Goal: Task Accomplishment & Management: Manage account settings

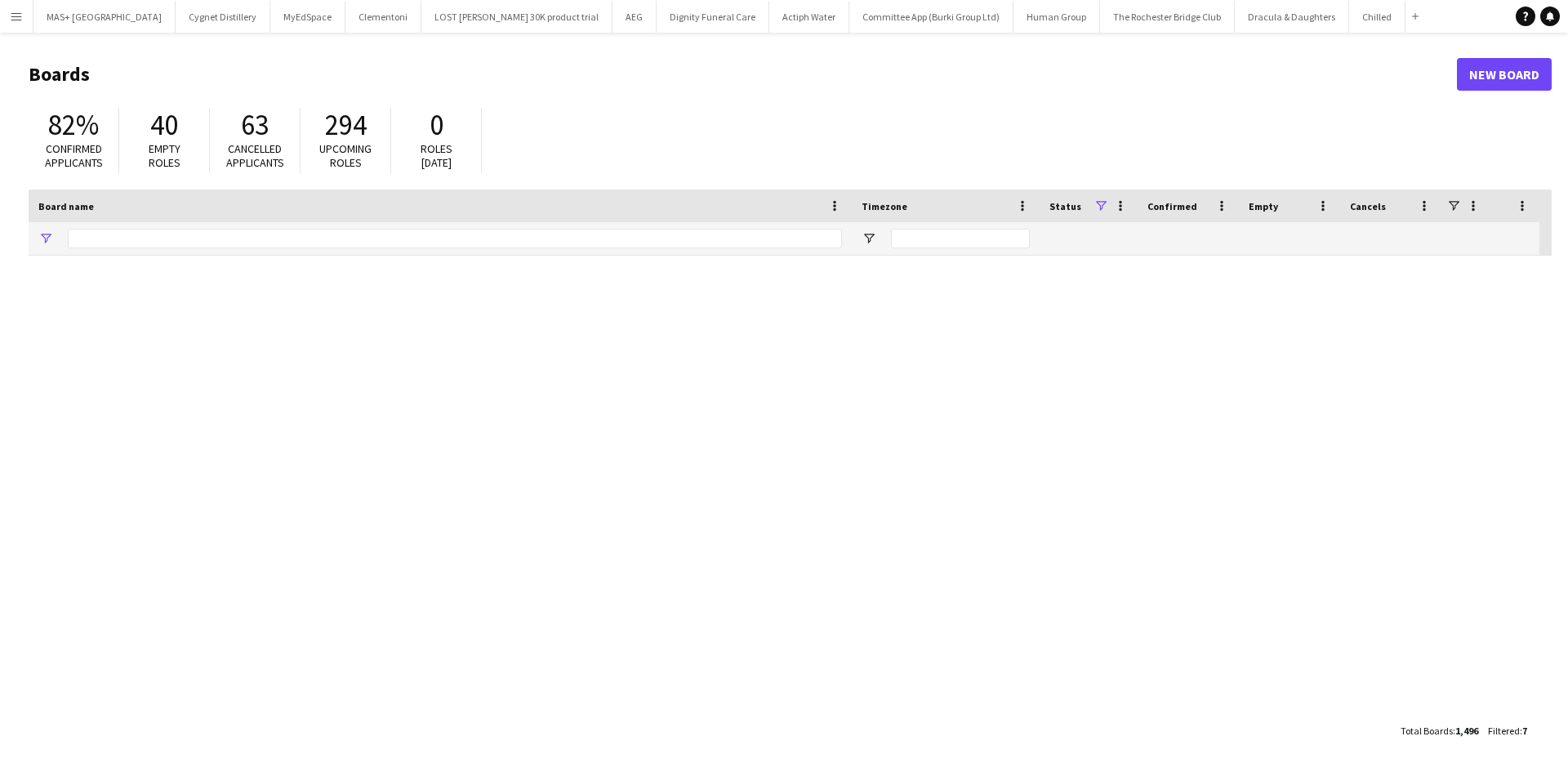
type input "**********"
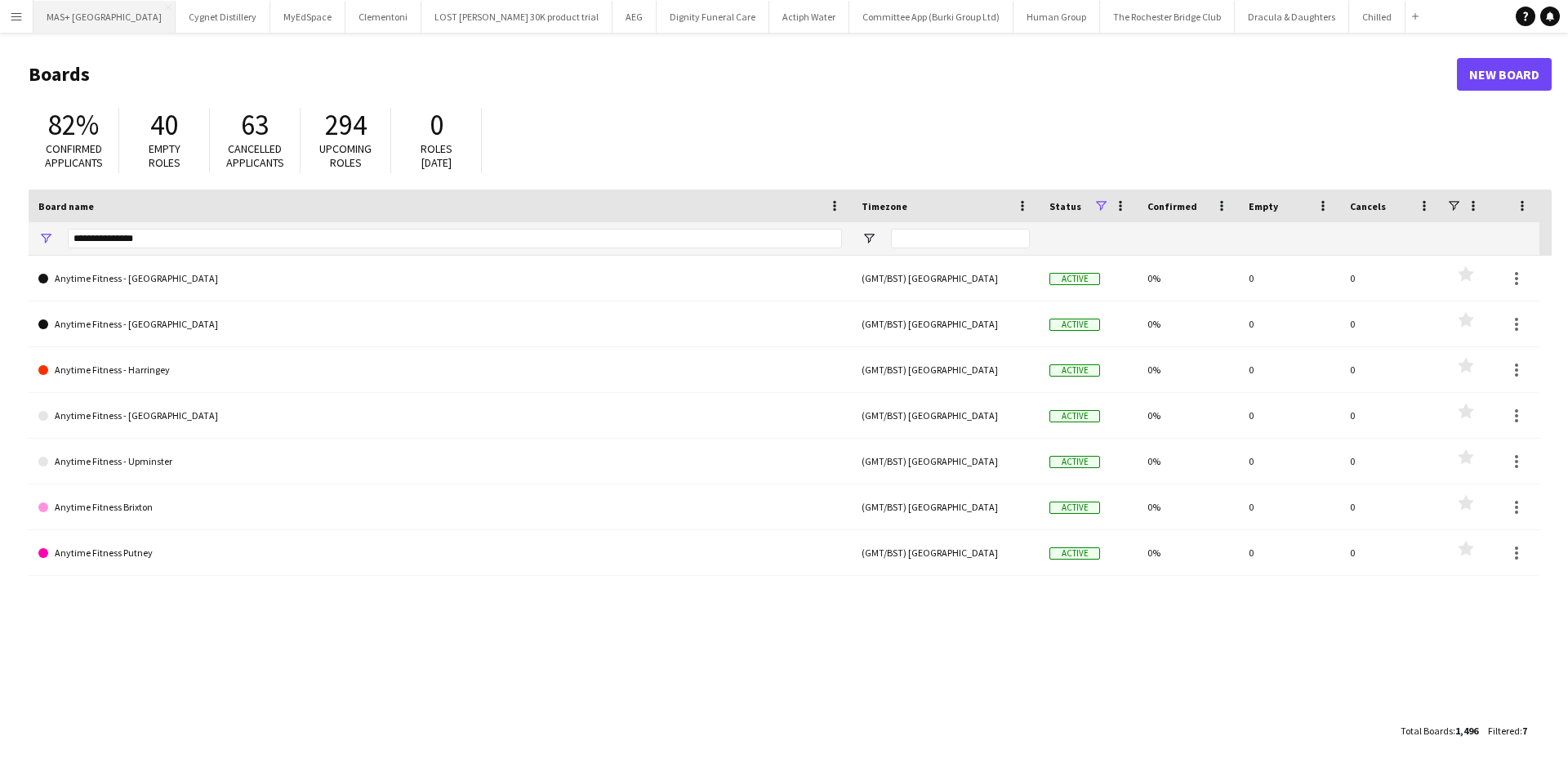
click at [60, 19] on button "MAS+ UK Close" at bounding box center [104, 17] width 142 height 32
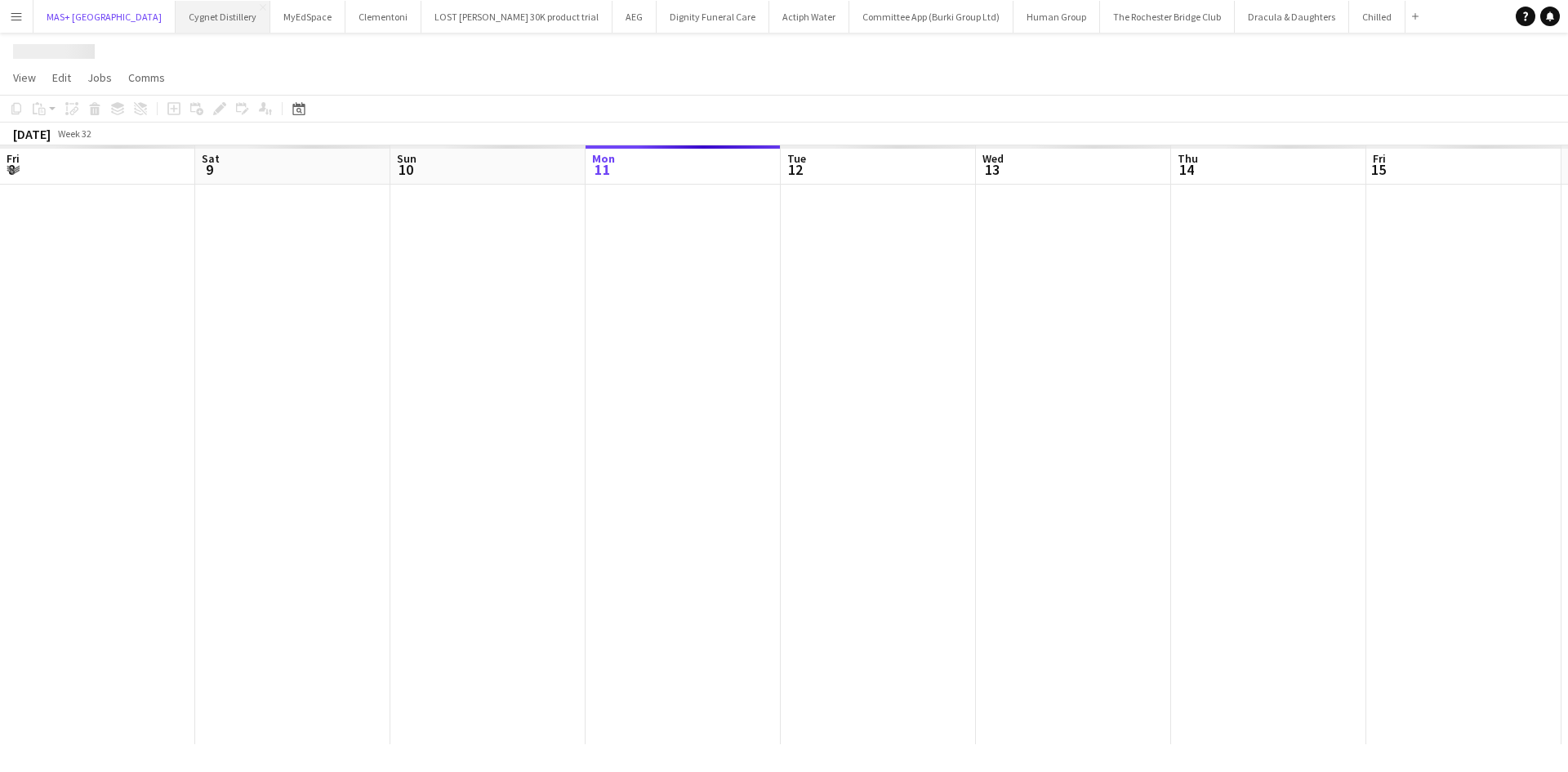
scroll to position [0, 391]
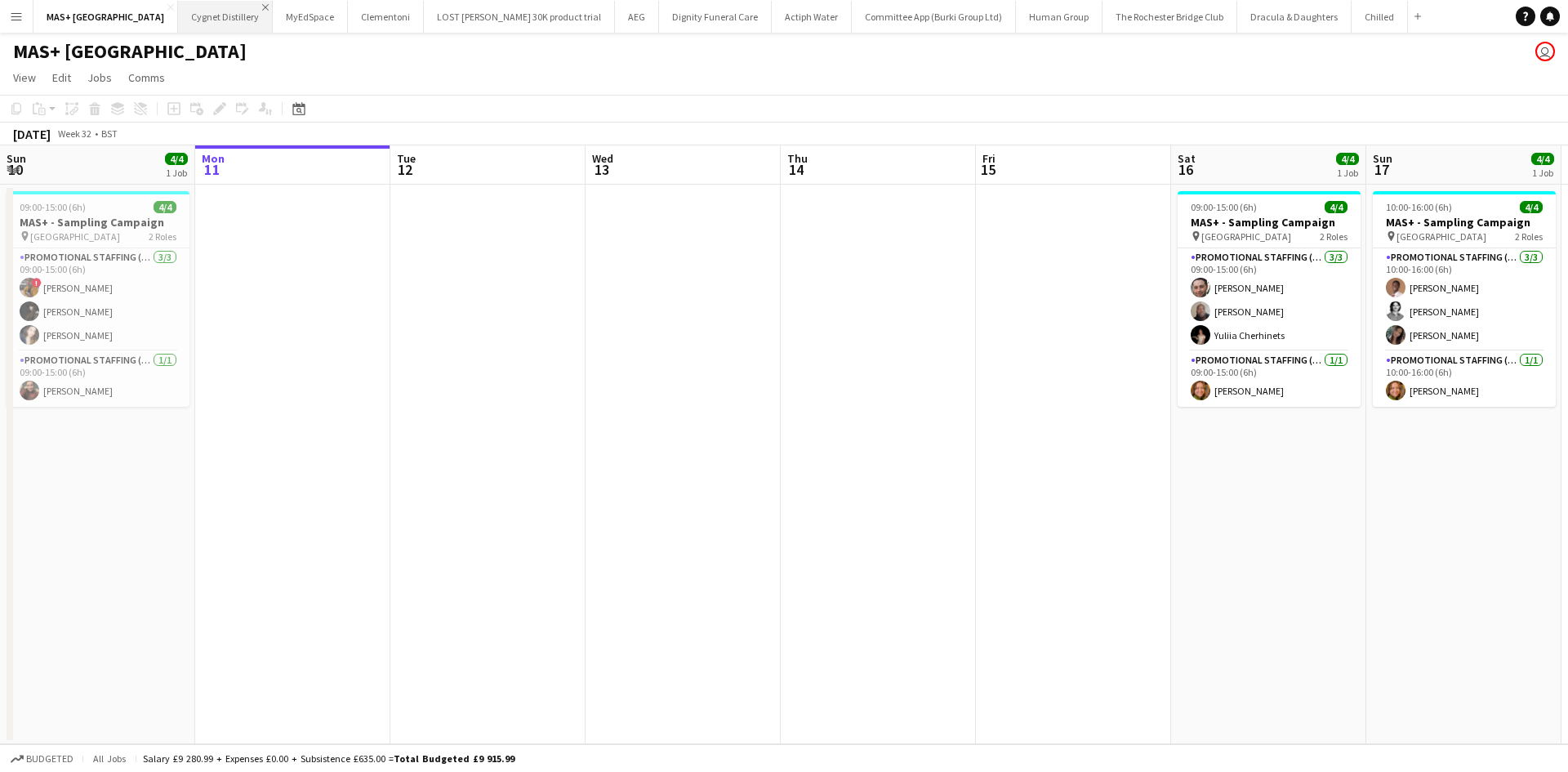
click at [262, 6] on app-icon "Close" at bounding box center [265, 8] width 7 height 7
click at [319, 7] on app-icon "Close" at bounding box center [322, 8] width 7 height 7
click at [434, 5] on app-icon "Close" at bounding box center [437, 8] width 7 height 7
click at [243, 8] on app-icon "Close" at bounding box center [246, 8] width 7 height 7
click at [325, 7] on app-icon "Close" at bounding box center [328, 8] width 7 height 7
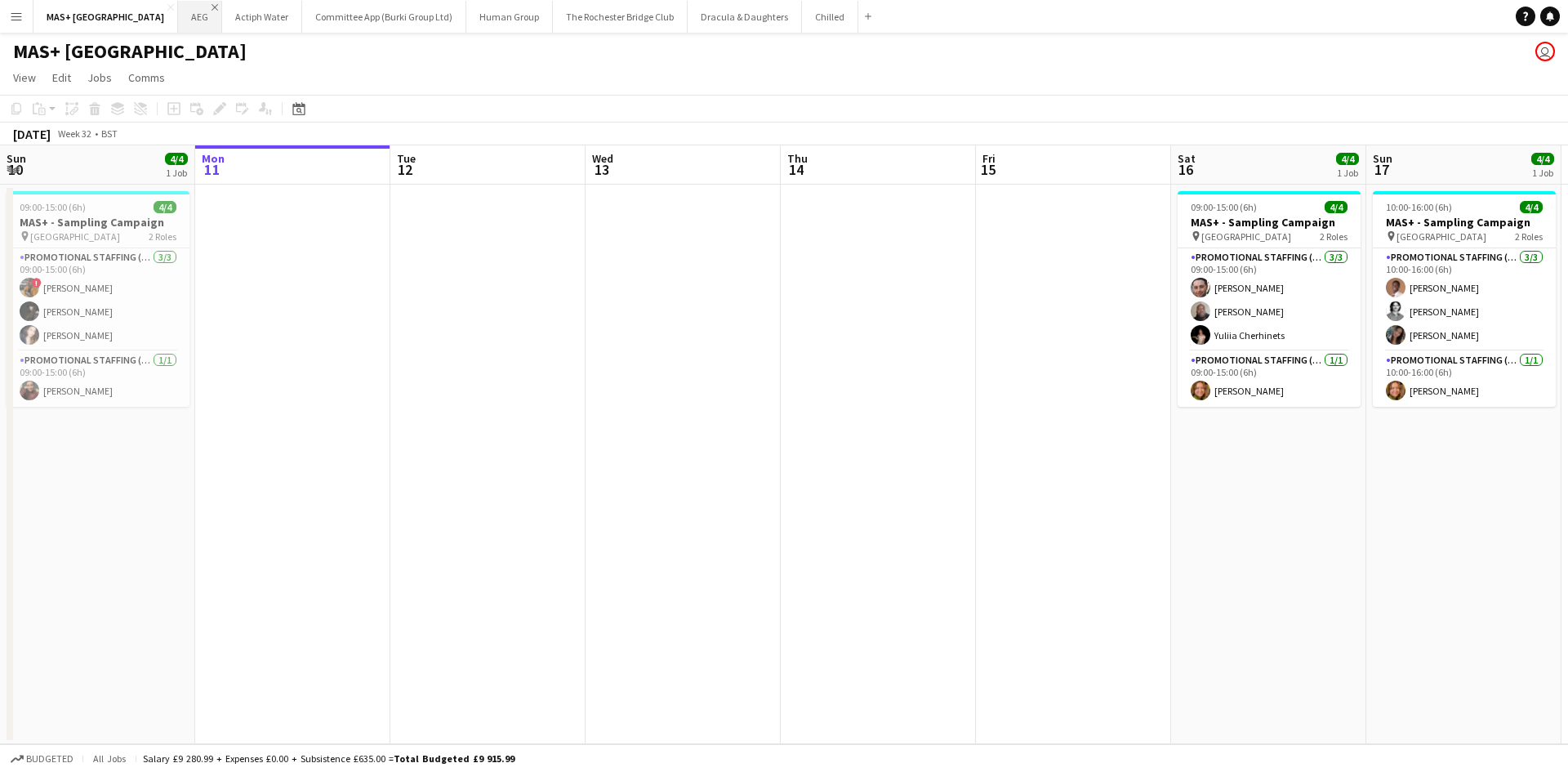
click at [211, 6] on app-icon "Close" at bounding box center [214, 8] width 7 height 7
click at [248, 9] on app-icon "Close" at bounding box center [251, 8] width 7 height 7
click at [331, 10] on app-icon "Close" at bounding box center [335, 8] width 7 height 7
click at [389, 8] on app-icon "Close" at bounding box center [392, 8] width 7 height 7
click at [0, 0] on app-icon "Close" at bounding box center [0, 0] width 0 height 0
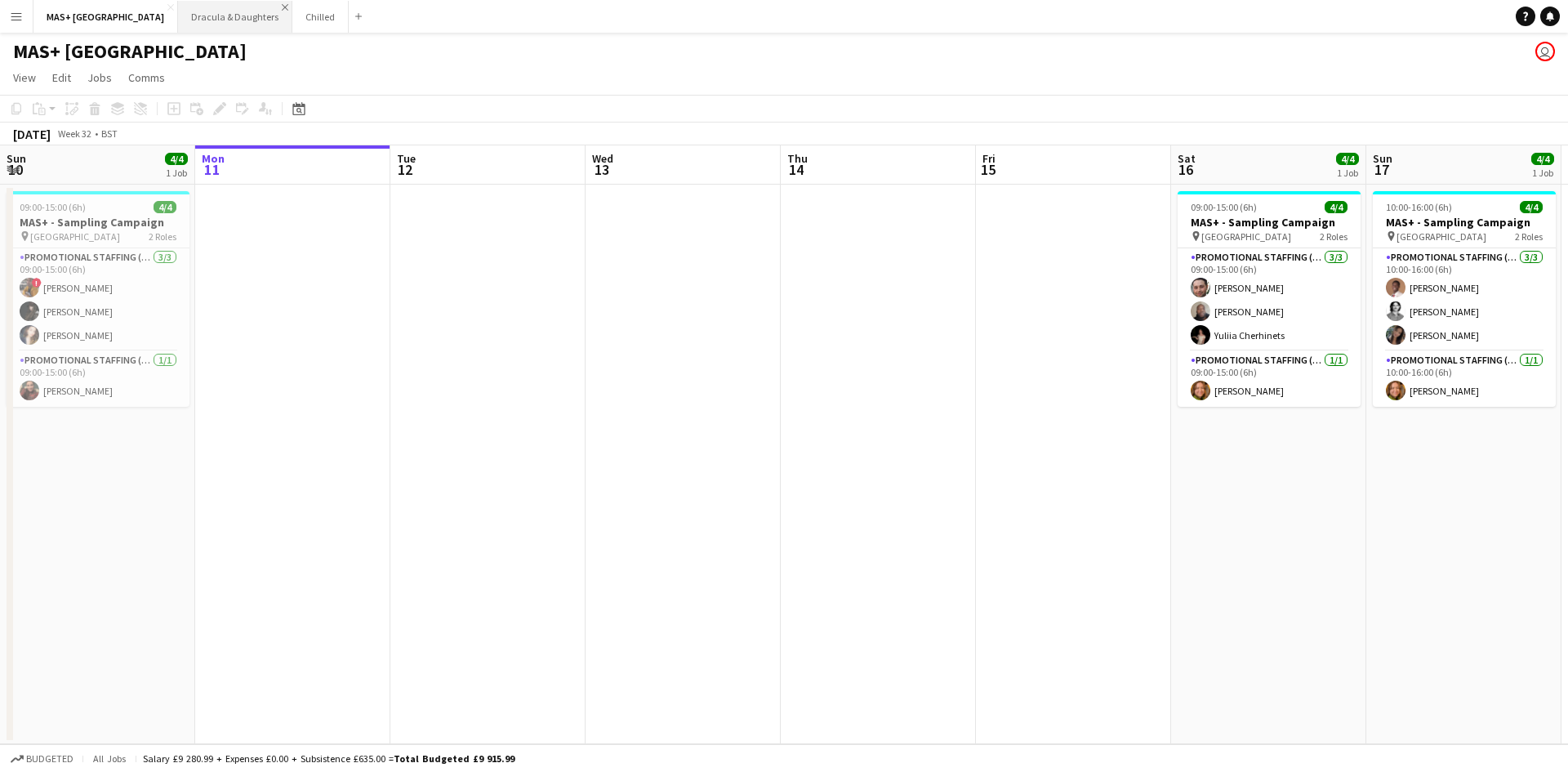
click at [282, 4] on app-icon "Close" at bounding box center [285, 8] width 7 height 7
click at [0, 0] on app-icon "Close" at bounding box center [0, 0] width 0 height 0
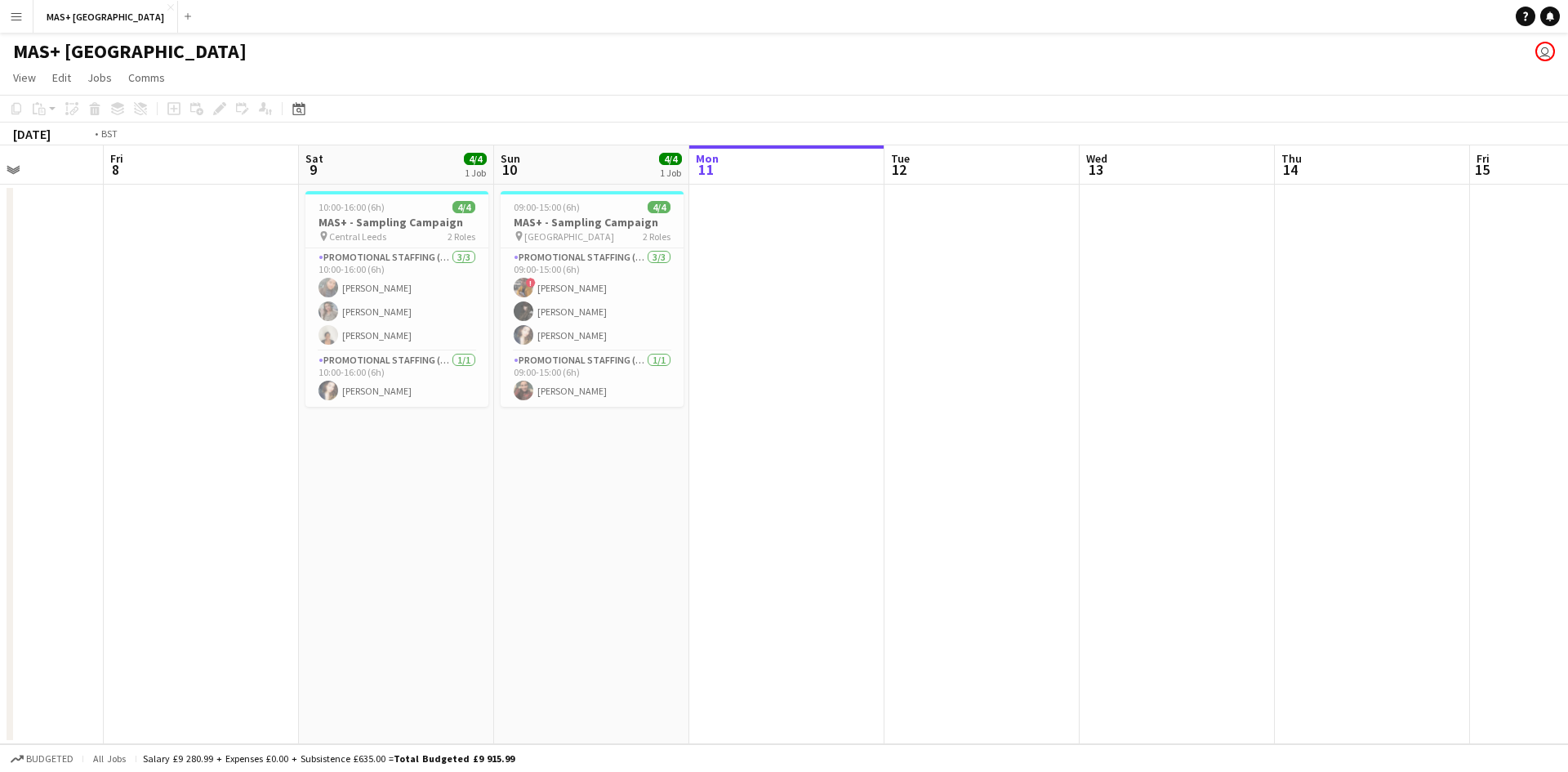
drag, startPoint x: 942, startPoint y: 483, endPoint x: 477, endPoint y: 476, distance: 465.1
click at [477, 476] on app-calendar-viewport "Tue 5 Wed 6 Thu 7 Fri 8 Sat 9 4/4 1 Job Sun 10 4/4 1 Job Mon 11 Tue 12 Wed 13 T…" at bounding box center [784, 444] width 1568 height 598
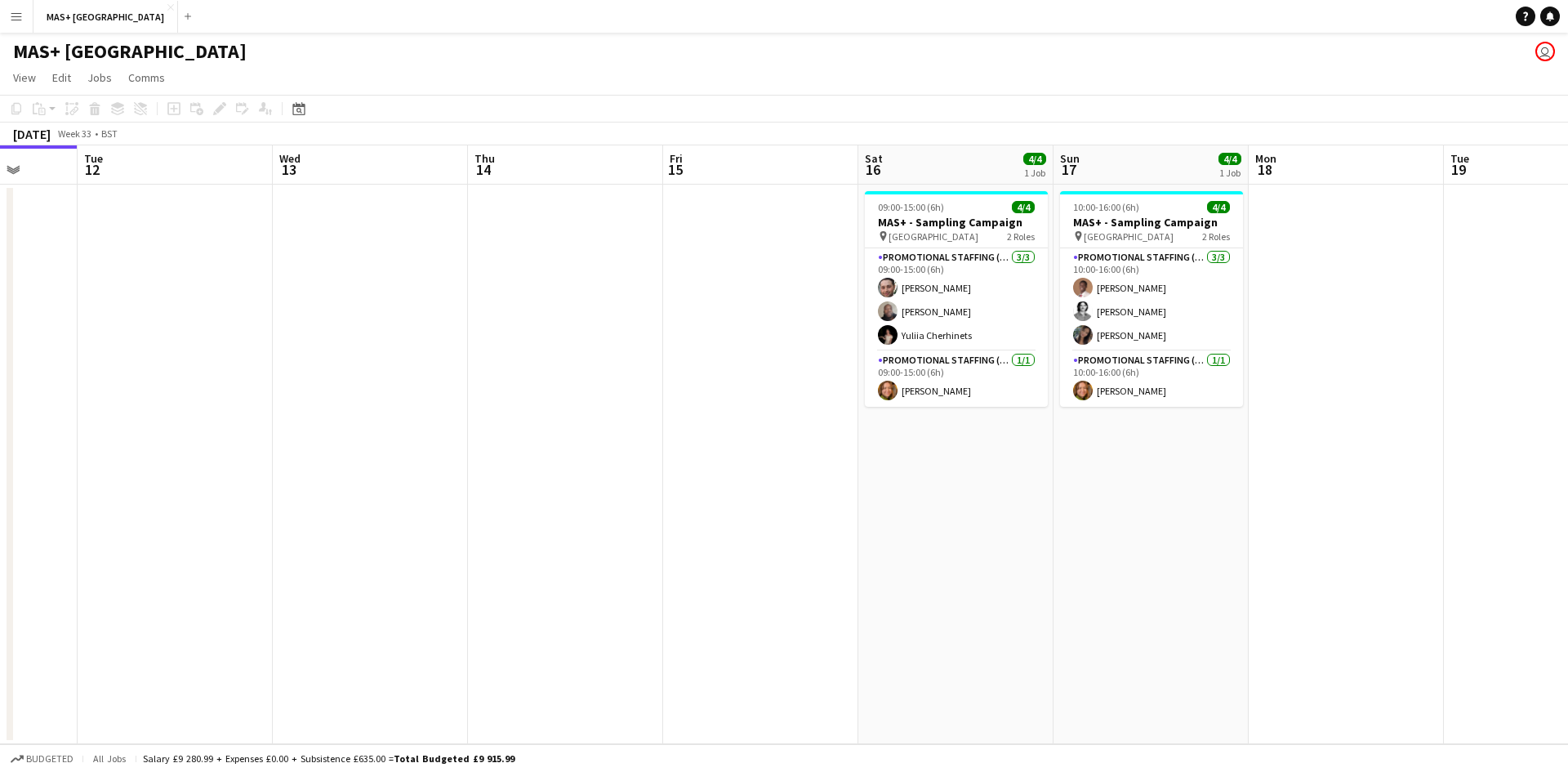
scroll to position [0, 626]
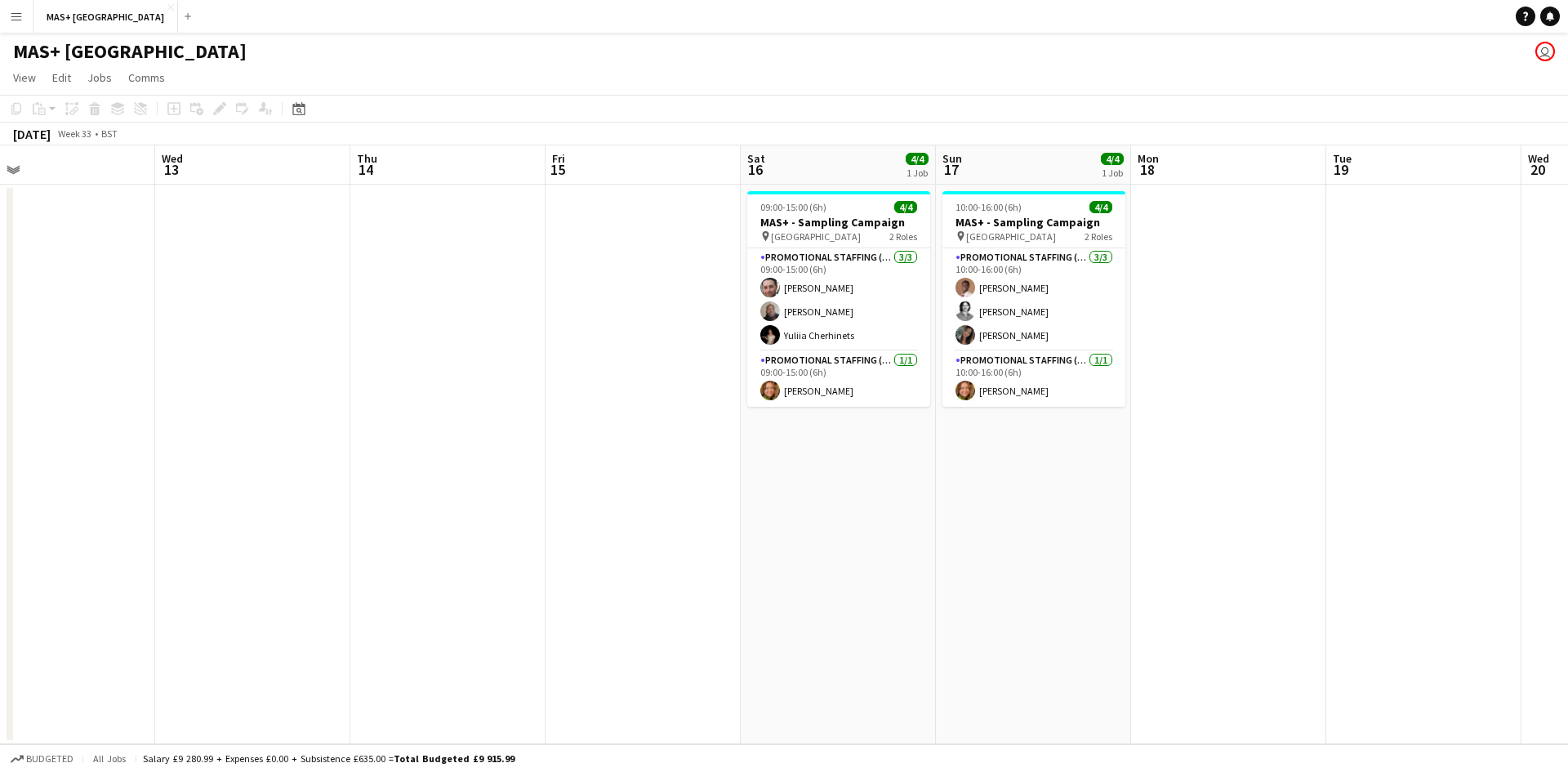
drag, startPoint x: 1171, startPoint y: 532, endPoint x: 1142, endPoint y: 532, distance: 29.0
click at [1142, 532] on app-calendar-viewport "Sat 9 4/4 1 Job Sun 10 4/4 1 Job Mon 11 Tue 12 Wed 13 Thu 14 Fri 15 Sat 16 4/4 …" at bounding box center [784, 444] width 1568 height 598
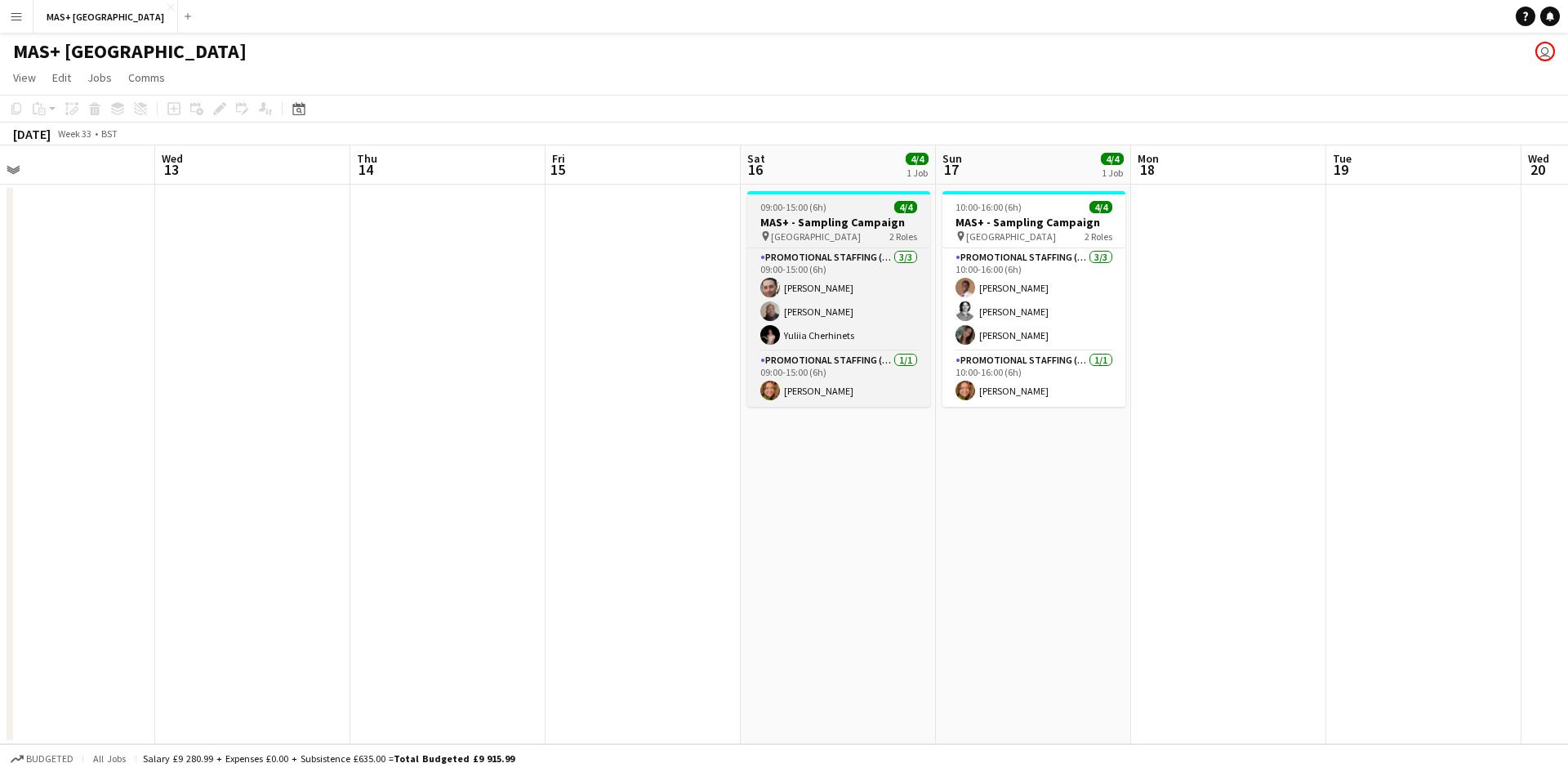
click at [789, 232] on span "London - Hotspur Stadium" at bounding box center [816, 236] width 90 height 13
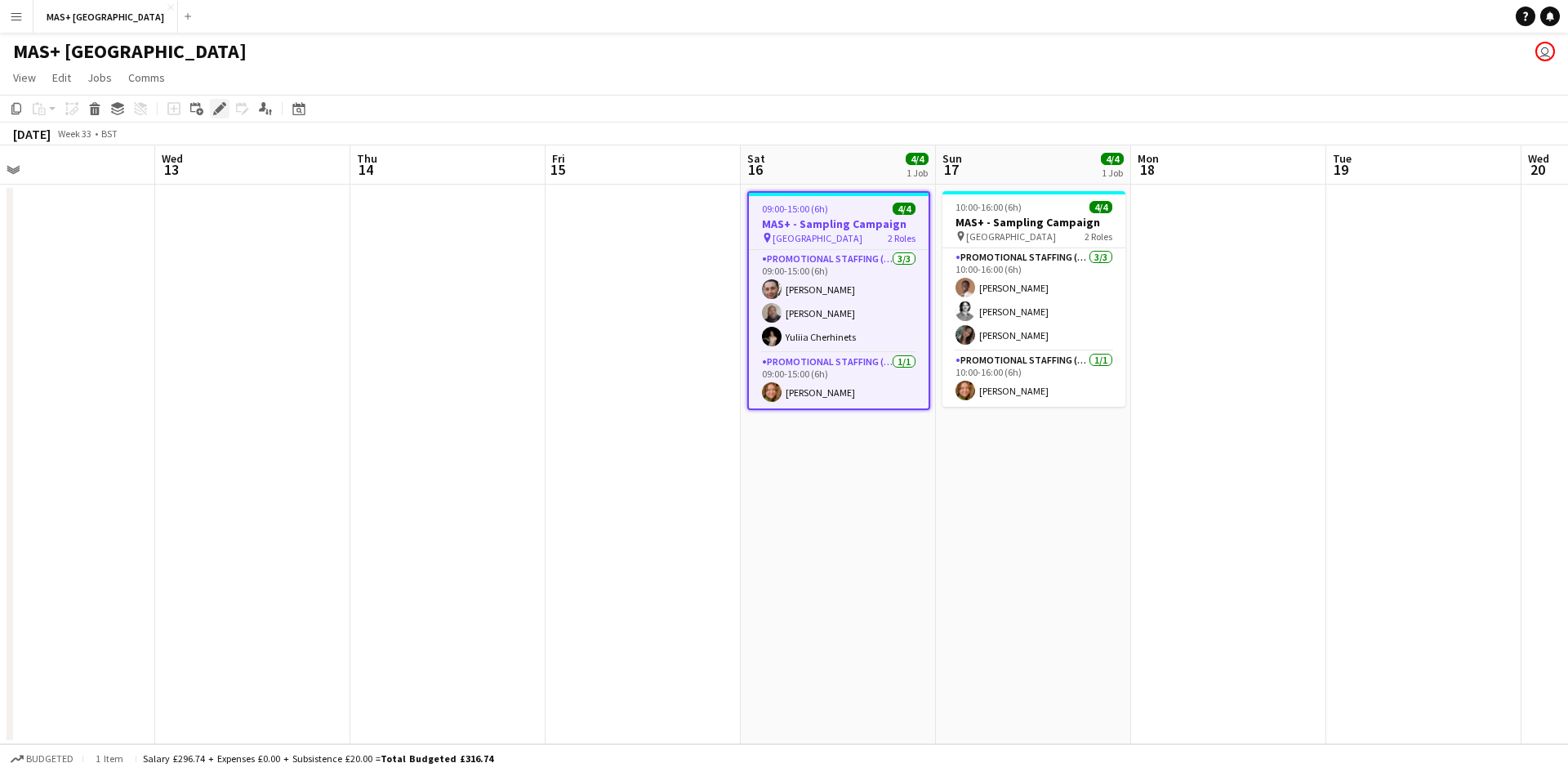
click at [224, 105] on icon at bounding box center [224, 103] width 4 height 4
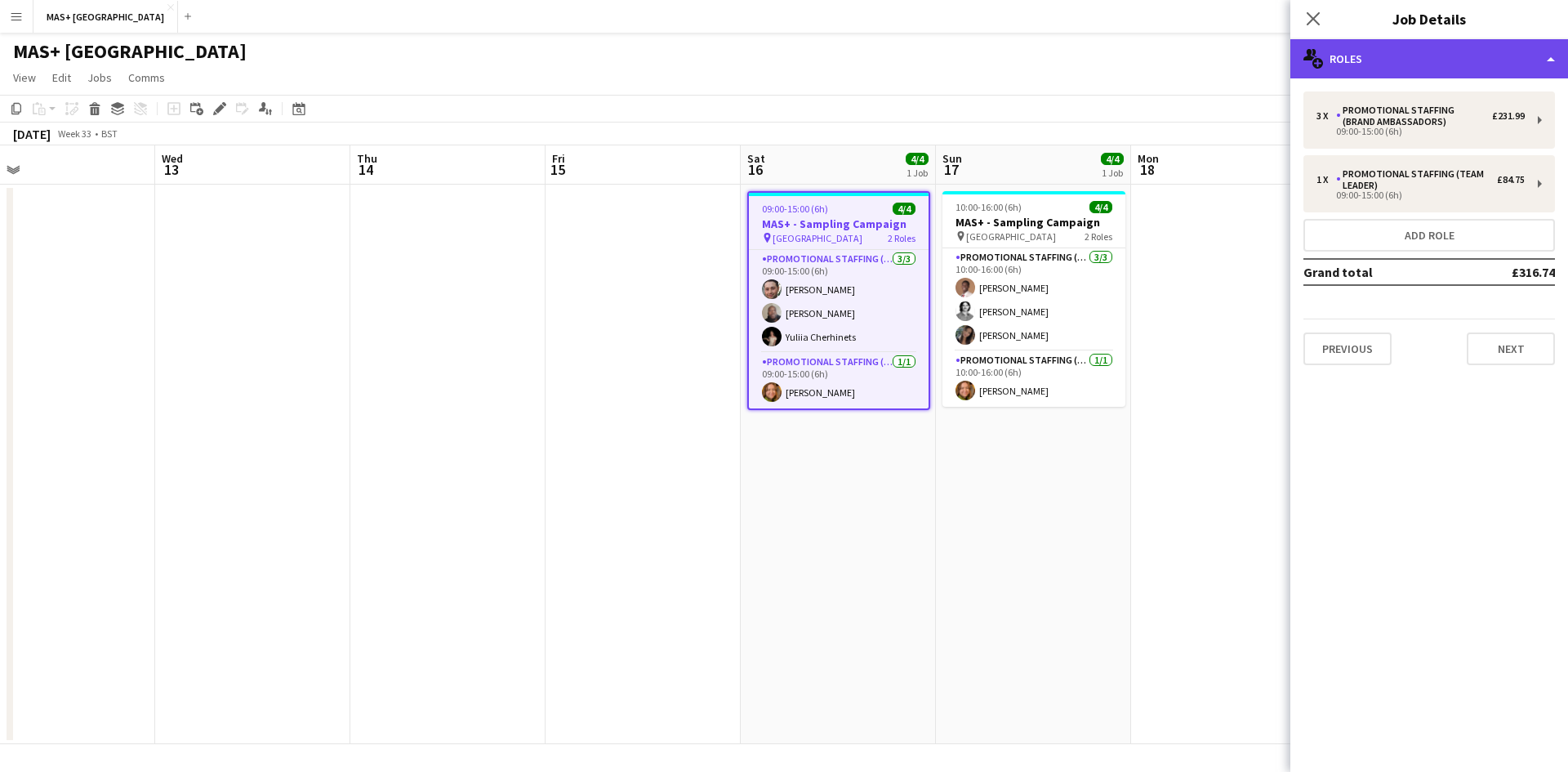
click at [1379, 63] on div "multiple-users-add Roles" at bounding box center [1429, 58] width 278 height 39
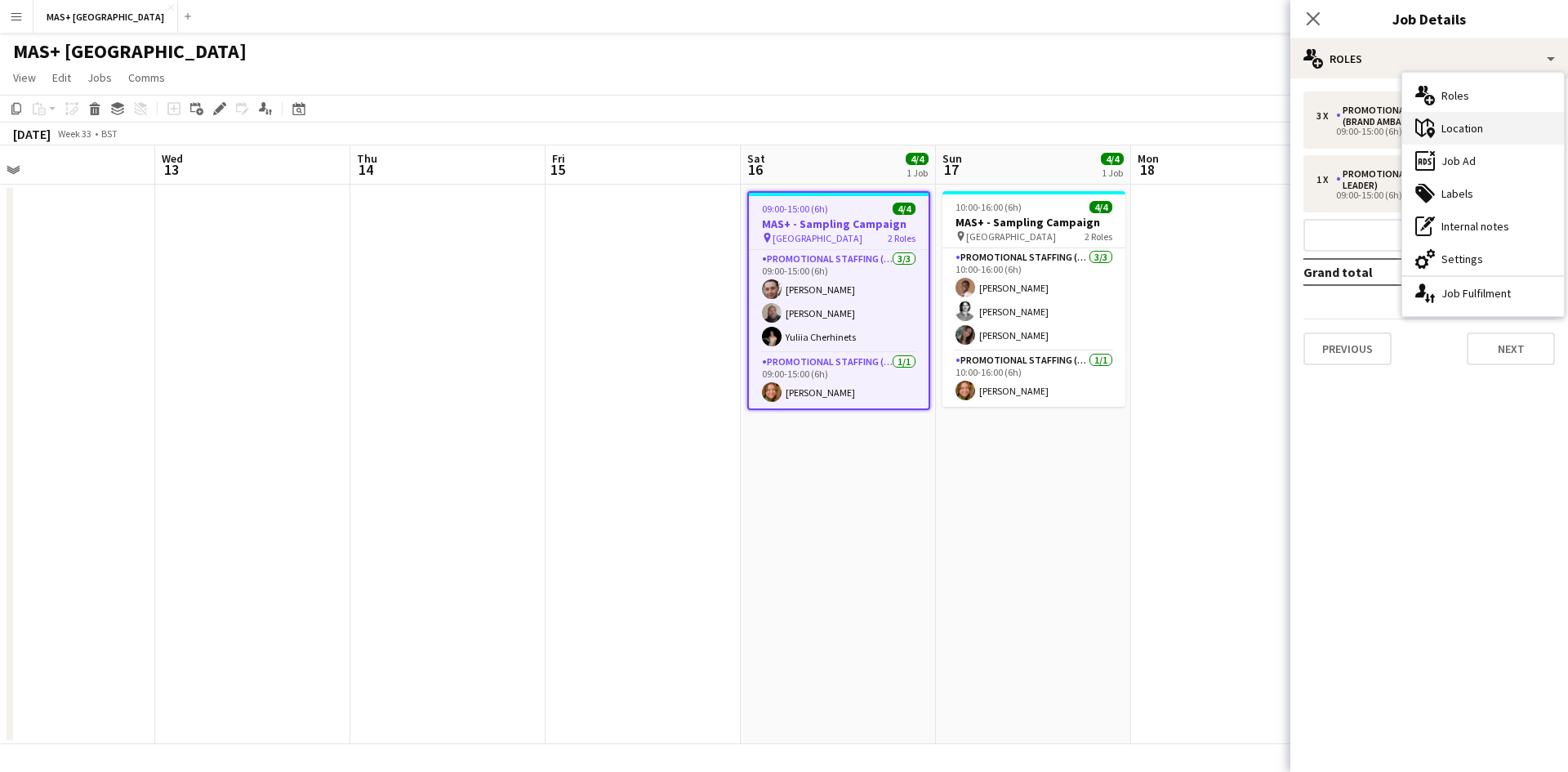
click at [1495, 129] on div "maps-pin-1 Location" at bounding box center [1483, 128] width 162 height 33
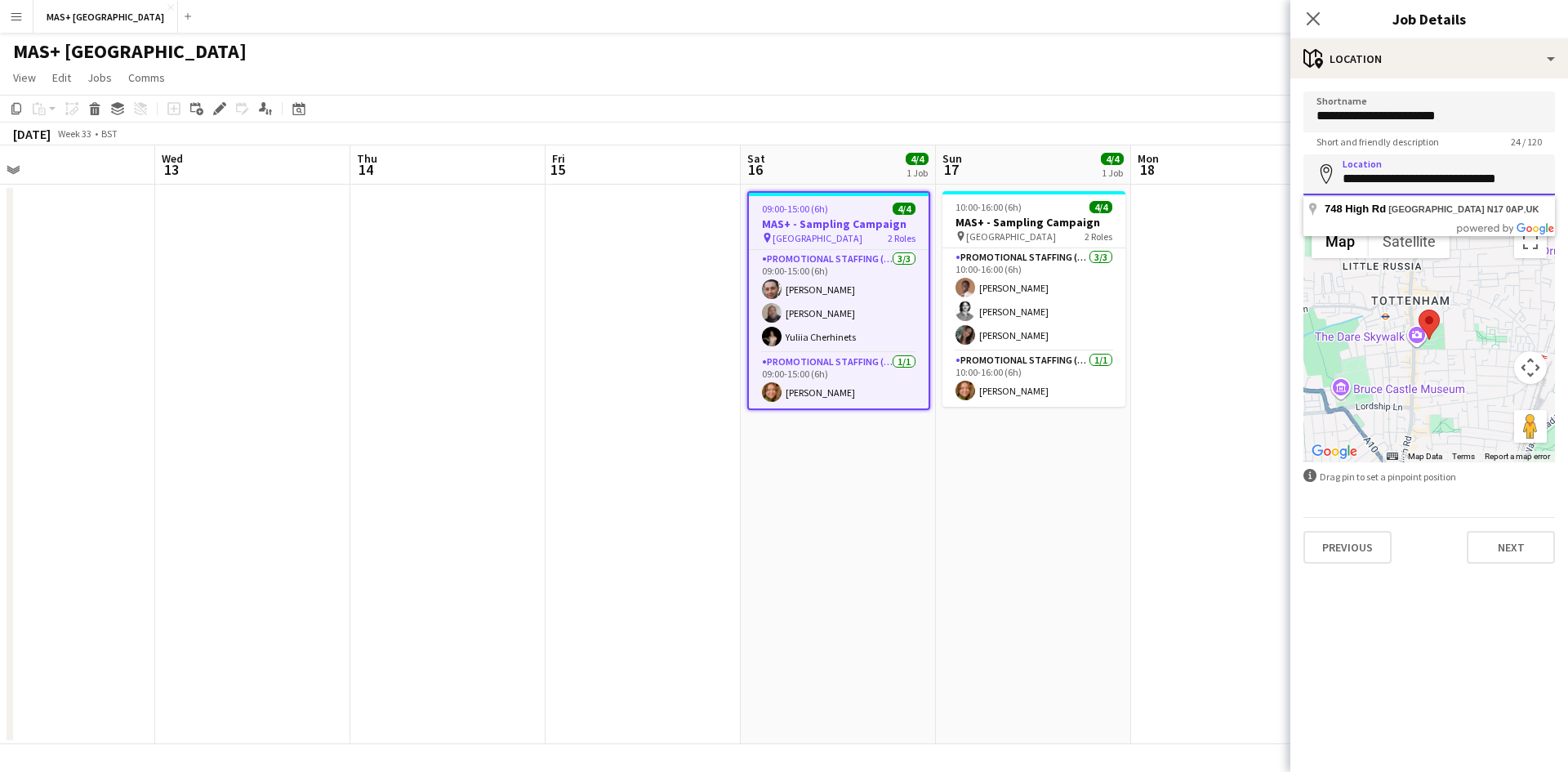
drag, startPoint x: 1342, startPoint y: 179, endPoint x: 1567, endPoint y: 178, distance: 225.0
click at [1567, 178] on form "**********" at bounding box center [1429, 328] width 278 height 472
click at [1016, 260] on app-card-role "Promotional Staffing (Brand Ambassadors) 3/3 10:00-16:00 (6h) Oladimeji Fakored…" at bounding box center [1033, 300] width 183 height 103
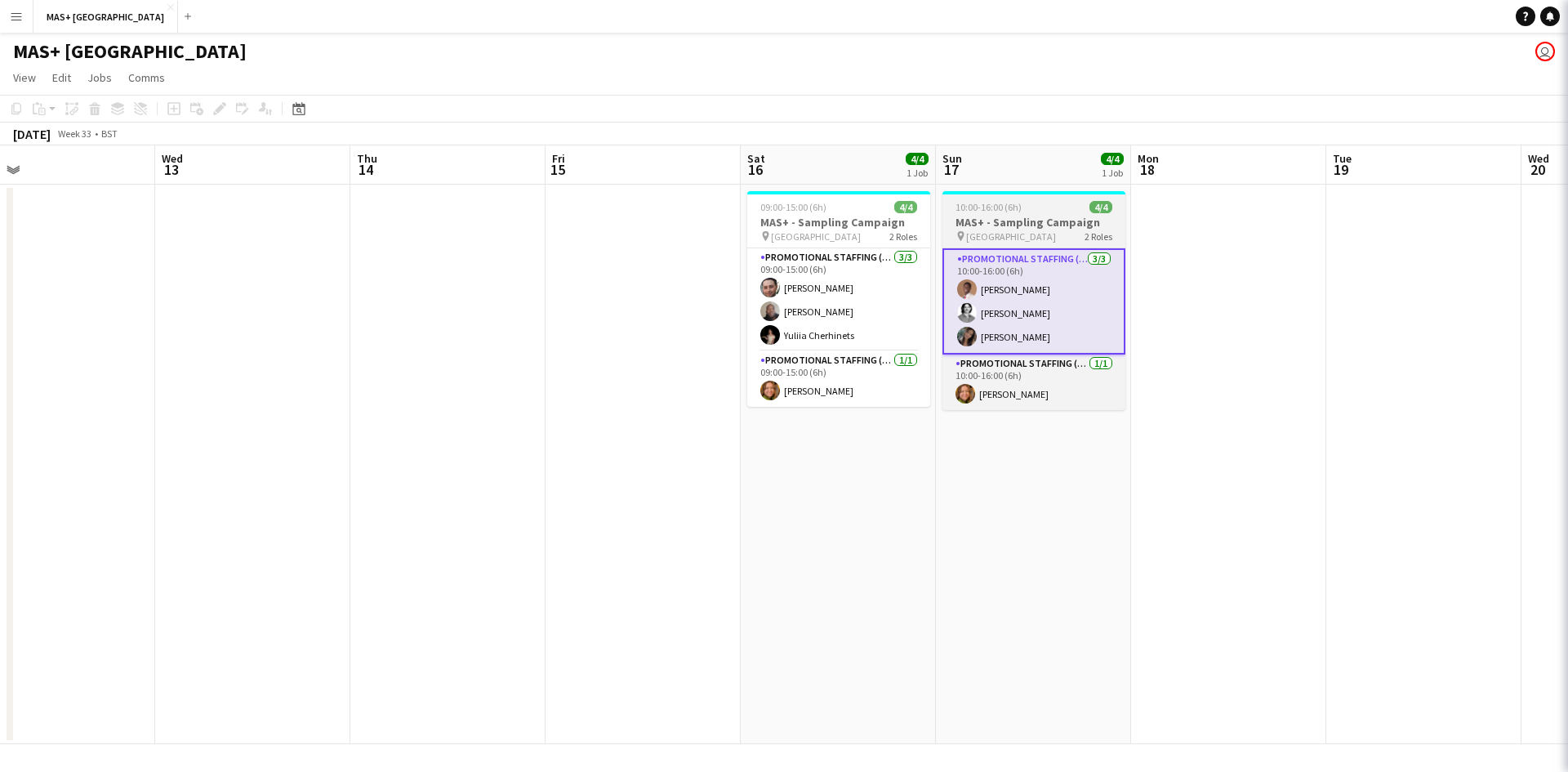
click at [981, 223] on h3 "MAS+ - Sampling Campaign" at bounding box center [1033, 222] width 183 height 15
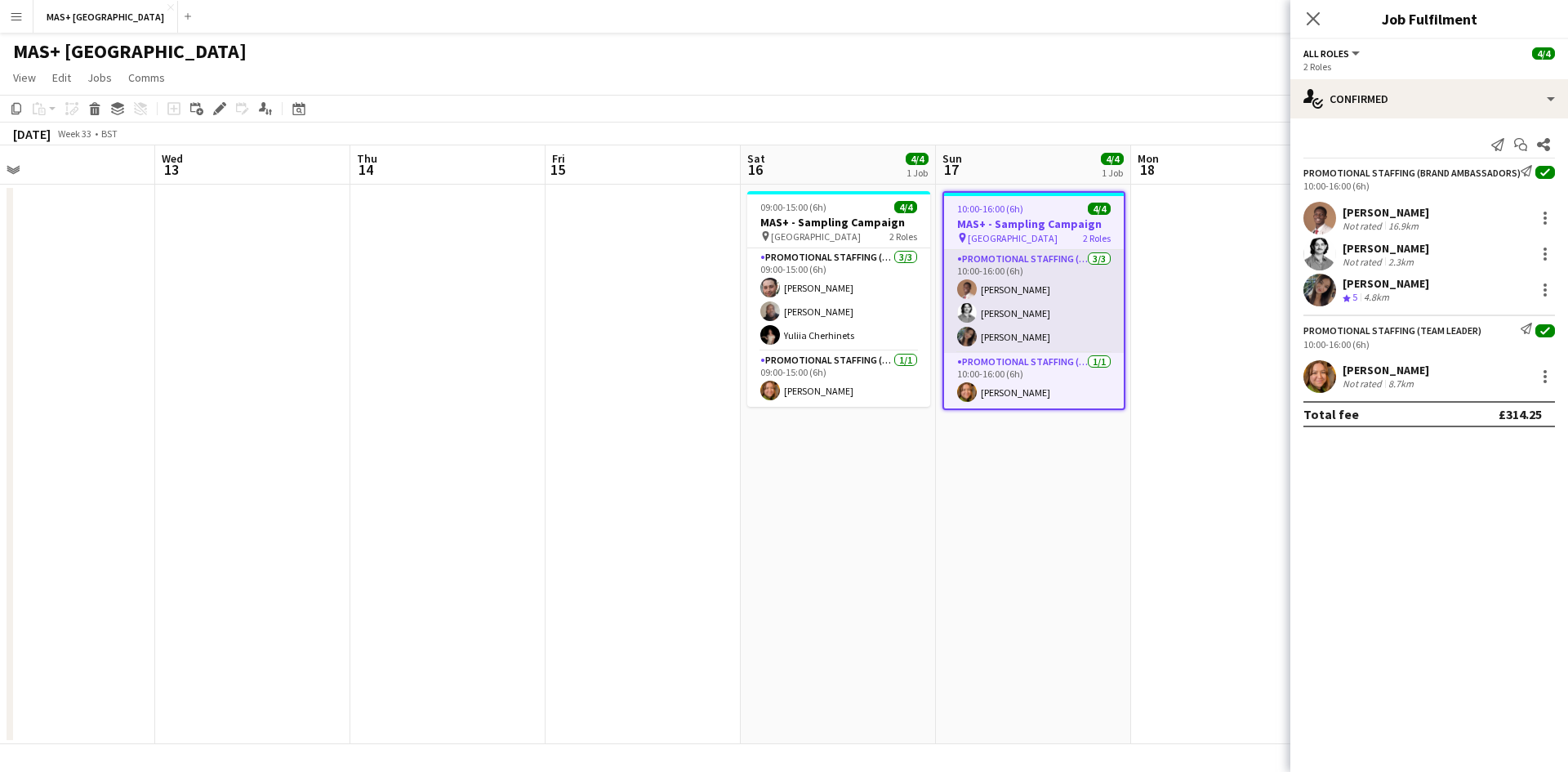
click at [1042, 311] on app-card-role "Promotional Staffing (Brand Ambassadors) 3/3 10:00-16:00 (6h) Oladimeji Fakored…" at bounding box center [1033, 300] width 179 height 103
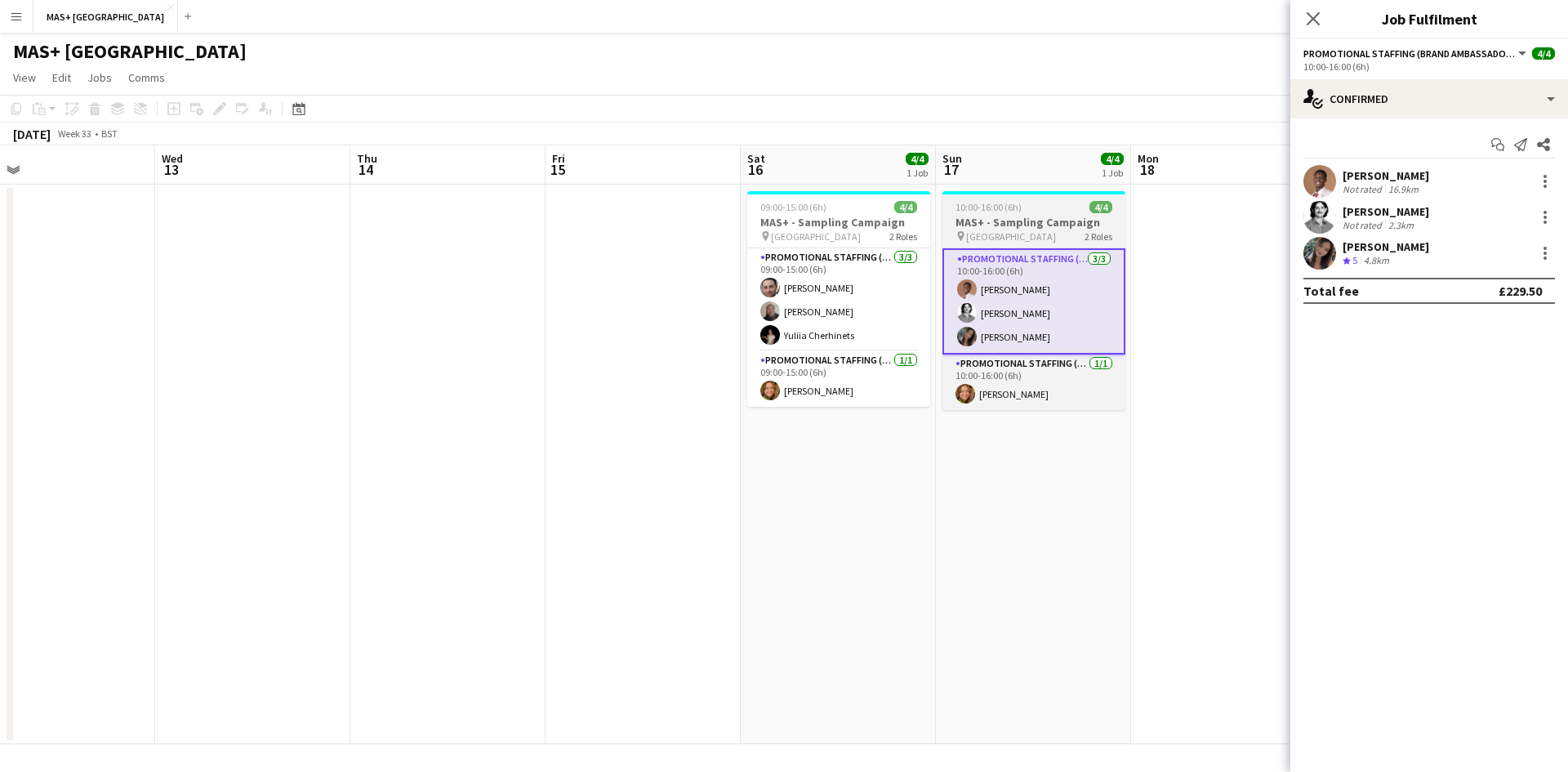
click at [978, 209] on span "10:00-16:00 (6h)" at bounding box center [988, 207] width 66 height 13
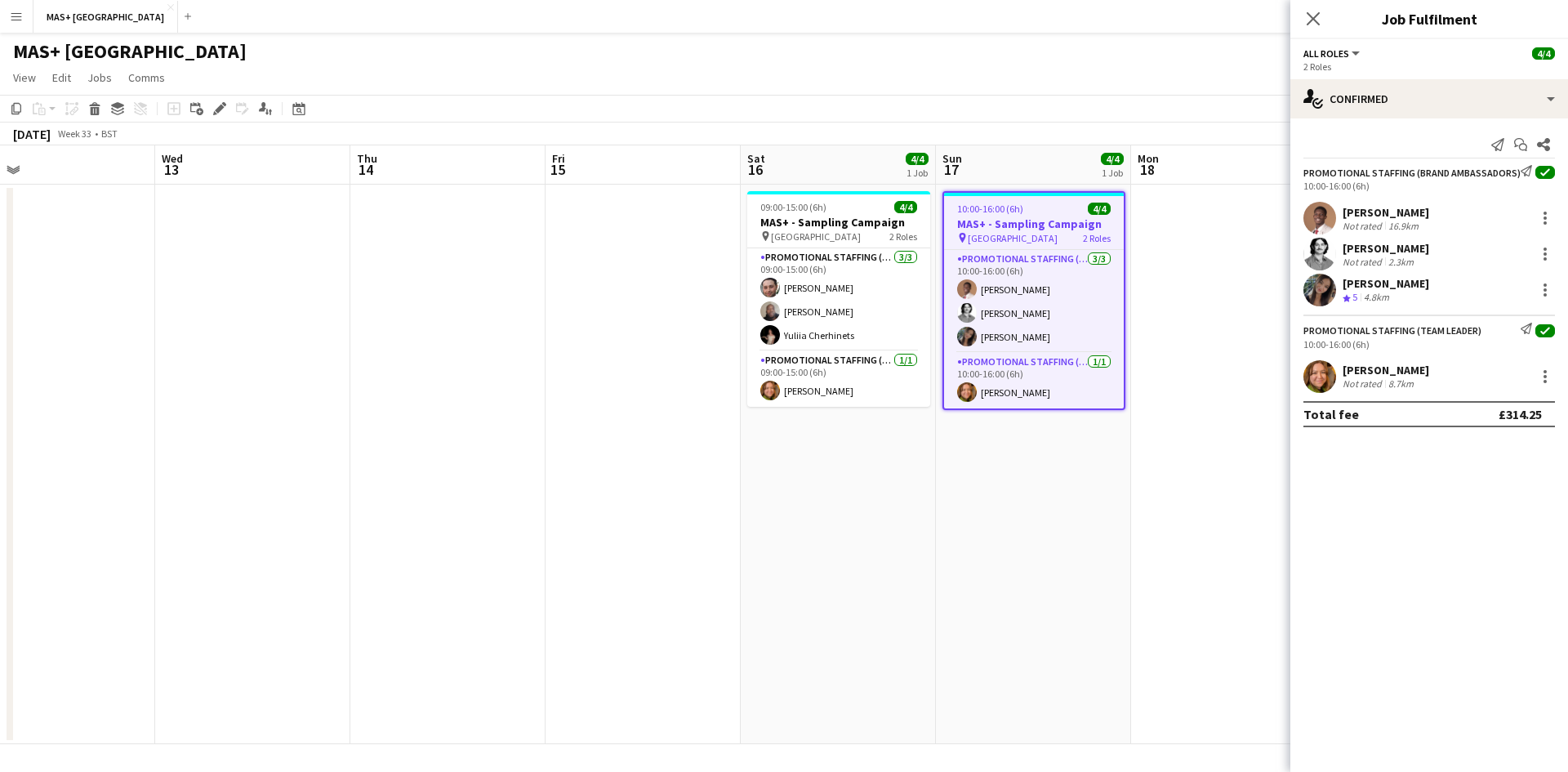
drag, startPoint x: 1192, startPoint y: 295, endPoint x: 1060, endPoint y: 245, distance: 141.2
click at [1192, 295] on app-date-cell at bounding box center [1228, 464] width 195 height 559
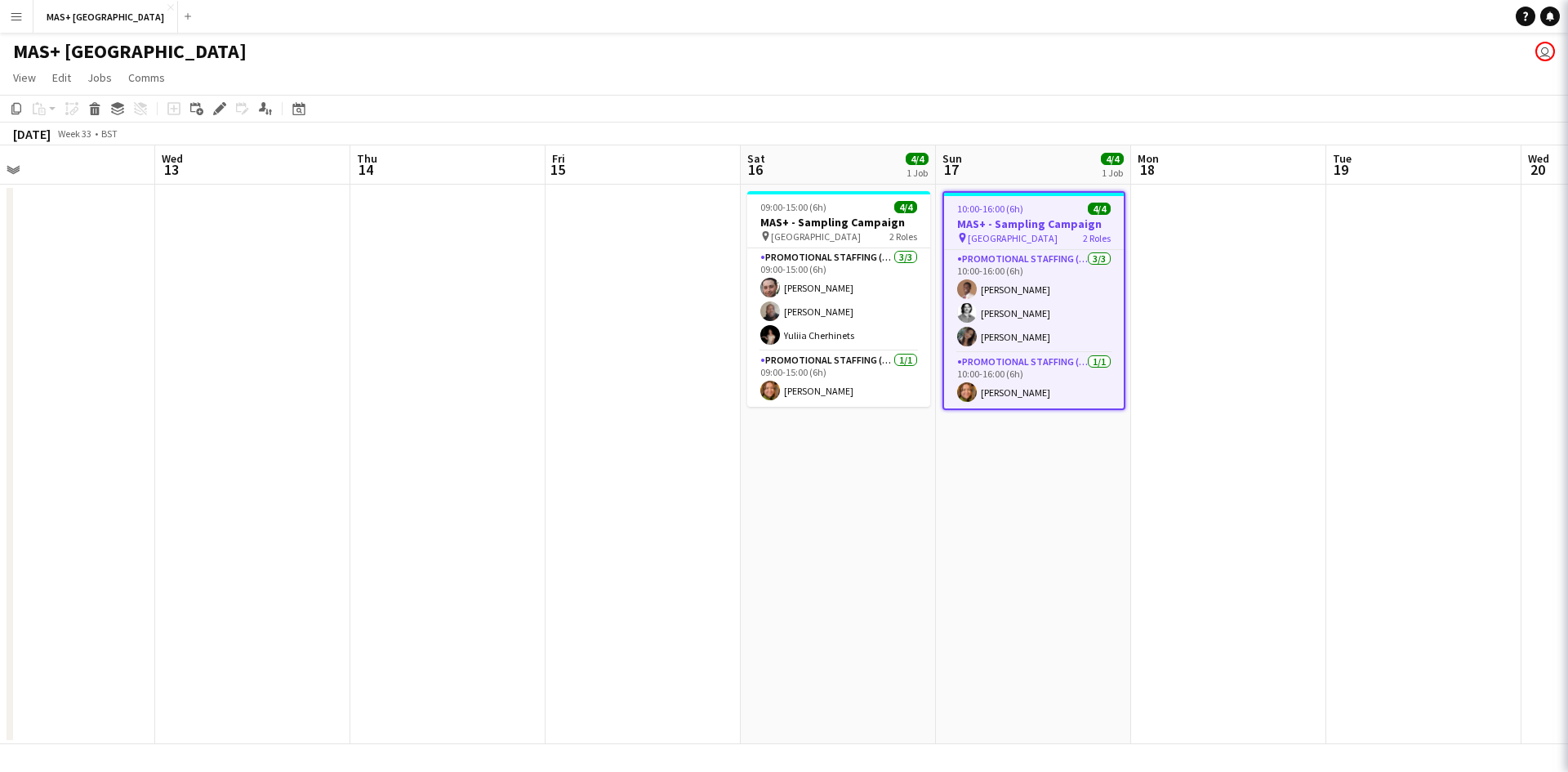
scroll to position [0, 625]
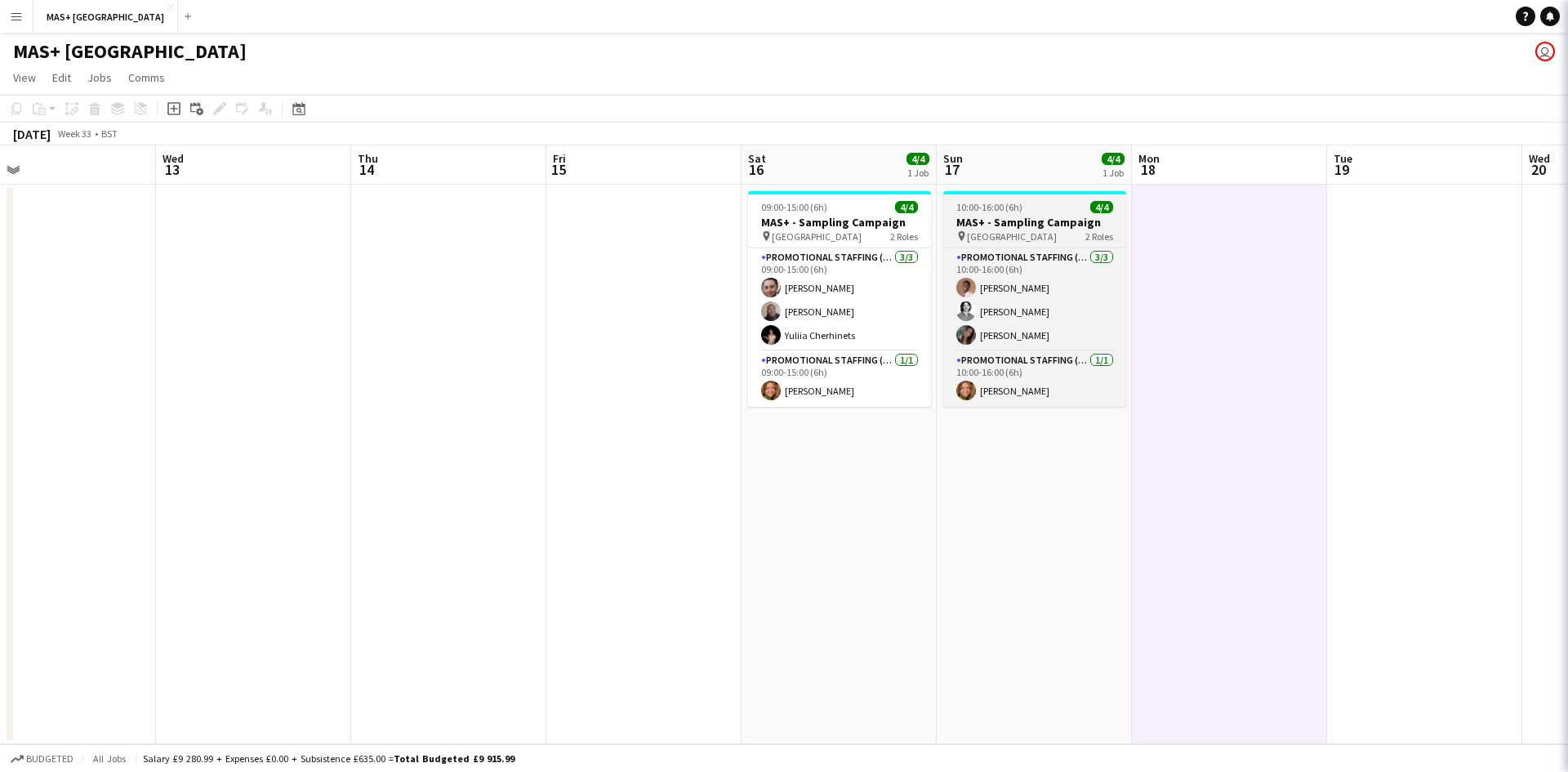
click at [1033, 233] on div "pin Box Park 2 Roles" at bounding box center [1034, 236] width 183 height 13
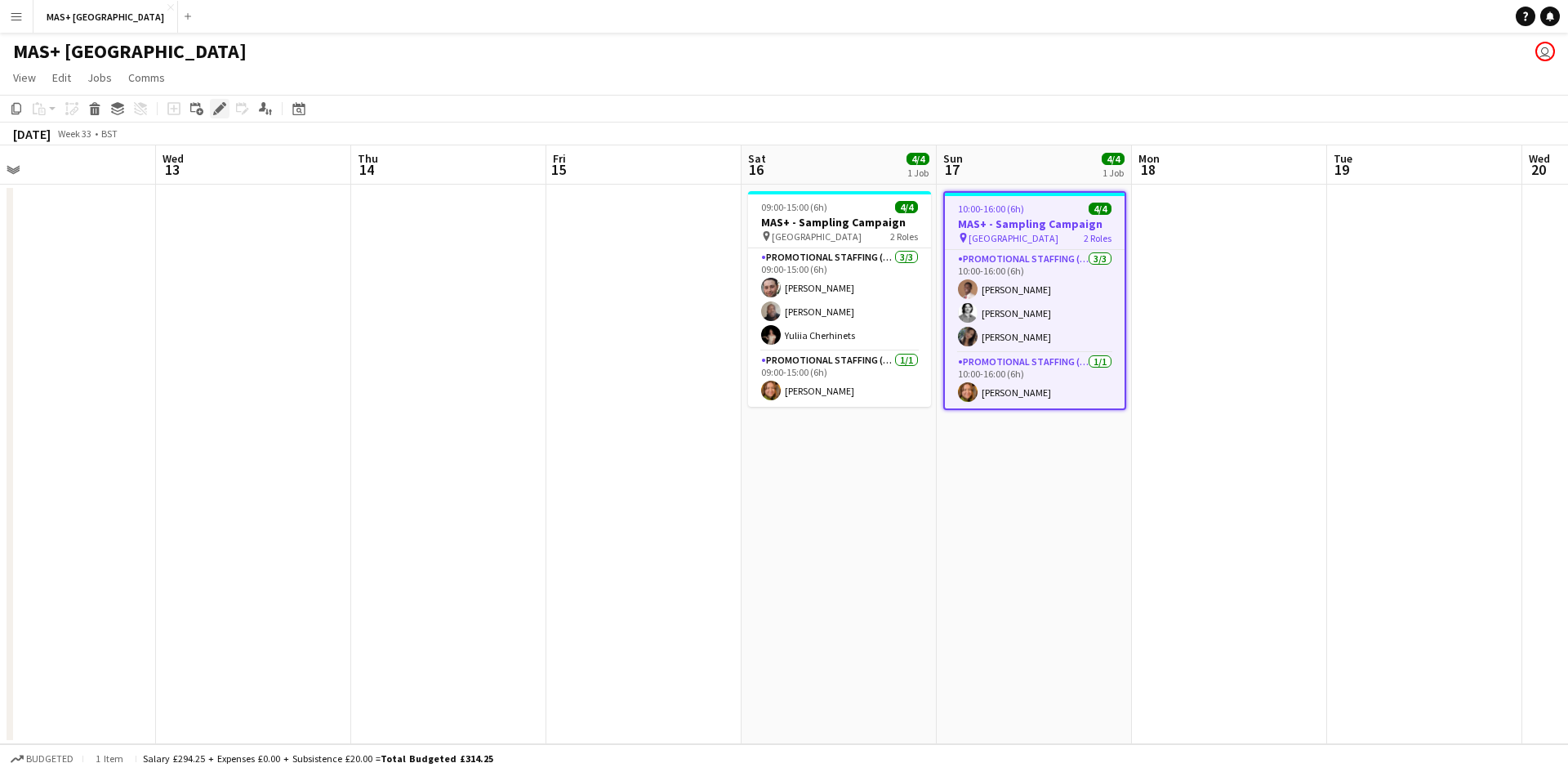
click at [224, 106] on icon at bounding box center [224, 103] width 4 height 4
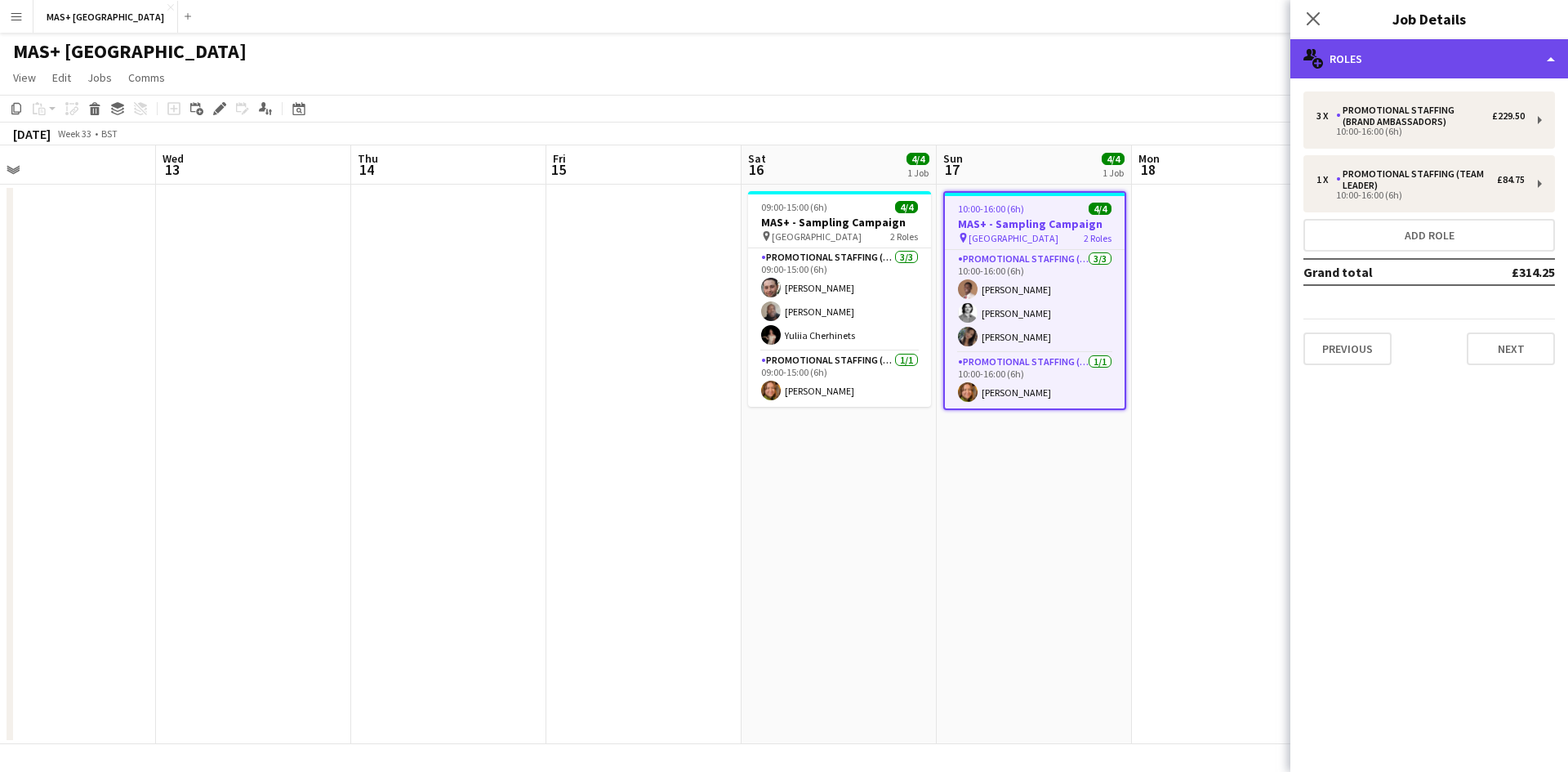
click at [1409, 58] on div "multiple-users-add Roles" at bounding box center [1429, 58] width 278 height 39
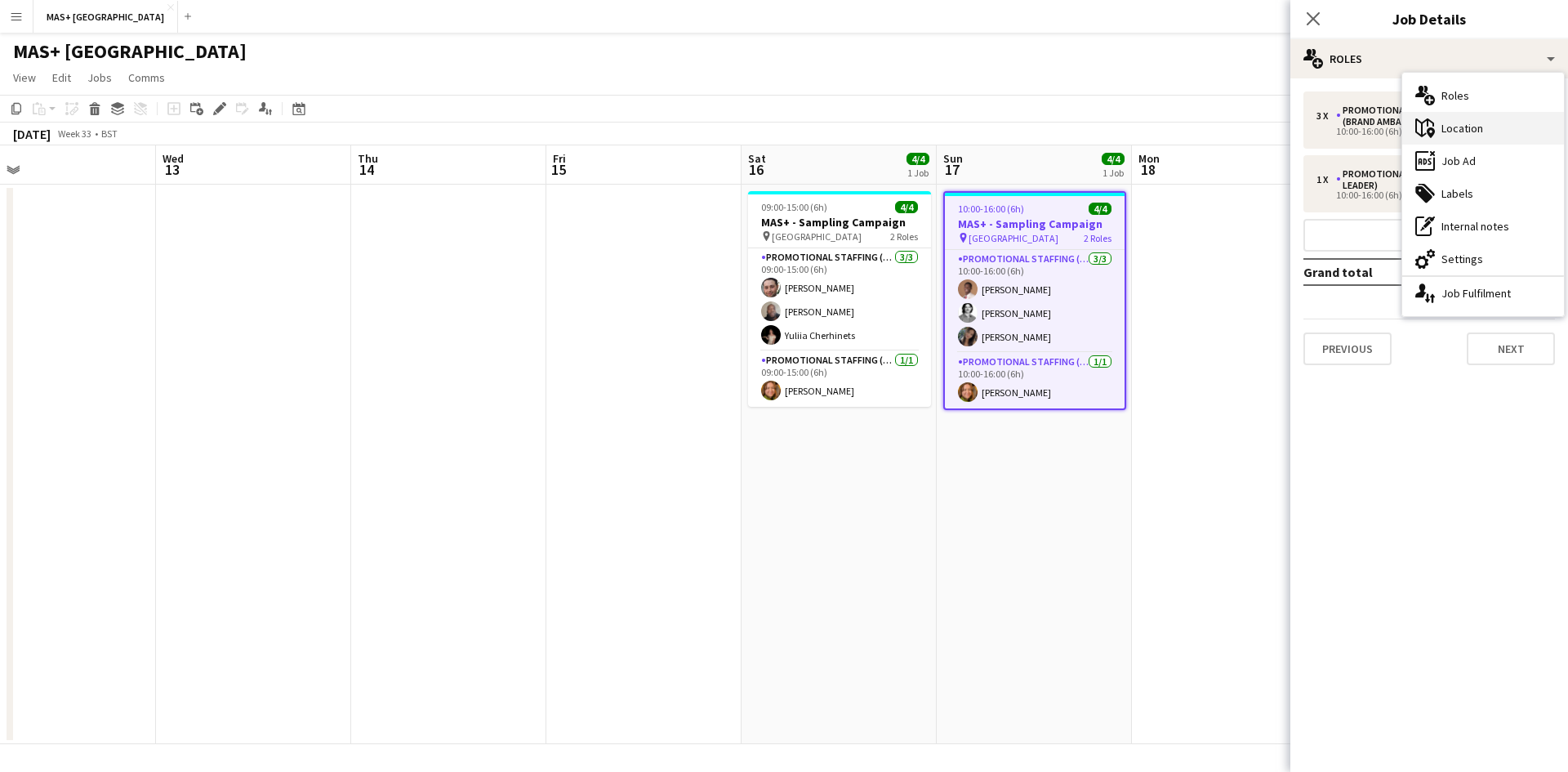
click at [1485, 129] on div "maps-pin-1 Location" at bounding box center [1483, 128] width 162 height 33
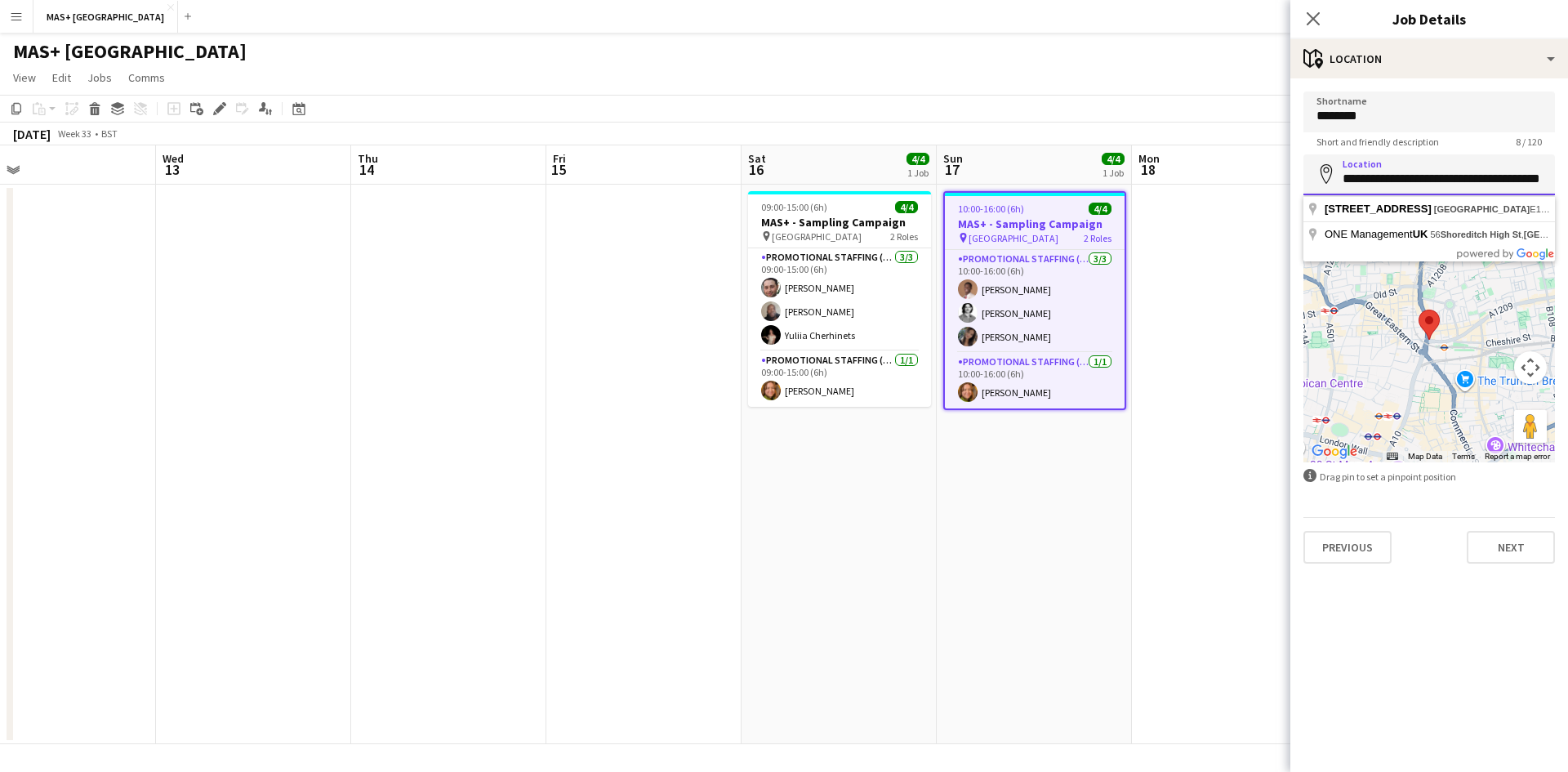
scroll to position [0, 24]
drag, startPoint x: 1343, startPoint y: 177, endPoint x: 1567, endPoint y: 183, distance: 224.1
click at [1567, 183] on form "**********" at bounding box center [1429, 328] width 278 height 472
click at [1256, 259] on app-date-cell at bounding box center [1229, 464] width 195 height 559
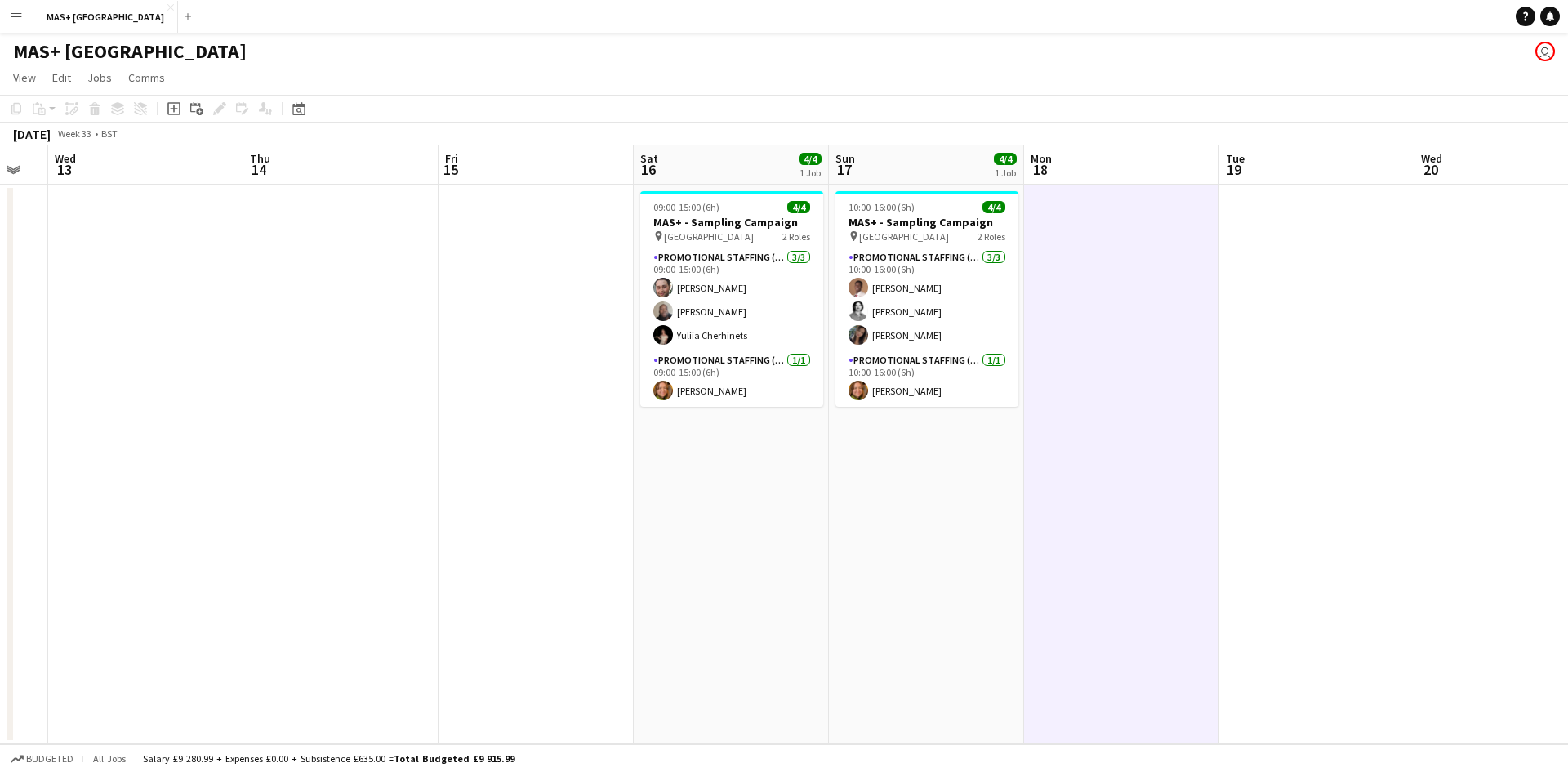
drag, startPoint x: 1419, startPoint y: 335, endPoint x: 933, endPoint y: 319, distance: 486.3
click at [517, 256] on app-calendar-viewport "Sat 9 4/4 1 Job Sun 10 4/4 1 Job Mon 11 Tue 12 Wed 13 Thu 14 Fri 15 Sat 16 4/4 …" at bounding box center [784, 444] width 1568 height 598
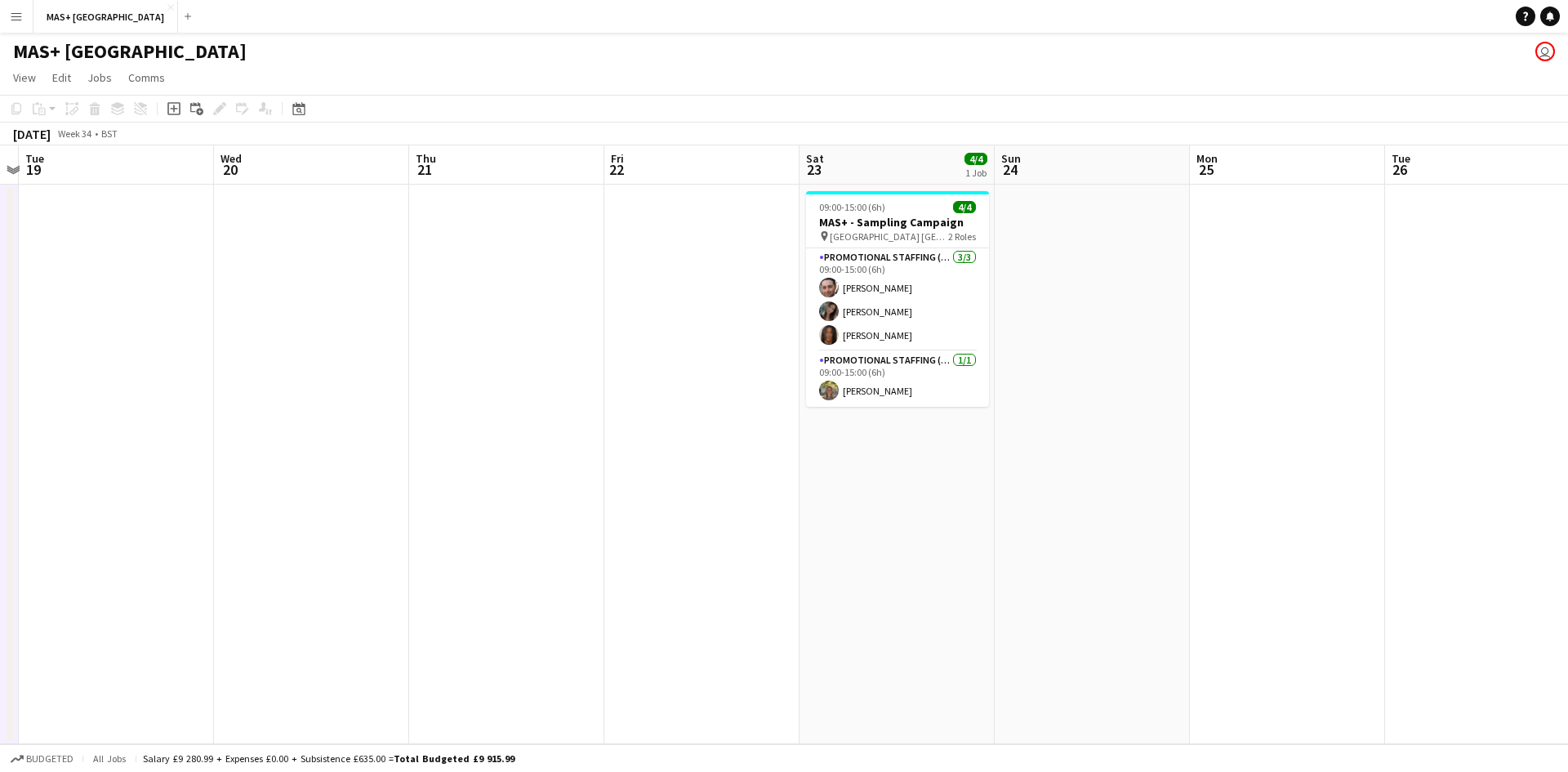
drag, startPoint x: 792, startPoint y: 338, endPoint x: 785, endPoint y: 248, distance: 90.3
click at [789, 337] on app-calendar-viewport "Sat 16 4/4 1 Job Sun 17 4/4 1 Job Mon 18 Tue 19 Wed 20 Thu 21 Fri 22 Sat 23 4/4…" at bounding box center [784, 444] width 1568 height 598
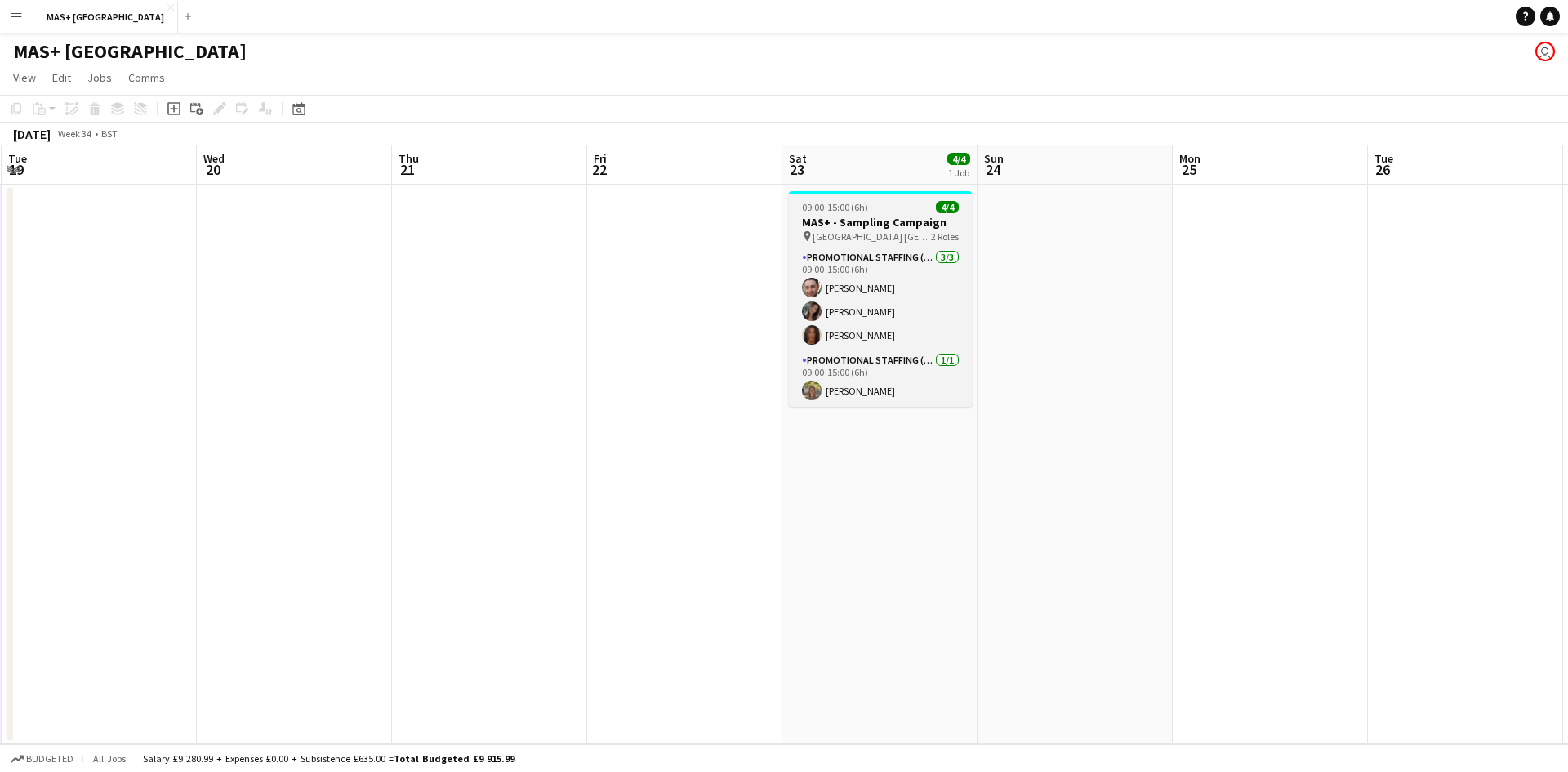
click at [860, 229] on h3 "MAS+ - Sampling Campaign" at bounding box center [880, 222] width 183 height 15
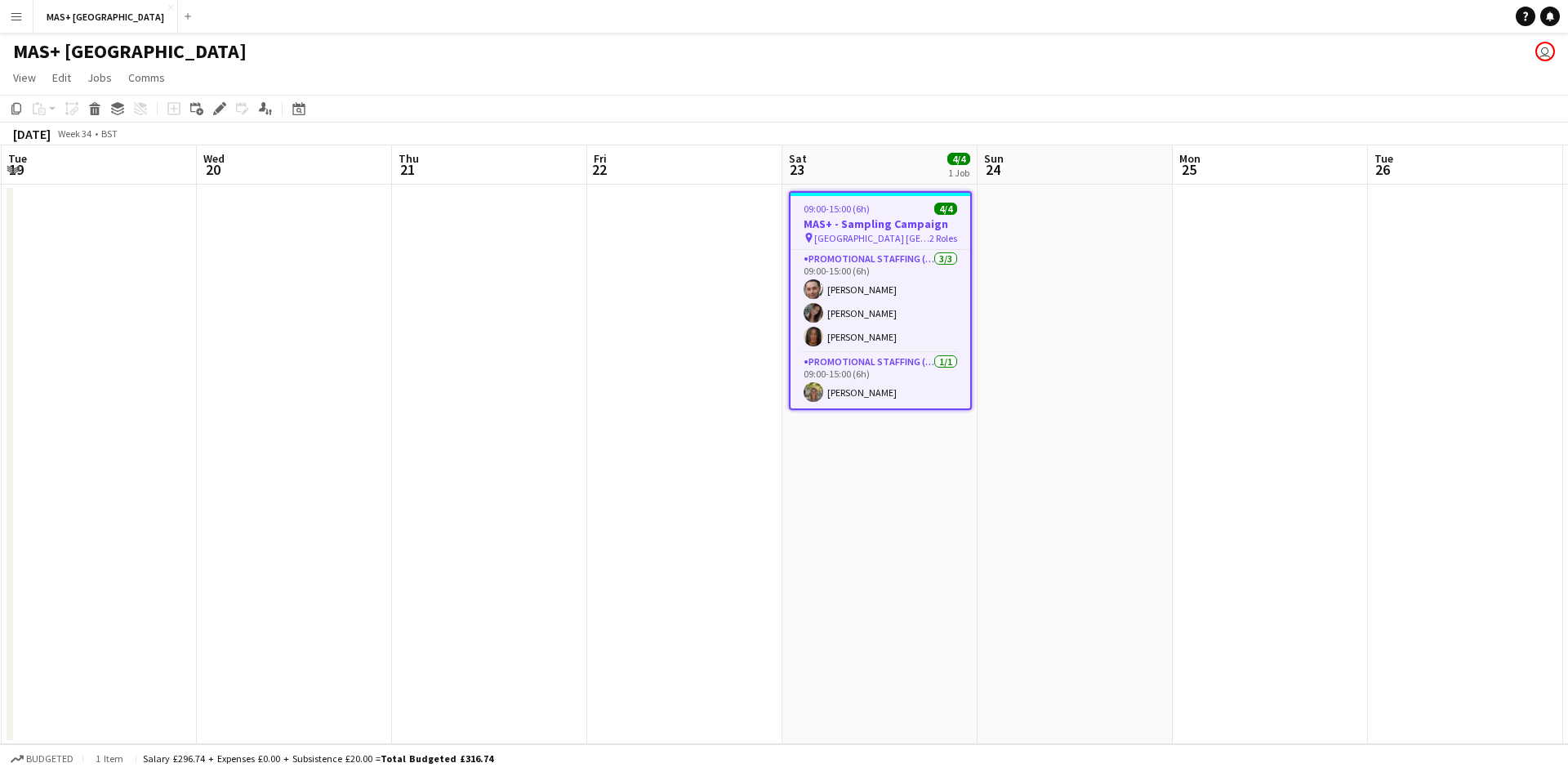
drag, startPoint x: 832, startPoint y: 230, endPoint x: 729, endPoint y: 230, distance: 103.0
click at [832, 230] on h3 "MAS+ - Sampling Campaign" at bounding box center [880, 224] width 179 height 15
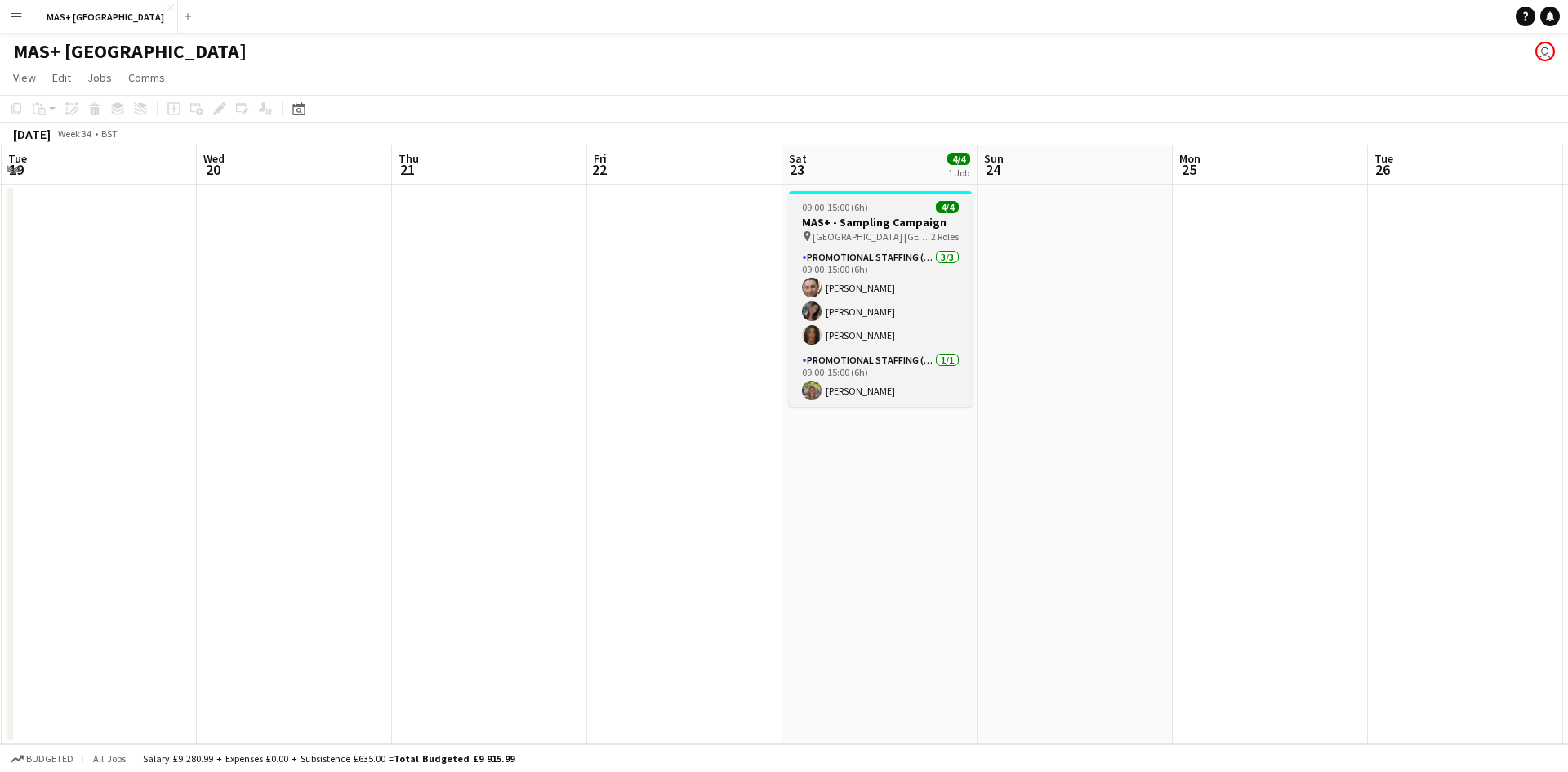
click at [882, 228] on h3 "MAS+ - Sampling Campaign" at bounding box center [880, 222] width 183 height 15
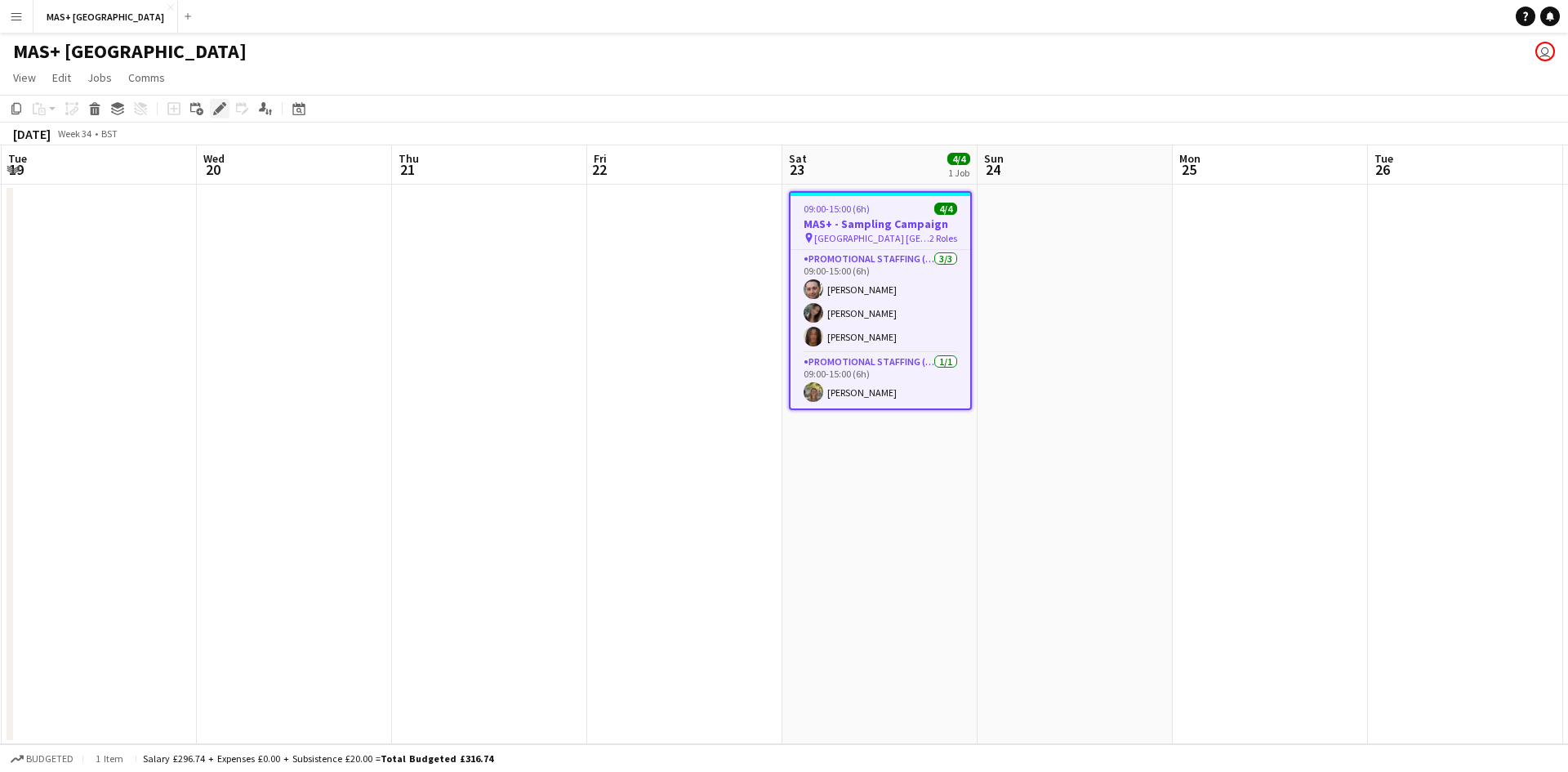
click at [220, 106] on icon at bounding box center [219, 108] width 9 height 9
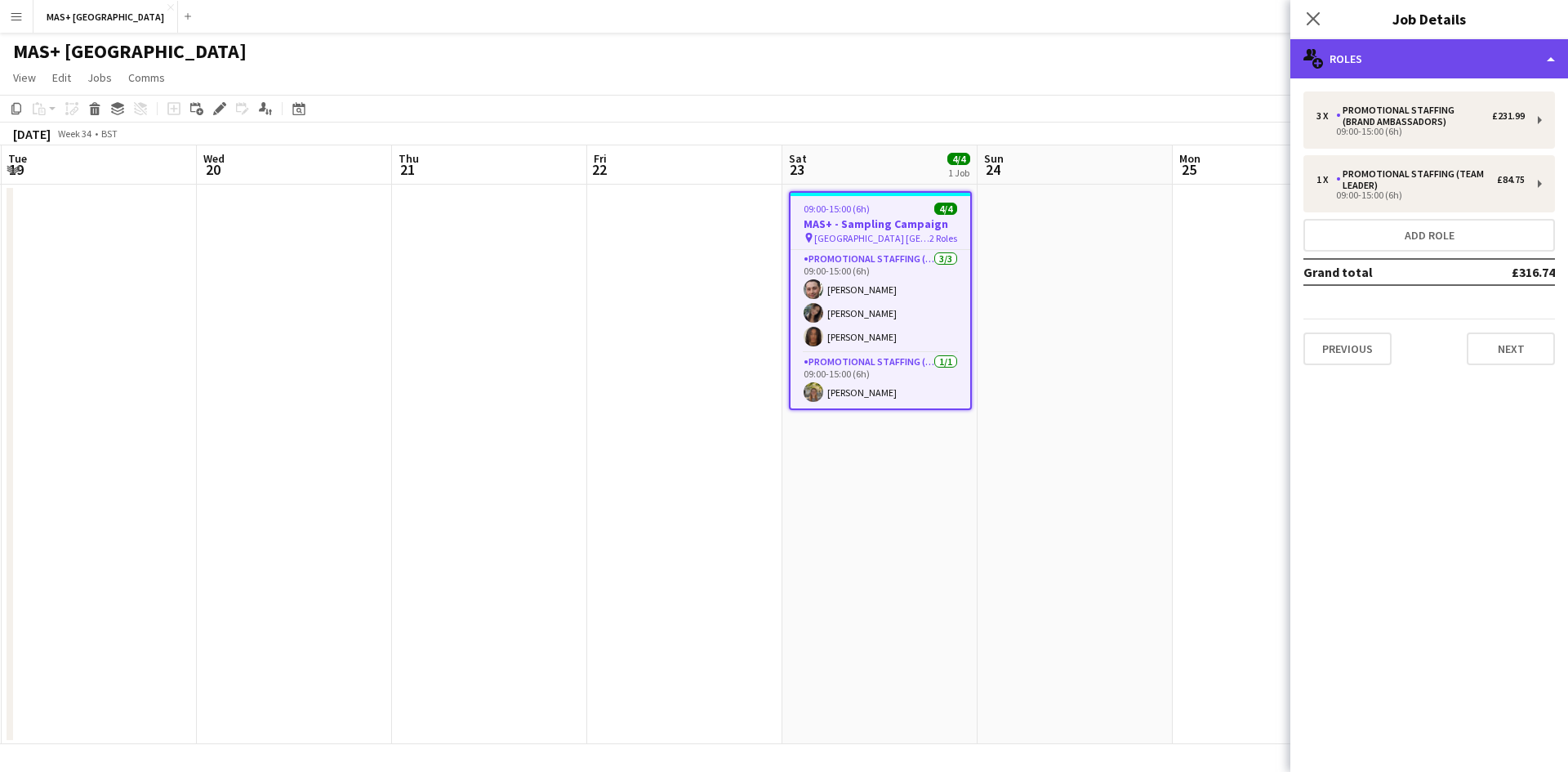
click at [1375, 51] on div "multiple-users-add Roles" at bounding box center [1429, 58] width 278 height 39
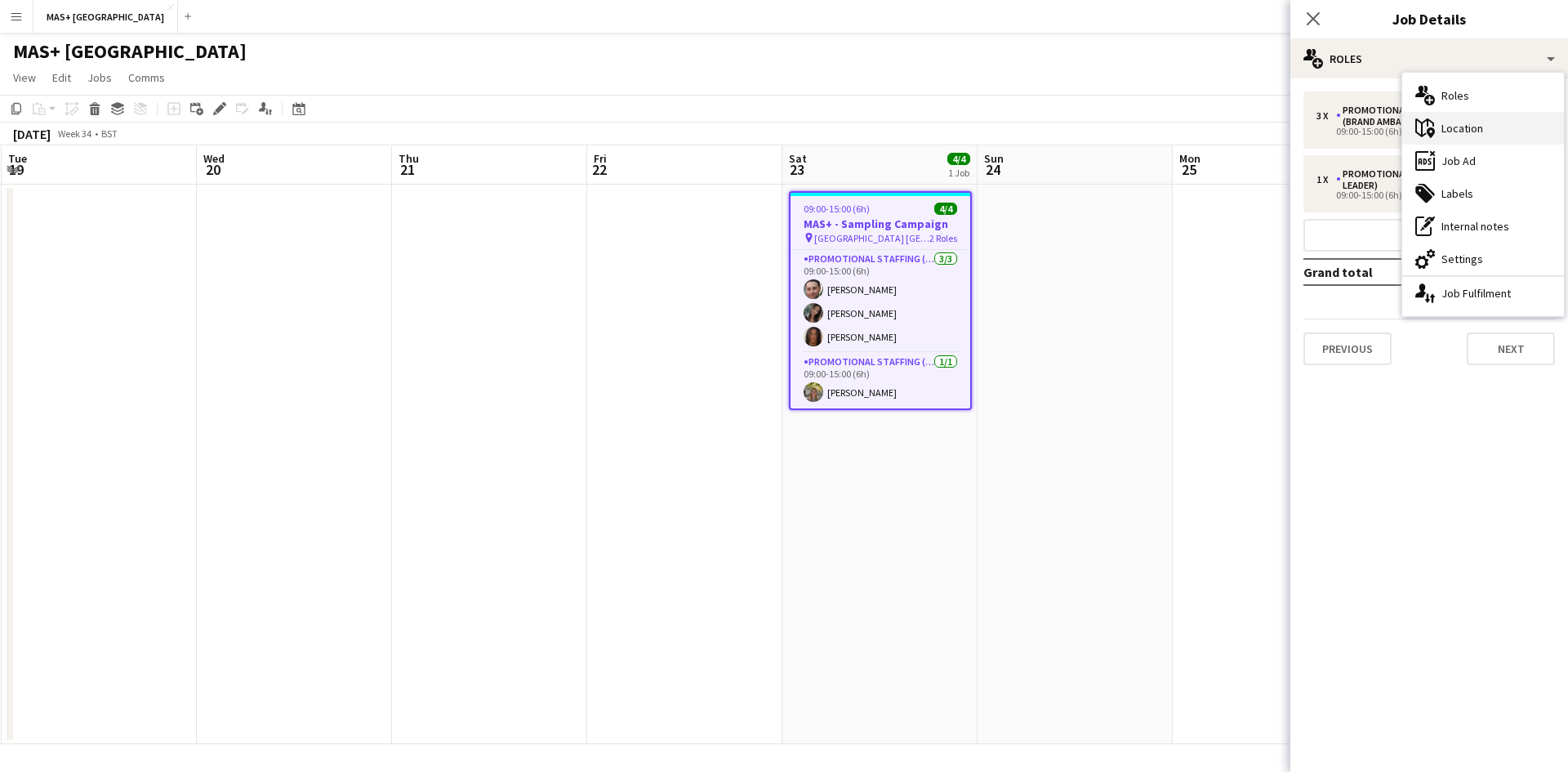
click at [1490, 134] on div "maps-pin-1 Location" at bounding box center [1483, 128] width 162 height 33
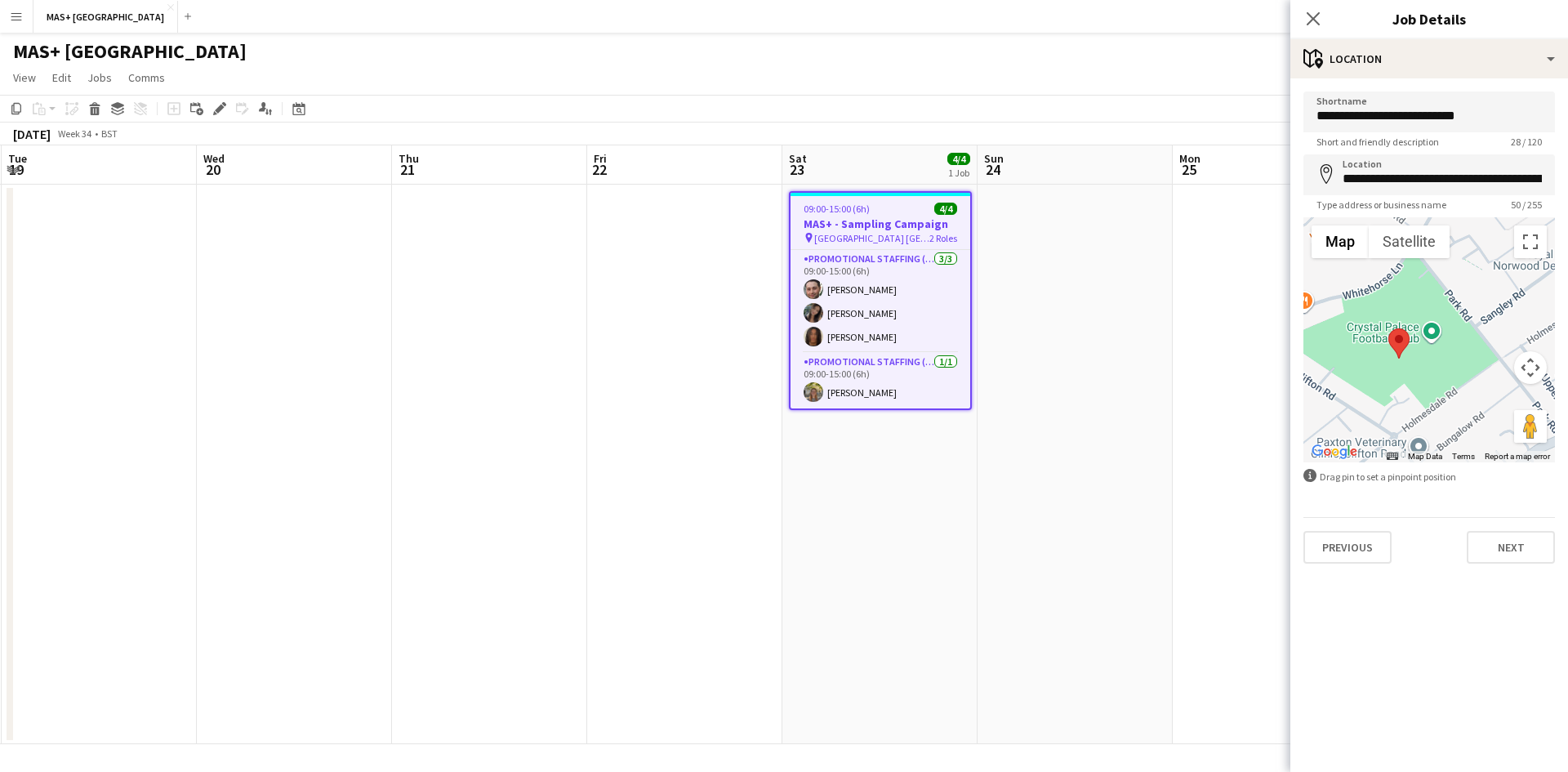
drag, startPoint x: 1455, startPoint y: 301, endPoint x: 1433, endPoint y: 358, distance: 61.1
click at [1433, 358] on div at bounding box center [1429, 340] width 251 height 245
drag, startPoint x: 1398, startPoint y: 340, endPoint x: 1430, endPoint y: 324, distance: 35.8
click at [1420, 310] on area at bounding box center [1420, 310] width 0 height 0
type input "**********"
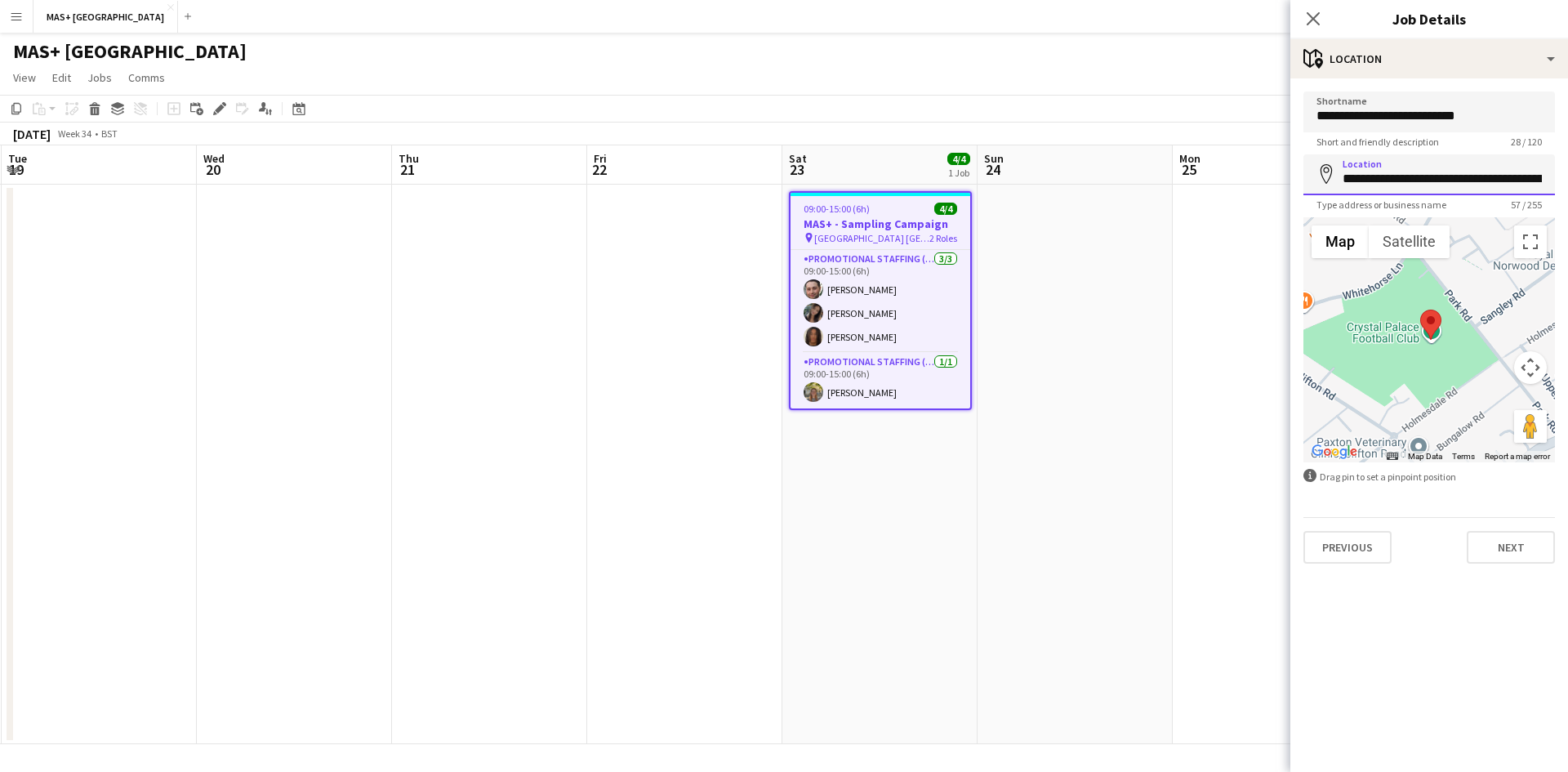
scroll to position [0, 129]
drag, startPoint x: 1342, startPoint y: 179, endPoint x: 1567, endPoint y: 177, distance: 225.0
click at [1567, 177] on form "**********" at bounding box center [1429, 328] width 278 height 472
click at [1112, 447] on app-date-cell at bounding box center [1075, 464] width 195 height 559
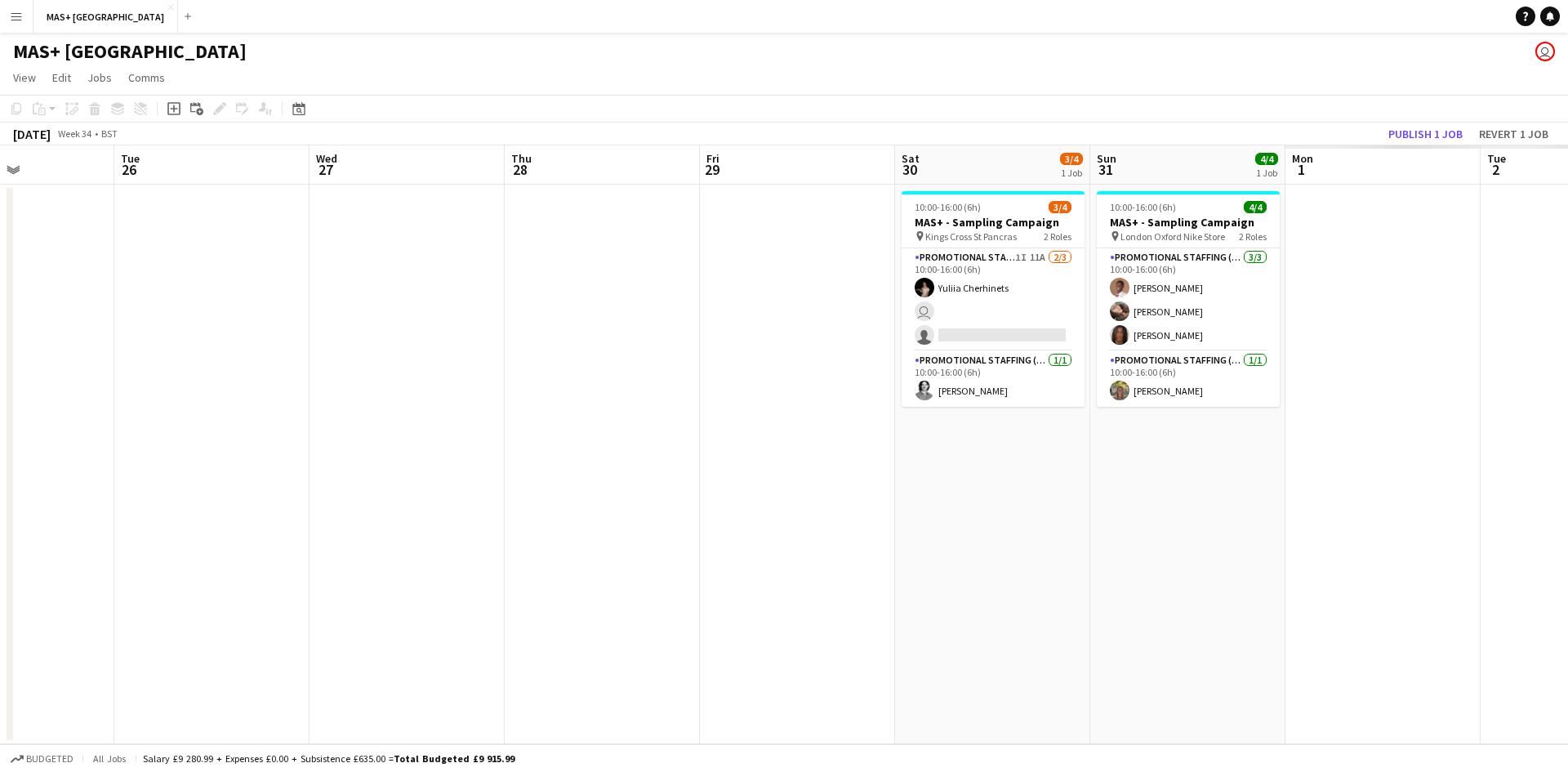
drag, startPoint x: 623, startPoint y: 437, endPoint x: 587, endPoint y: 413, distance: 43.3
click at [241, 413] on app-calendar-viewport "Thu 21 Fri 22 Sat 23 4/4 1 Job Sun 24 Mon 25 Tue 26 Wed 27 Thu 28 Fri 29 Sat 30…" at bounding box center [784, 444] width 1568 height 598
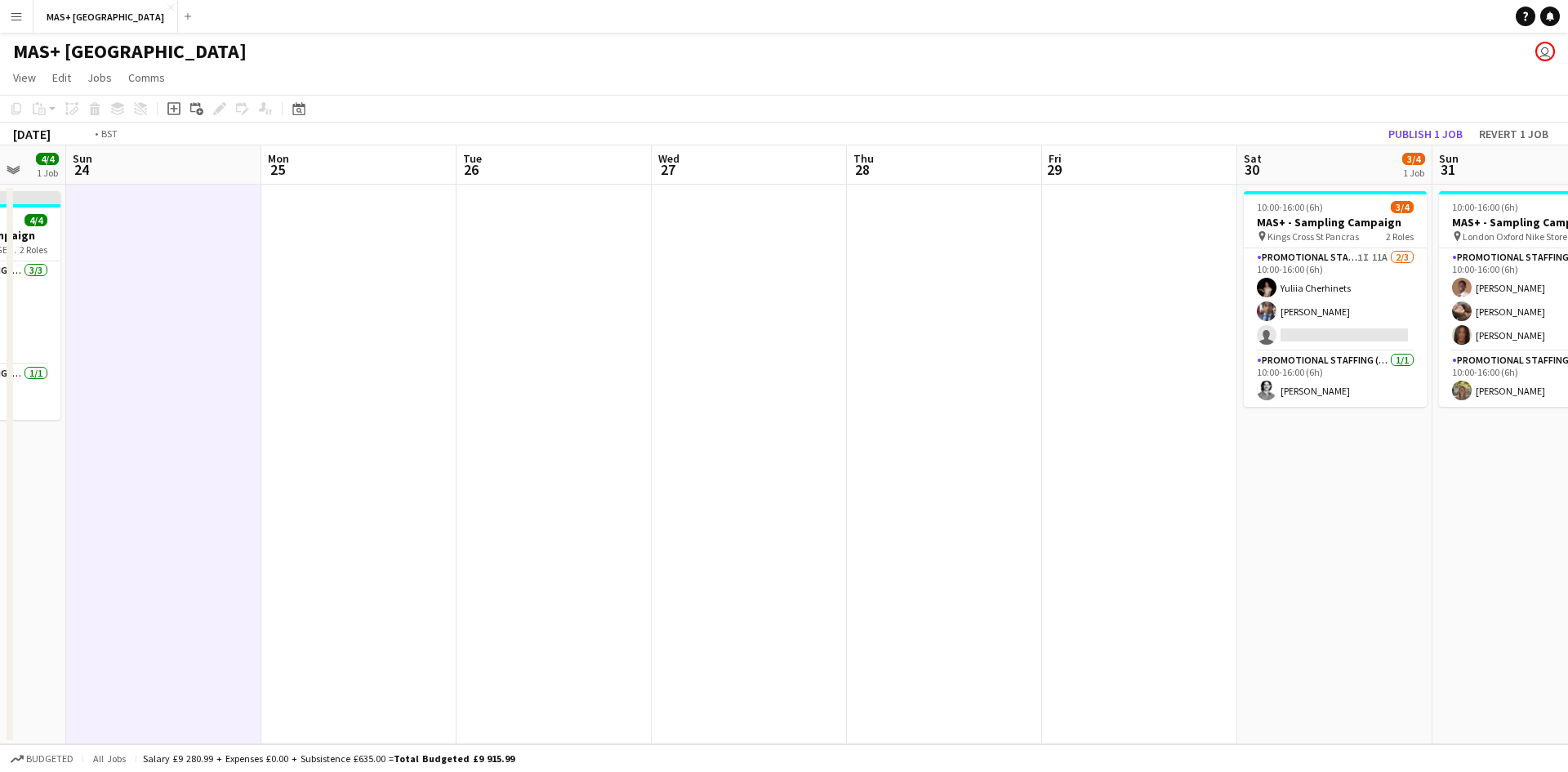
scroll to position [0, 619]
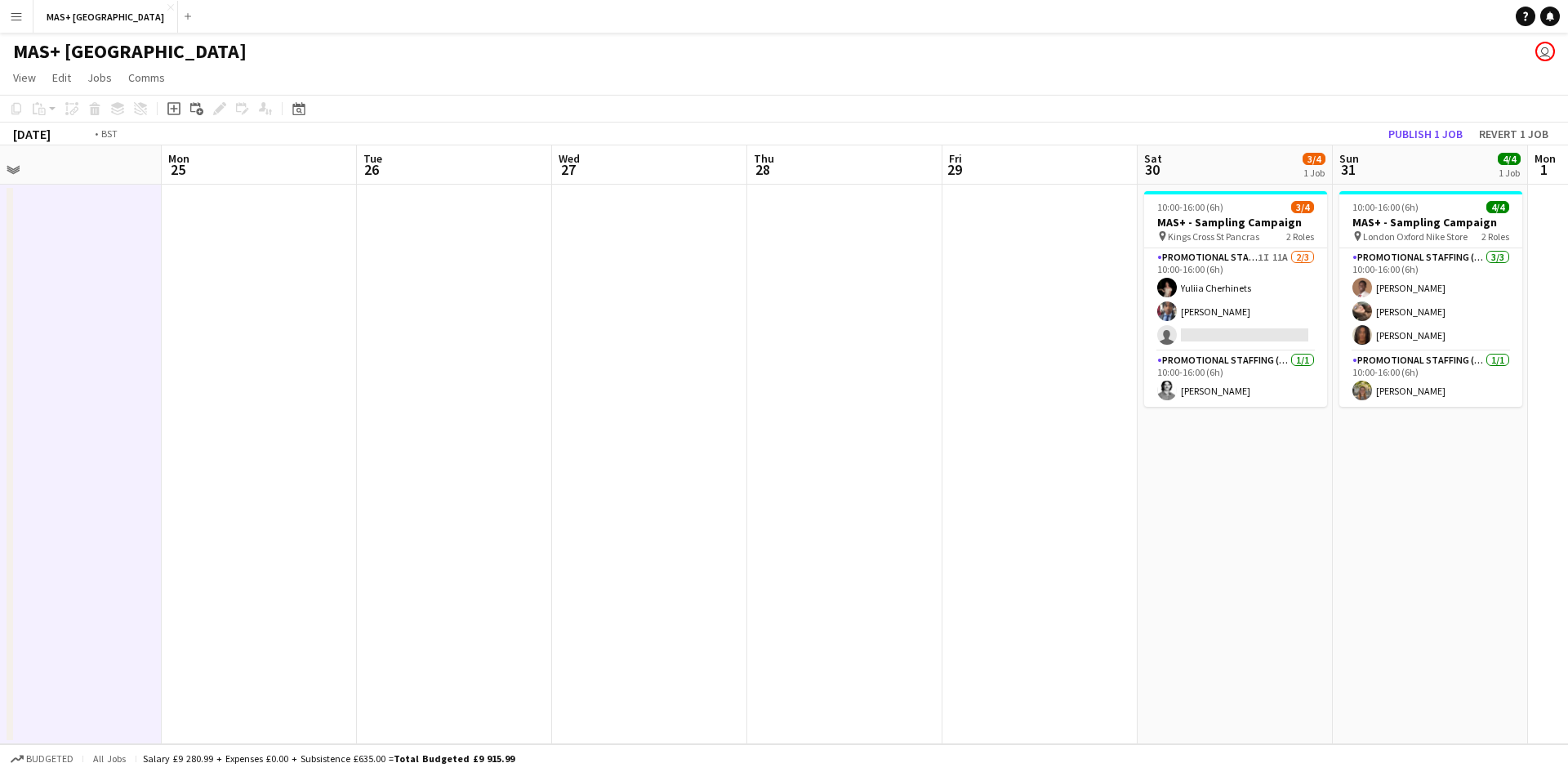
drag, startPoint x: 1046, startPoint y: 413, endPoint x: 194, endPoint y: 400, distance: 852.1
click at [194, 400] on app-calendar-viewport "Thu 21 Fri 22 Sat 23 4/4 1 Job Sun 24 Mon 25 Tue 26 Wed 27 Thu 28 Fri 29 Sat 30…" at bounding box center [784, 444] width 1568 height 598
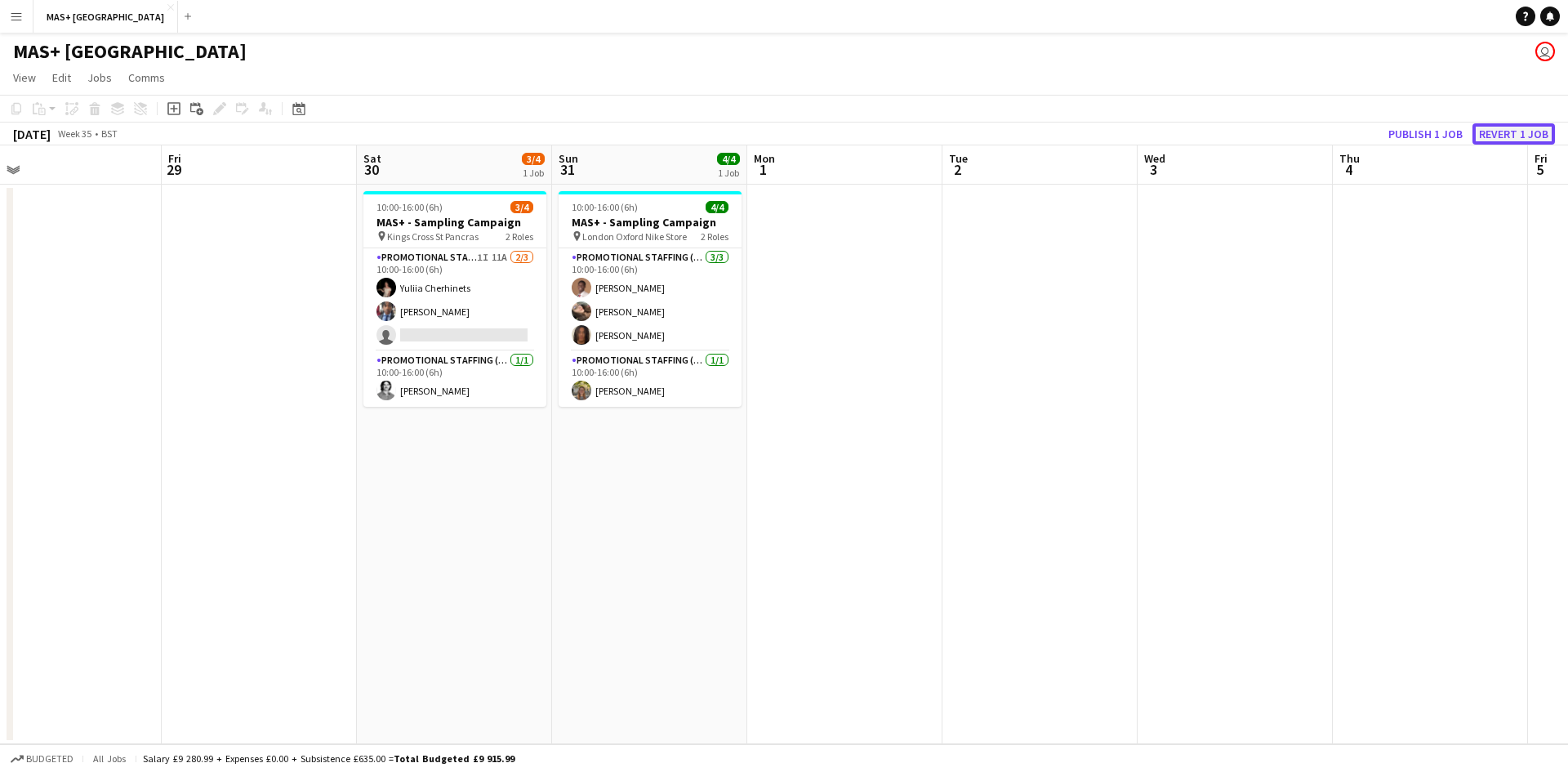
click at [1510, 136] on button "Revert 1 job" at bounding box center [1513, 134] width 83 height 21
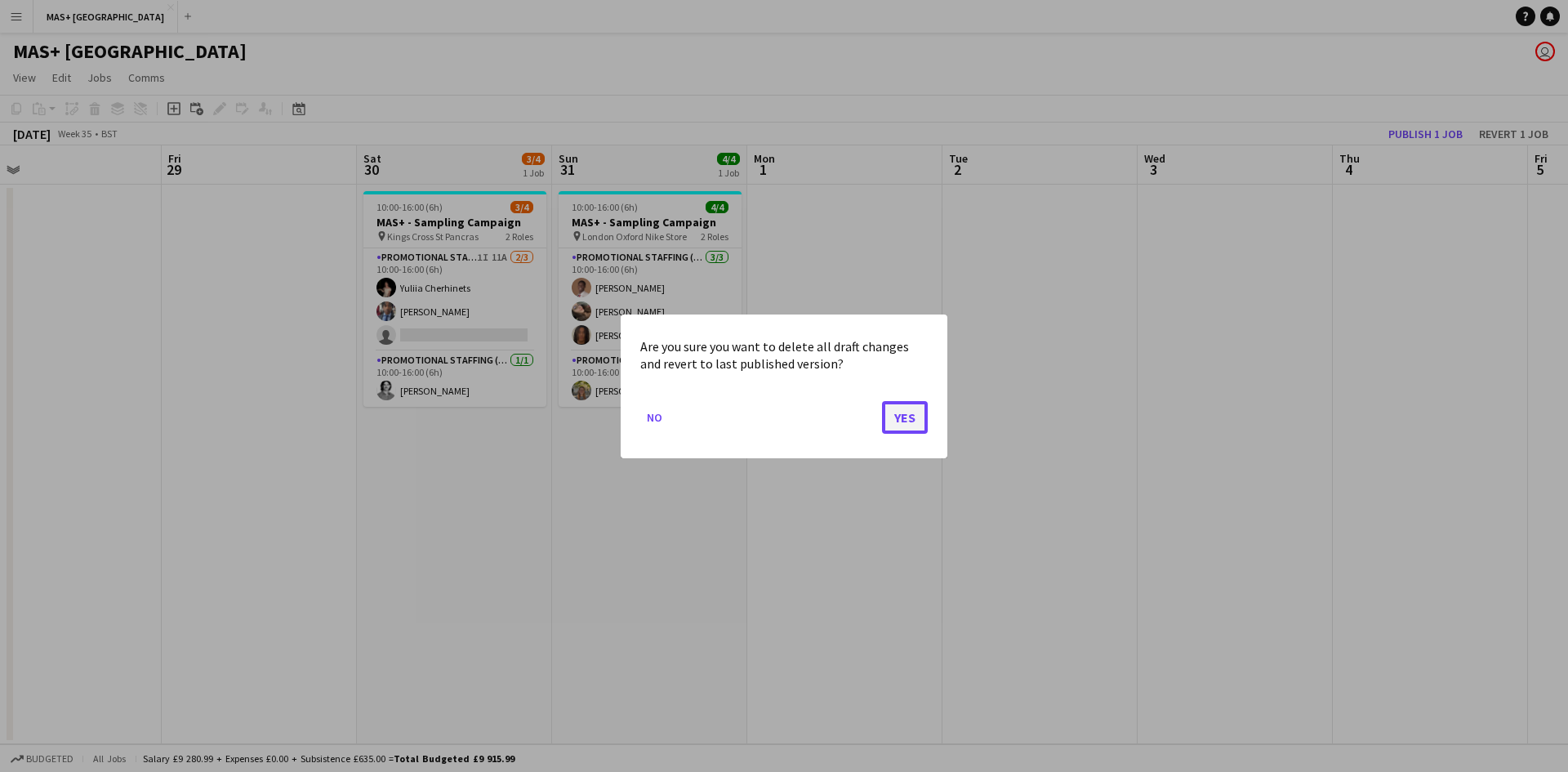
click at [897, 421] on button "Yes" at bounding box center [905, 416] width 46 height 33
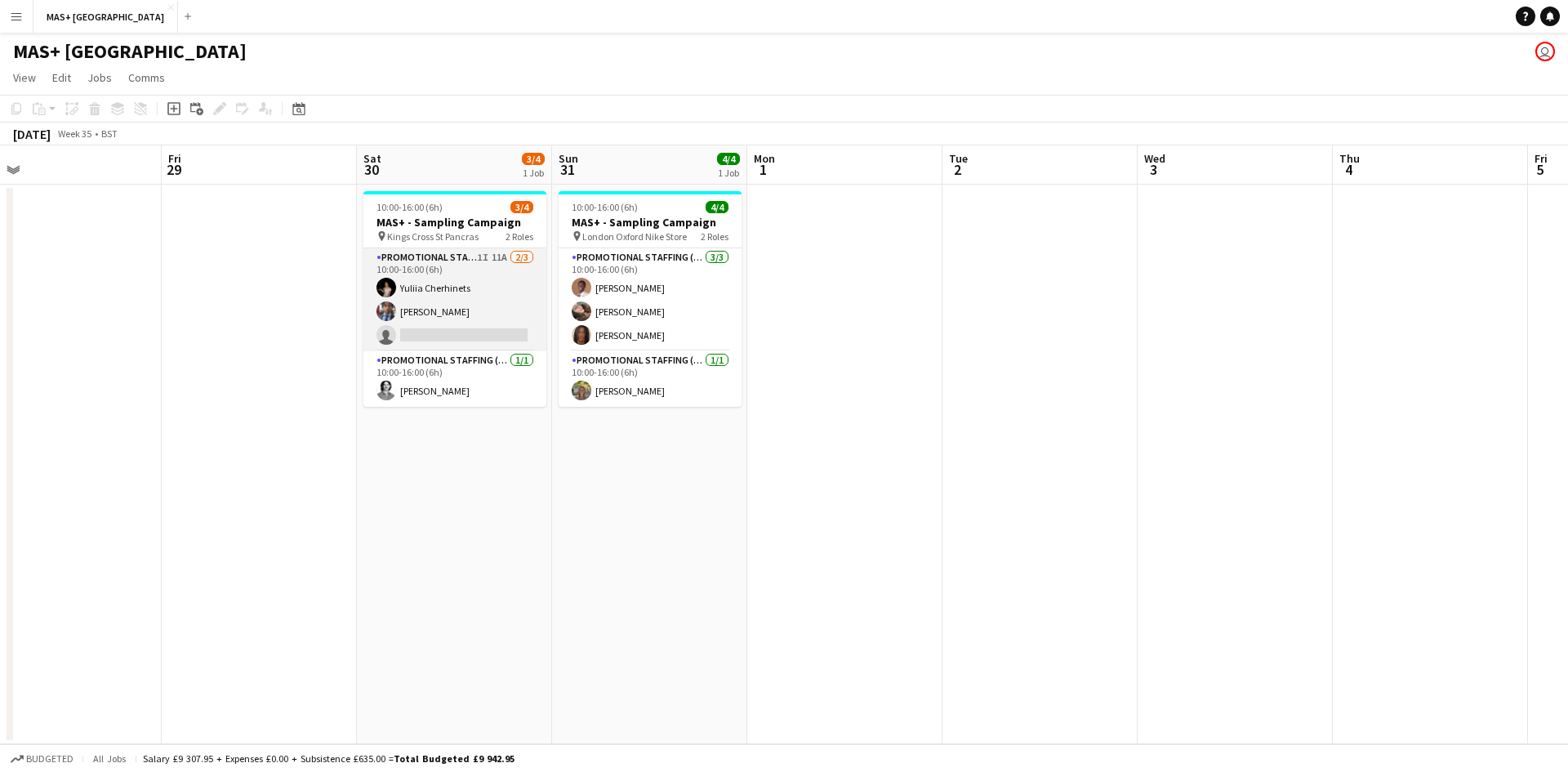
click at [432, 267] on app-card-role "Promotional Staffing (Brand Ambassadors) 1I 11A 2/3 10:00-16:00 (6h) Yuliia Che…" at bounding box center [454, 300] width 183 height 103
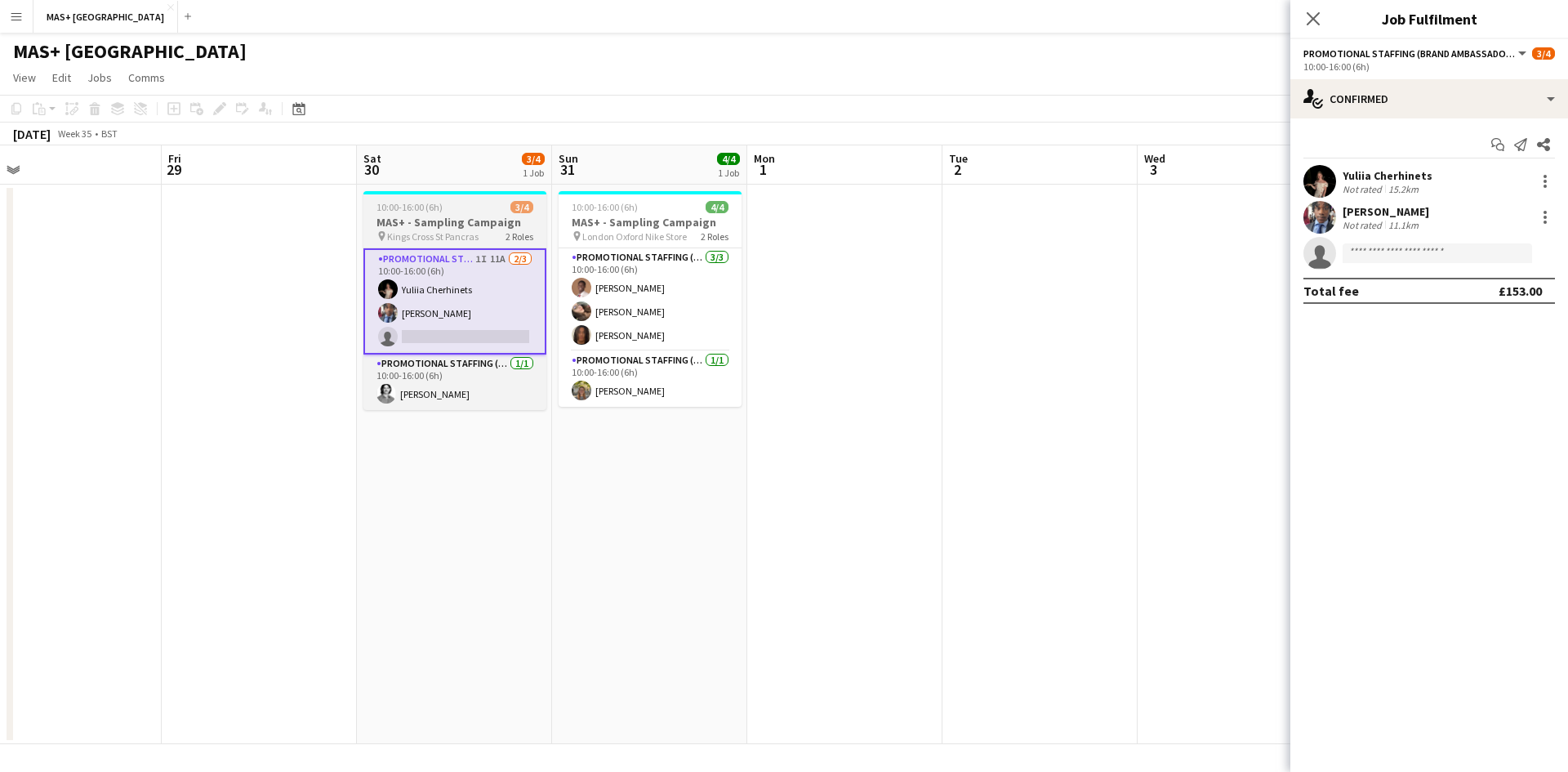
click at [436, 235] on span "Kings Cross St Pancras" at bounding box center [433, 236] width 92 height 13
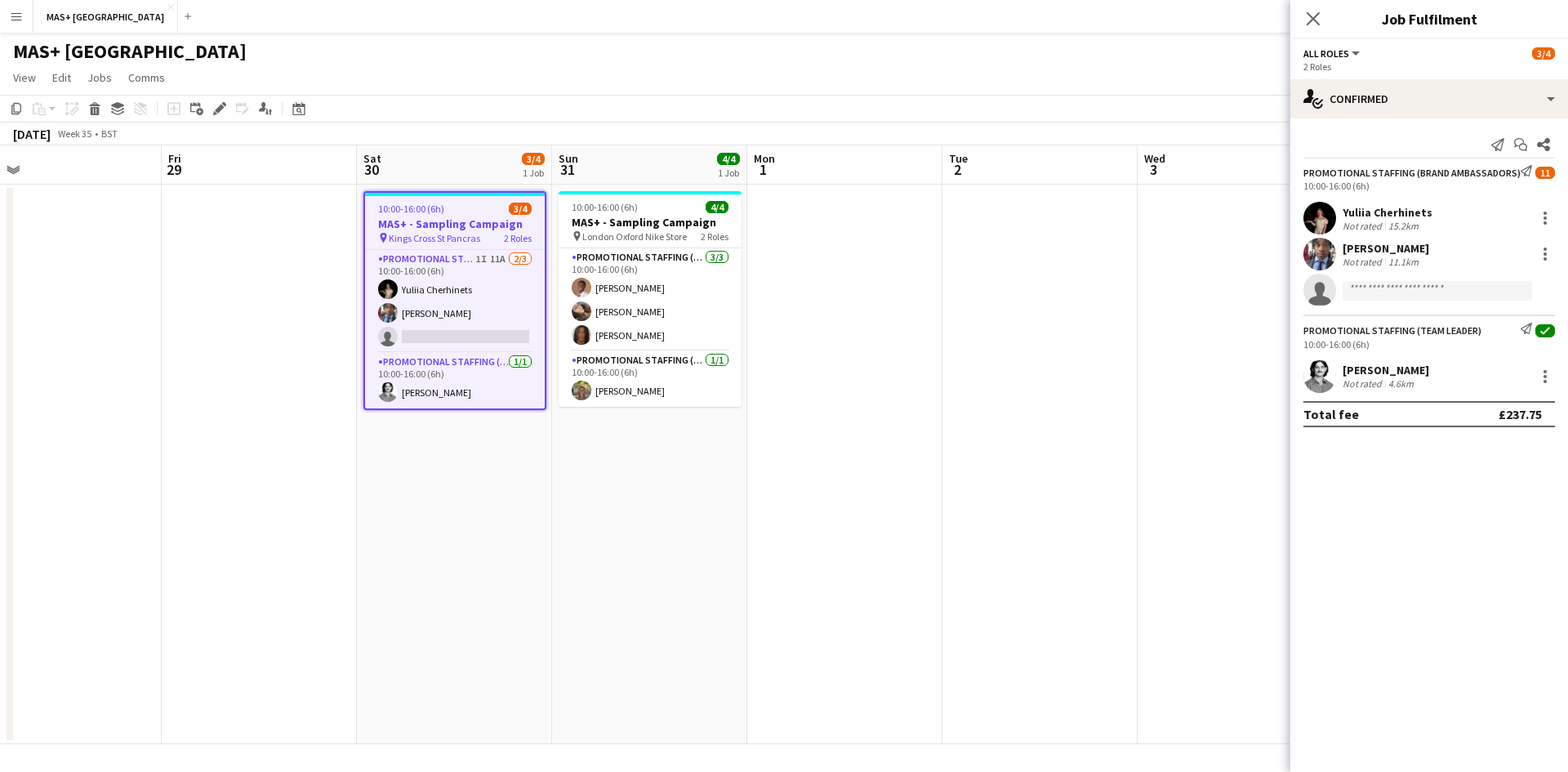
click at [218, 113] on icon at bounding box center [219, 108] width 9 height 9
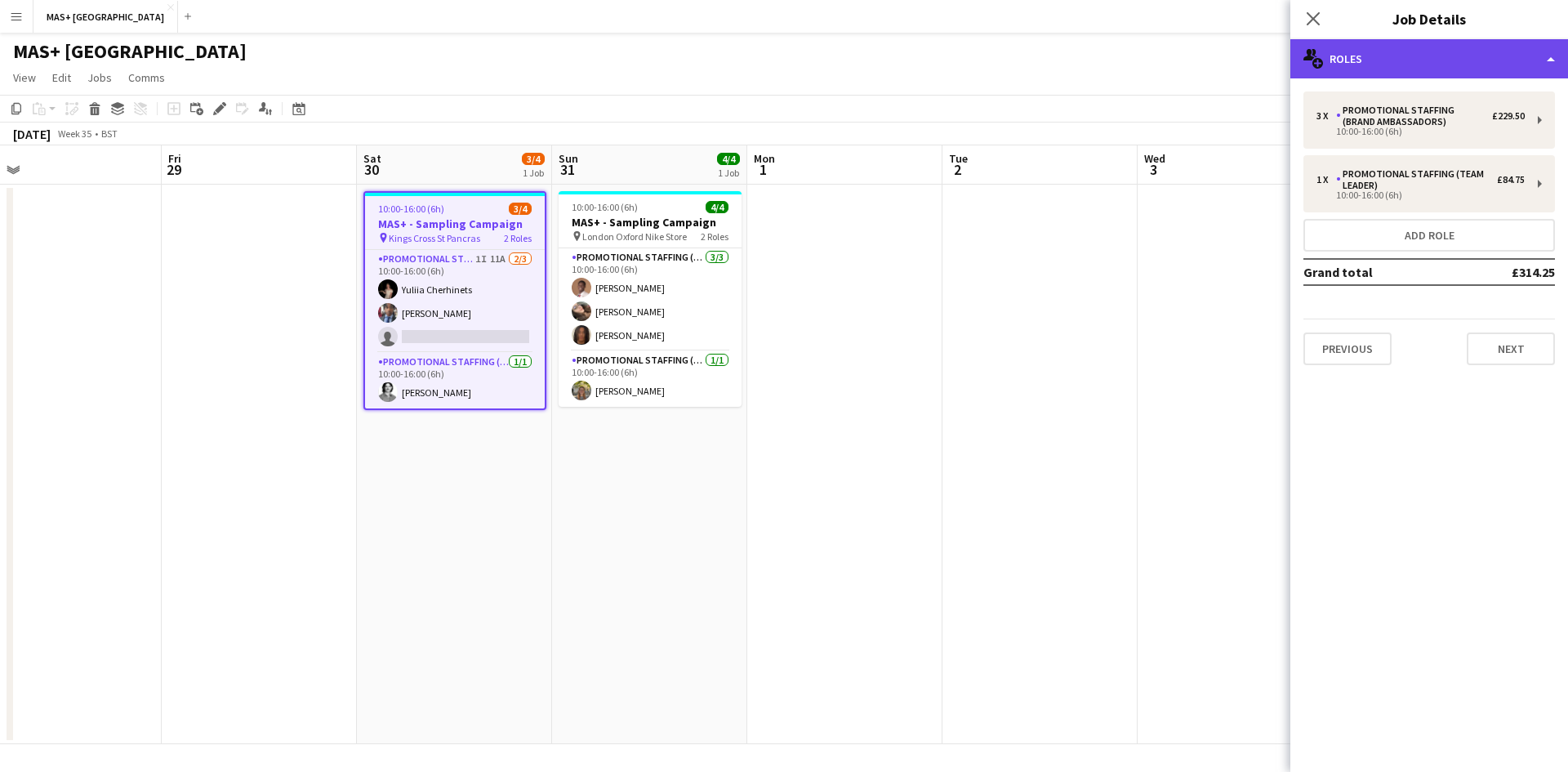
click at [1391, 61] on div "multiple-users-add Roles" at bounding box center [1429, 58] width 278 height 39
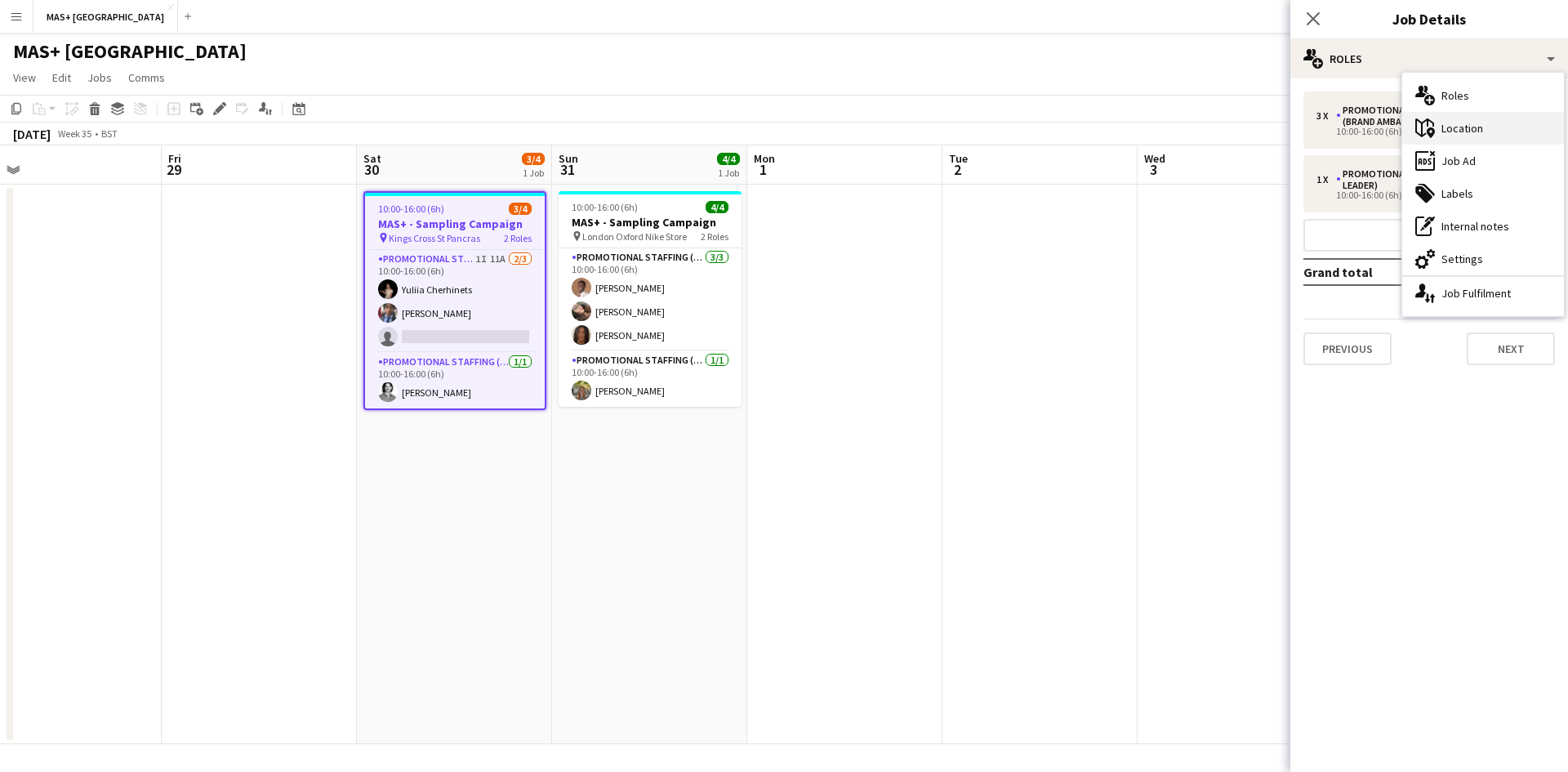
click at [1472, 126] on div "maps-pin-1 Location" at bounding box center [1483, 128] width 162 height 33
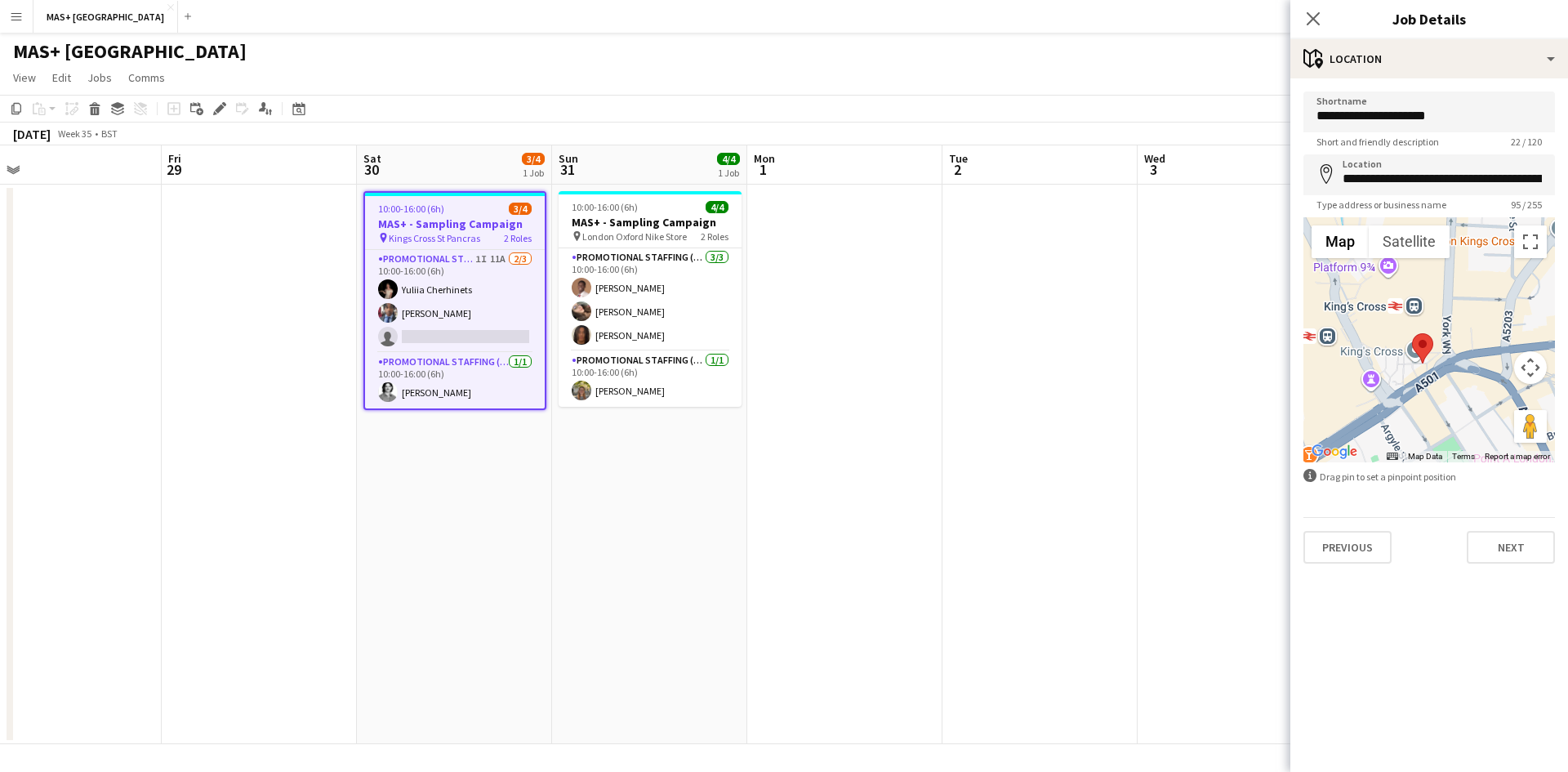
drag, startPoint x: 1407, startPoint y: 321, endPoint x: 1436, endPoint y: 392, distance: 76.7
click at [1436, 392] on div at bounding box center [1429, 340] width 251 height 245
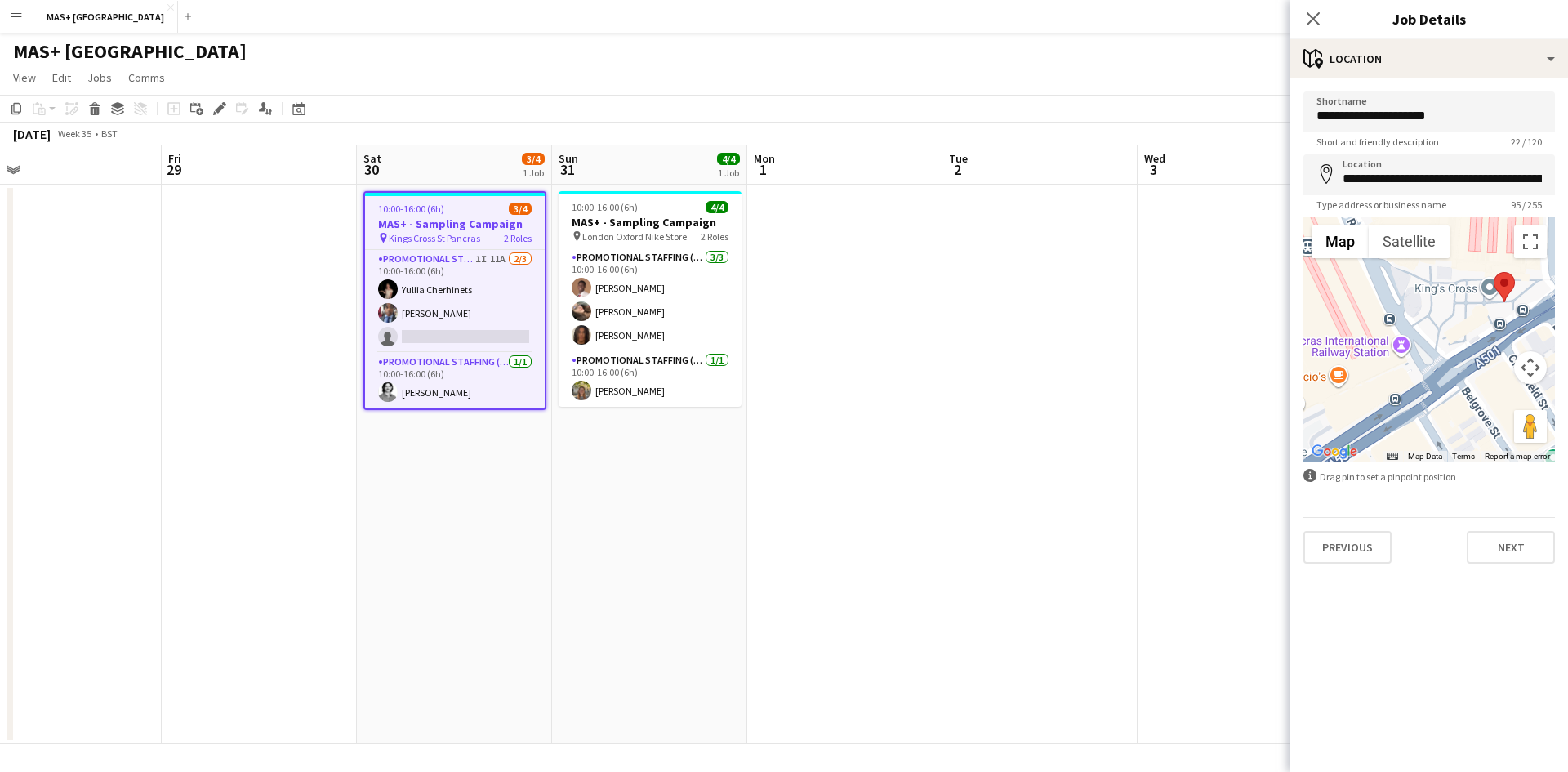
drag, startPoint x: 1446, startPoint y: 367, endPoint x: 1508, endPoint y: 329, distance: 72.7
click at [1508, 329] on div at bounding box center [1429, 340] width 251 height 245
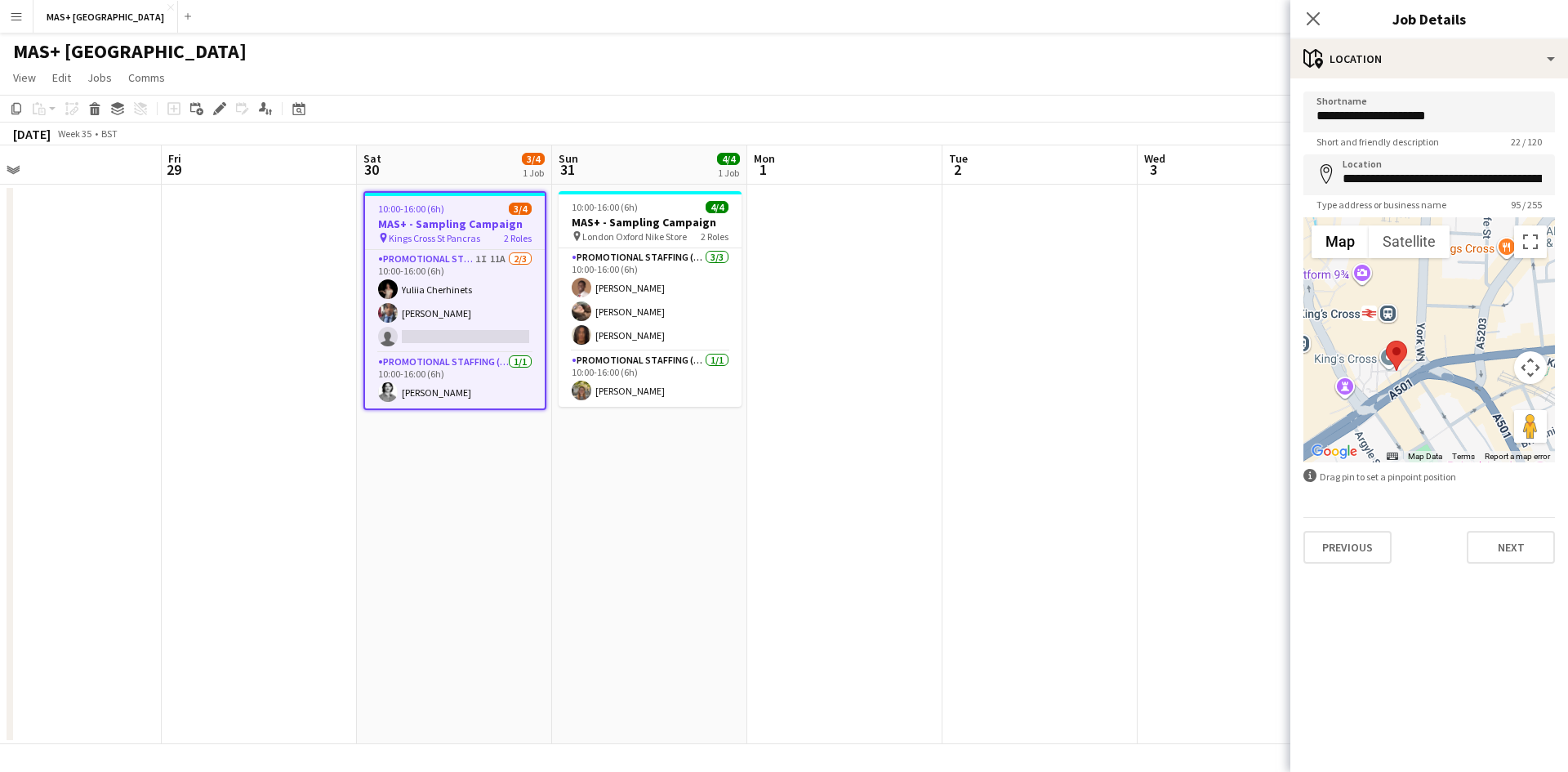
drag, startPoint x: 1498, startPoint y: 344, endPoint x: 1388, endPoint y: 405, distance: 125.8
click at [1388, 405] on div at bounding box center [1429, 340] width 251 height 245
drag, startPoint x: 1391, startPoint y: 346, endPoint x: 1421, endPoint y: 341, distance: 30.4
click at [1410, 335] on area at bounding box center [1410, 335] width 0 height 0
type input "**********"
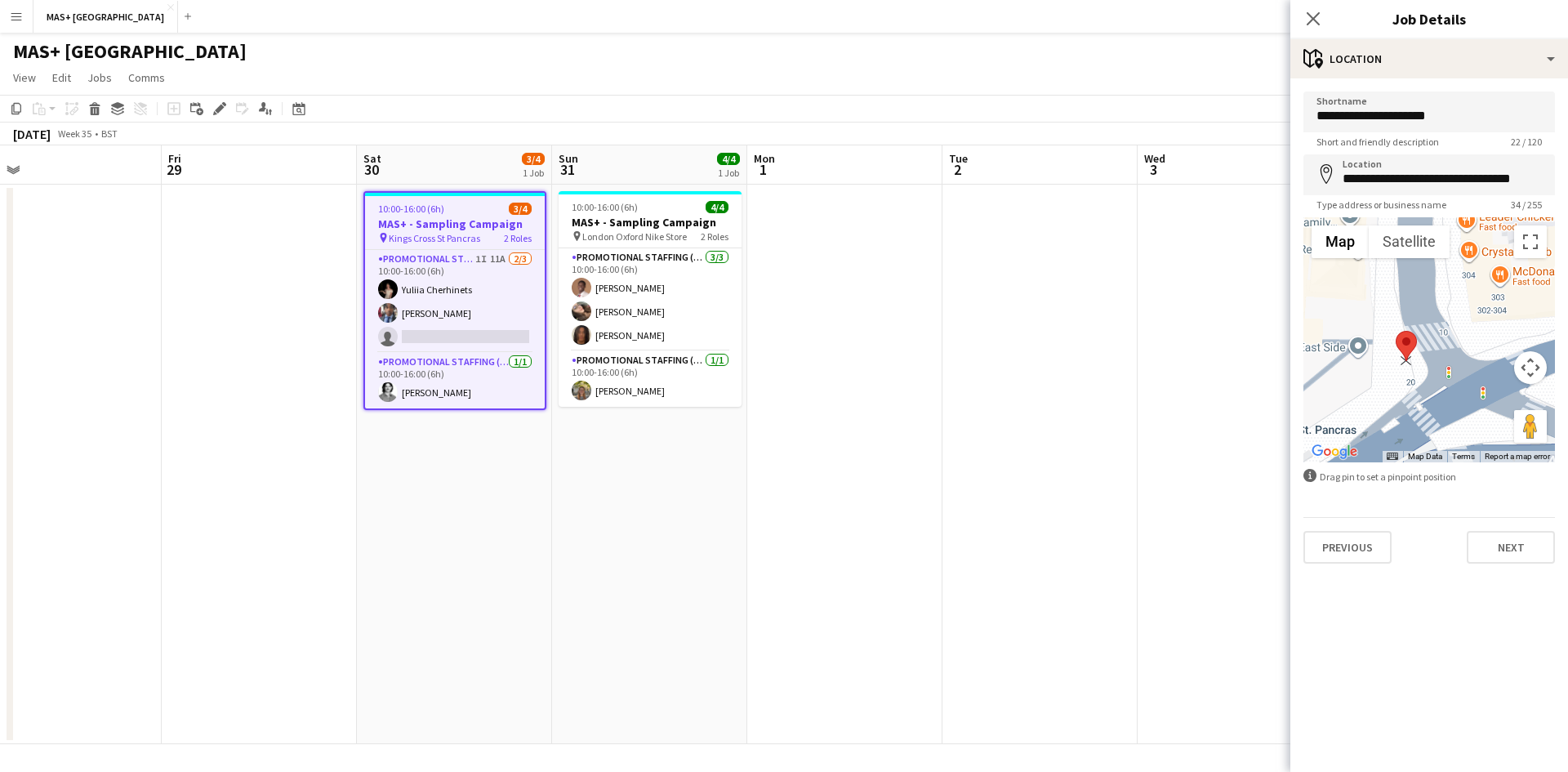
drag, startPoint x: 1414, startPoint y: 374, endPoint x: 1402, endPoint y: 348, distance: 28.6
click at [1395, 330] on area at bounding box center [1395, 330] width 0 height 0
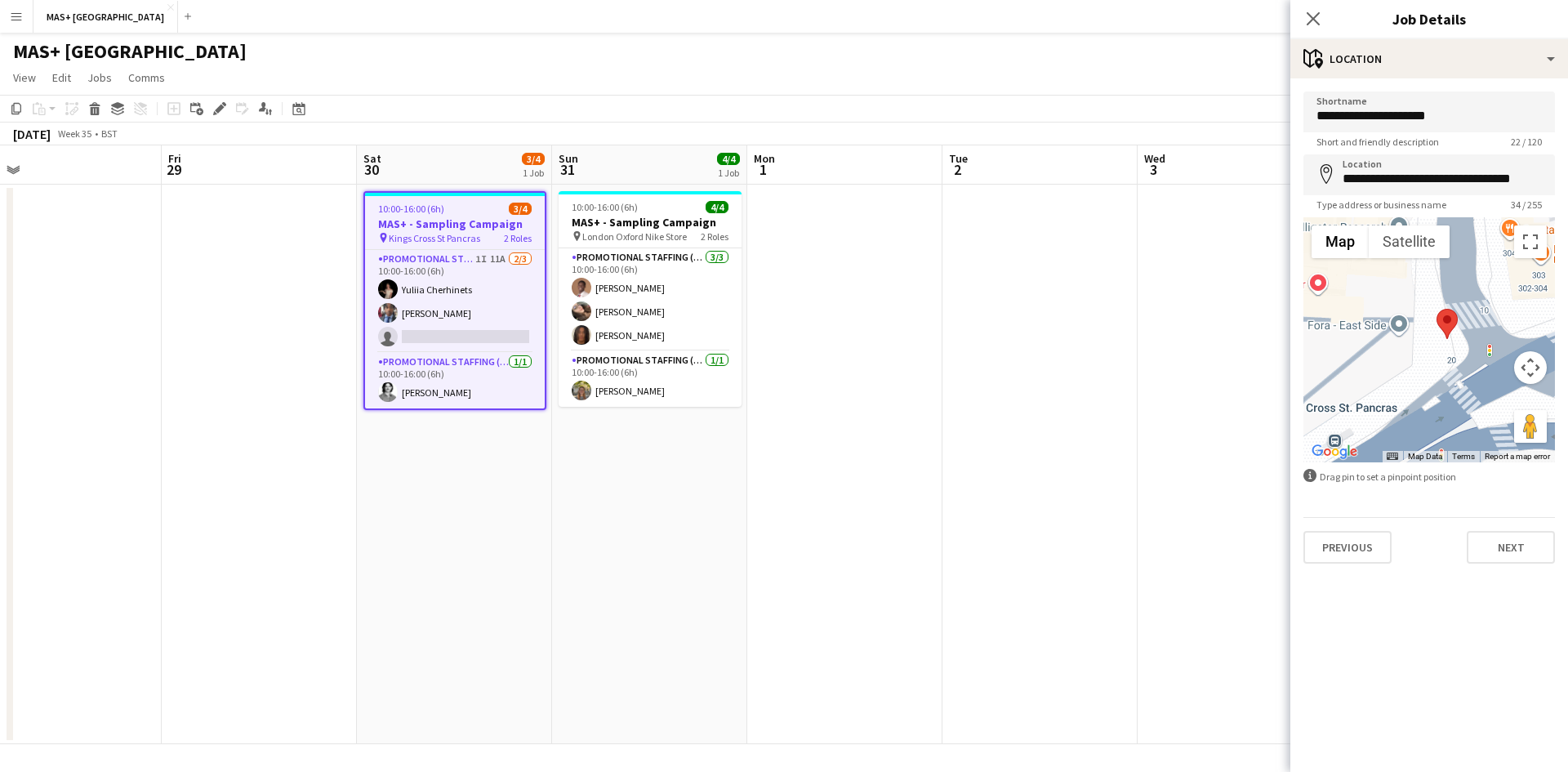
drag, startPoint x: 1407, startPoint y: 400, endPoint x: 1451, endPoint y: 320, distance: 91.3
click at [1451, 376] on div at bounding box center [1429, 340] width 251 height 245
drag, startPoint x: 1451, startPoint y: 320, endPoint x: 1440, endPoint y: 324, distance: 11.7
click at [1430, 311] on area at bounding box center [1430, 311] width 0 height 0
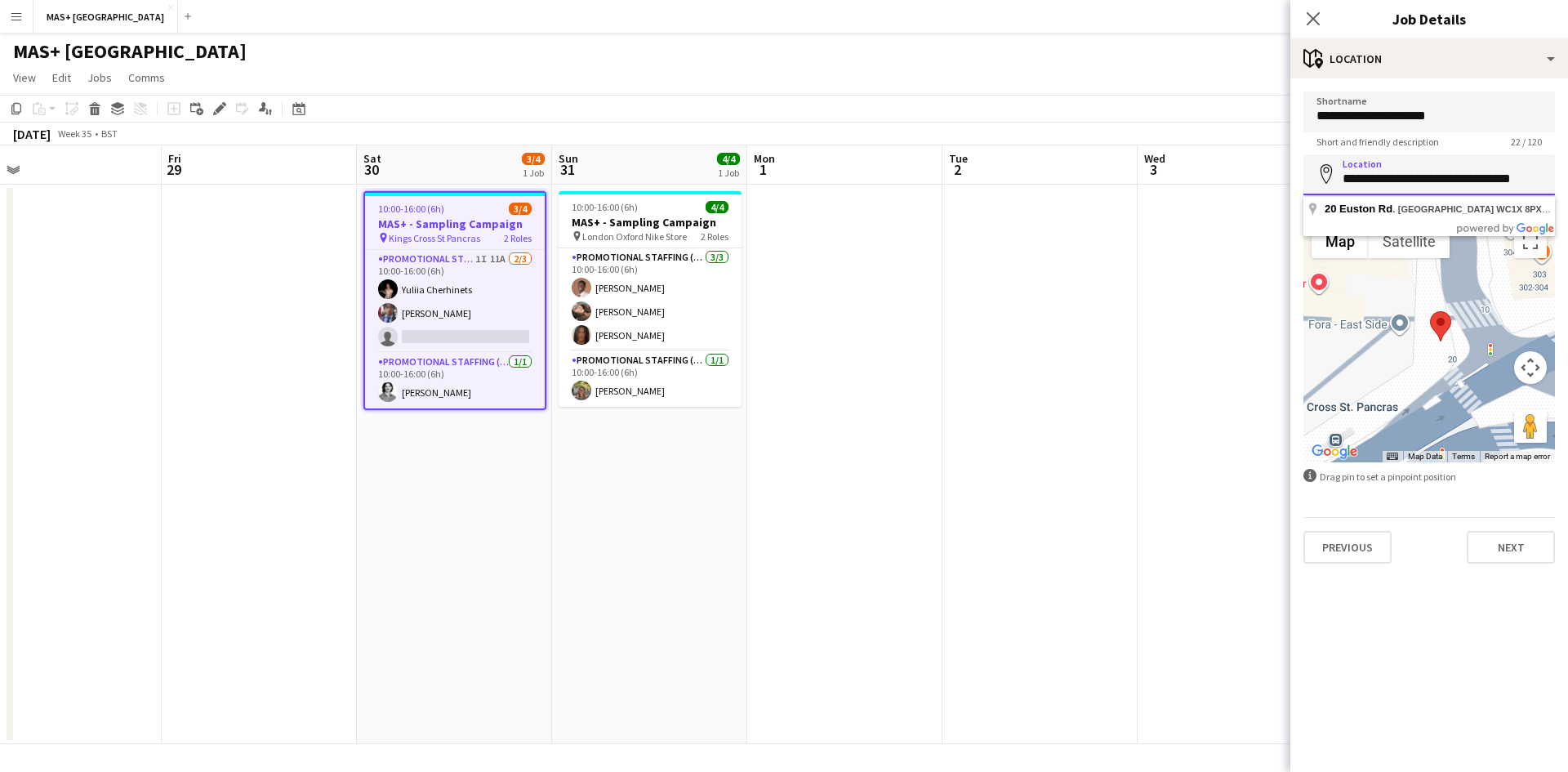
drag, startPoint x: 1340, startPoint y: 184, endPoint x: 1562, endPoint y: 179, distance: 222.1
click at [1562, 179] on form "**********" at bounding box center [1429, 328] width 278 height 472
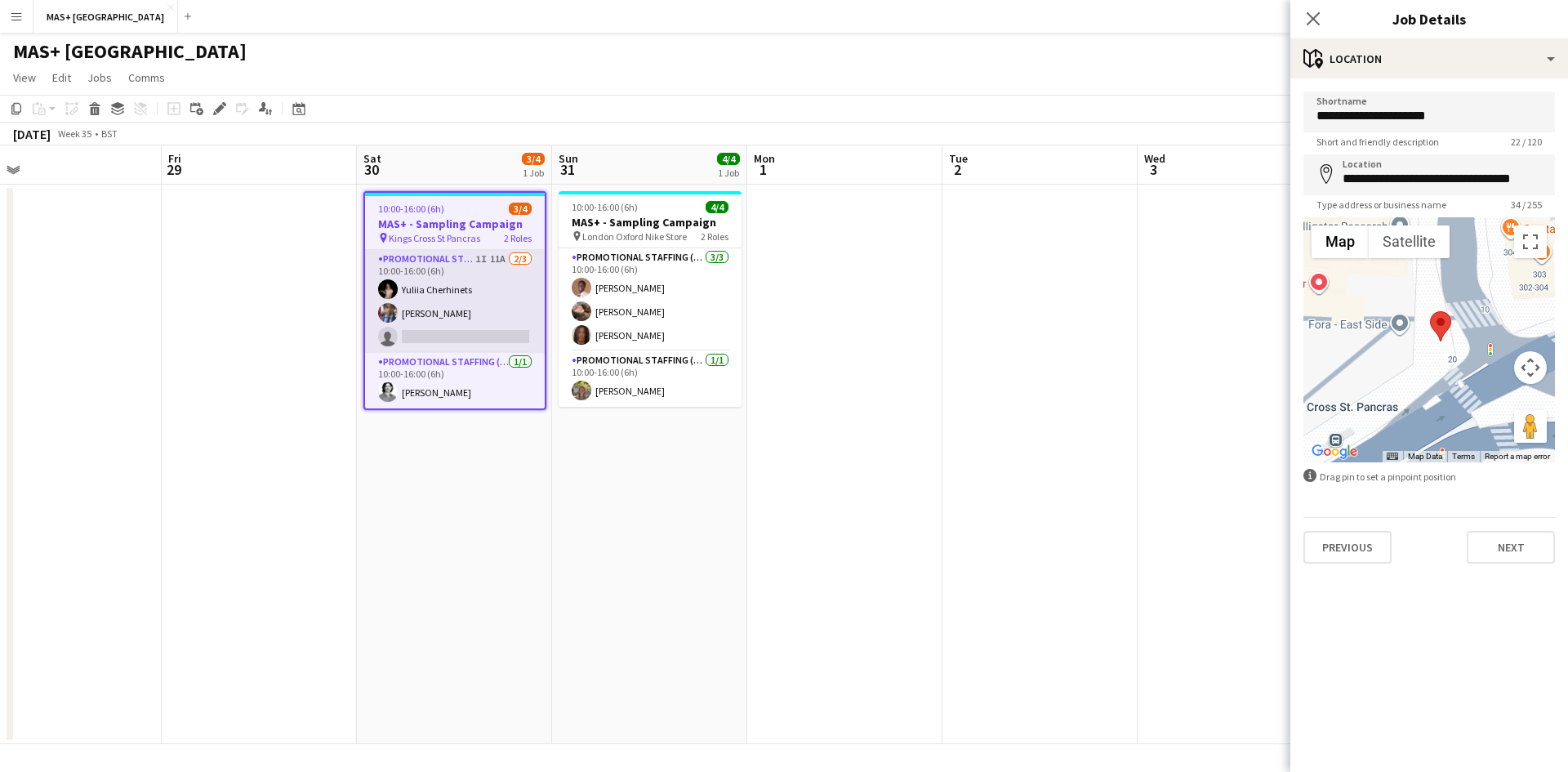
click at [478, 255] on app-card-role "Promotional Staffing (Brand Ambassadors) 1I 11A 2/3 10:00-16:00 (6h) Yuliia Che…" at bounding box center [454, 300] width 179 height 103
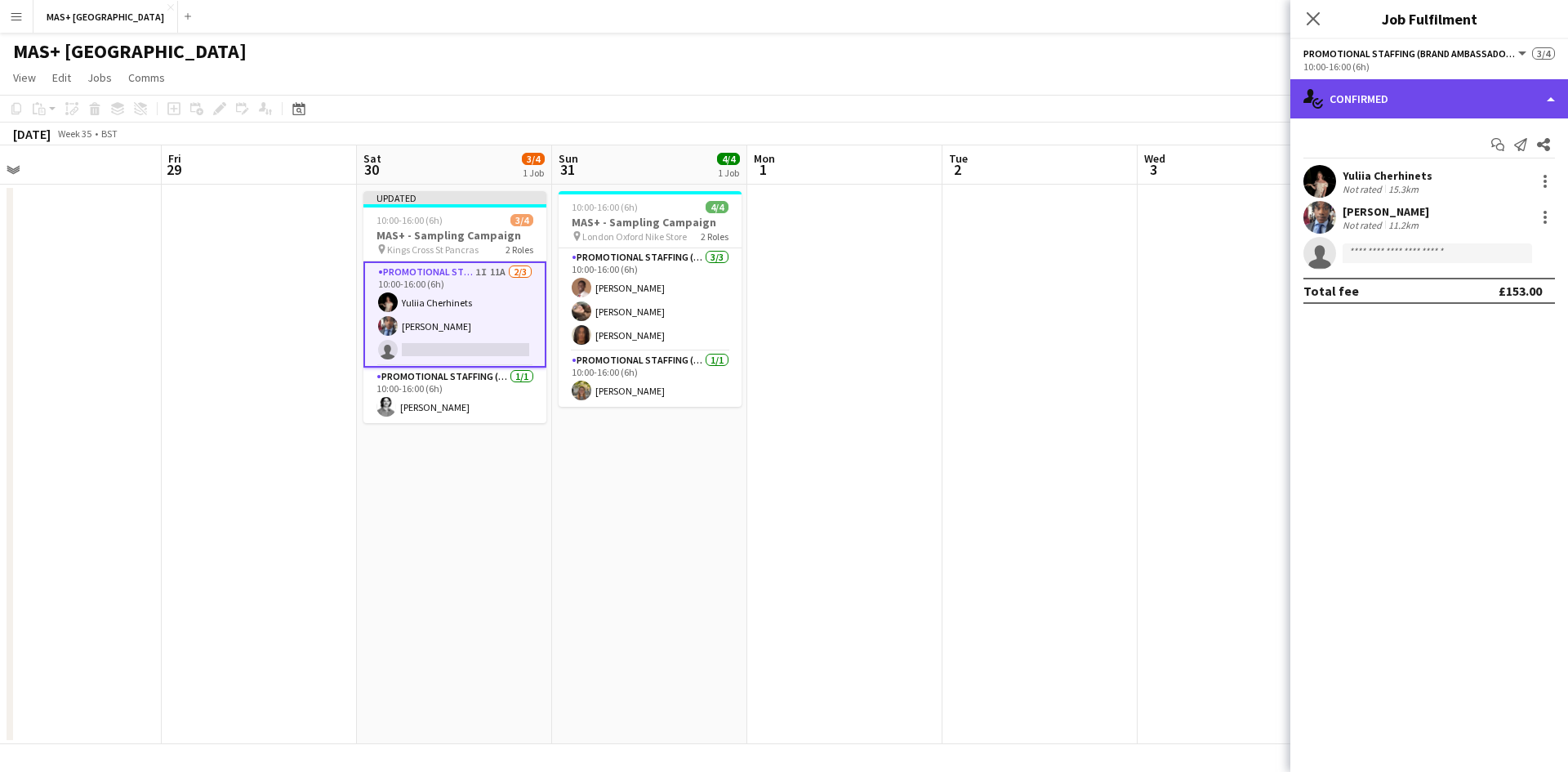
click at [1364, 98] on div "single-neutral-actions-check-2 Confirmed" at bounding box center [1429, 98] width 278 height 39
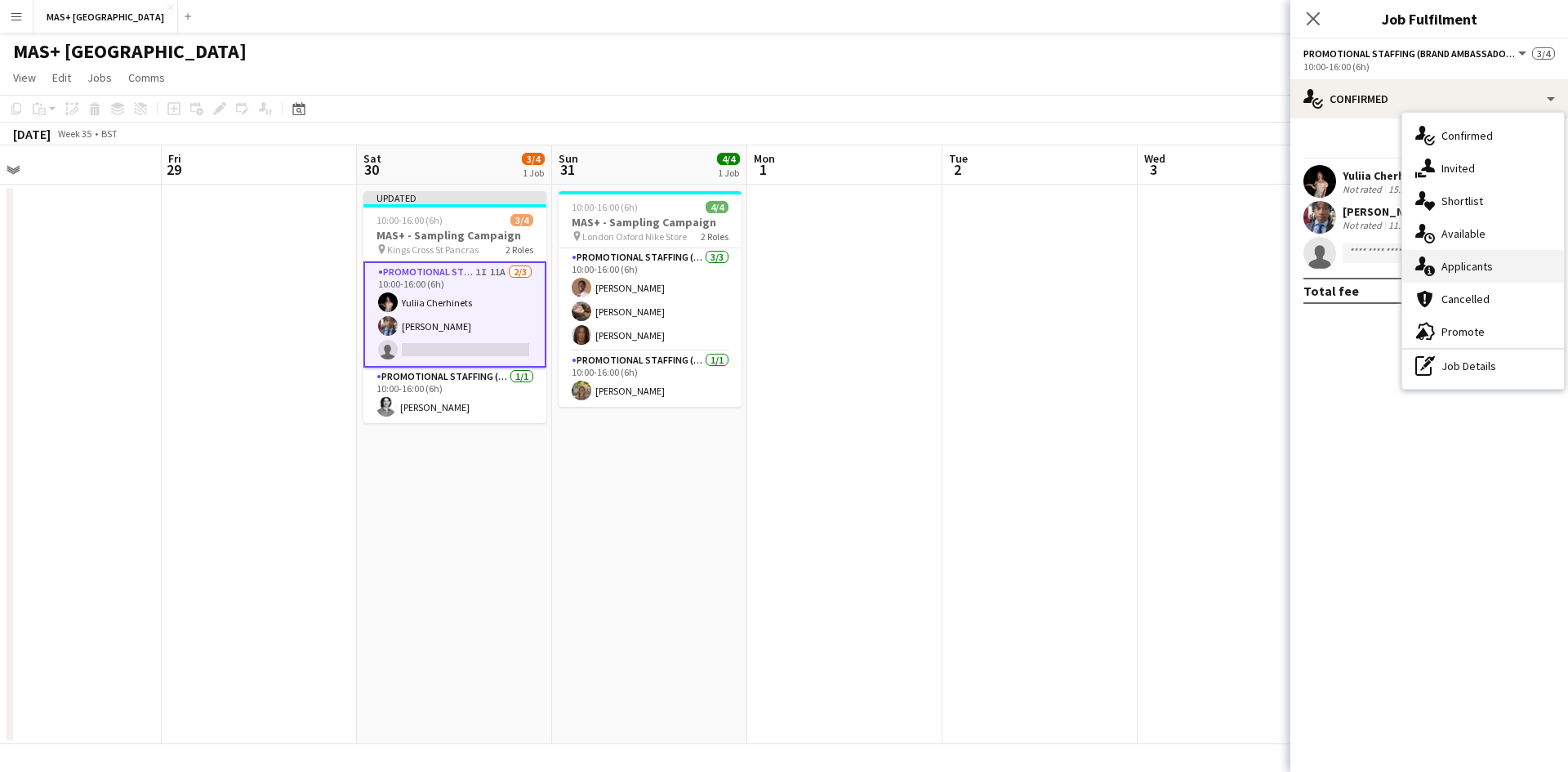
click at [1450, 262] on div "single-neutral-actions-information Applicants" at bounding box center [1483, 265] width 162 height 33
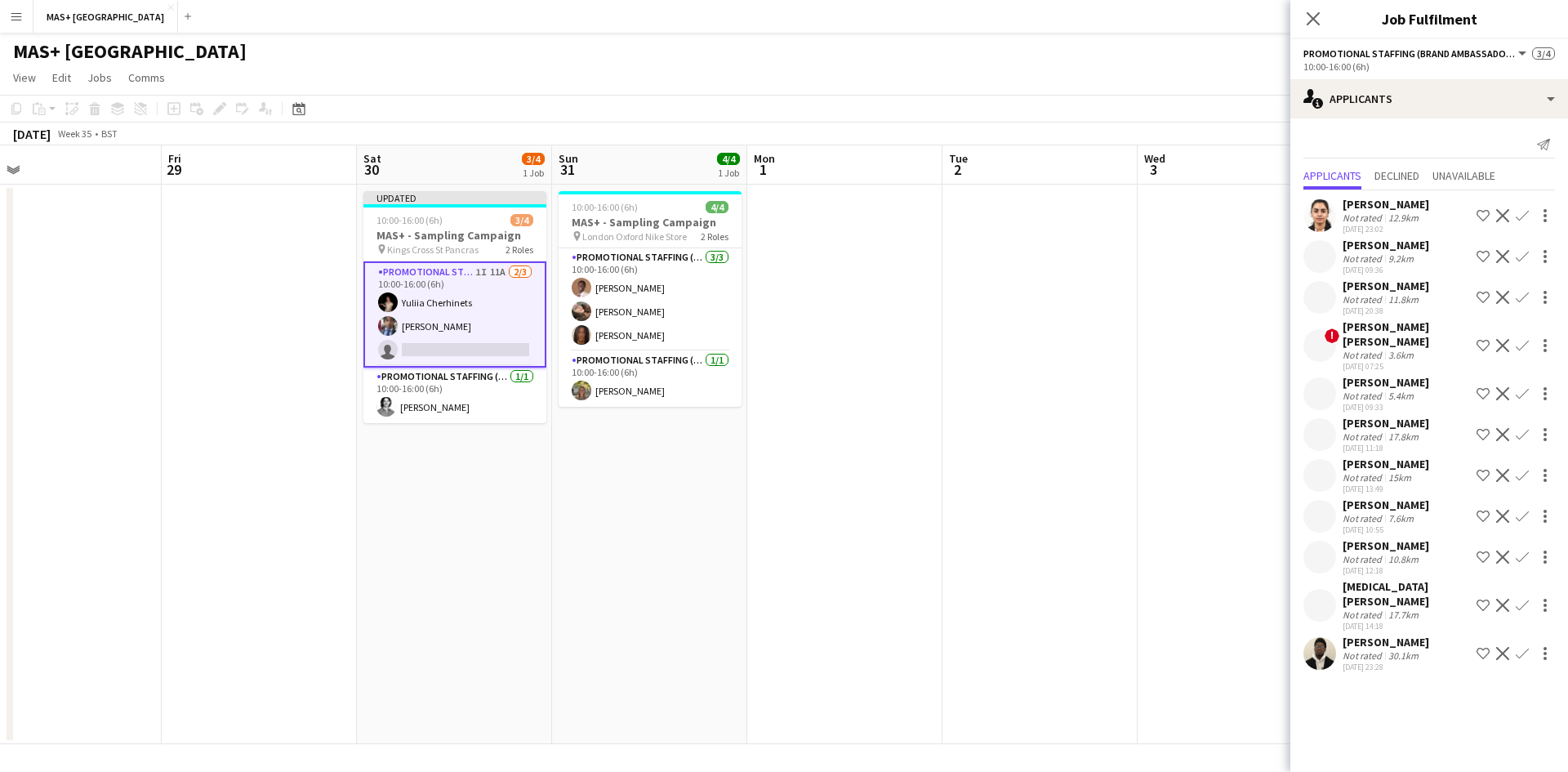
click at [1387, 553] on div "10.8km" at bounding box center [1404, 559] width 37 height 13
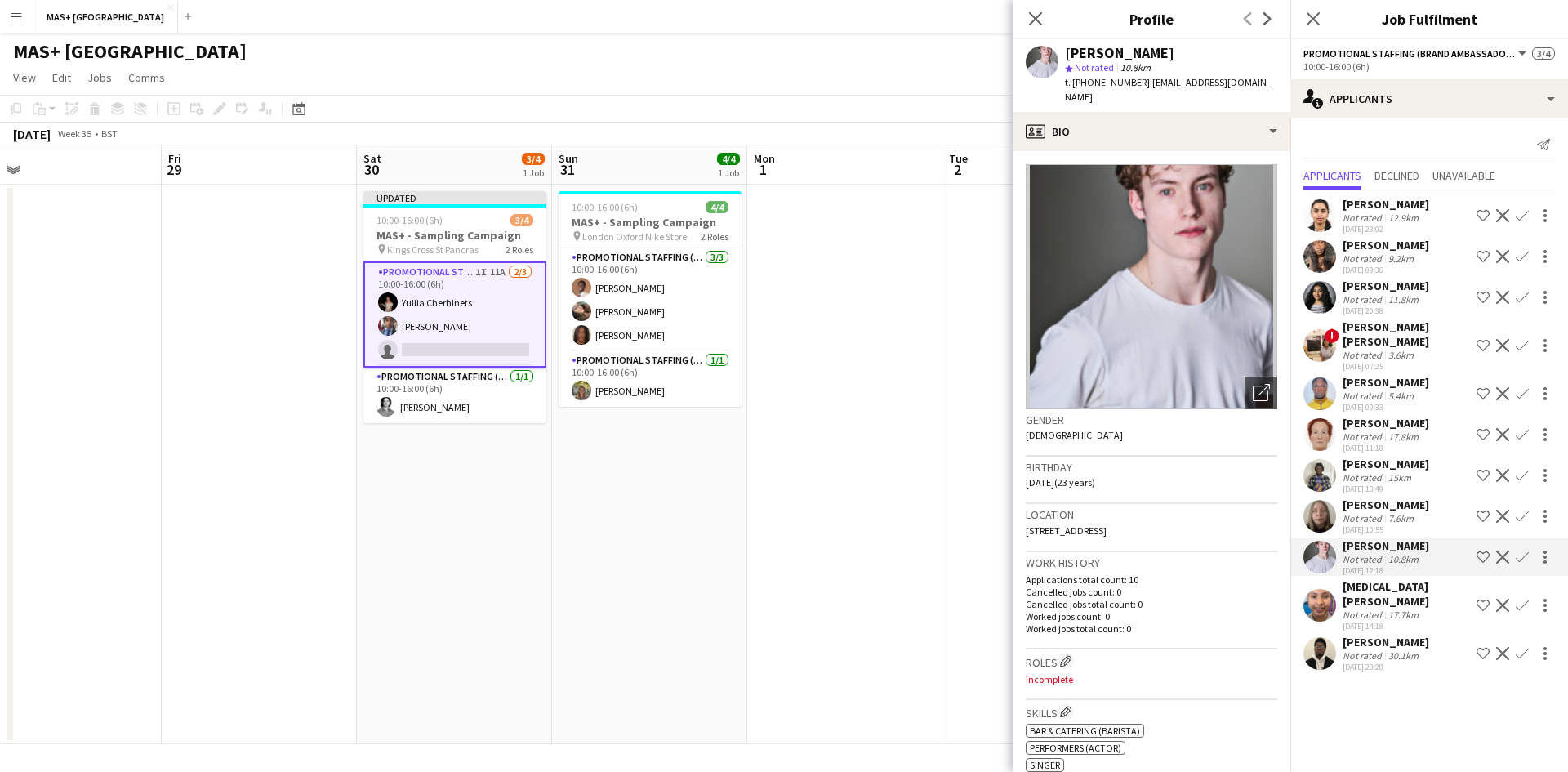
click at [1523, 551] on app-icon "Confirm" at bounding box center [1522, 558] width 13 height 13
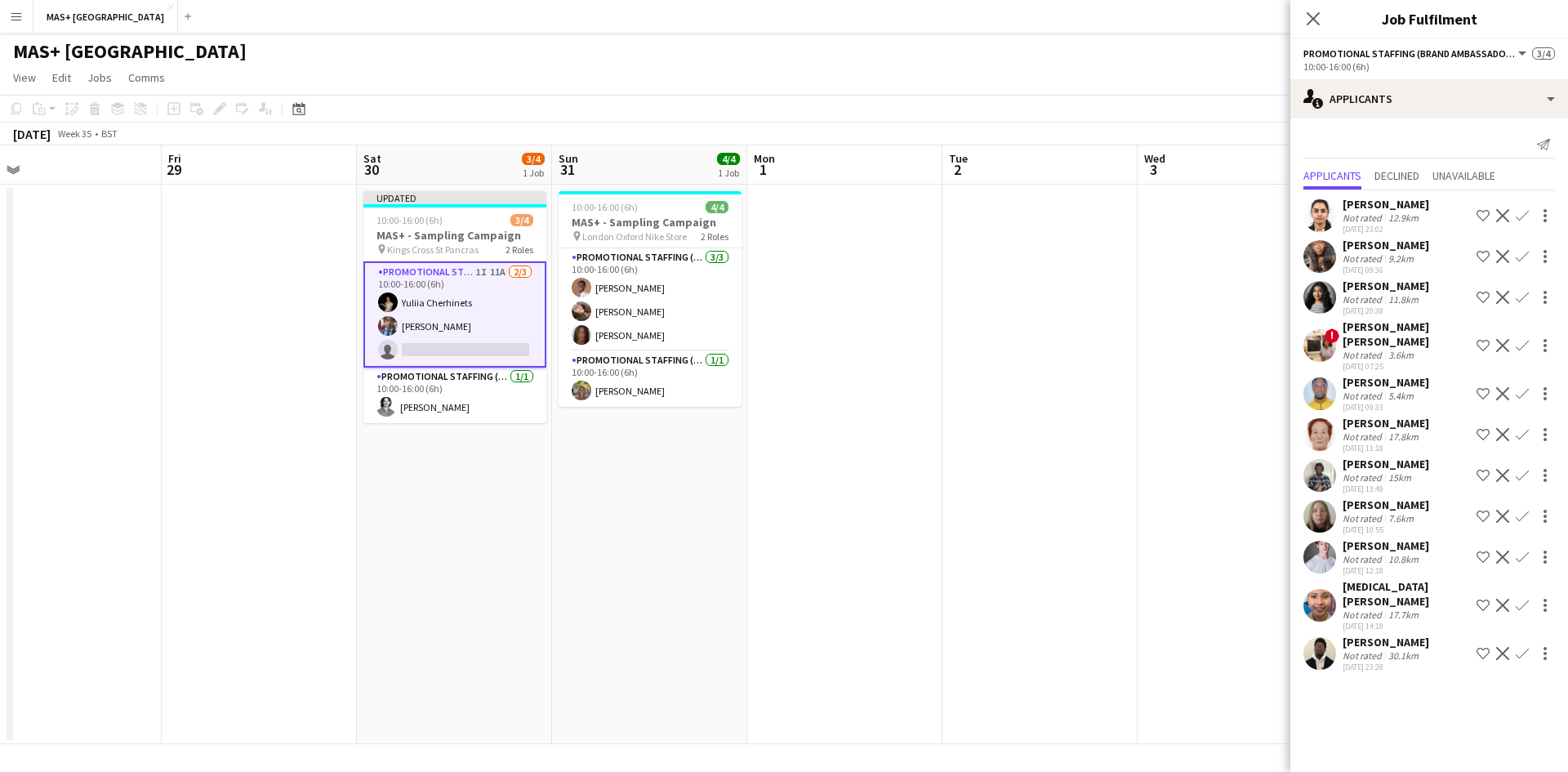
click at [1523, 551] on app-icon "Confirm" at bounding box center [1522, 558] width 13 height 13
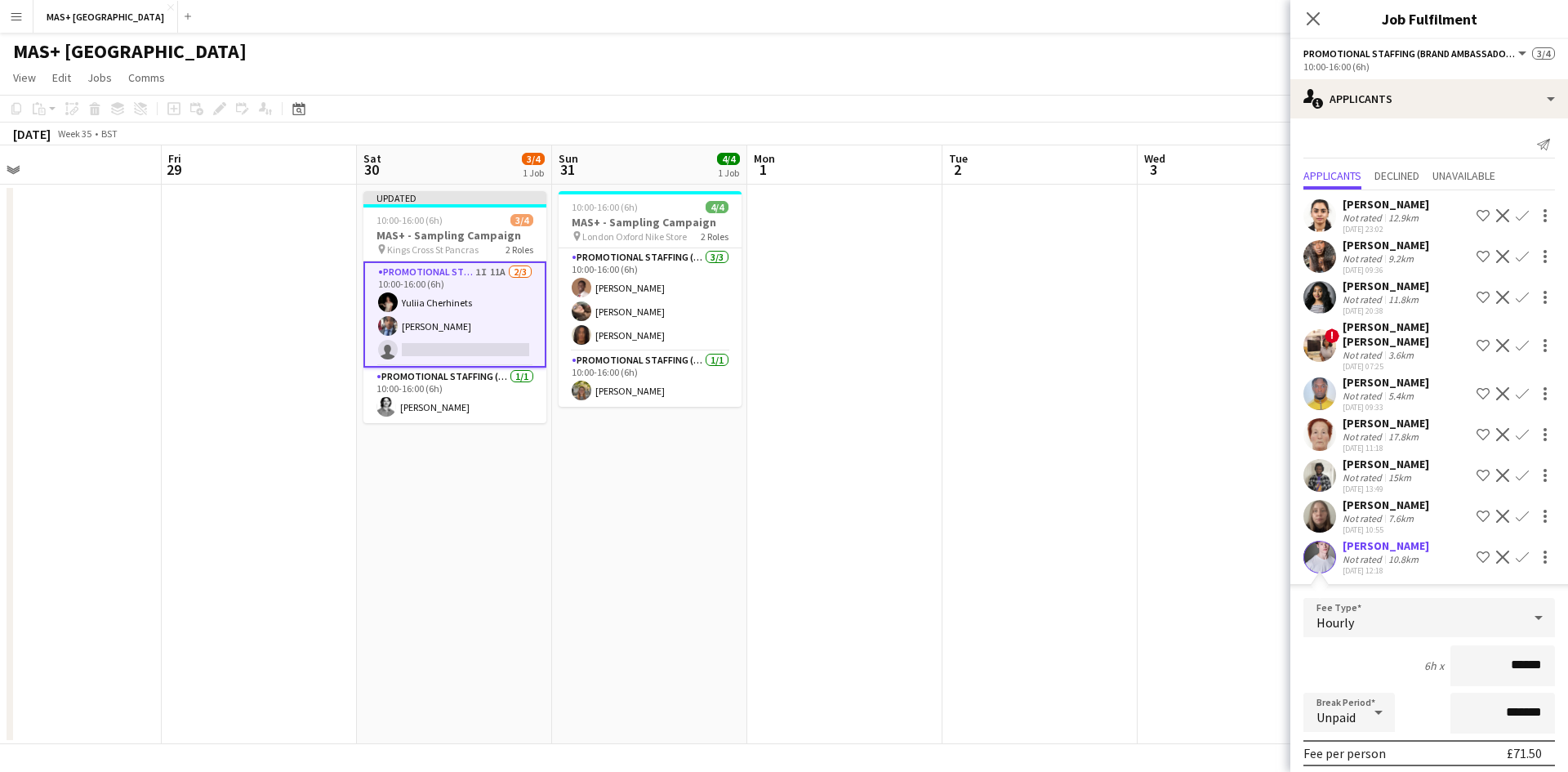
click at [1091, 542] on app-date-cell at bounding box center [1040, 464] width 195 height 559
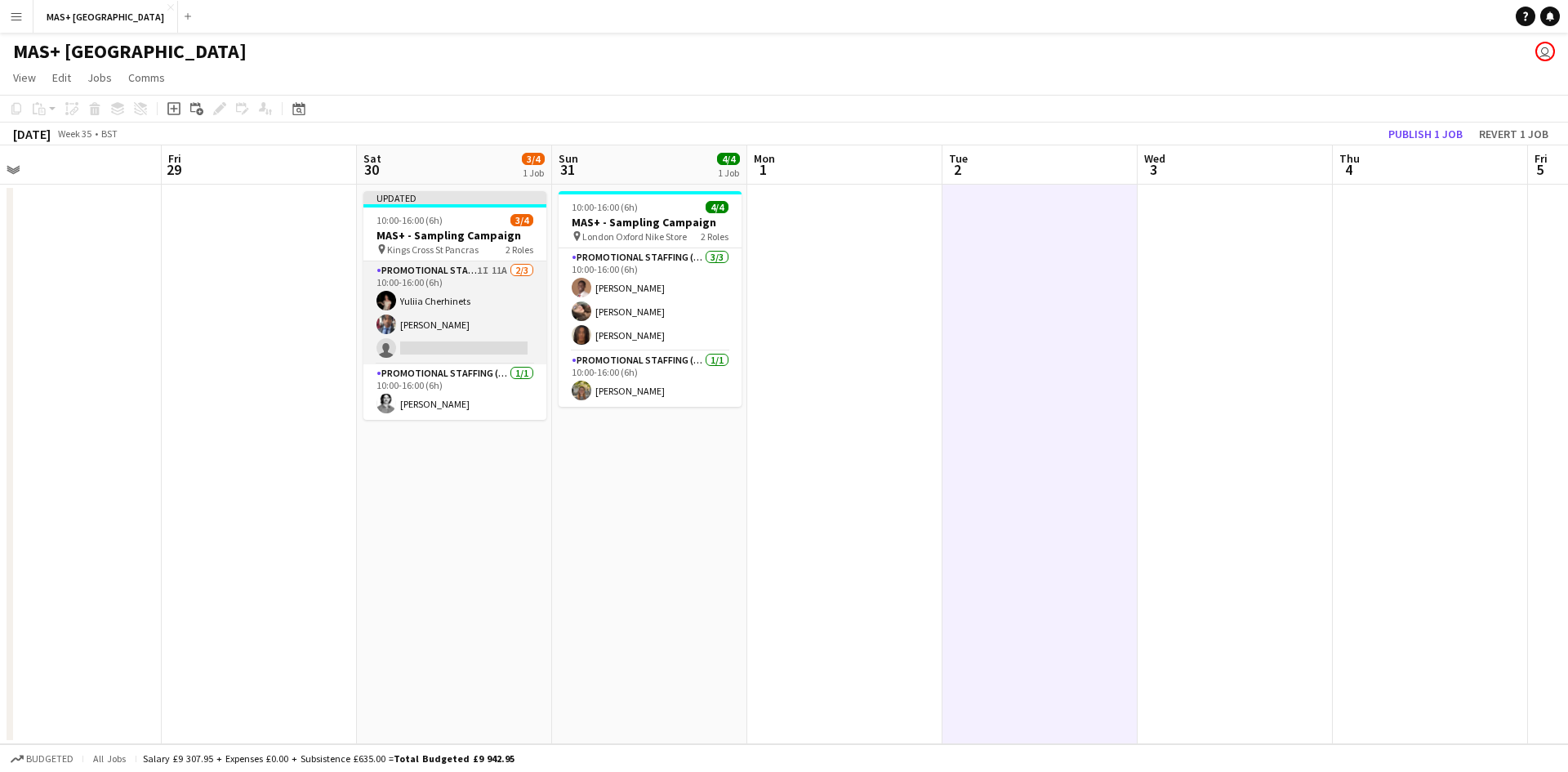
click at [476, 305] on app-card-role "Promotional Staffing (Brand Ambassadors) 1I 11A 2/3 10:00-16:00 (6h) Yuliia Che…" at bounding box center [454, 312] width 183 height 103
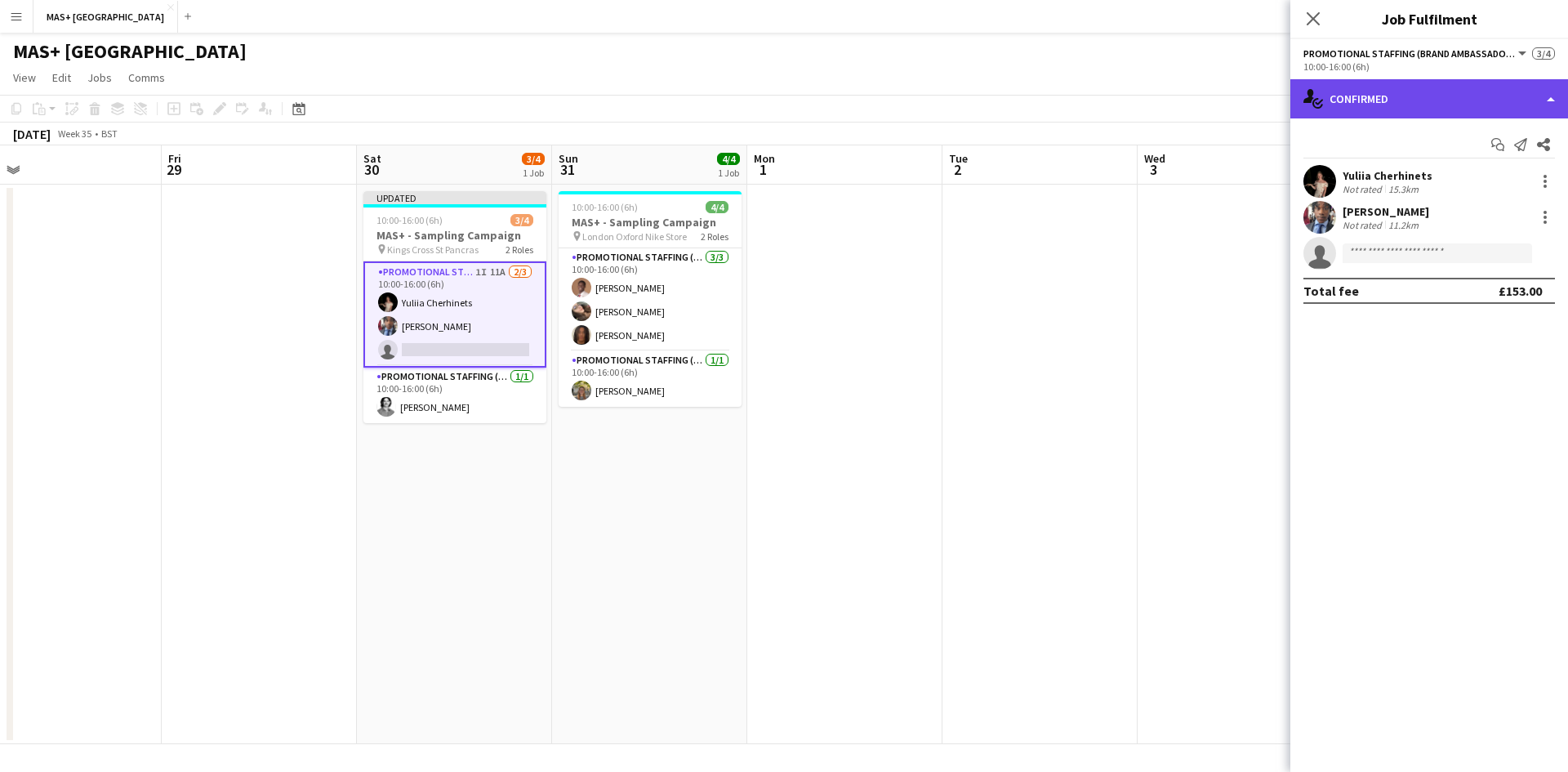
click at [1387, 86] on div "single-neutral-actions-check-2 Confirmed" at bounding box center [1429, 98] width 278 height 39
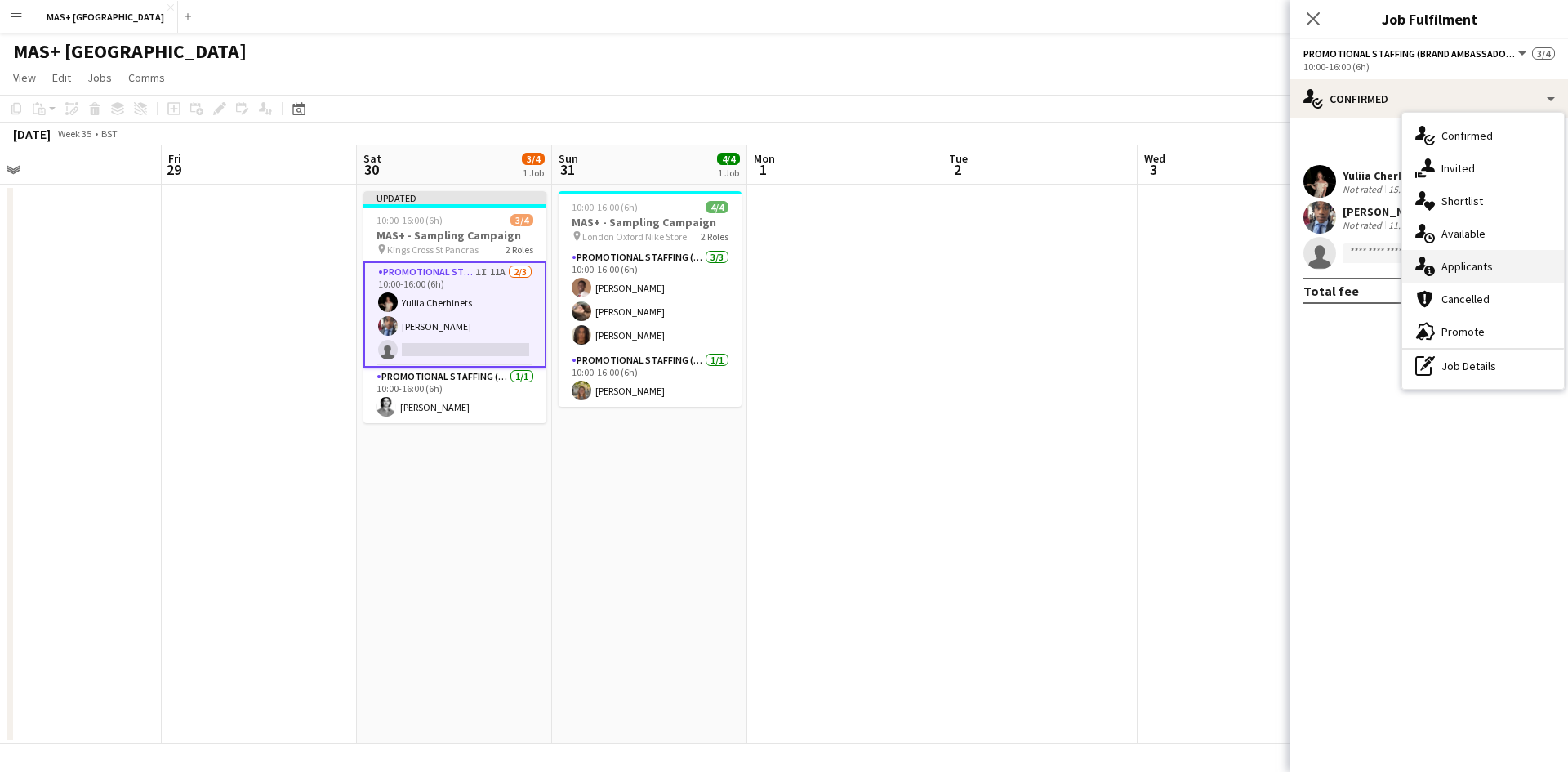
click at [1492, 270] on div "single-neutral-actions-information Applicants" at bounding box center [1483, 265] width 162 height 33
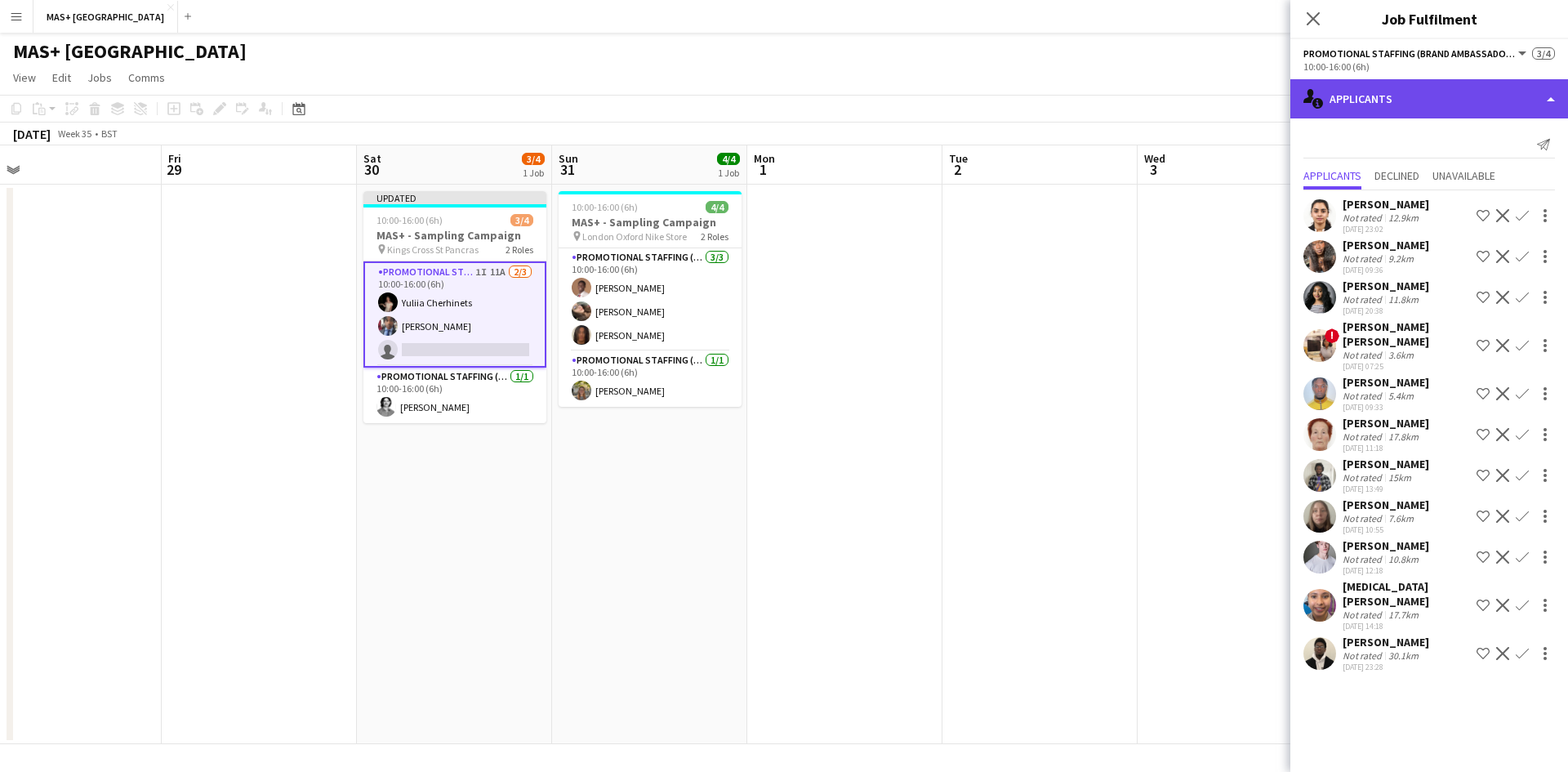
click at [1349, 107] on div "single-neutral-actions-information Applicants" at bounding box center [1429, 98] width 278 height 39
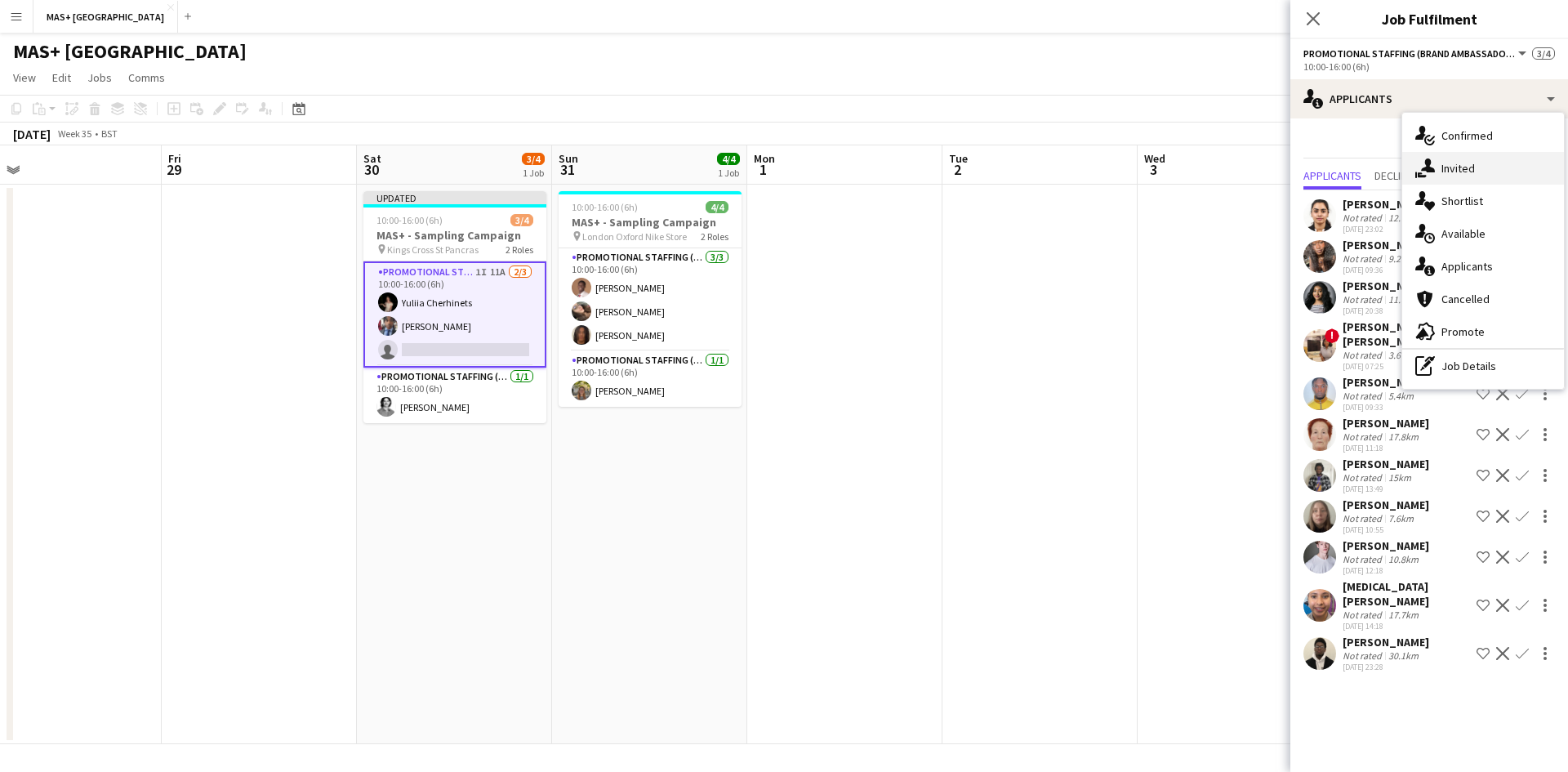
click at [1460, 172] on div "single-neutral-actions-share-1 Invited" at bounding box center [1483, 168] width 162 height 33
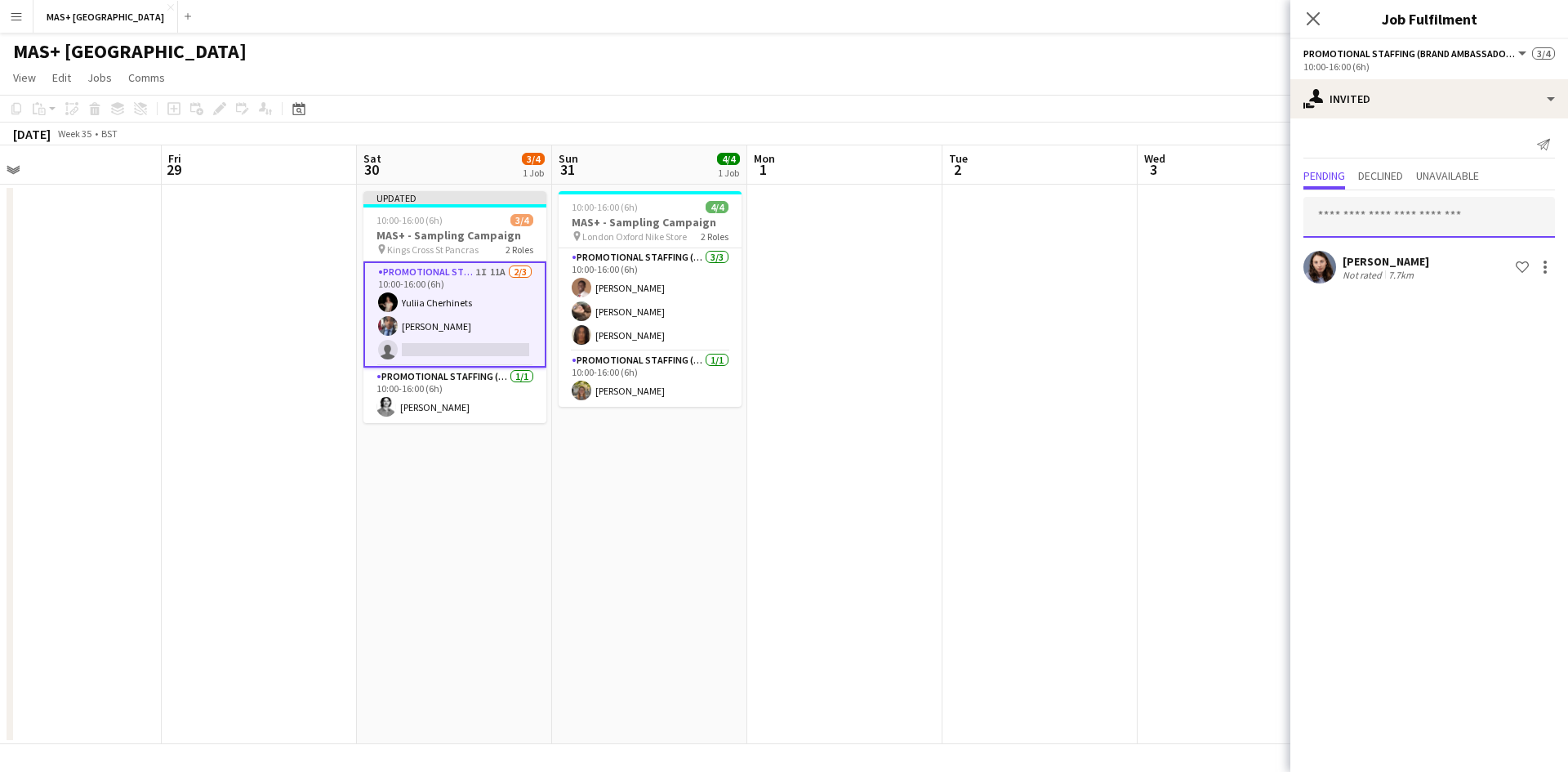
click at [1428, 216] on input "text" at bounding box center [1429, 217] width 251 height 41
click at [755, 383] on app-date-cell at bounding box center [845, 464] width 195 height 559
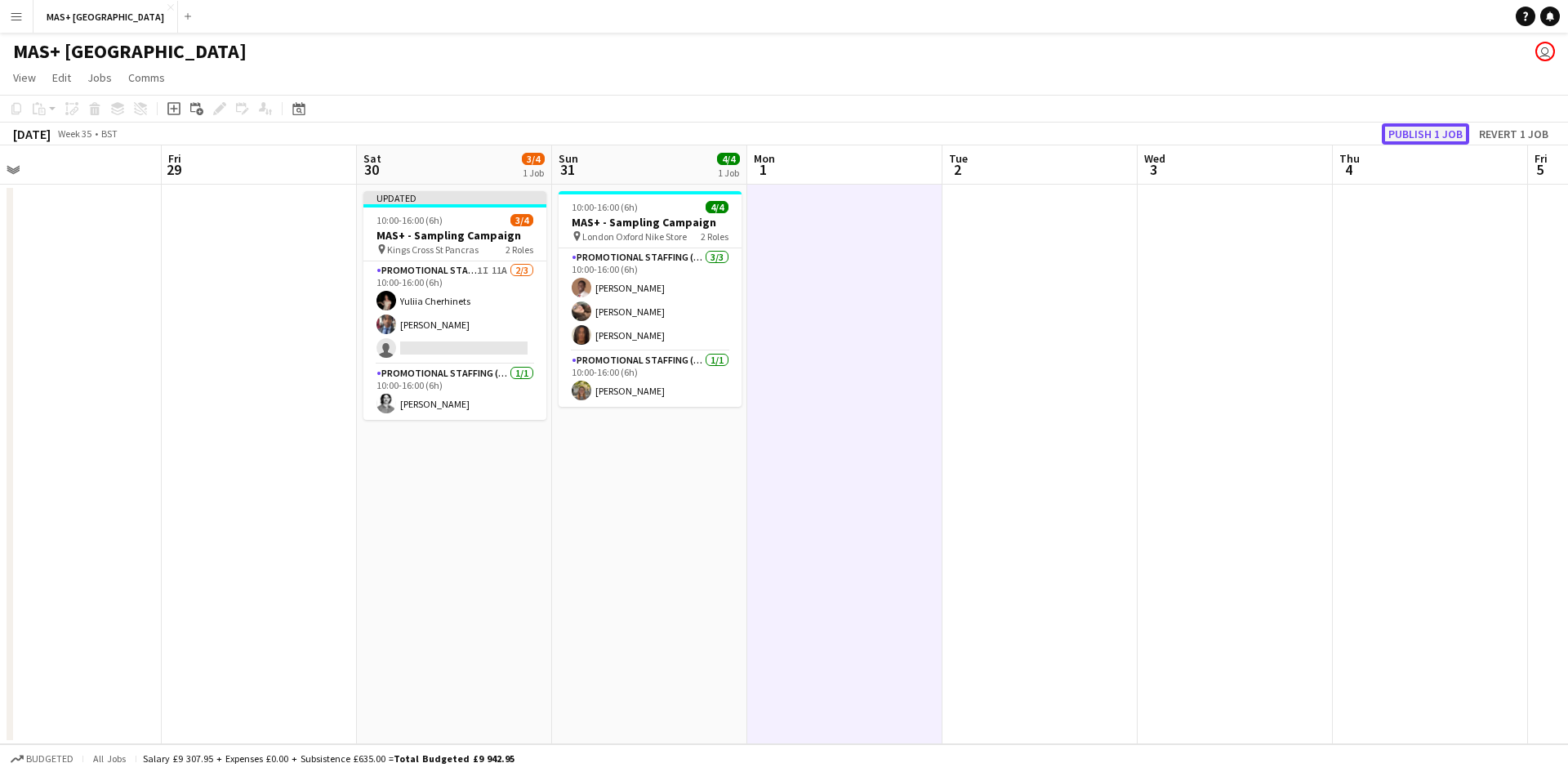
click at [1391, 129] on button "Publish 1 job" at bounding box center [1425, 134] width 88 height 21
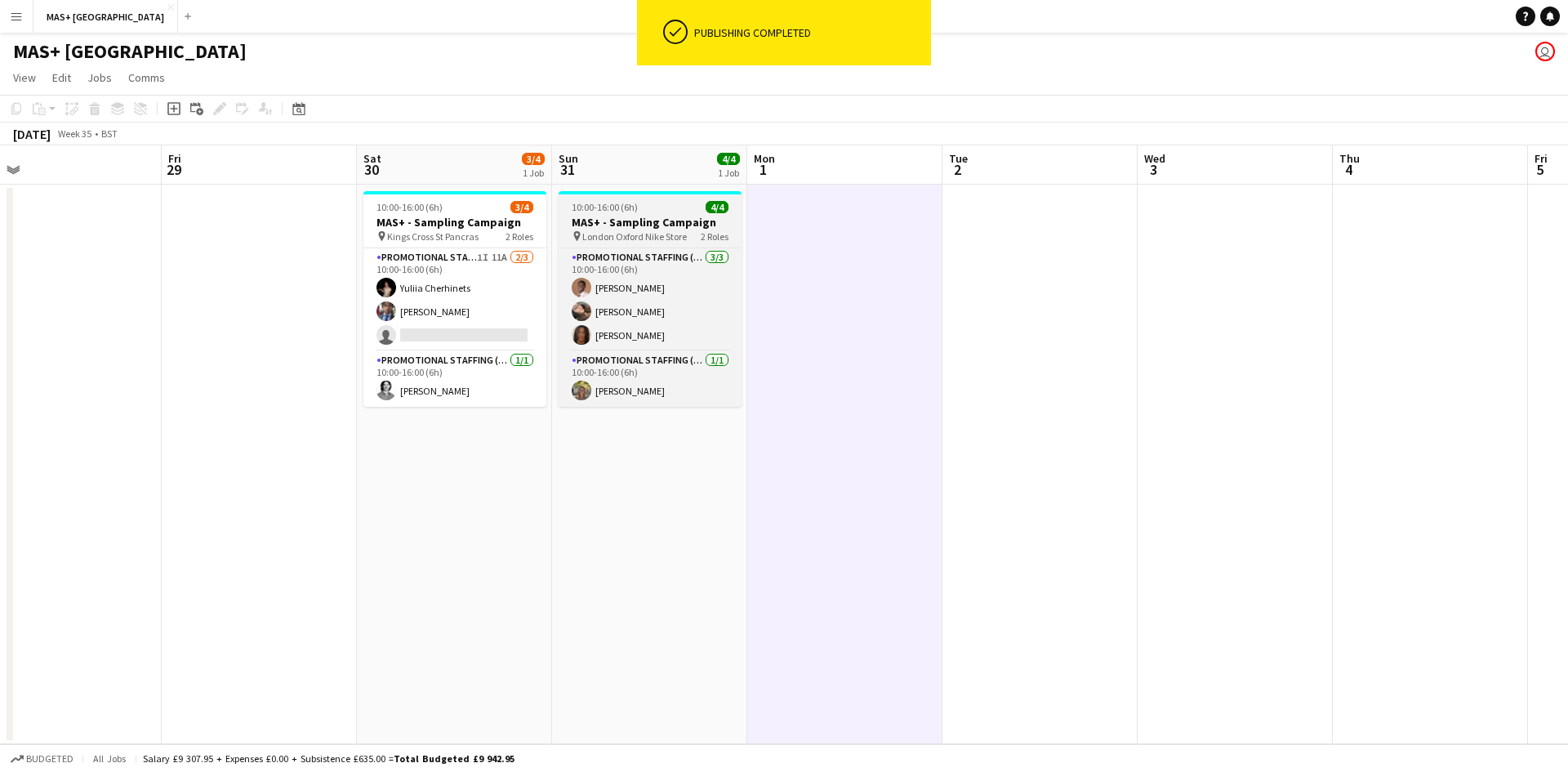
click at [621, 228] on h3 "MAS+ - Sampling Campaign" at bounding box center [649, 222] width 183 height 15
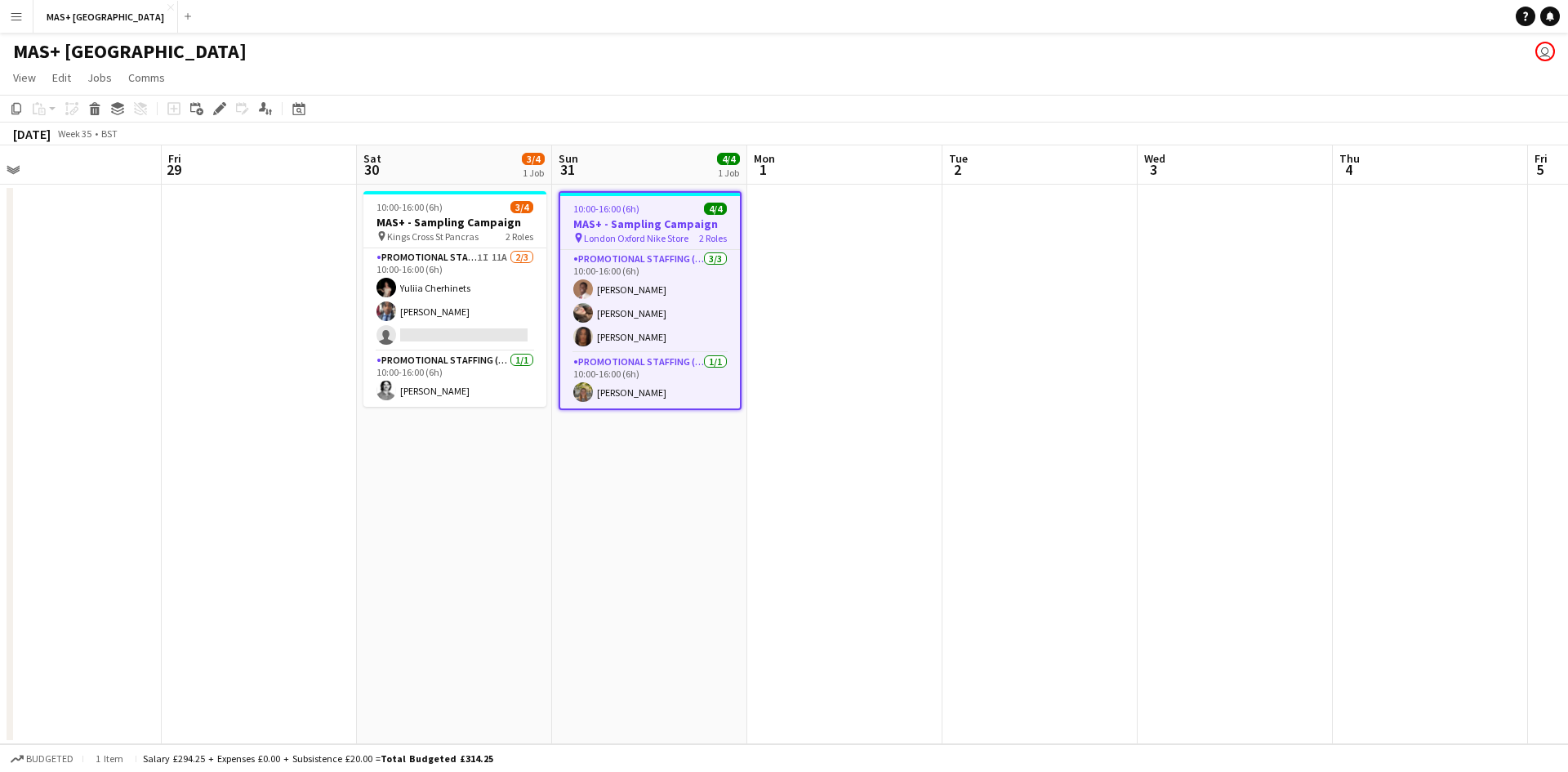
click at [633, 235] on span "London Oxford Nike Store" at bounding box center [636, 238] width 104 height 13
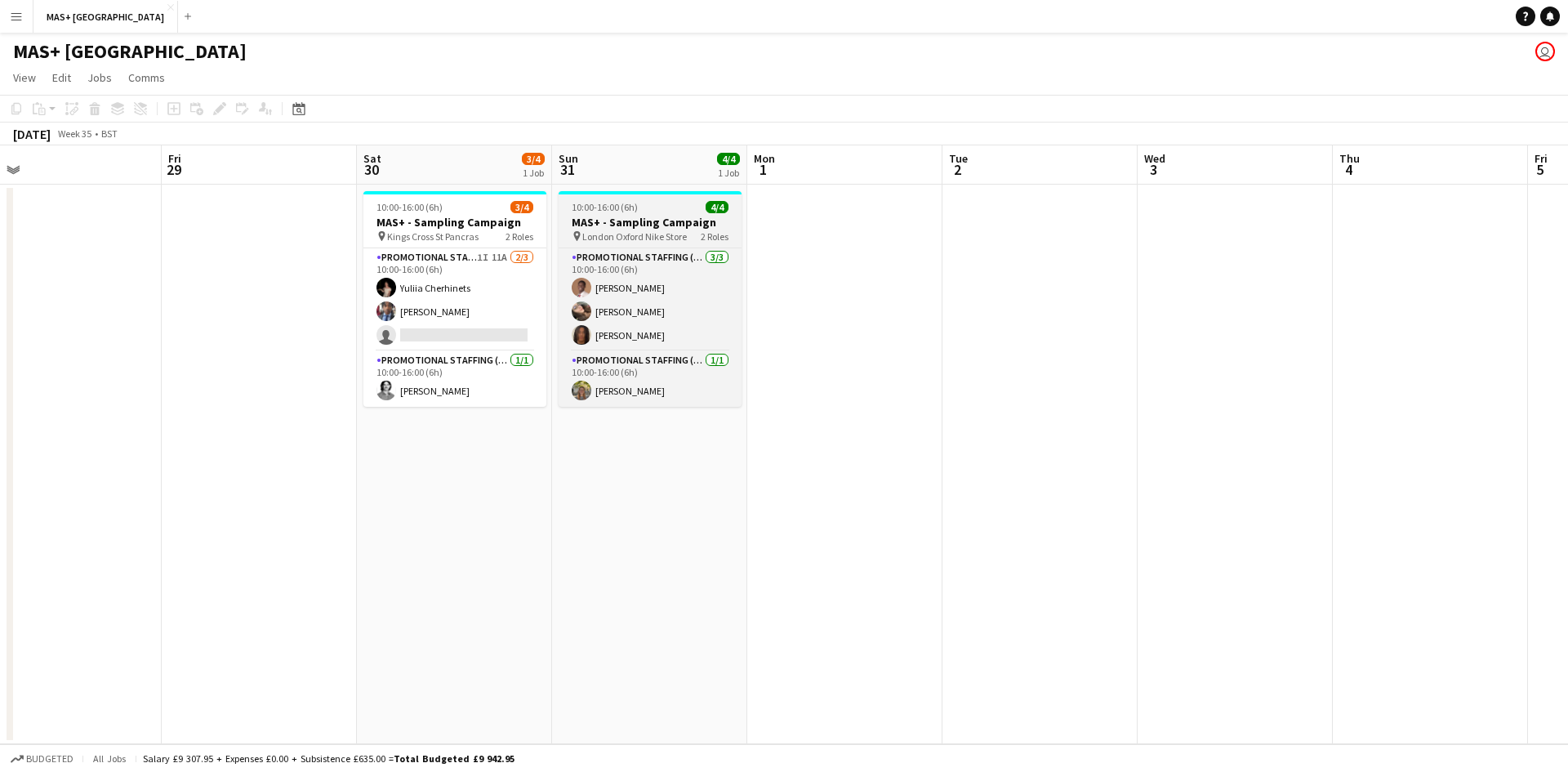
click at [640, 214] on h3 "MAS+ - Sampling Campaign" at bounding box center [649, 222] width 183 height 15
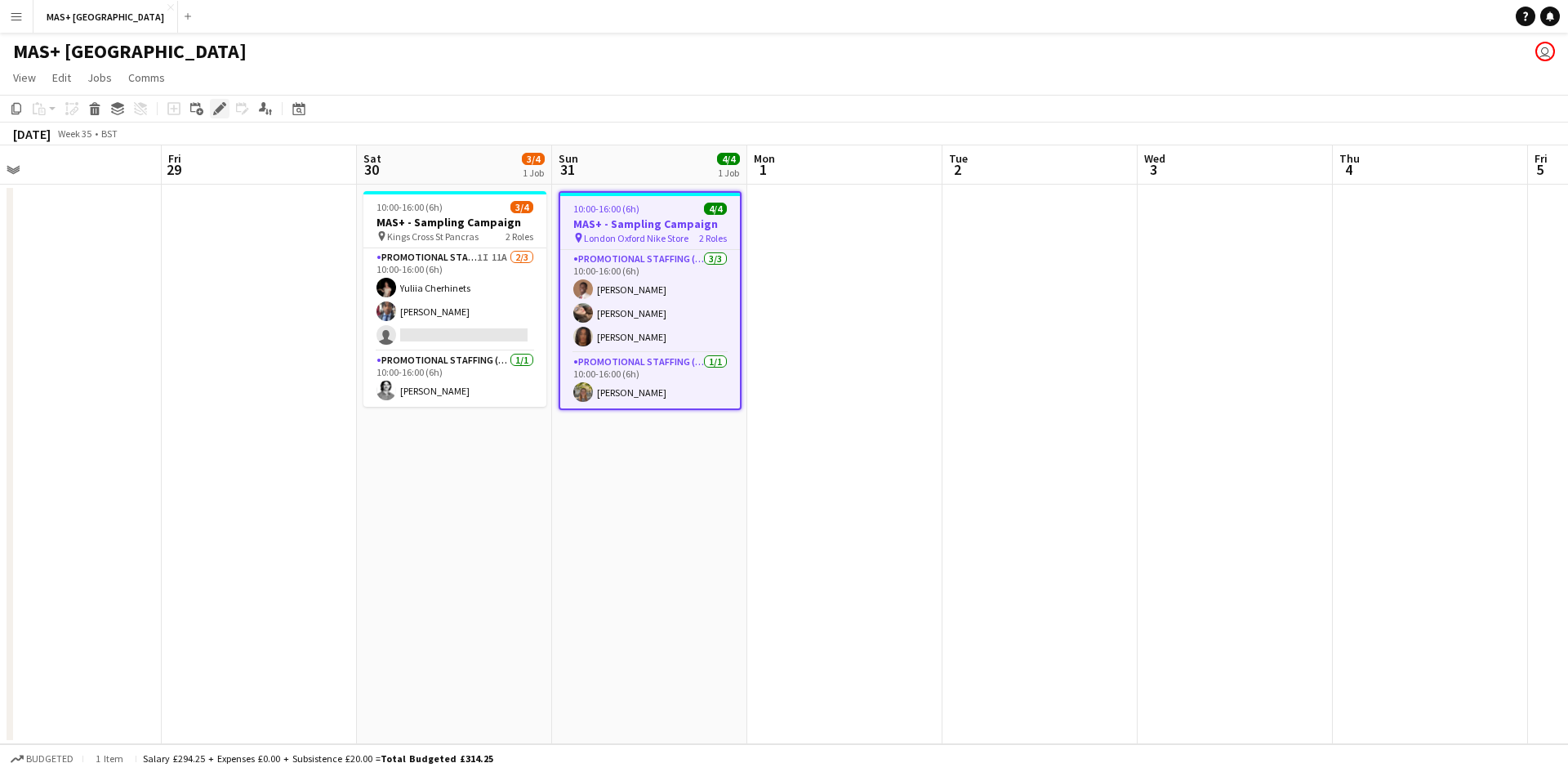
click at [222, 106] on icon at bounding box center [219, 108] width 9 height 9
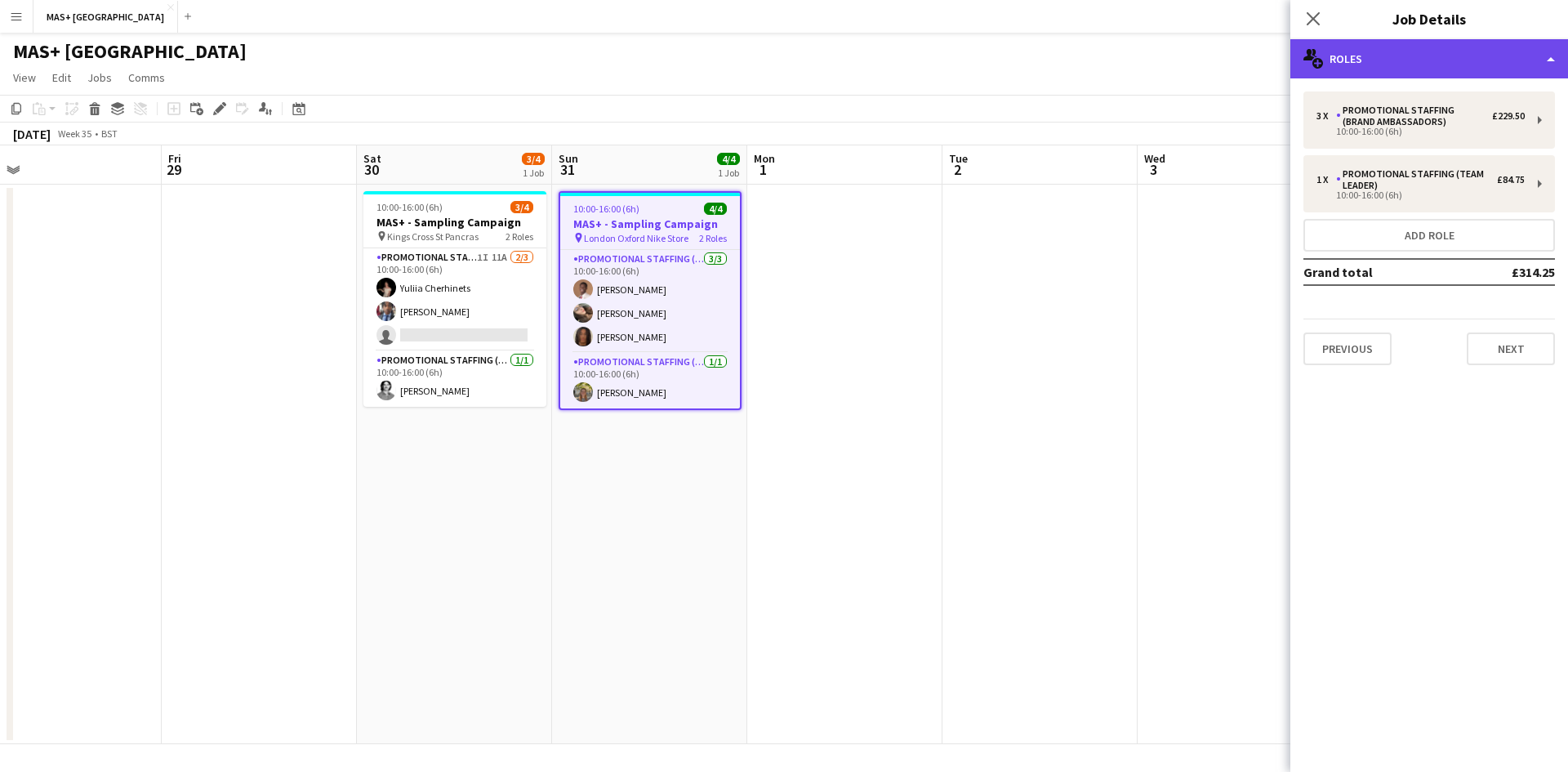
click at [1384, 65] on div "multiple-users-add Roles" at bounding box center [1429, 58] width 278 height 39
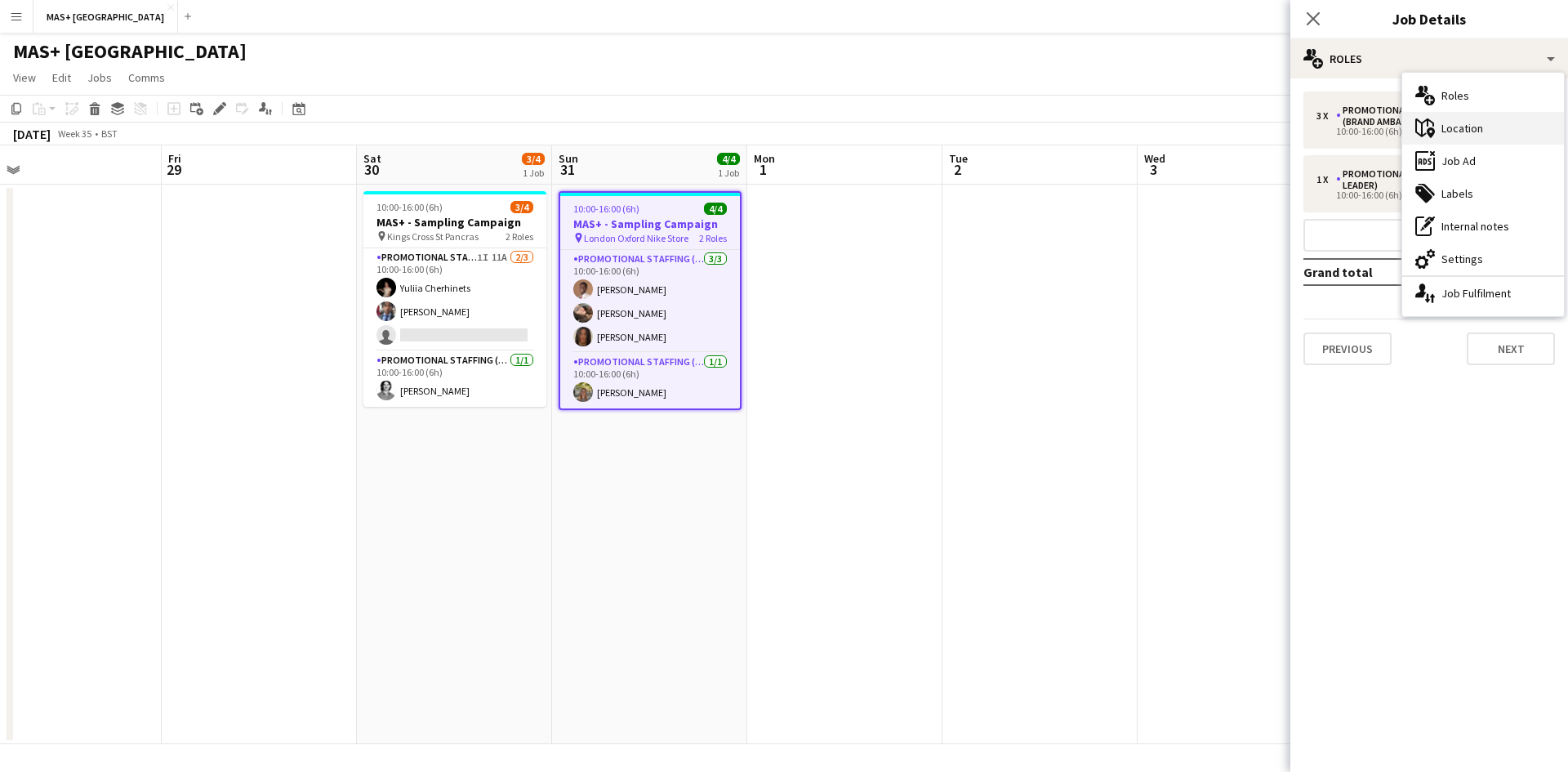
click at [1470, 137] on div "maps-pin-1 Location" at bounding box center [1483, 128] width 162 height 33
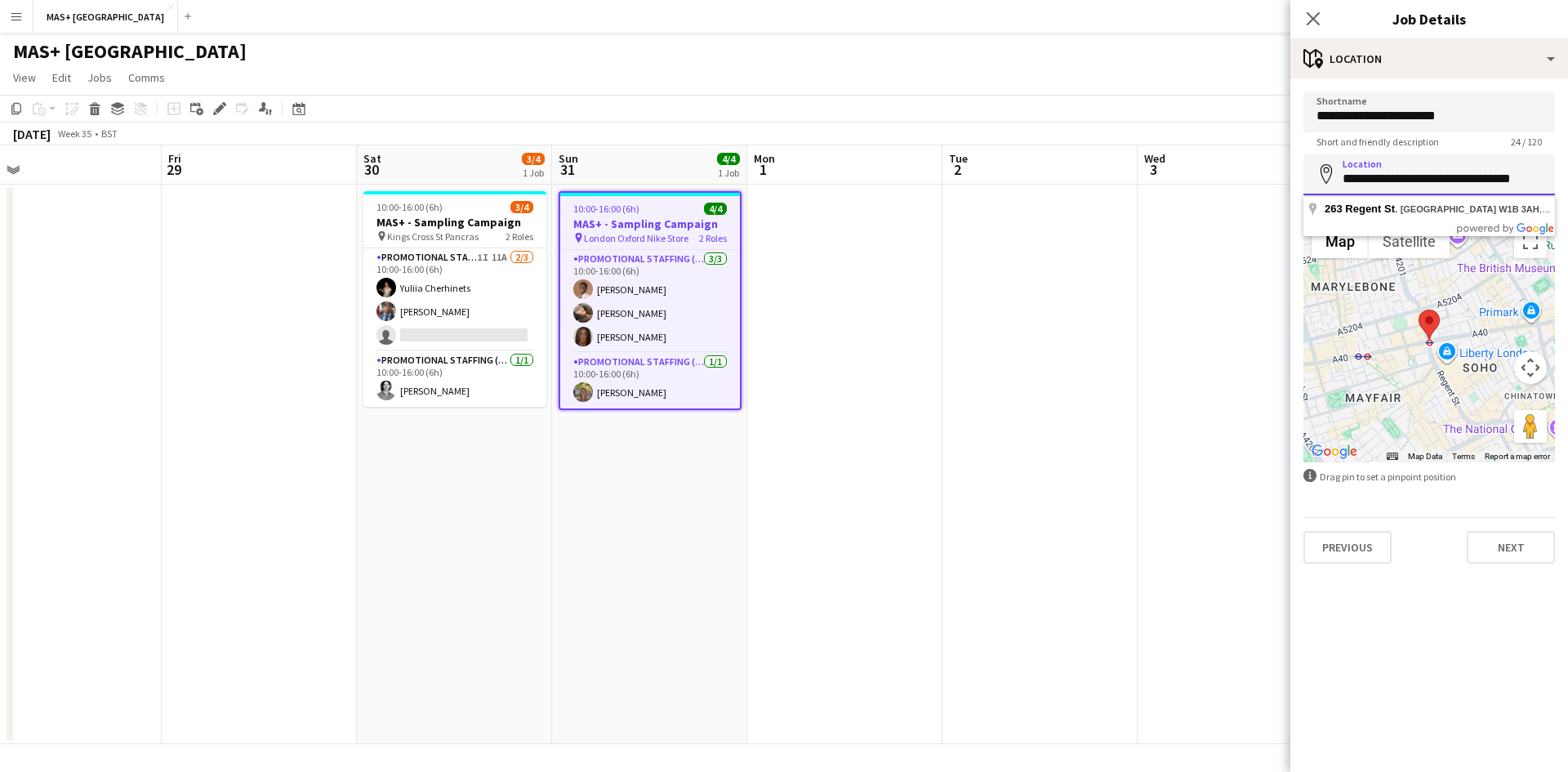
drag, startPoint x: 1343, startPoint y: 180, endPoint x: 1567, endPoint y: 172, distance: 224.1
click at [1567, 172] on form "**********" at bounding box center [1429, 328] width 278 height 472
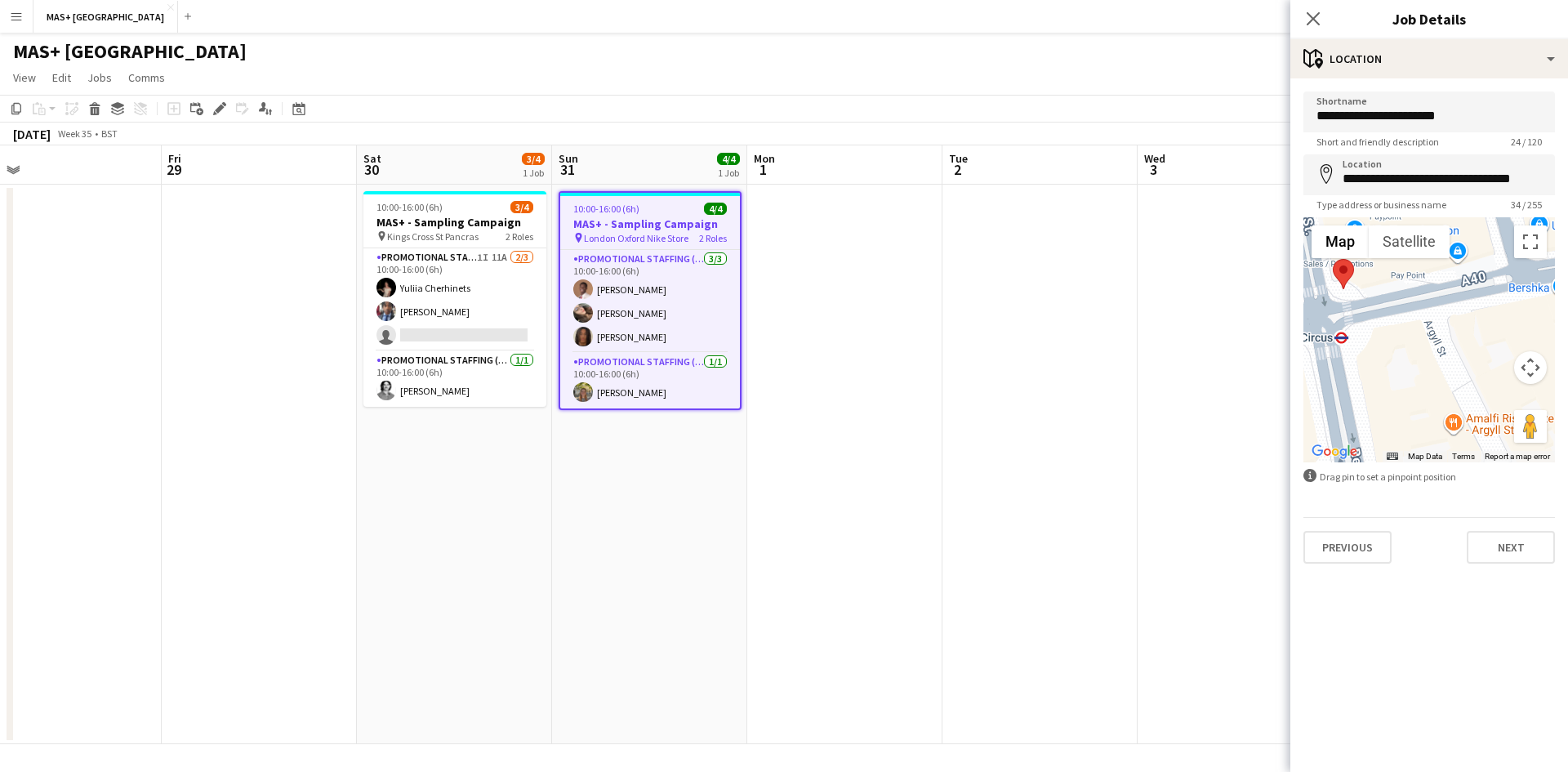
click at [491, 538] on app-date-cell "10:00-16:00 (6h) 3/4 MAS+ - Sampling Campaign pin Kings Cross St Pancras 2 Role…" at bounding box center [455, 464] width 195 height 559
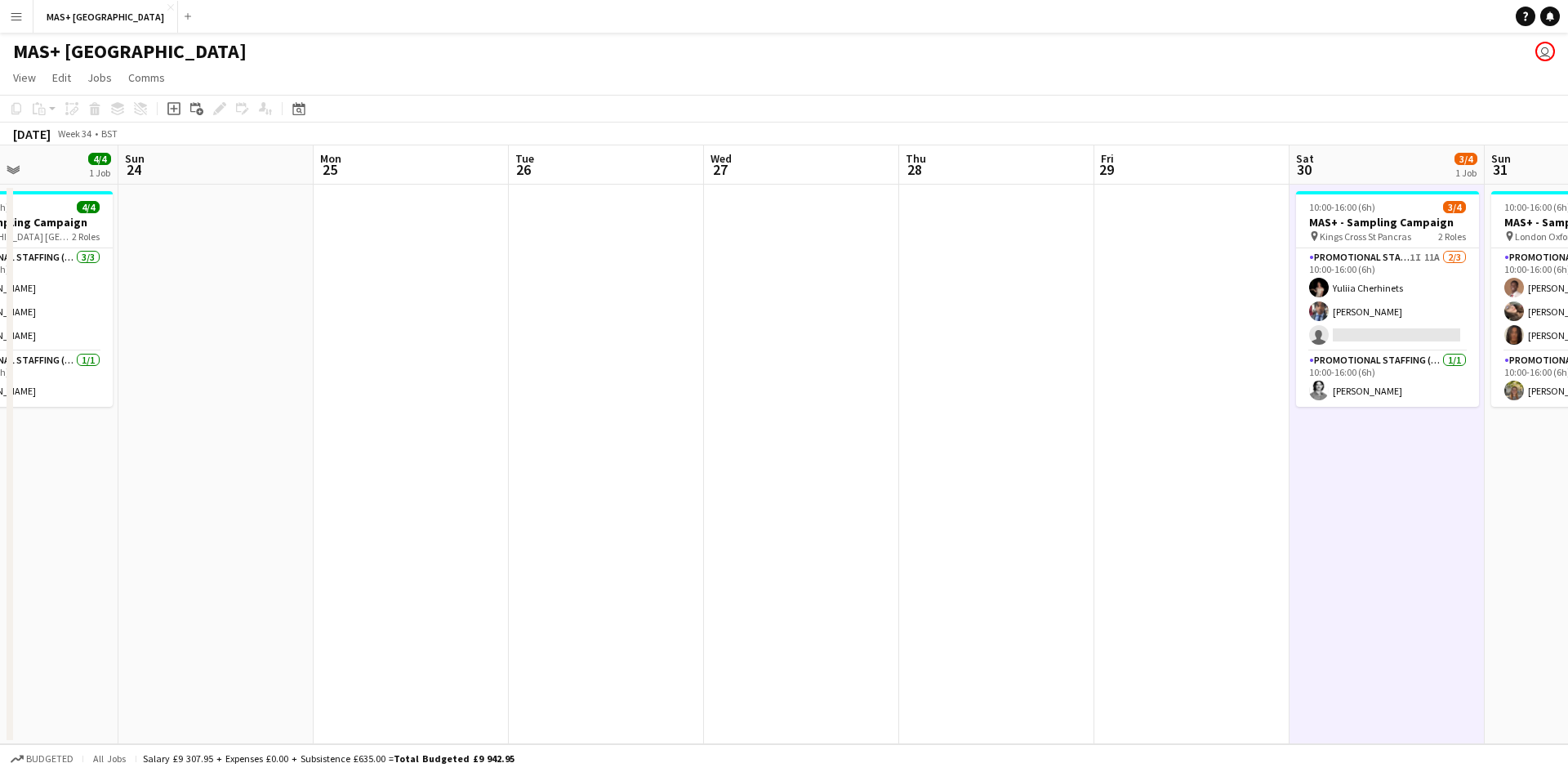
drag, startPoint x: 355, startPoint y: 523, endPoint x: 1362, endPoint y: 585, distance: 1008.9
click at [1362, 585] on app-calendar-viewport "Thu 21 Fri 22 Sat 23 4/4 1 Job Sun 24 Mon 25 Tue 26 Wed 27 Thu 28 Fri 29 Sat 30…" at bounding box center [784, 444] width 1568 height 598
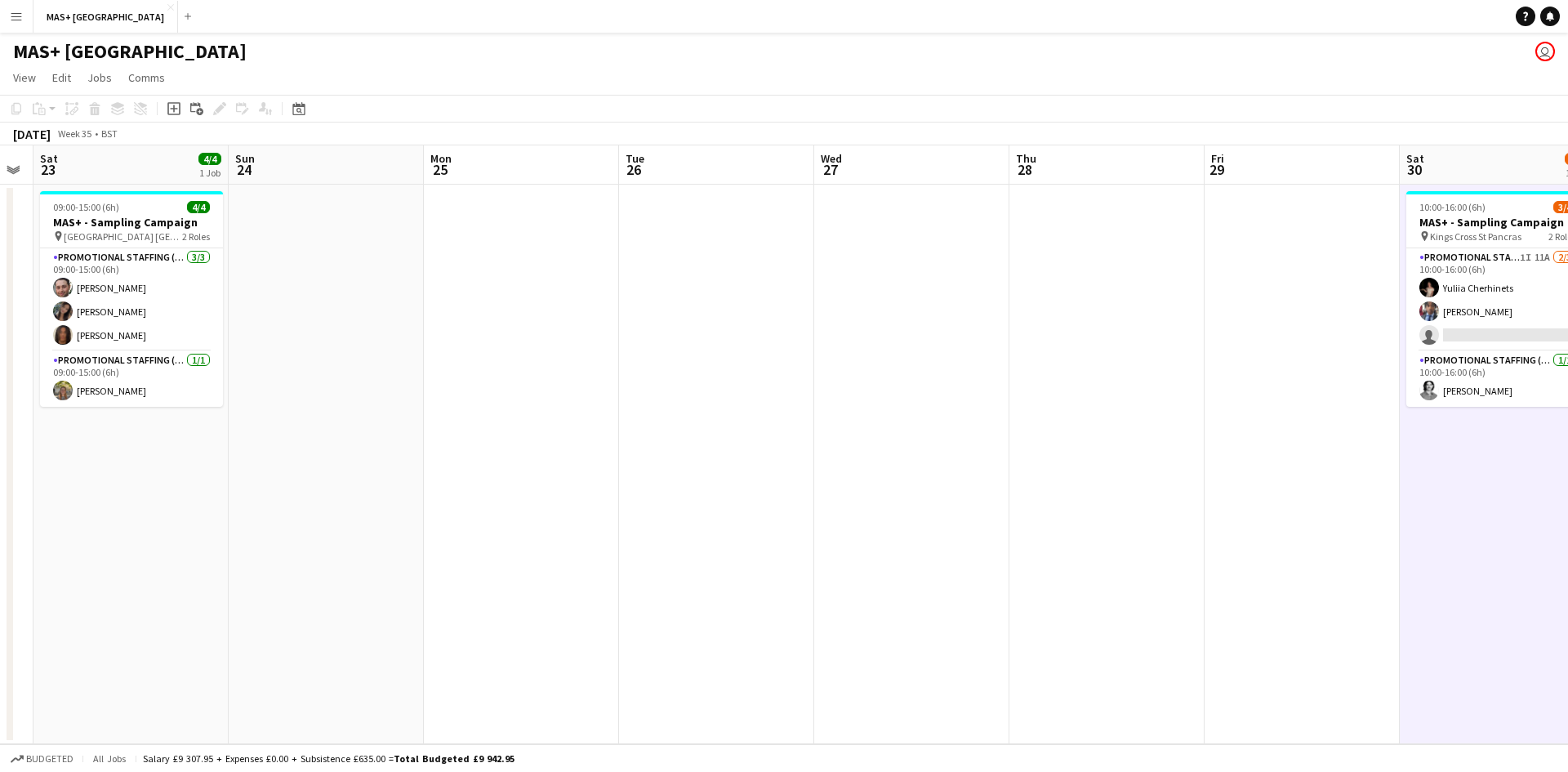
drag, startPoint x: 592, startPoint y: 615, endPoint x: 1213, endPoint y: 594, distance: 621.4
click at [1213, 594] on app-calendar-viewport "Thu 21 Fri 22 Sat 23 4/4 1 Job Sun 24 Mon 25 Tue 26 Wed 27 Thu 28 Fri 29 Sat 30…" at bounding box center [784, 444] width 1568 height 598
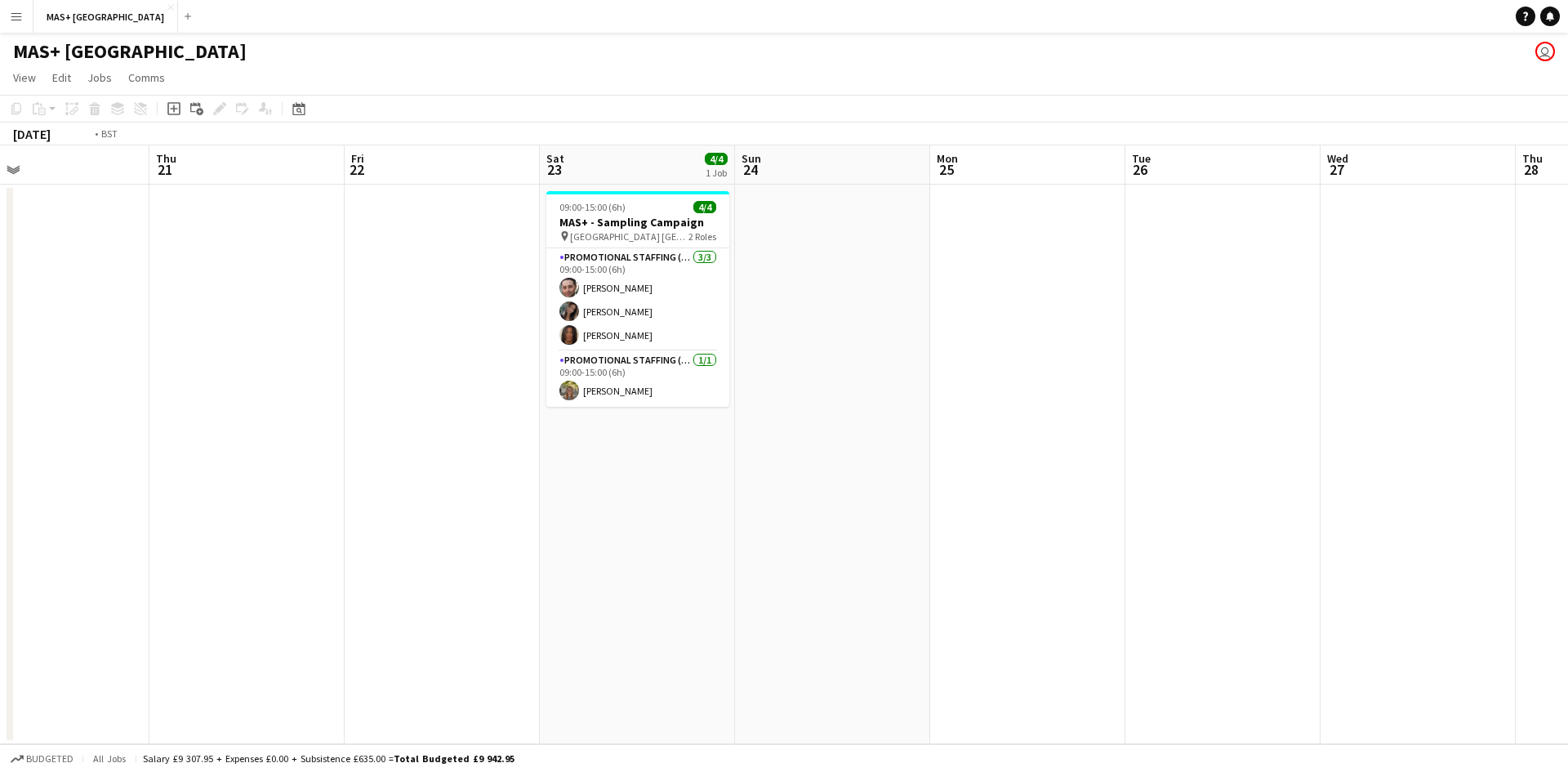
drag, startPoint x: 618, startPoint y: 576, endPoint x: 1295, endPoint y: 575, distance: 677.0
click at [1310, 574] on app-calendar-viewport "Mon 18 Tue 19 Wed 20 Thu 21 Fri 22 Sat 23 4/4 1 Job Sun 24 Mon 25 Tue 26 Wed 27…" at bounding box center [784, 444] width 1568 height 598
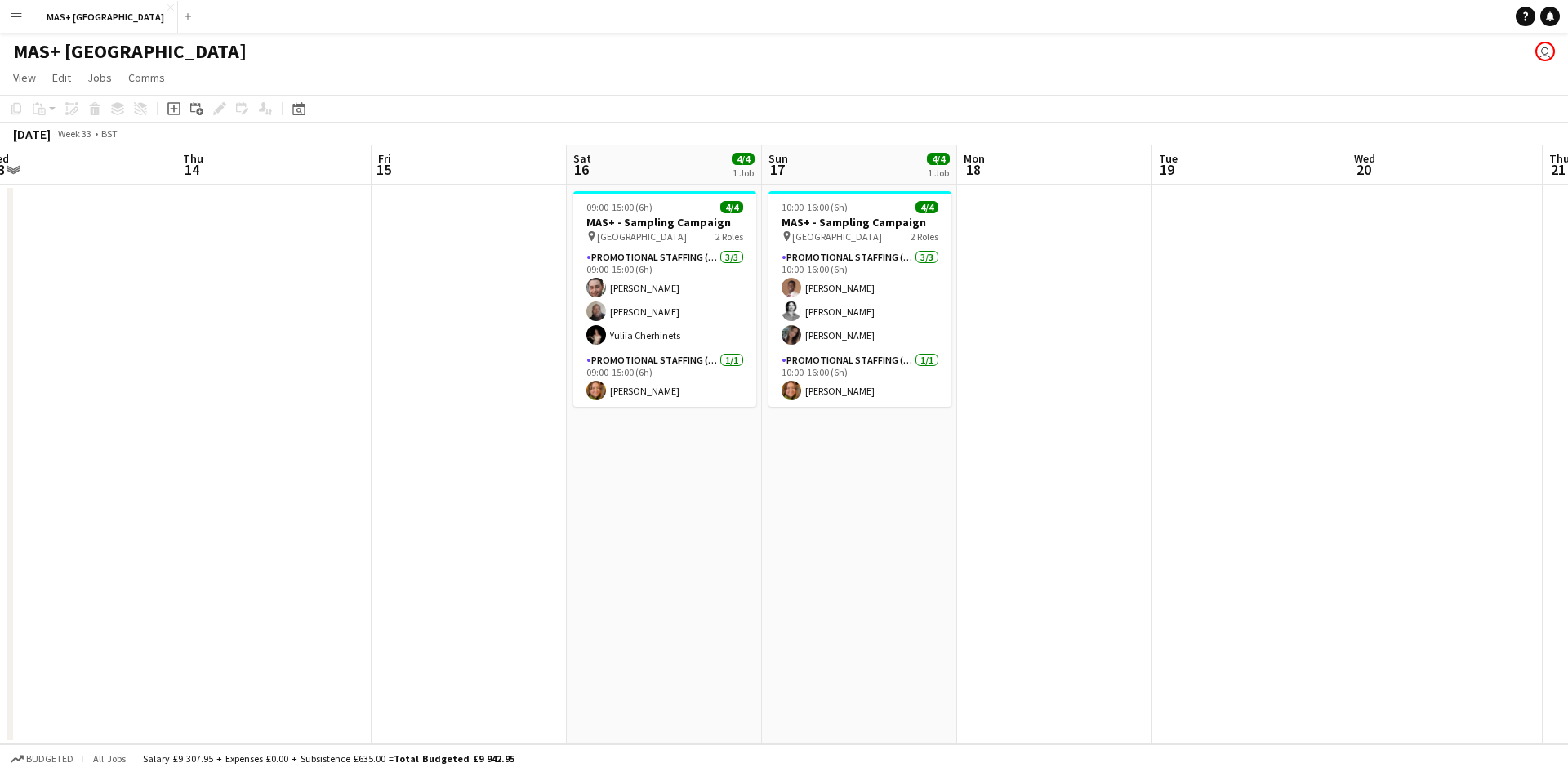
scroll to position [0, 398]
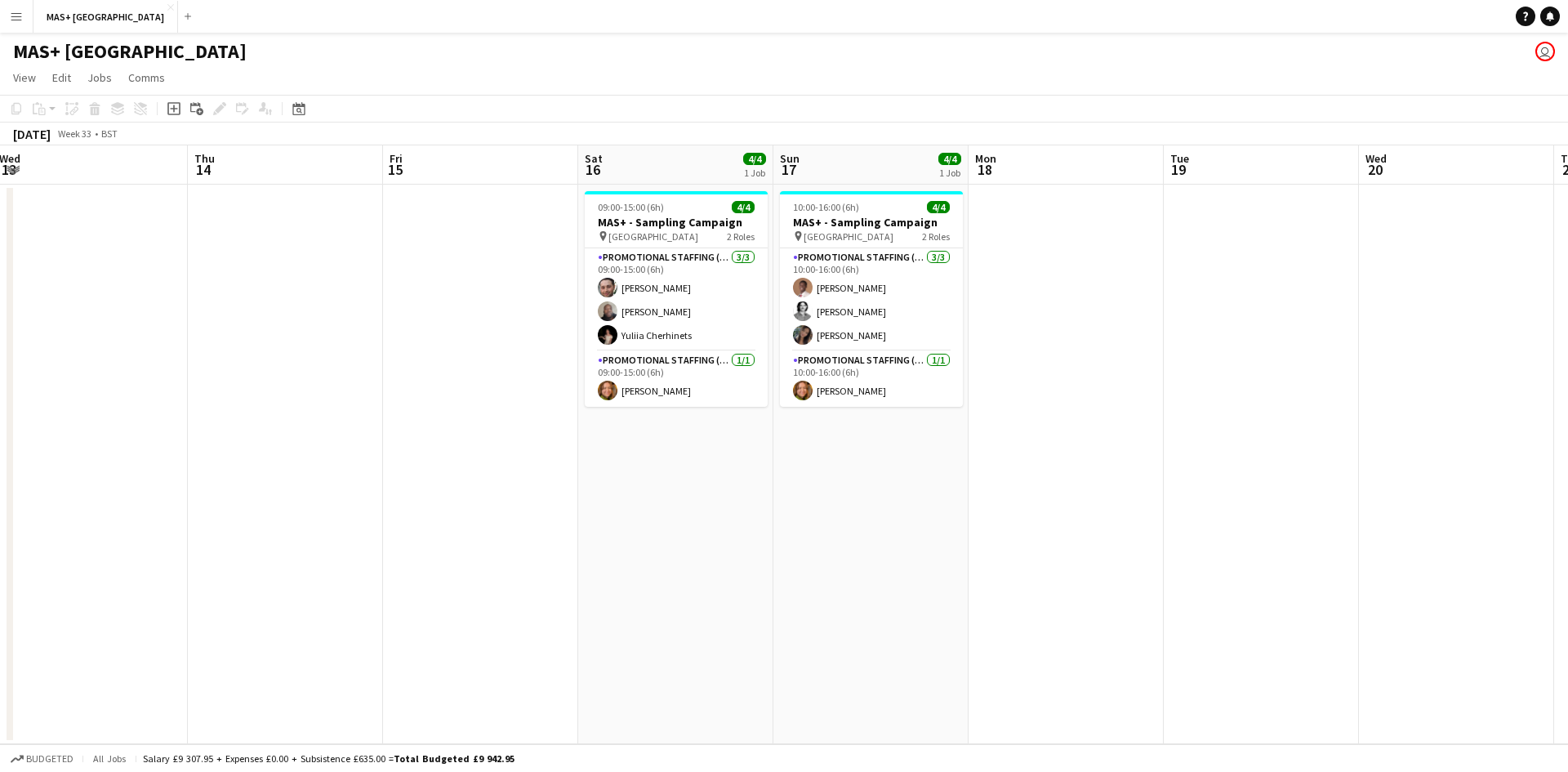
drag, startPoint x: 745, startPoint y: 564, endPoint x: 1080, endPoint y: 564, distance: 335.0
click at [1080, 564] on app-calendar-viewport "Mon 11 Tue 12 Wed 13 Thu 14 Fri 15 Sat 16 4/4 1 Job Sun 17 4/4 1 Job Mon 18 Tue…" at bounding box center [784, 444] width 1568 height 598
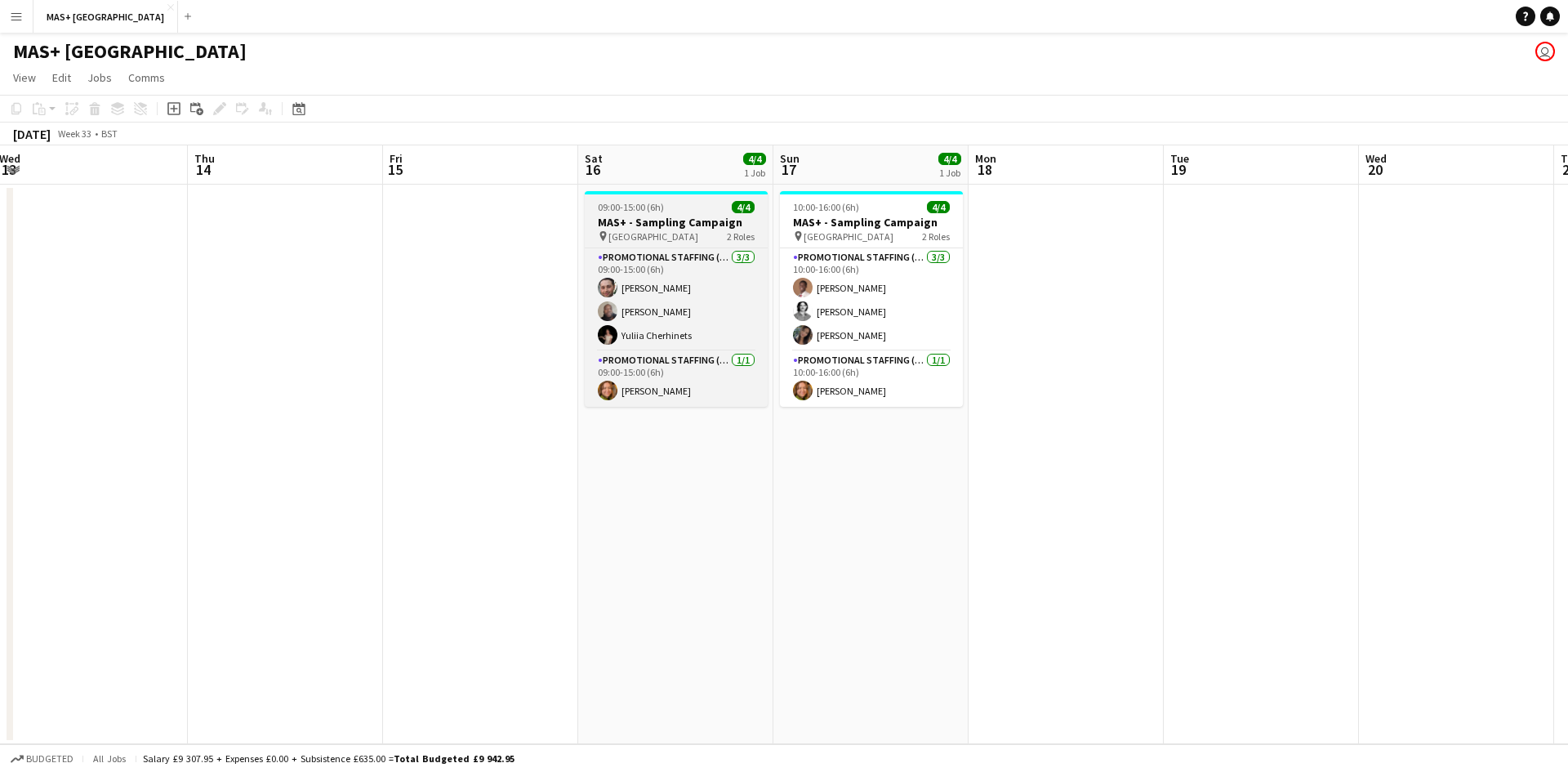
click at [629, 235] on span "London - Hotspur Stadium" at bounding box center [653, 236] width 90 height 13
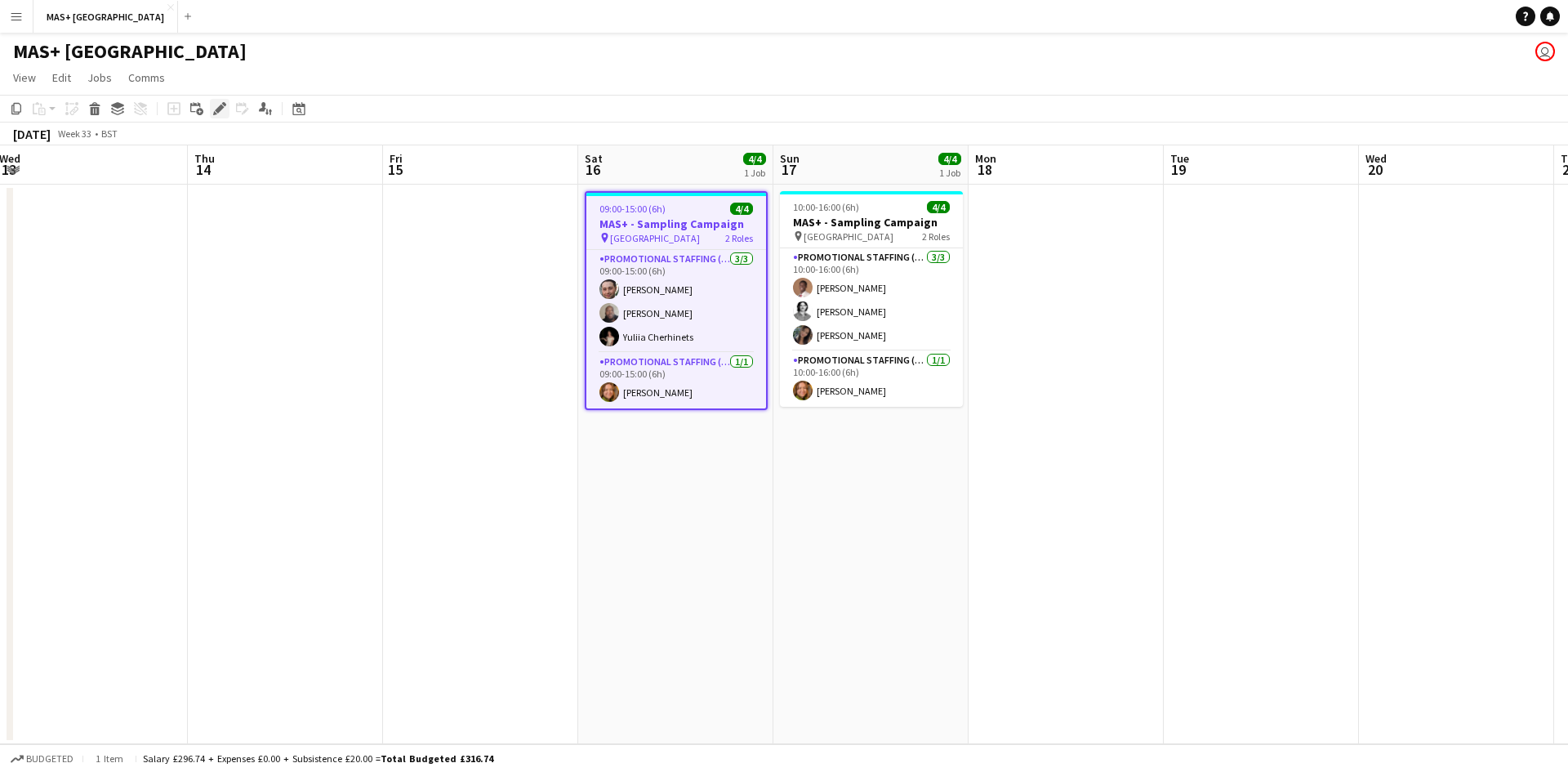
click at [228, 114] on div "Edit" at bounding box center [219, 108] width 19 height 19
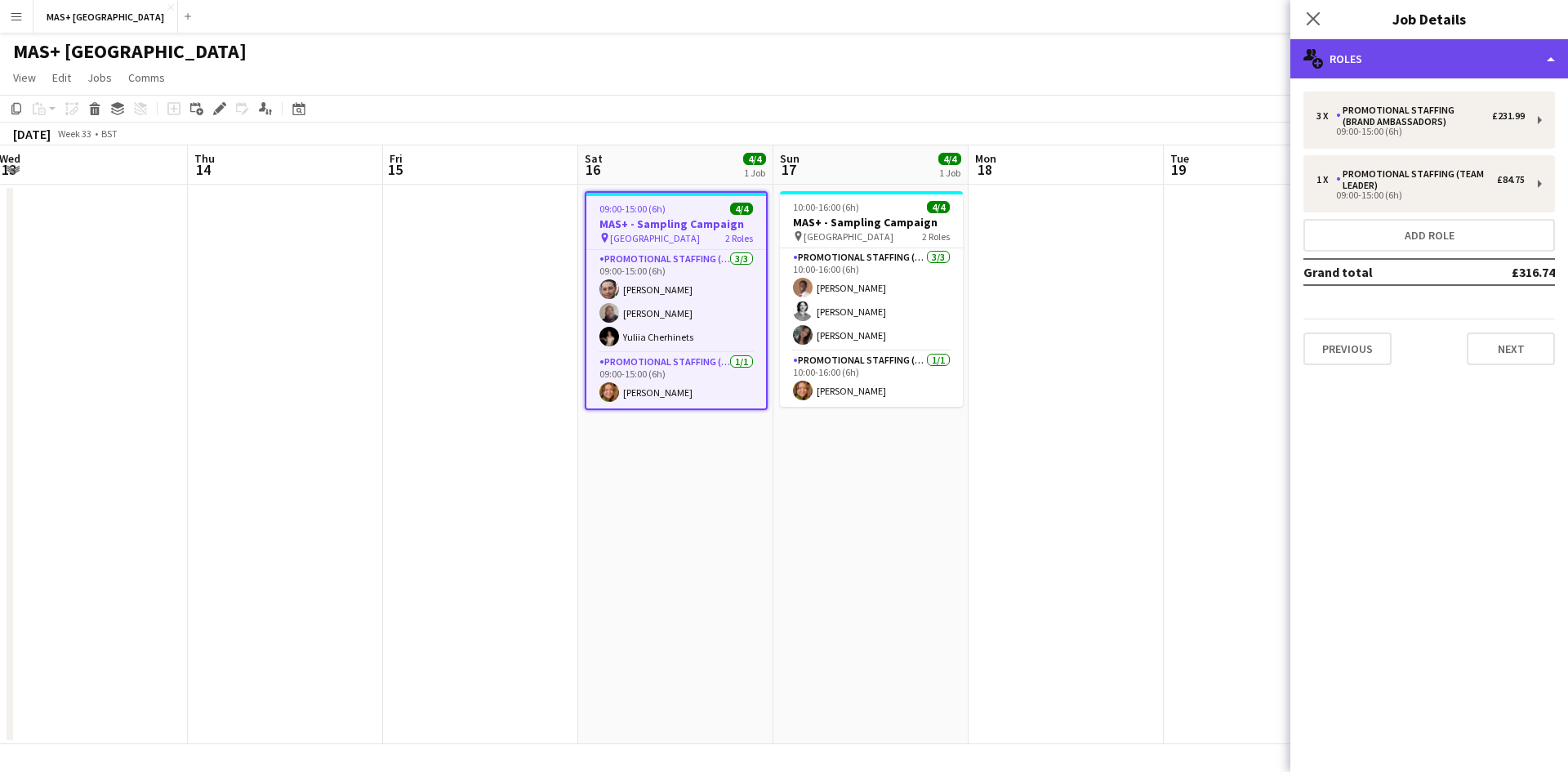
click at [1388, 56] on div "multiple-users-add Roles" at bounding box center [1429, 58] width 278 height 39
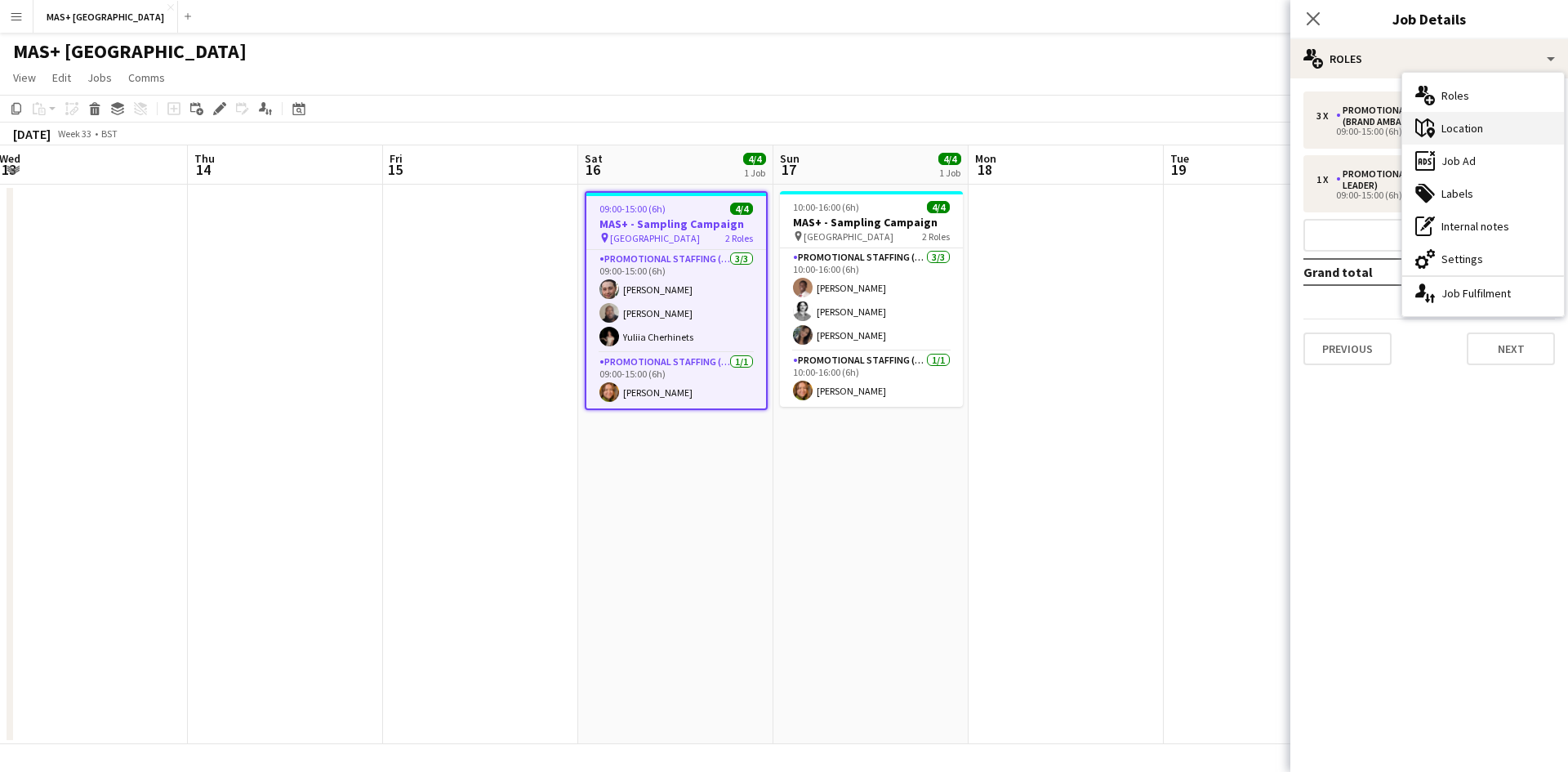
click at [1472, 128] on div "maps-pin-1 Location" at bounding box center [1483, 128] width 162 height 33
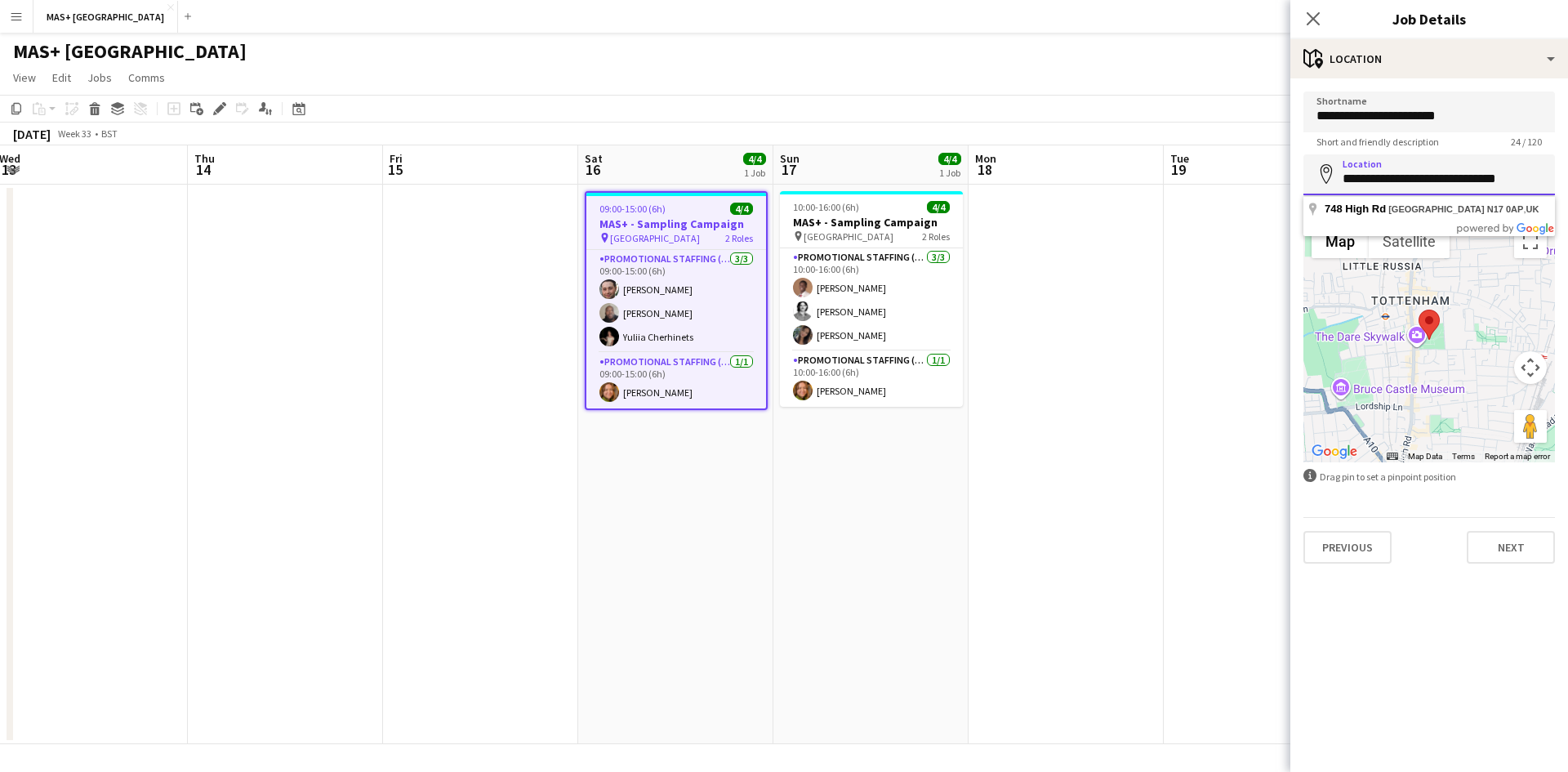
drag, startPoint x: 1341, startPoint y: 177, endPoint x: 1567, endPoint y: 174, distance: 226.0
click at [1567, 174] on form "**********" at bounding box center [1429, 328] width 278 height 472
click at [814, 465] on app-date-cell "10:00-16:00 (6h) 4/4 MAS+ - Sampling Campaign pin Box Park 2 Roles Promotional …" at bounding box center [871, 464] width 195 height 559
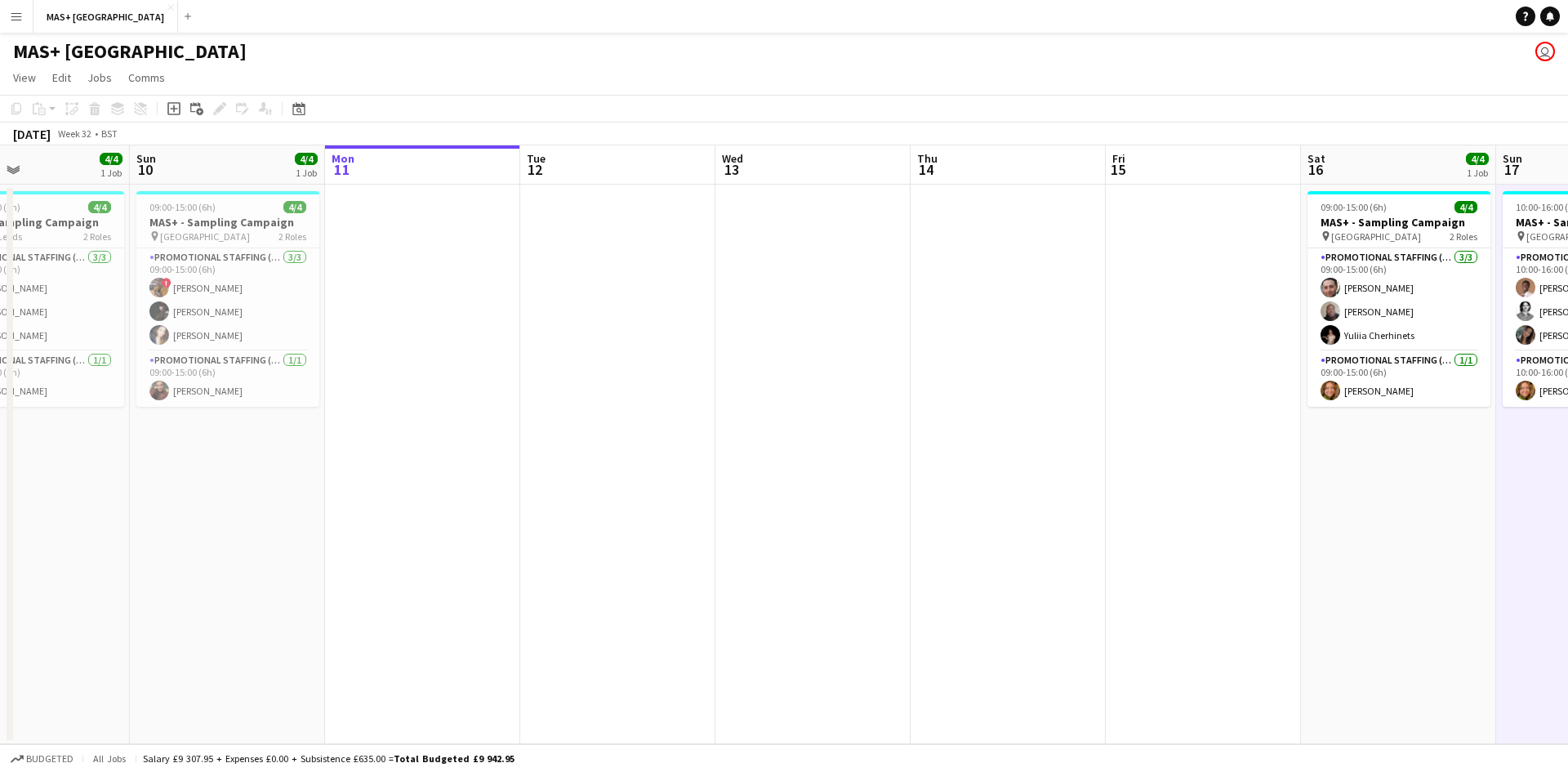
drag, startPoint x: 431, startPoint y: 484, endPoint x: 1138, endPoint y: 484, distance: 707.0
click at [1152, 484] on app-calendar-viewport "Thu 7 Fri 8 Sat 9 4/4 1 Job Sun 10 4/4 1 Job Mon 11 Tue 12 Wed 13 Thu 14 Fri 15…" at bounding box center [784, 444] width 1568 height 598
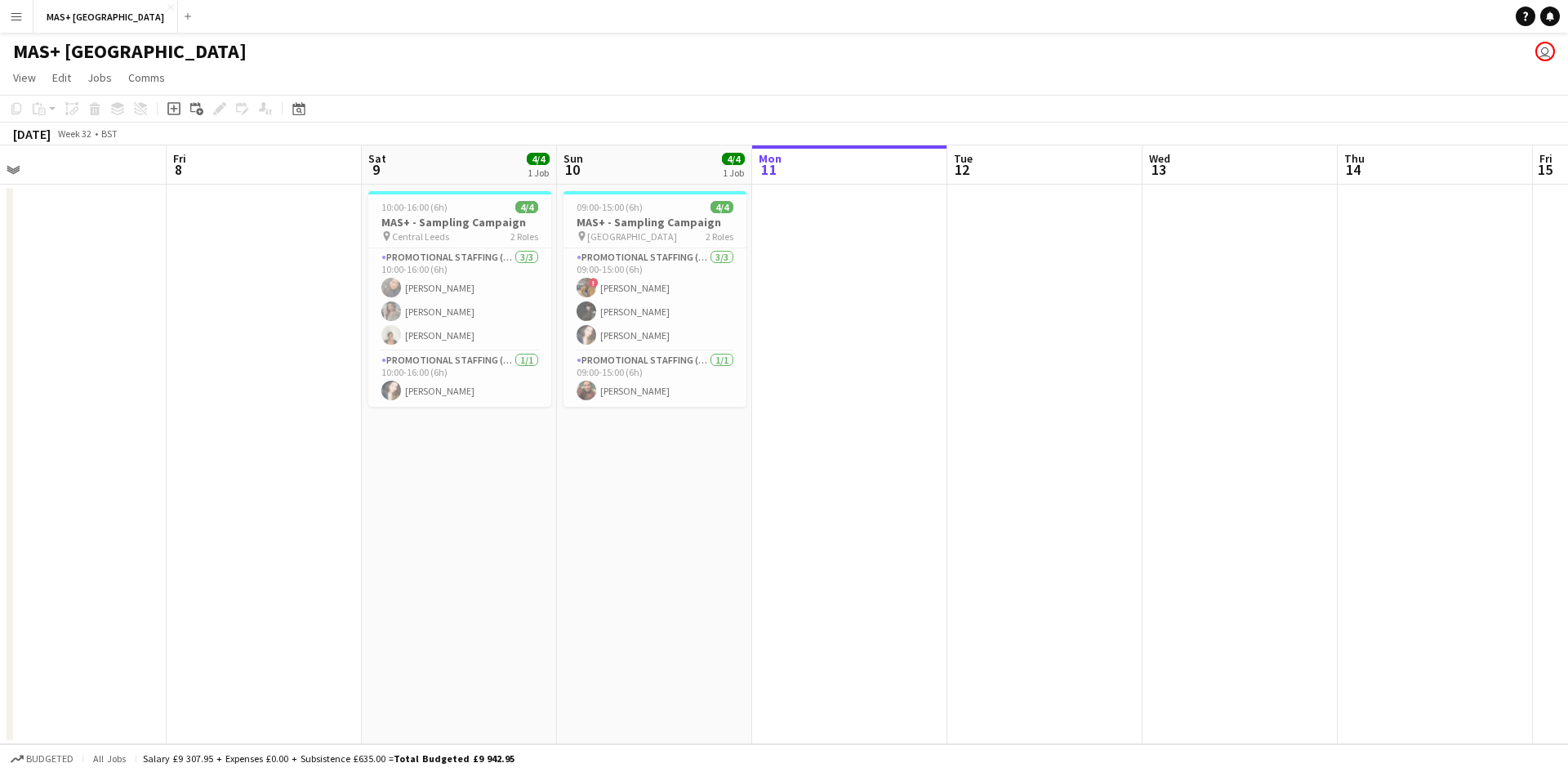
drag, startPoint x: 628, startPoint y: 501, endPoint x: 1011, endPoint y: 501, distance: 383.0
click at [1011, 501] on app-calendar-viewport "Tue 5 Wed 6 Thu 7 Fri 8 Sat 9 4/4 1 Job Sun 10 4/4 1 Job Mon 11 Tue 12 Wed 13 T…" at bounding box center [784, 444] width 1568 height 598
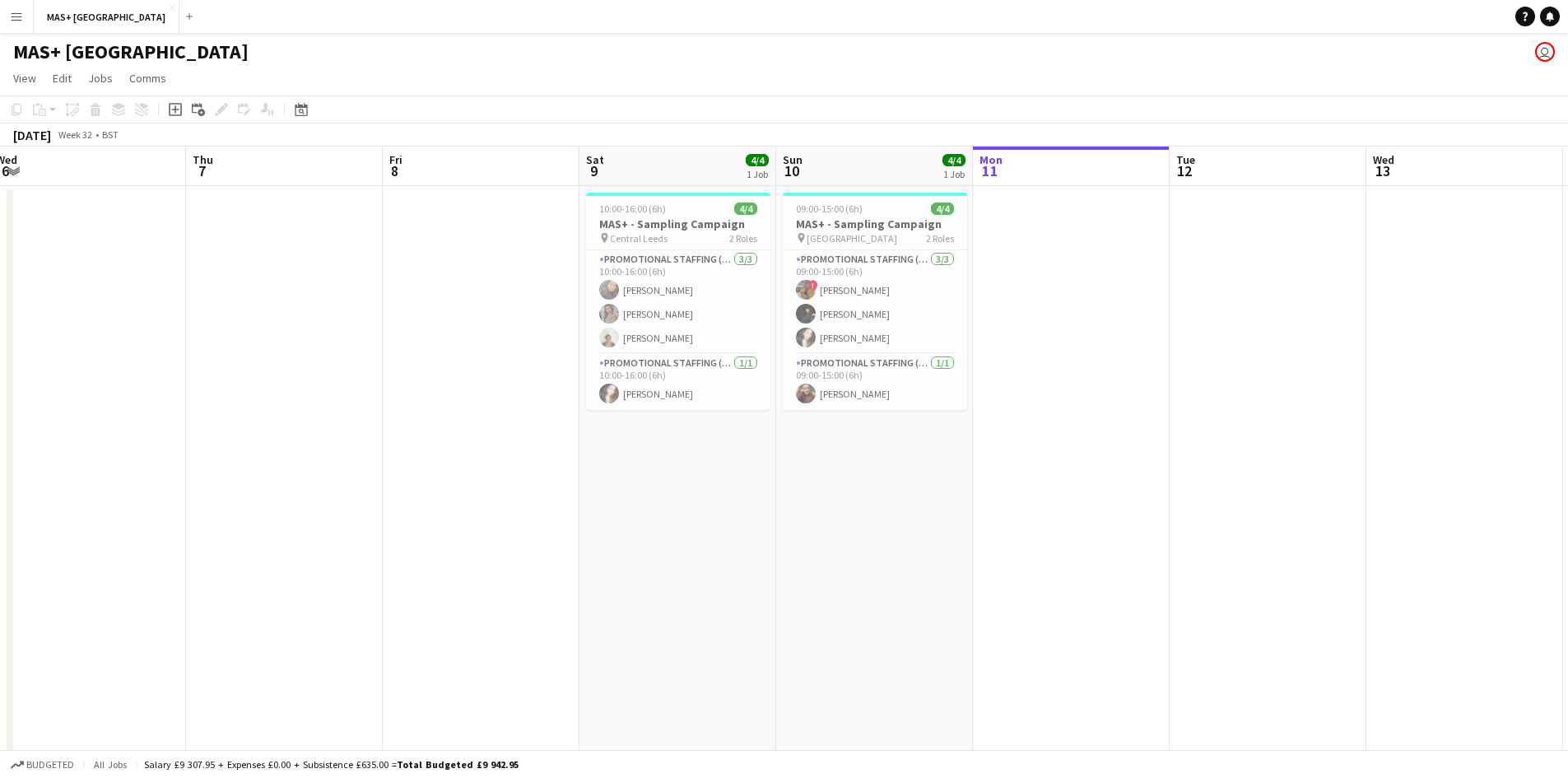
drag, startPoint x: 318, startPoint y: 493, endPoint x: 99, endPoint y: 448, distance: 223.6
click at [0, 385] on html "Menu Boards Boards Boards All jobs Status Workforce Workforce My Workforce Recr…" at bounding box center [784, 431] width 1568 height 864
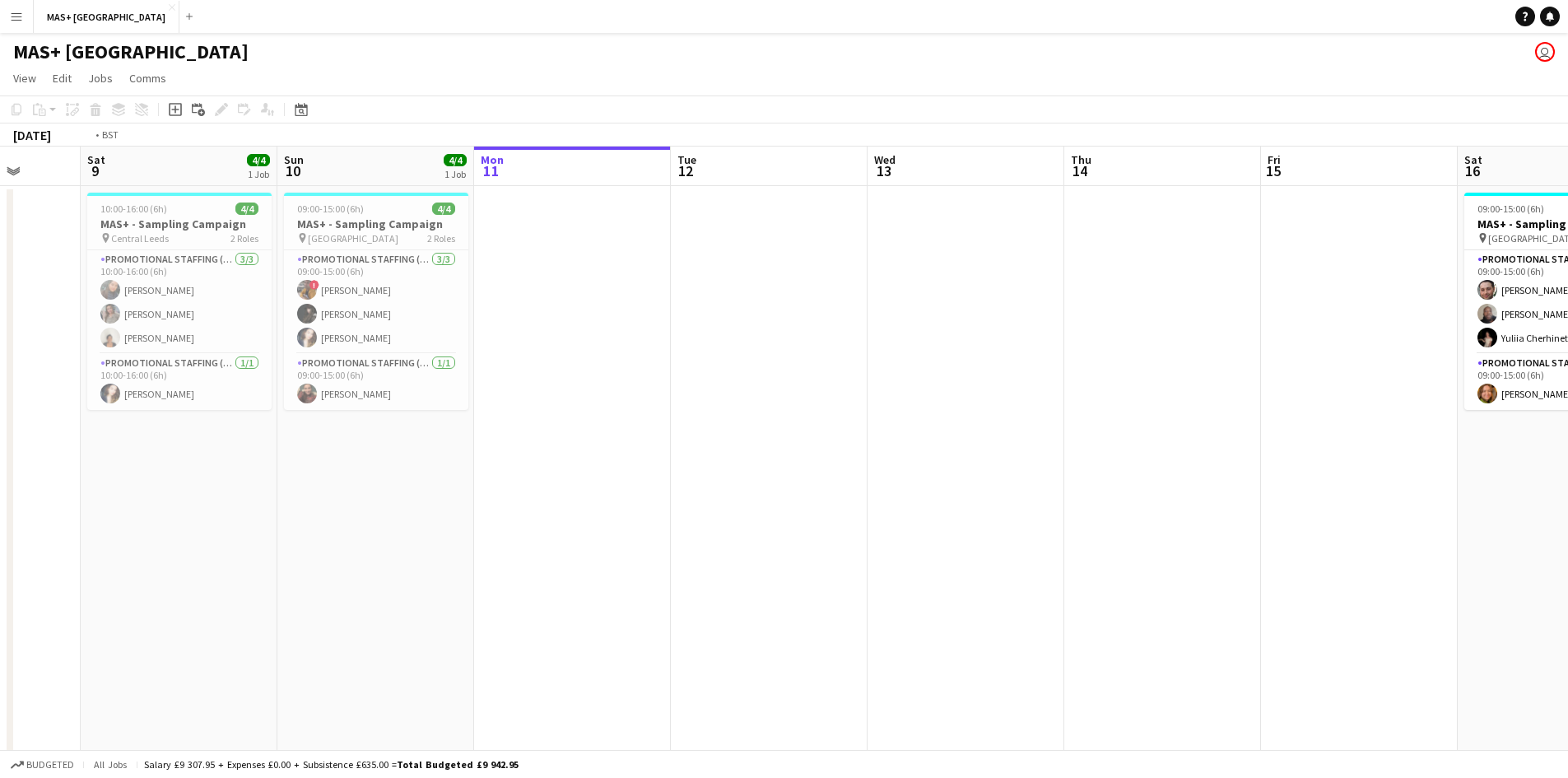
drag, startPoint x: 1119, startPoint y: 584, endPoint x: 723, endPoint y: 487, distance: 407.7
click at [156, 449] on app-calendar-viewport "Wed 6 Thu 7 Fri 8 Sat 9 4/4 1 Job Sun 10 4/4 1 Job Mon 11 Tue 12 Wed 13 Thu 14 …" at bounding box center [784, 490] width 1568 height 689
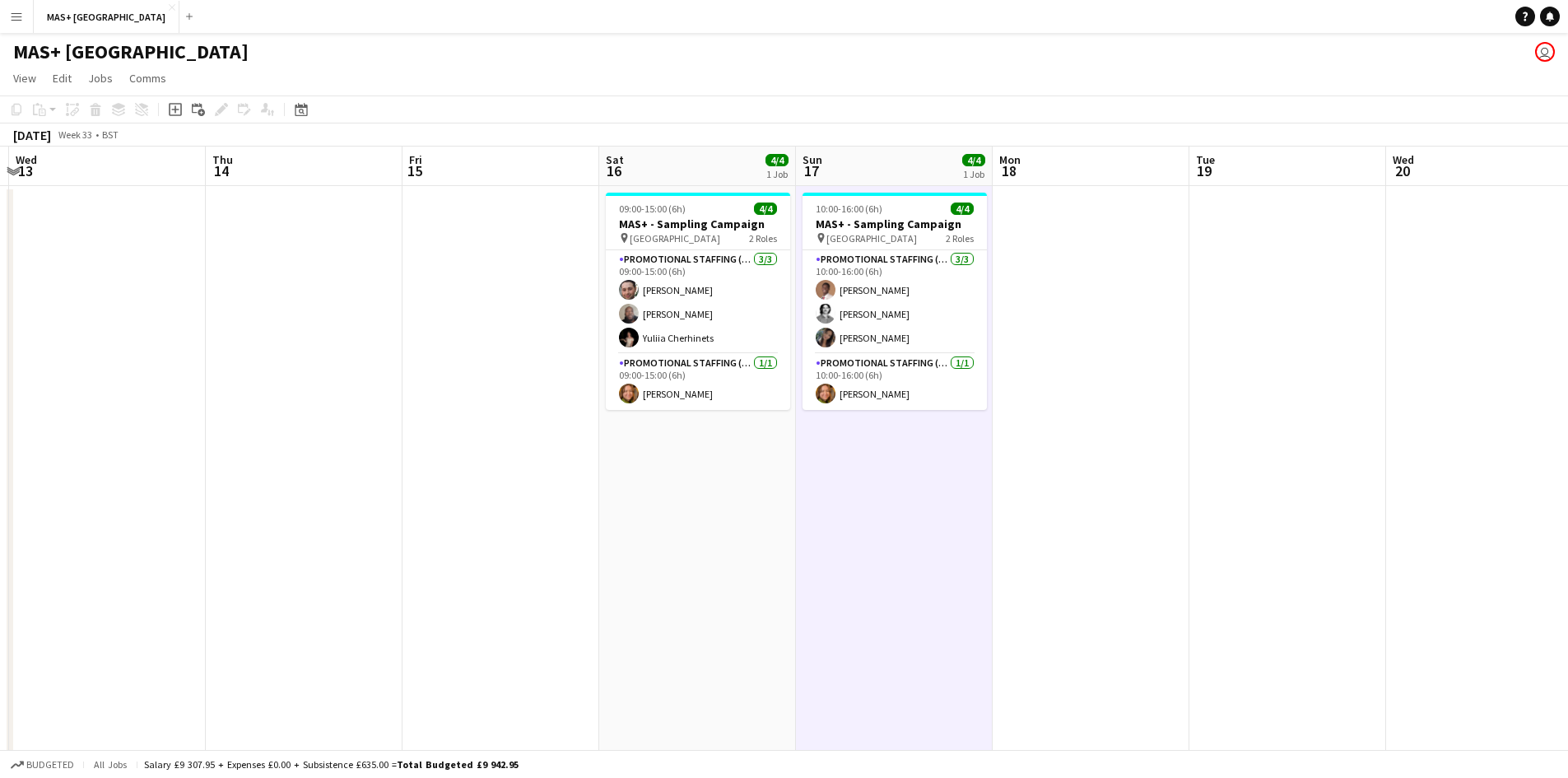
drag, startPoint x: 340, startPoint y: 468, endPoint x: 930, endPoint y: 456, distance: 590.1
click at [216, 462] on app-calendar-viewport "Sun 10 4/4 1 Job Mon 11 Tue 12 Wed 13 Thu 14 Fri 15 Sat 16 4/4 1 Job Sun 17 4/4…" at bounding box center [784, 490] width 1568 height 689
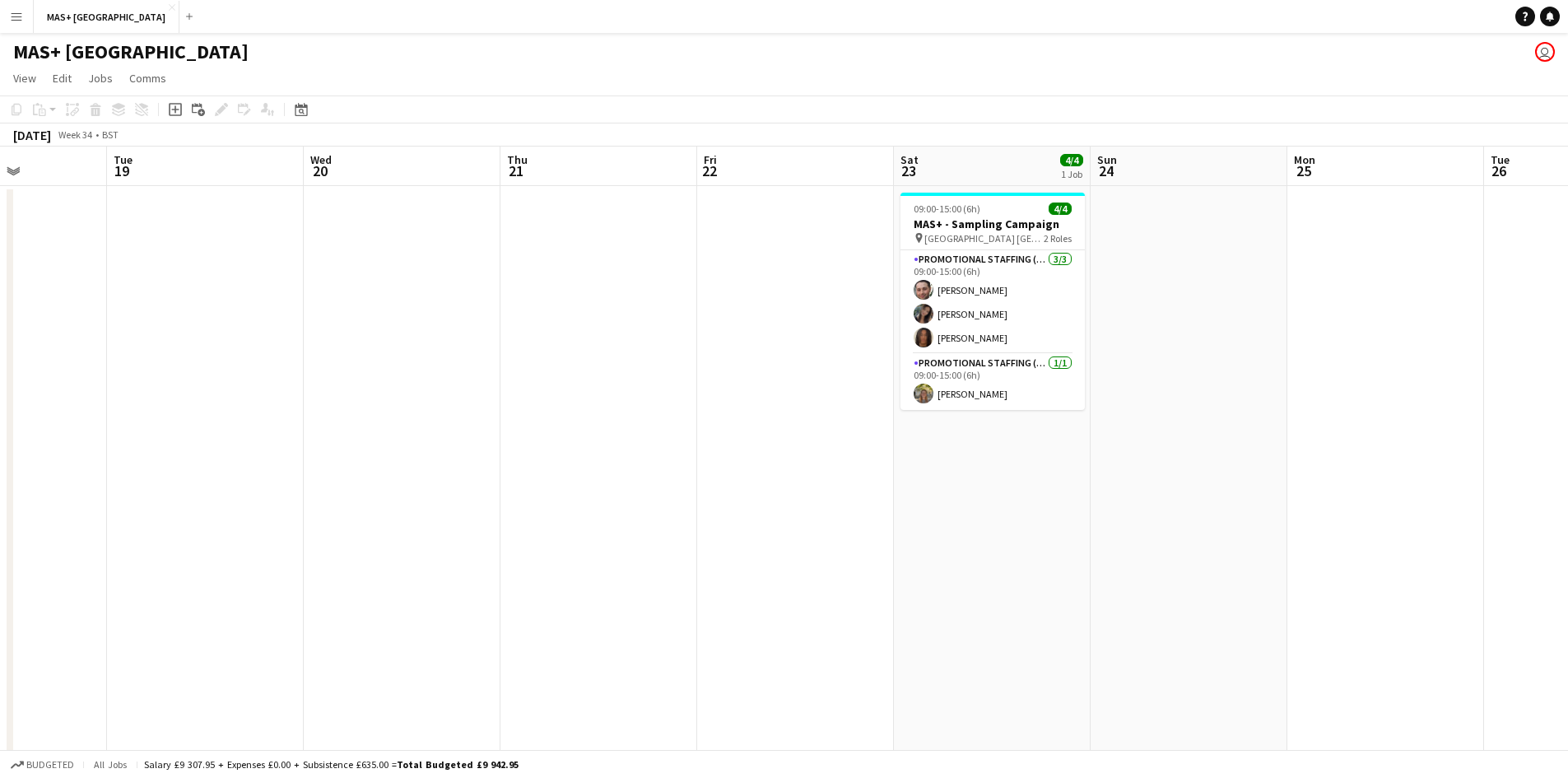
scroll to position [0, 485]
drag, startPoint x: 1027, startPoint y: 455, endPoint x: 930, endPoint y: 468, distance: 97.9
click at [930, 468] on app-calendar-viewport "Sat 16 4/4 1 Job Sun 17 4/4 1 Job Mon 18 Tue 19 Wed 20 Thu 21 Fri 22 Sat 23 4/4…" at bounding box center [784, 490] width 1568 height 689
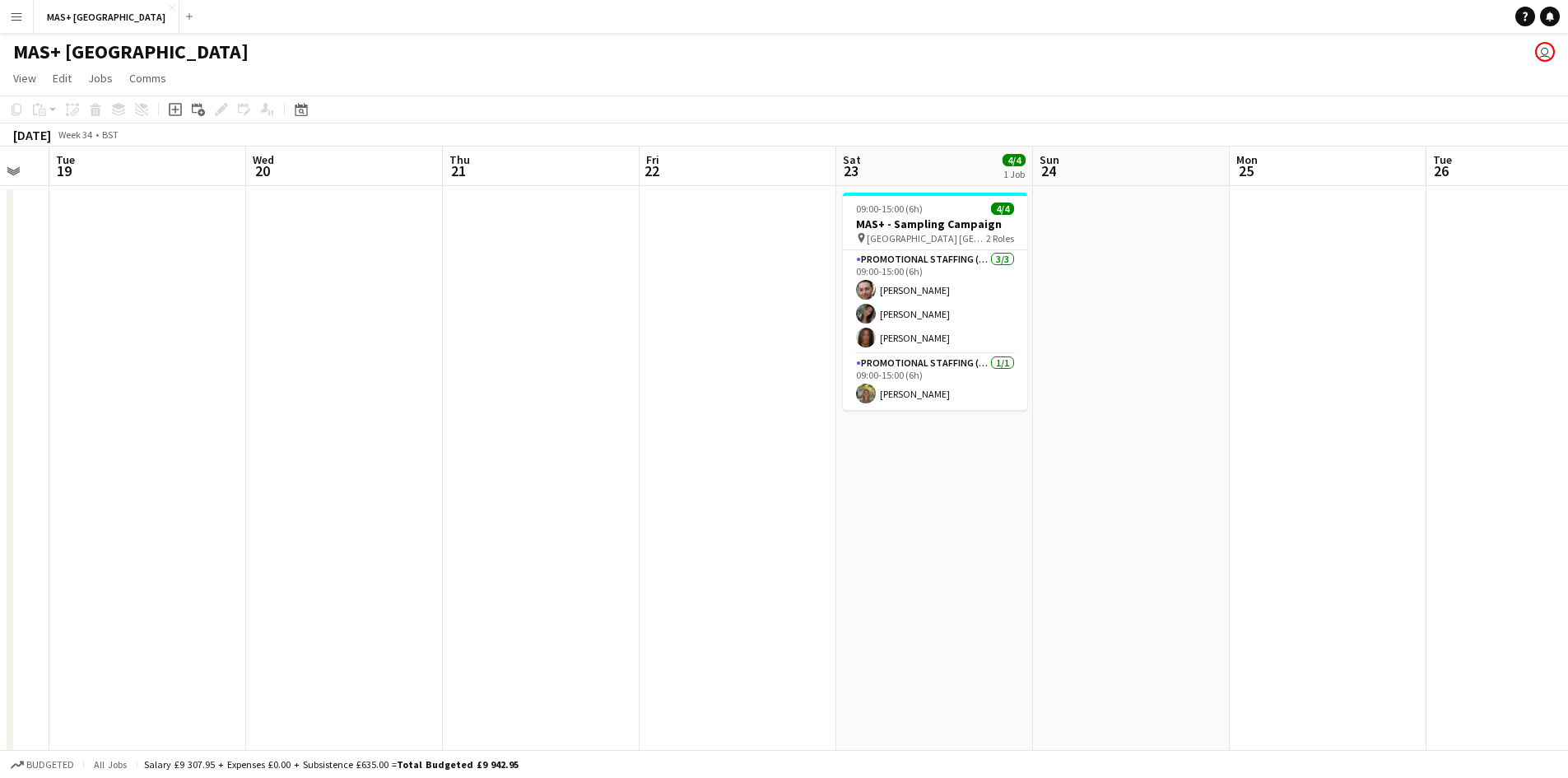
drag, startPoint x: 878, startPoint y: 376, endPoint x: 626, endPoint y: 366, distance: 252.2
click at [626, 371] on app-calendar-viewport "Sat 16 4/4 1 Job Sun 17 4/4 1 Job Mon 18 Tue 19 Wed 20 Thu 21 Fri 22 Sat 23 4/4…" at bounding box center [784, 490] width 1568 height 689
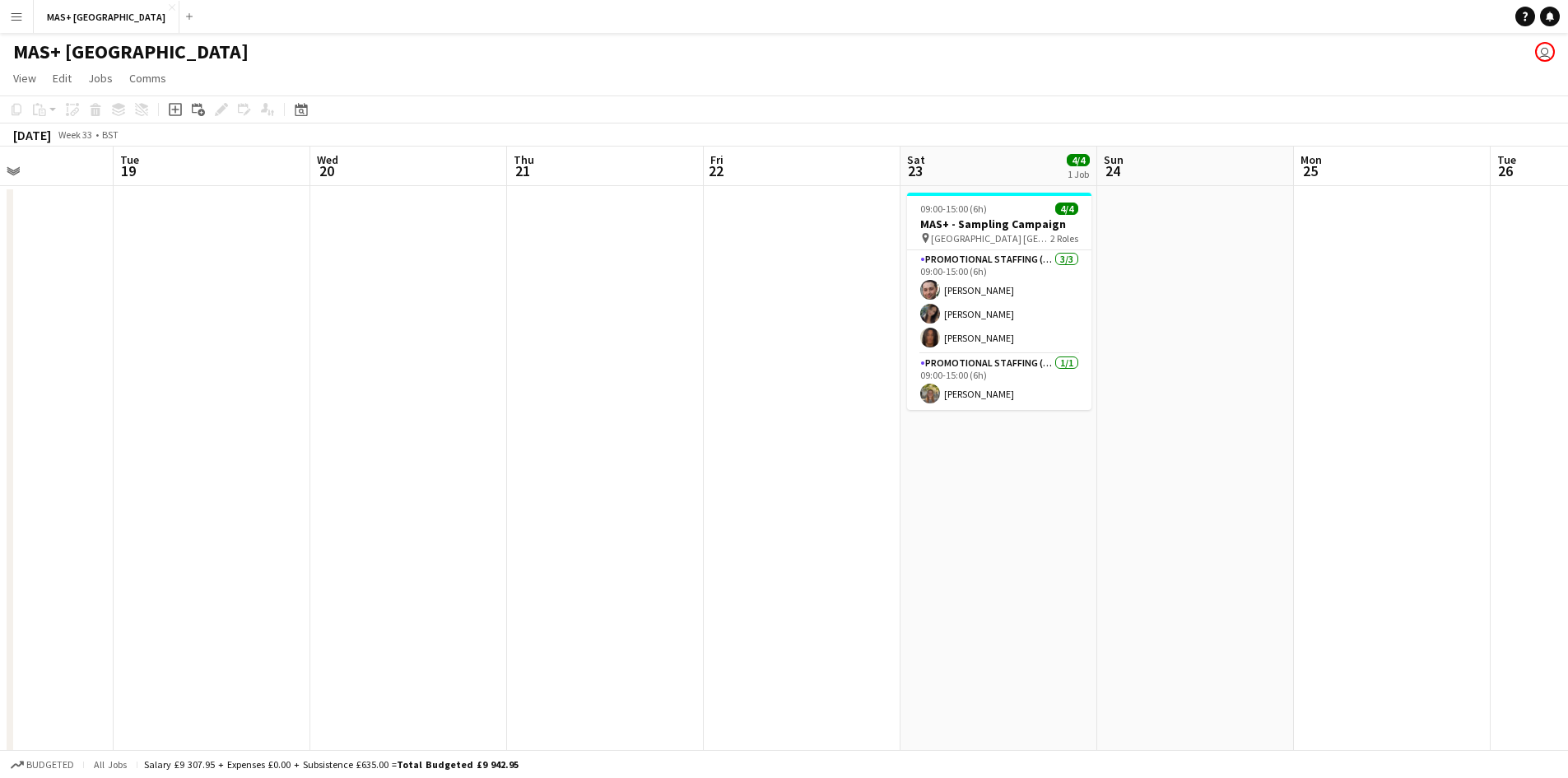
drag, startPoint x: 447, startPoint y: 313, endPoint x: 921, endPoint y: 446, distance: 492.3
click at [43, 334] on app-calendar-viewport "Sat 16 4/4 1 Job Sun 17 4/4 1 Job Mon 18 Tue 19 Wed 20 Thu 21 Fri 22 Sat 23 4/4…" at bounding box center [784, 490] width 1568 height 689
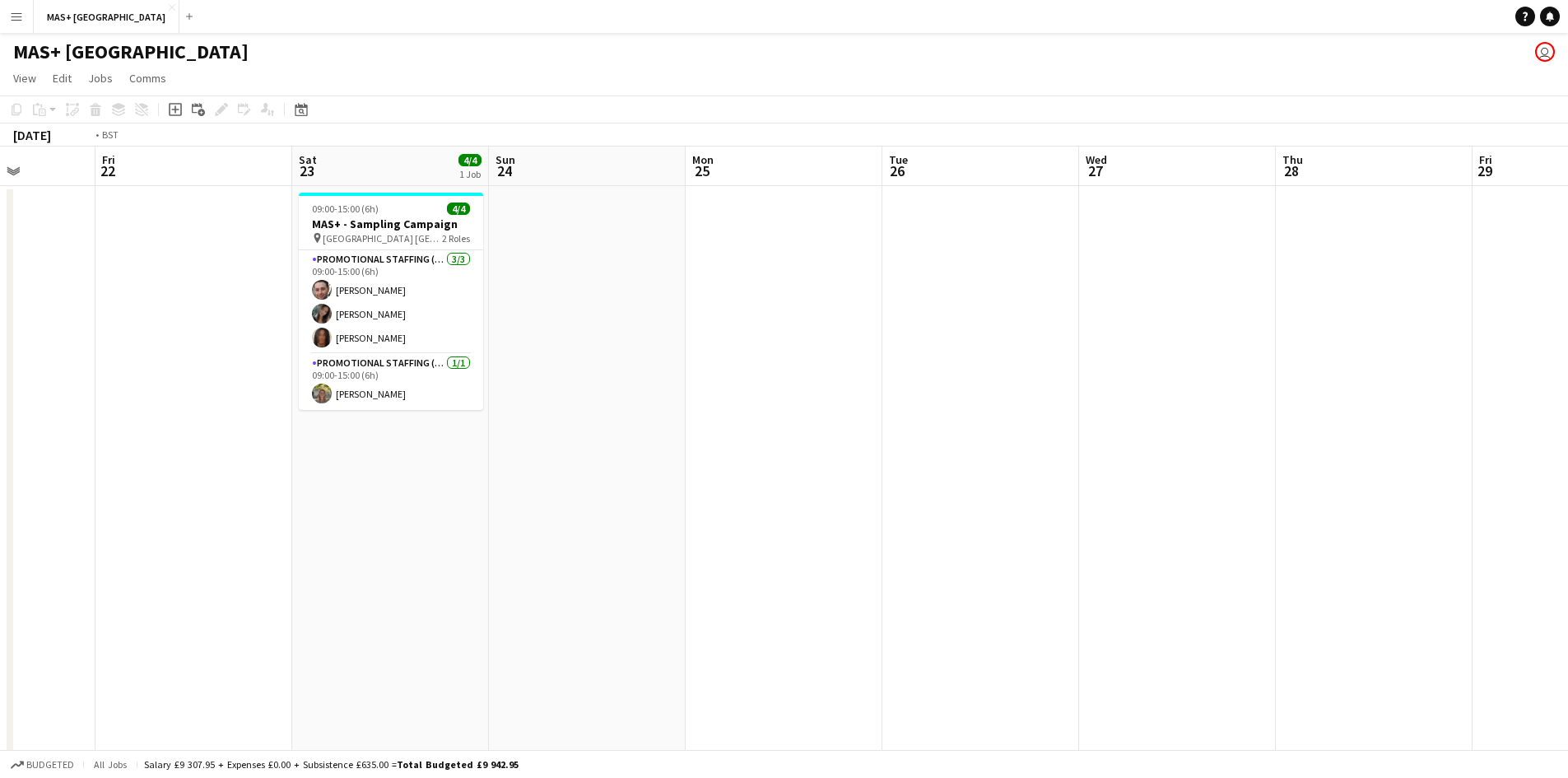
drag, startPoint x: 186, startPoint y: 369, endPoint x: 400, endPoint y: 423, distance: 220.7
click at [56, 351] on app-calendar-viewport "Tue 19 Wed 20 Thu 21 Fri 22 Sat 23 4/4 1 Job Sun 24 Mon 25 Tue 26 Wed 27 Thu 28…" at bounding box center [784, 490] width 1568 height 689
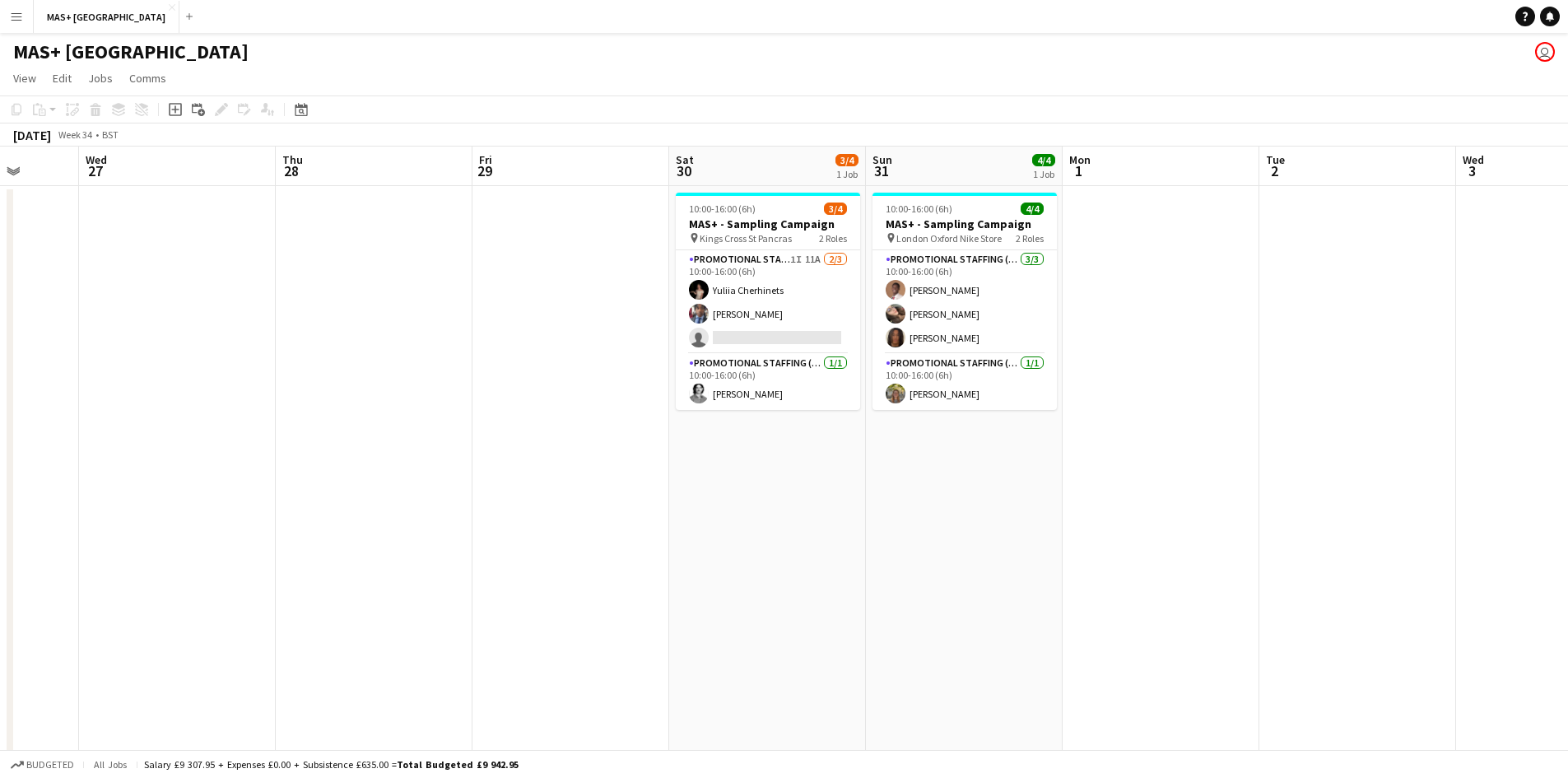
click at [275, 387] on app-calendar-viewport "Sun 24 Mon 25 Tue 26 Wed 27 Thu 28 Fri 29 Sat 30 3/4 1 Job Sun 31 4/4 1 Job Mon…" at bounding box center [784, 490] width 1568 height 689
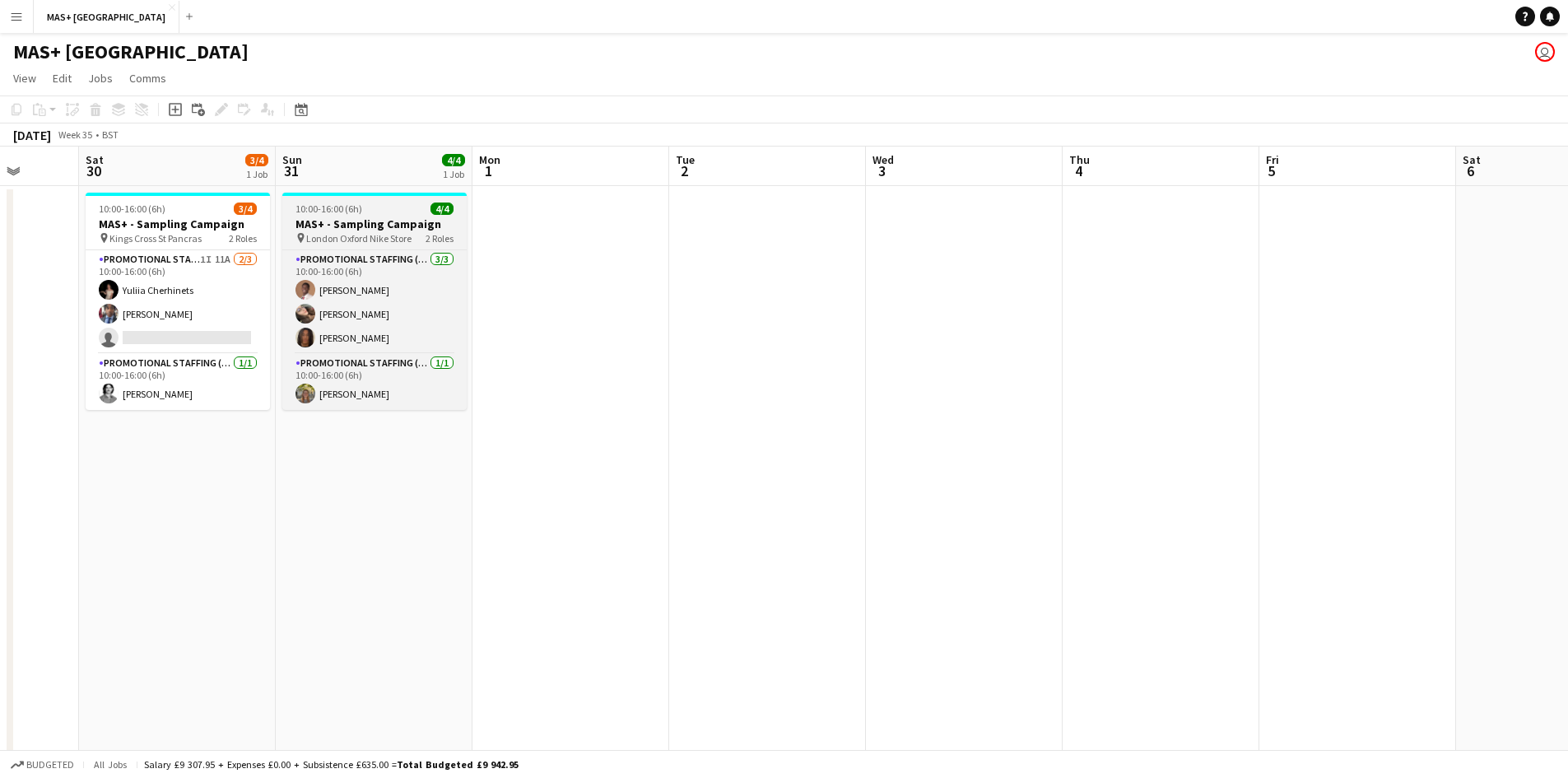
scroll to position [0, 549]
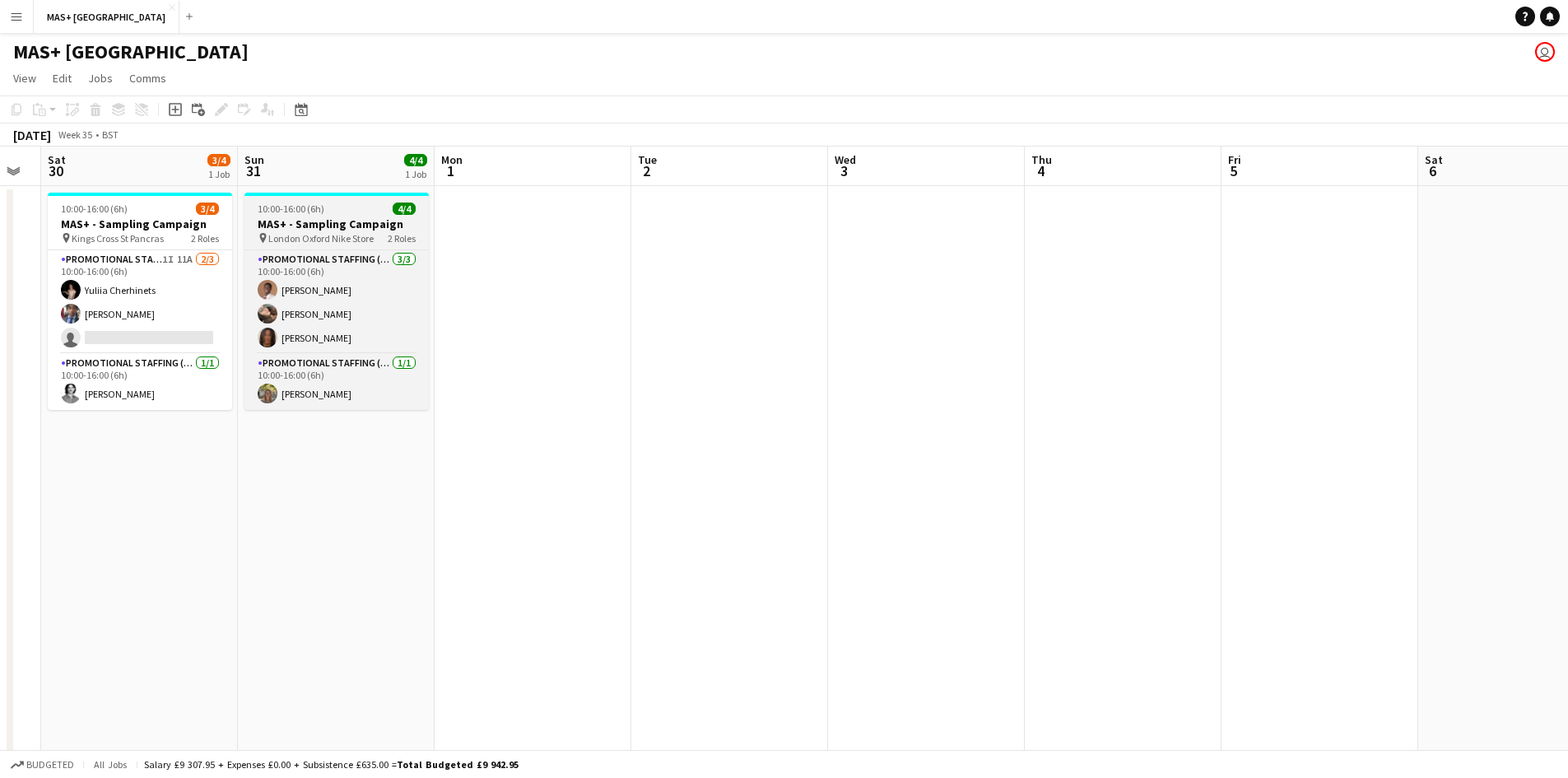
click at [289, 237] on span "London Oxford Nike Store" at bounding box center [320, 238] width 105 height 13
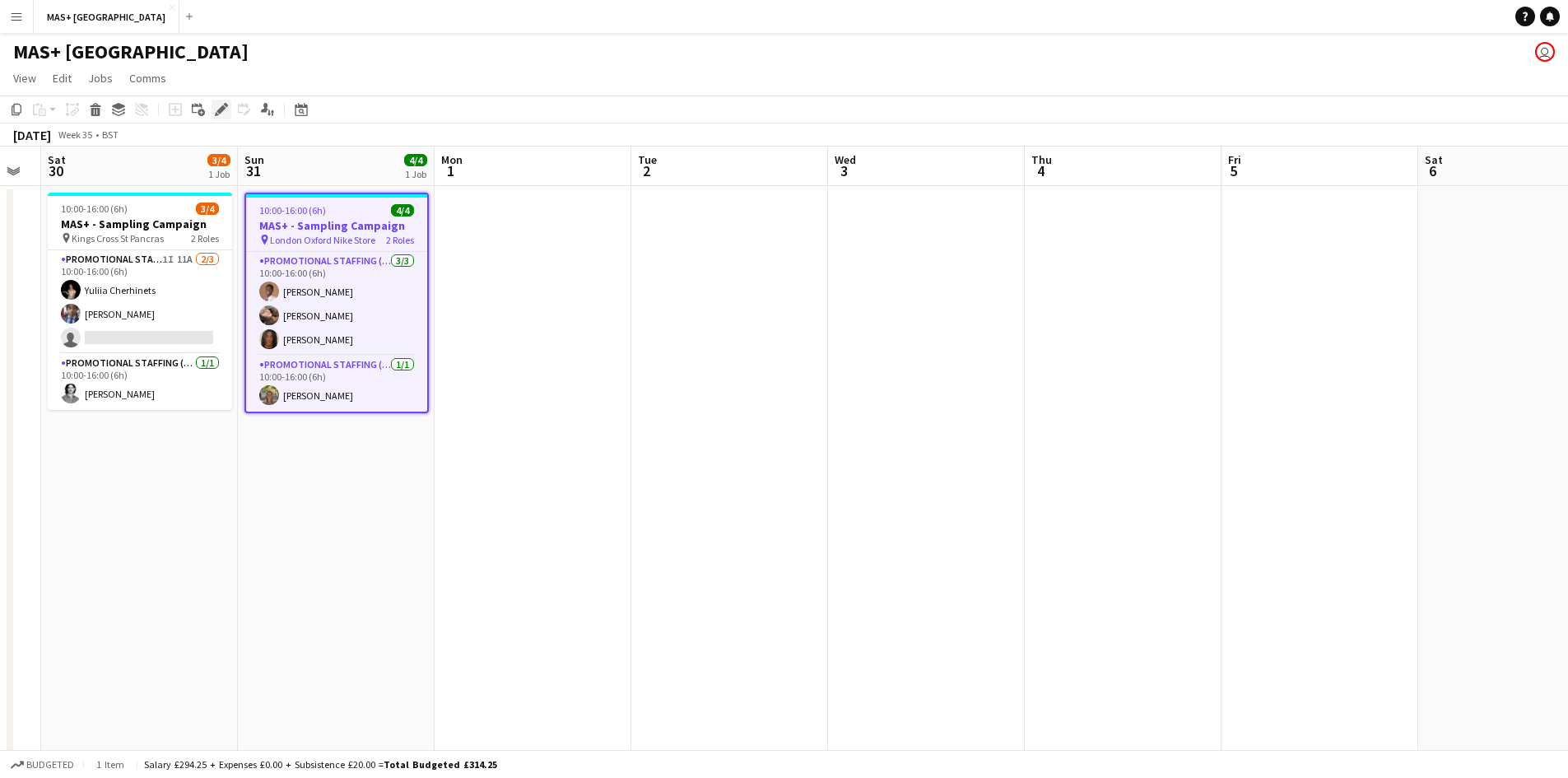
click at [224, 108] on icon at bounding box center [220, 109] width 9 height 9
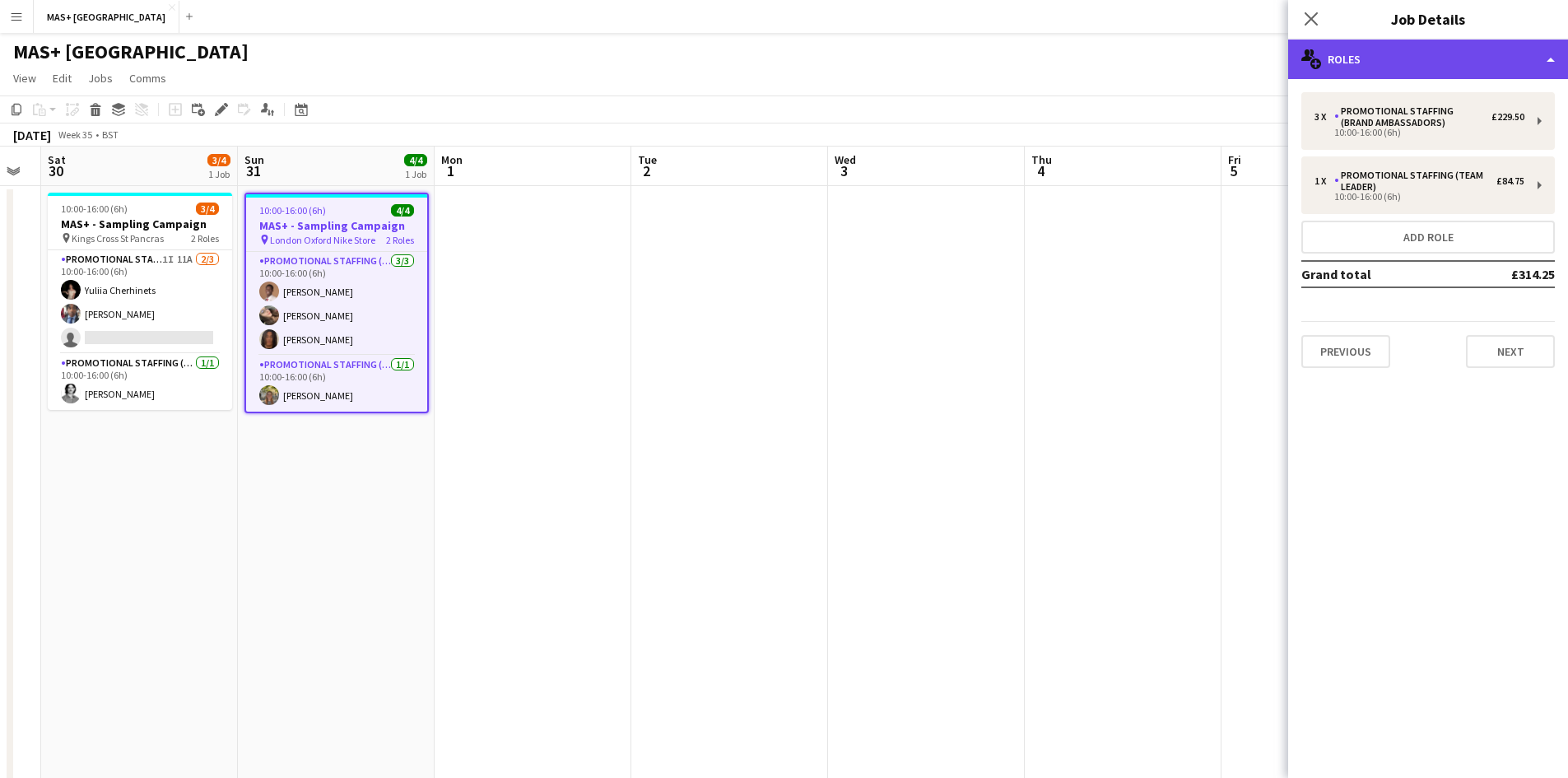
click at [1426, 45] on div "multiple-users-add Roles" at bounding box center [1428, 59] width 280 height 40
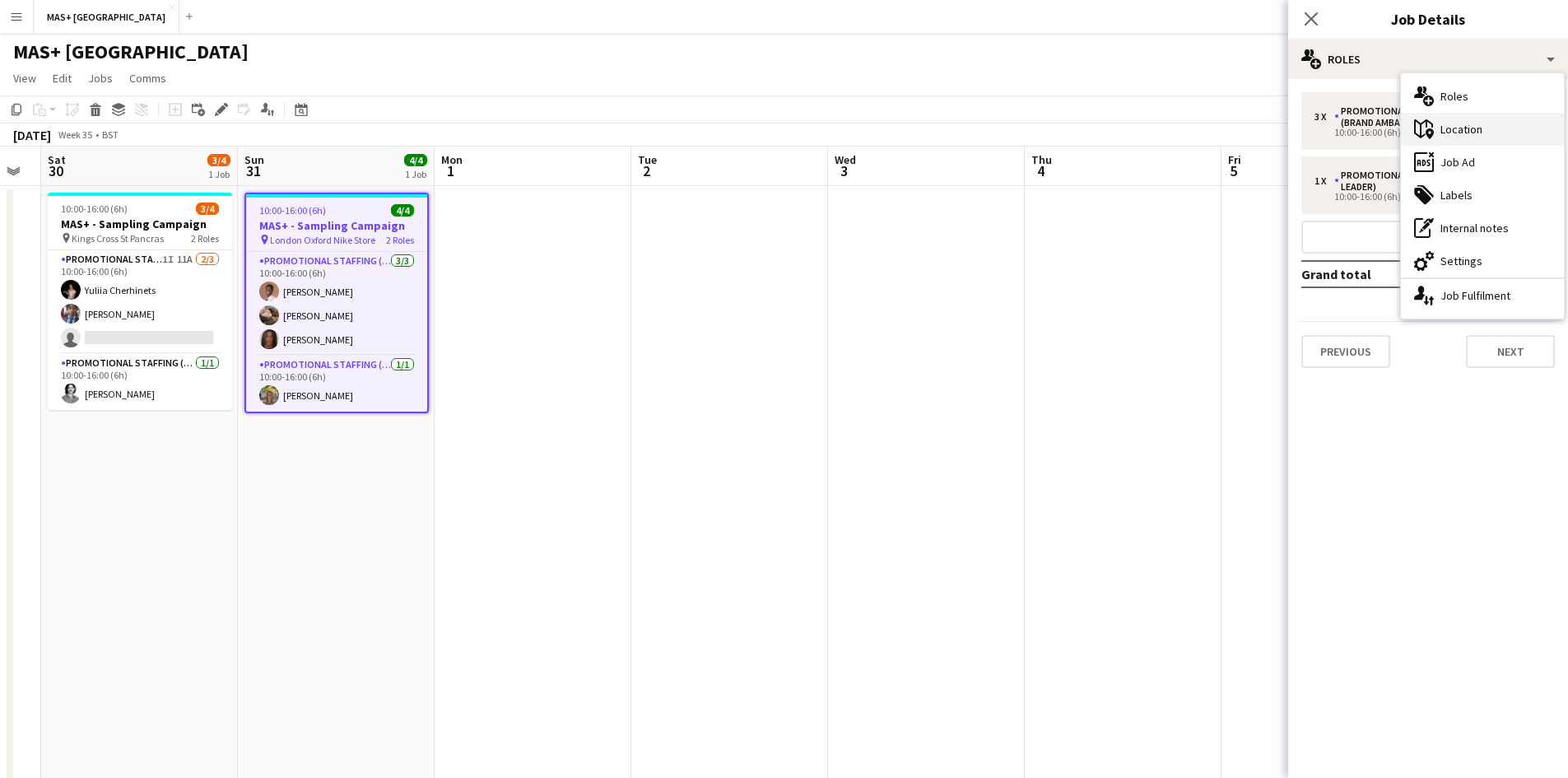
click at [1486, 131] on div "maps-pin-1 Location" at bounding box center [1483, 129] width 163 height 33
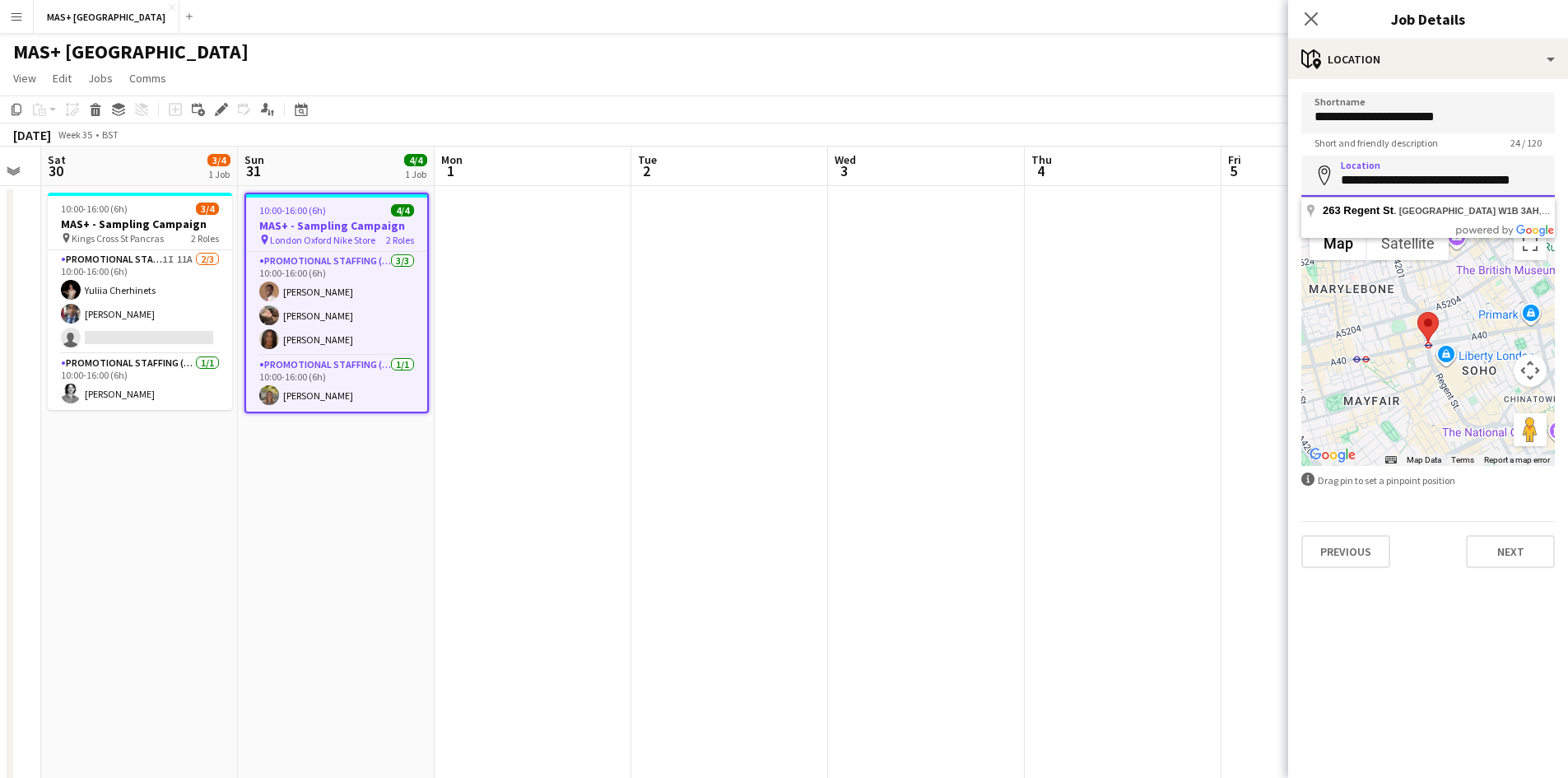
drag, startPoint x: 1338, startPoint y: 179, endPoint x: 1560, endPoint y: 178, distance: 222.0
click at [1560, 178] on form "**********" at bounding box center [1428, 331] width 280 height 476
click at [946, 320] on app-date-cell at bounding box center [926, 511] width 197 height 649
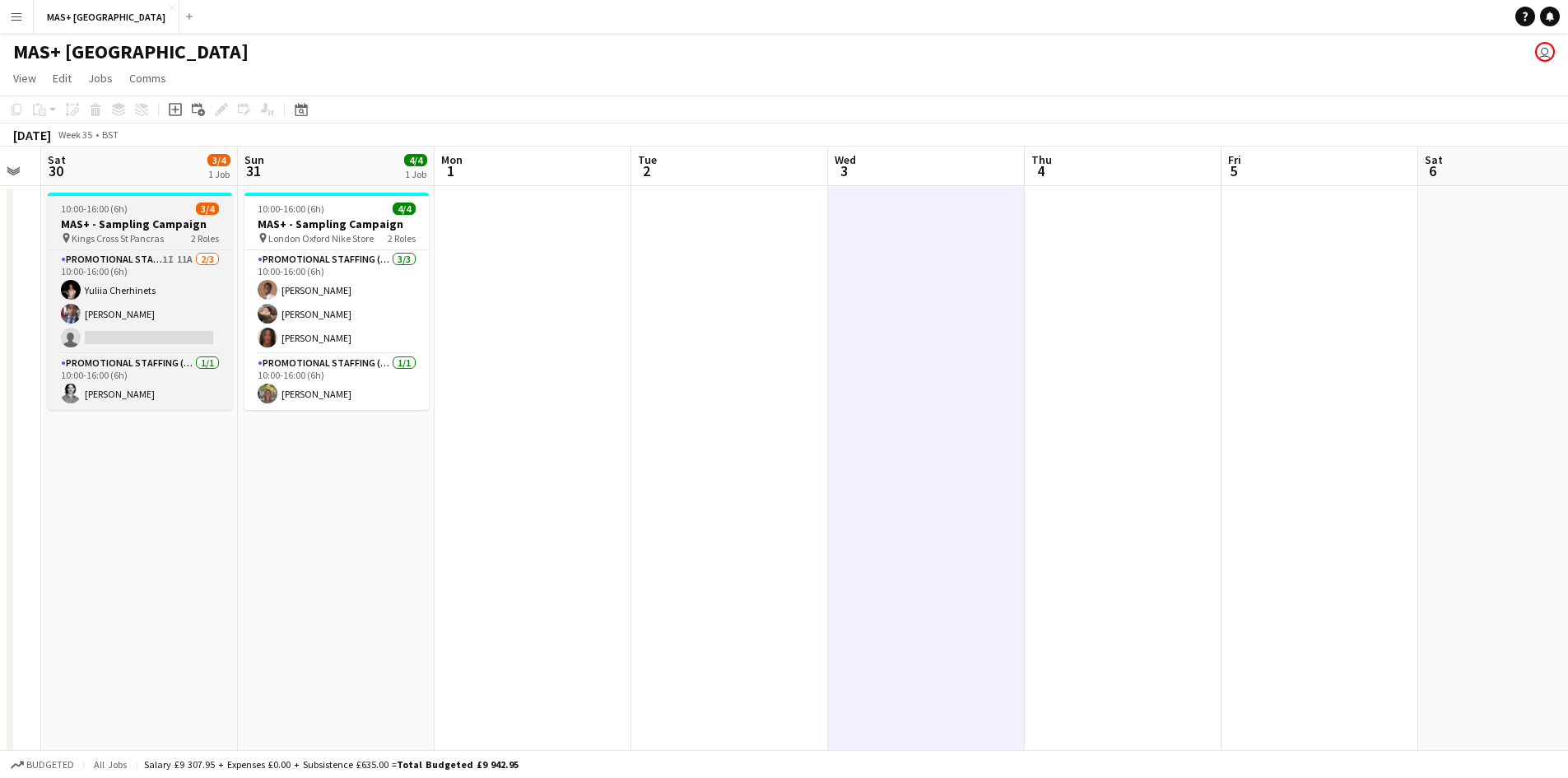
click at [106, 220] on h3 "MAS+ - Sampling Campaign" at bounding box center [140, 224] width 184 height 15
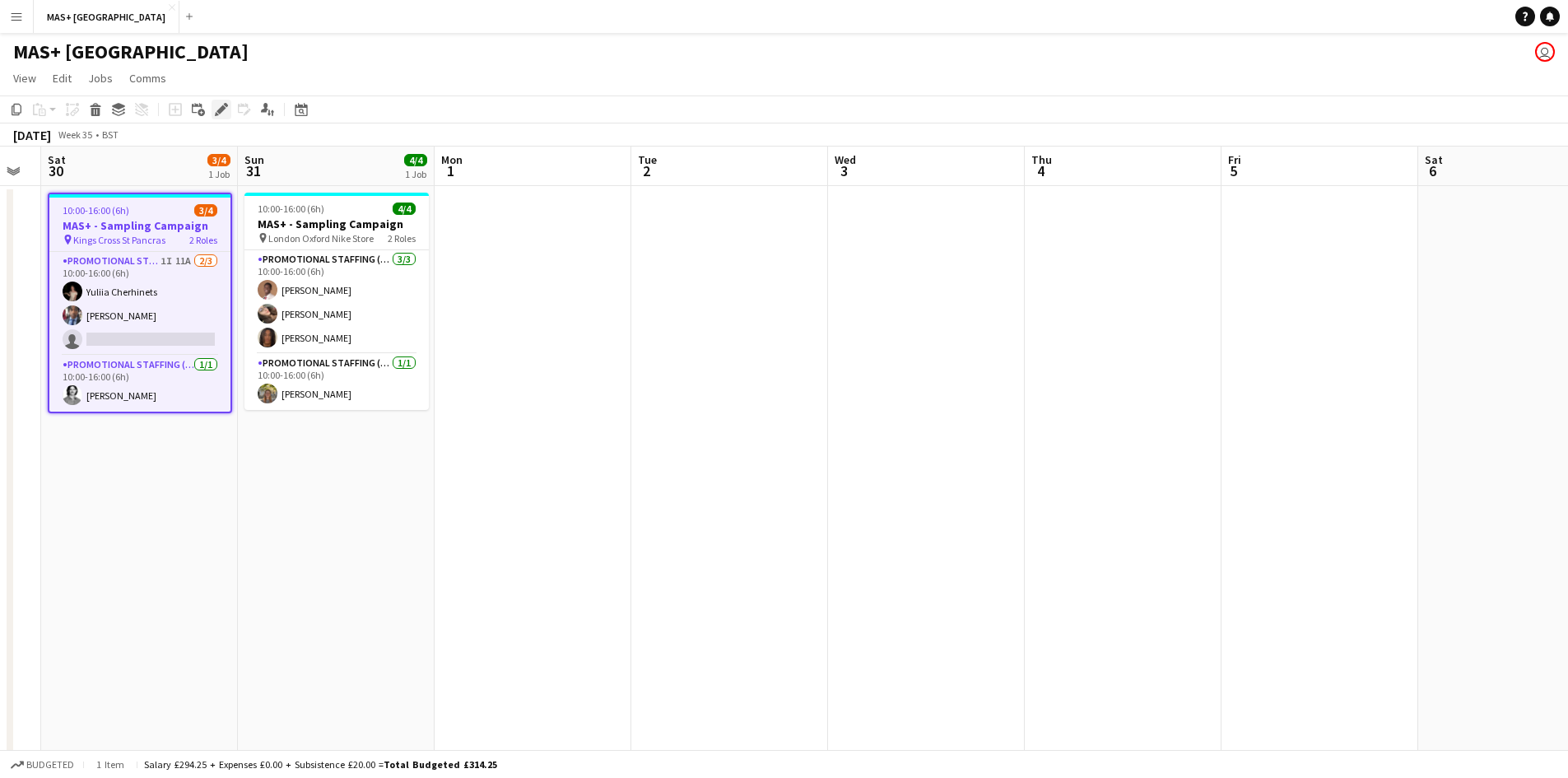
click at [215, 104] on icon "Edit" at bounding box center [221, 109] width 13 height 13
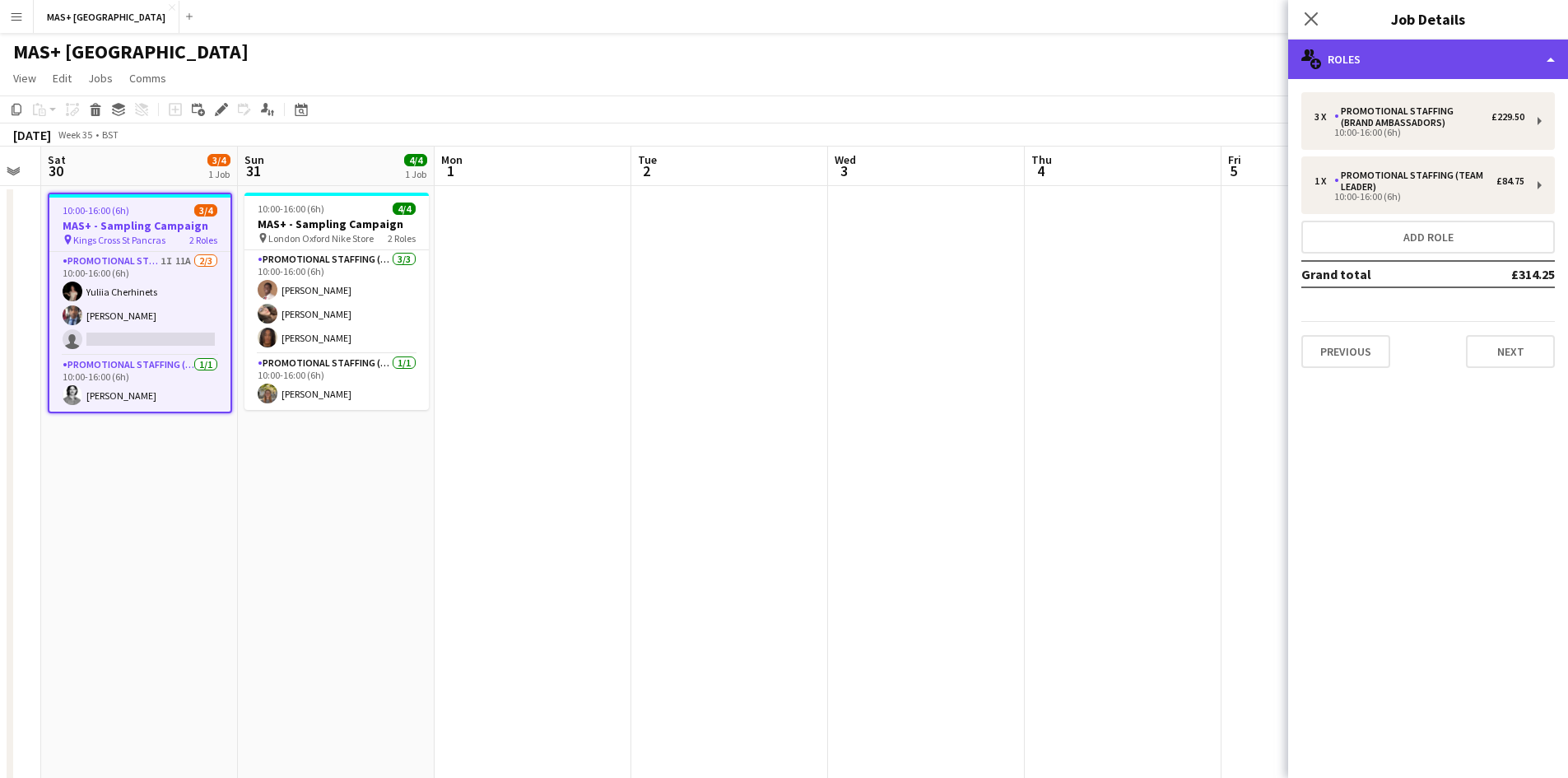
click at [1379, 57] on div "multiple-users-add Roles" at bounding box center [1428, 59] width 280 height 40
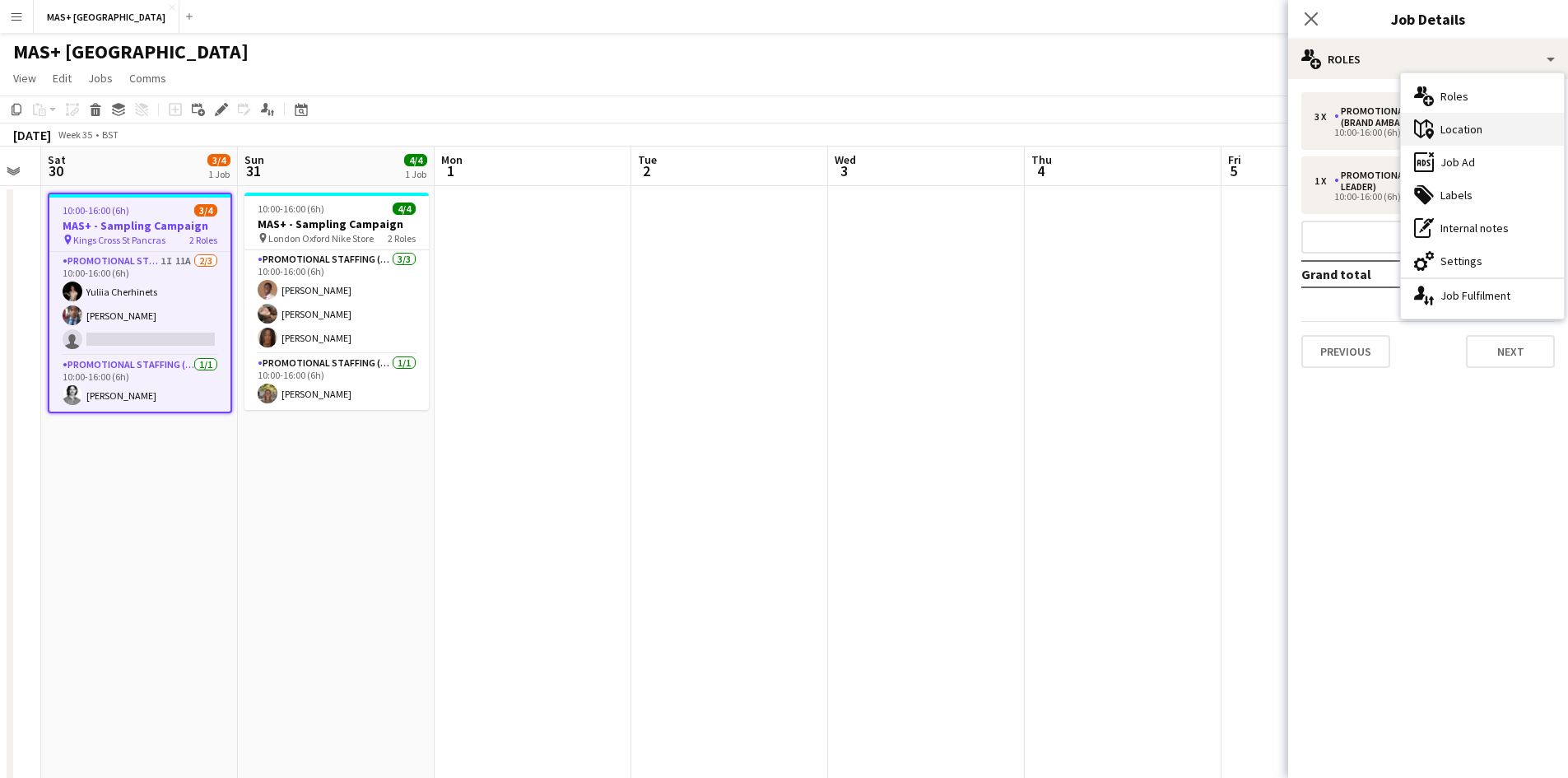
click at [1479, 129] on div "maps-pin-1 Location" at bounding box center [1483, 129] width 163 height 33
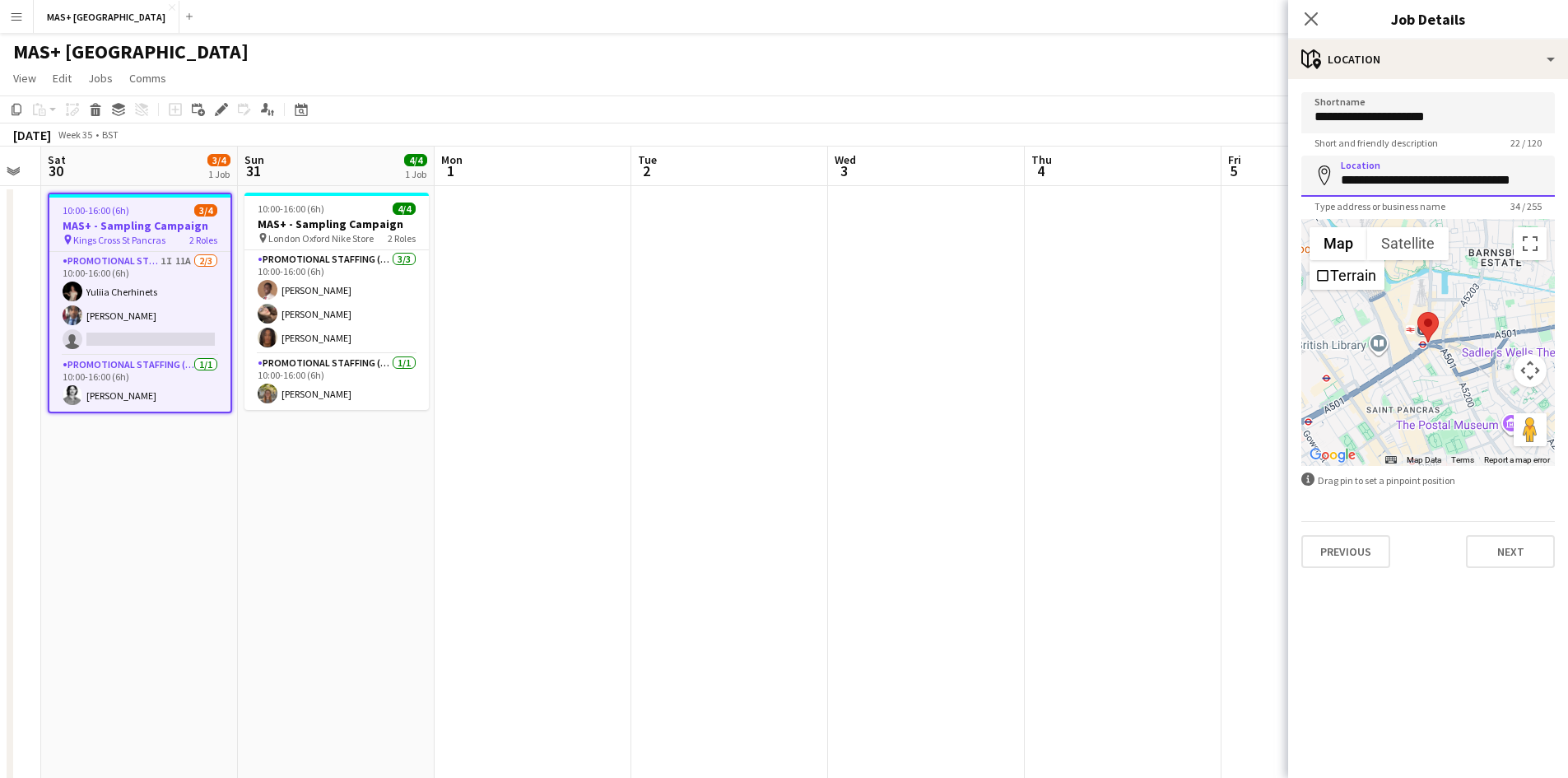
scroll to position [0, 1]
drag, startPoint x: 1341, startPoint y: 173, endPoint x: 1580, endPoint y: 173, distance: 239.0
click at [1568, 173] on html "Menu Boards Boards Boards All jobs Status Workforce Workforce My Workforce Recr…" at bounding box center [784, 431] width 1568 height 864
click at [601, 410] on app-date-cell at bounding box center [533, 511] width 197 height 649
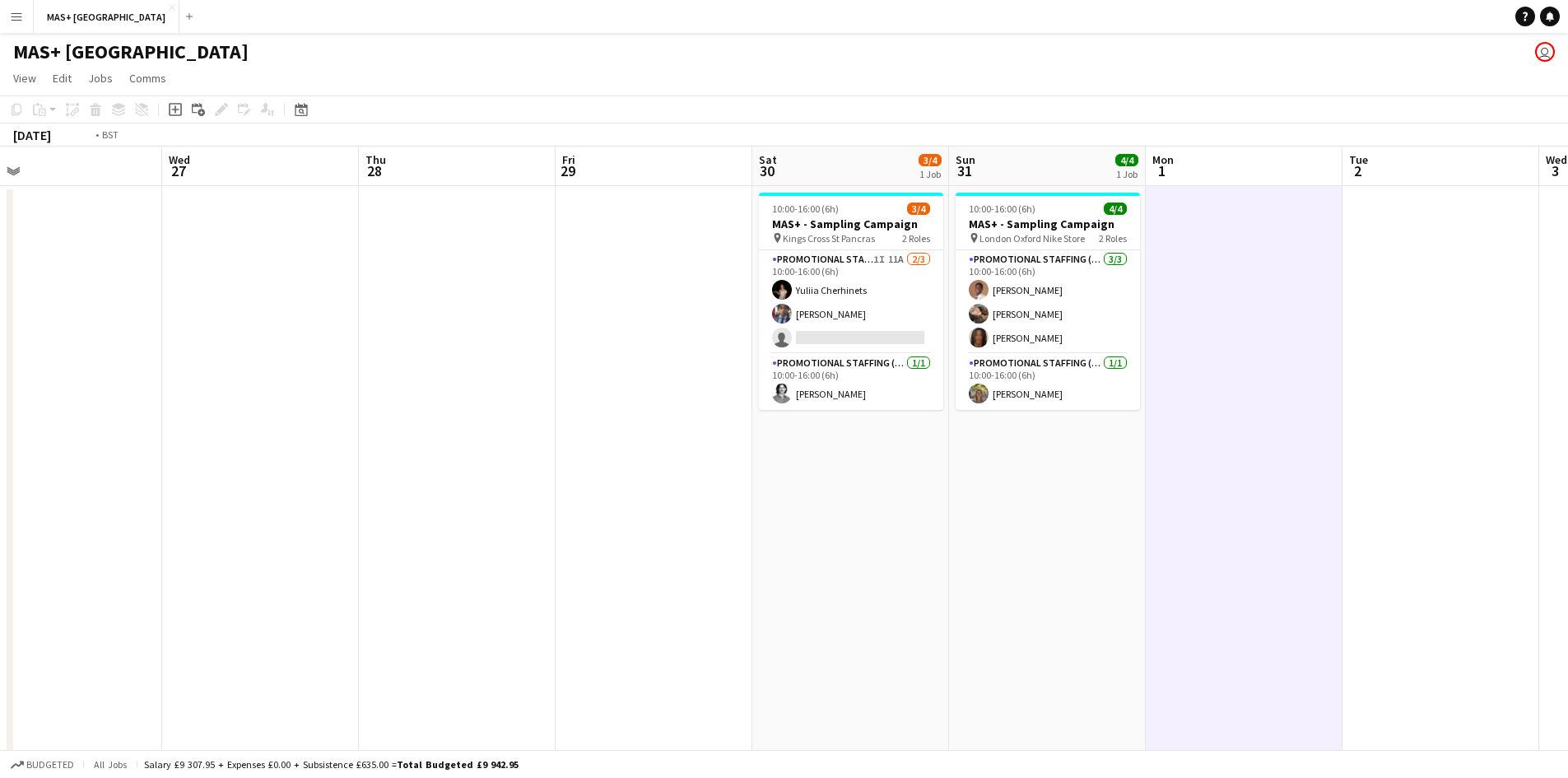
drag, startPoint x: 380, startPoint y: 530, endPoint x: 574, endPoint y: 601, distance: 206.6
click at [1327, 558] on app-calendar-viewport "Sun 24 Mon 25 Tue 26 Wed 27 Thu 28 Fri 29 Sat 30 3/4 1 Job Sun 31 4/4 1 Job Mon…" at bounding box center [784, 490] width 1568 height 689
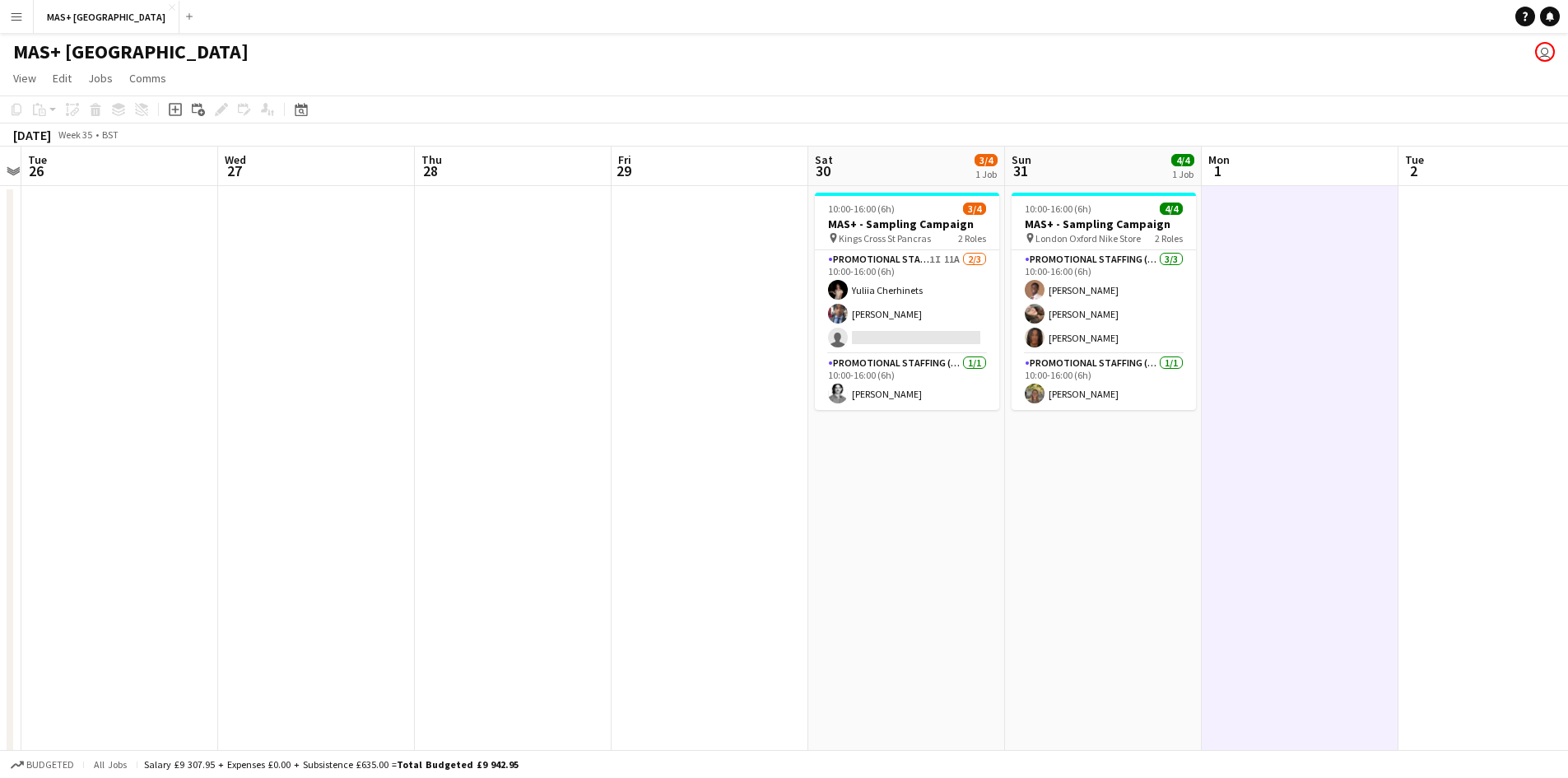
drag, startPoint x: 1416, startPoint y: 593, endPoint x: 1043, endPoint y: 593, distance: 373.0
click at [1392, 593] on app-calendar-viewport "Sat 23 4/4 1 Job Sun 24 Mon 25 Tue 26 Wed 27 Thu 28 Fri 29 Sat 30 3/4 1 Job Sun…" at bounding box center [784, 490] width 1568 height 689
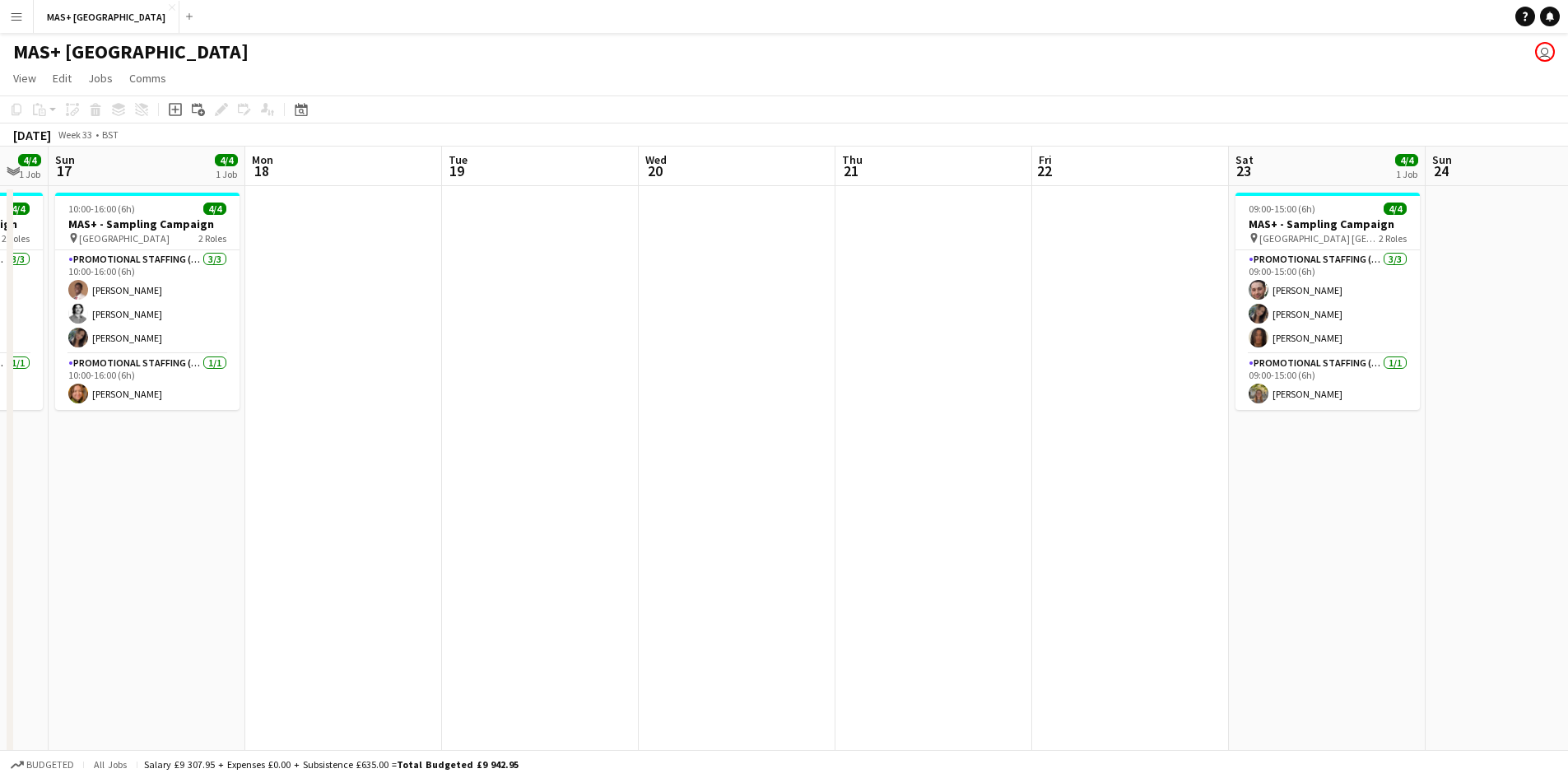
drag, startPoint x: 656, startPoint y: 558, endPoint x: 580, endPoint y: 560, distance: 76.0
click at [1455, 537] on app-calendar-viewport "Fri 15 Sat 16 4/4 1 Job Sun 17 4/4 1 Job Mon 18 Tue 19 Wed 20 Thu 21 Fri 22 Sat…" at bounding box center [784, 490] width 1568 height 689
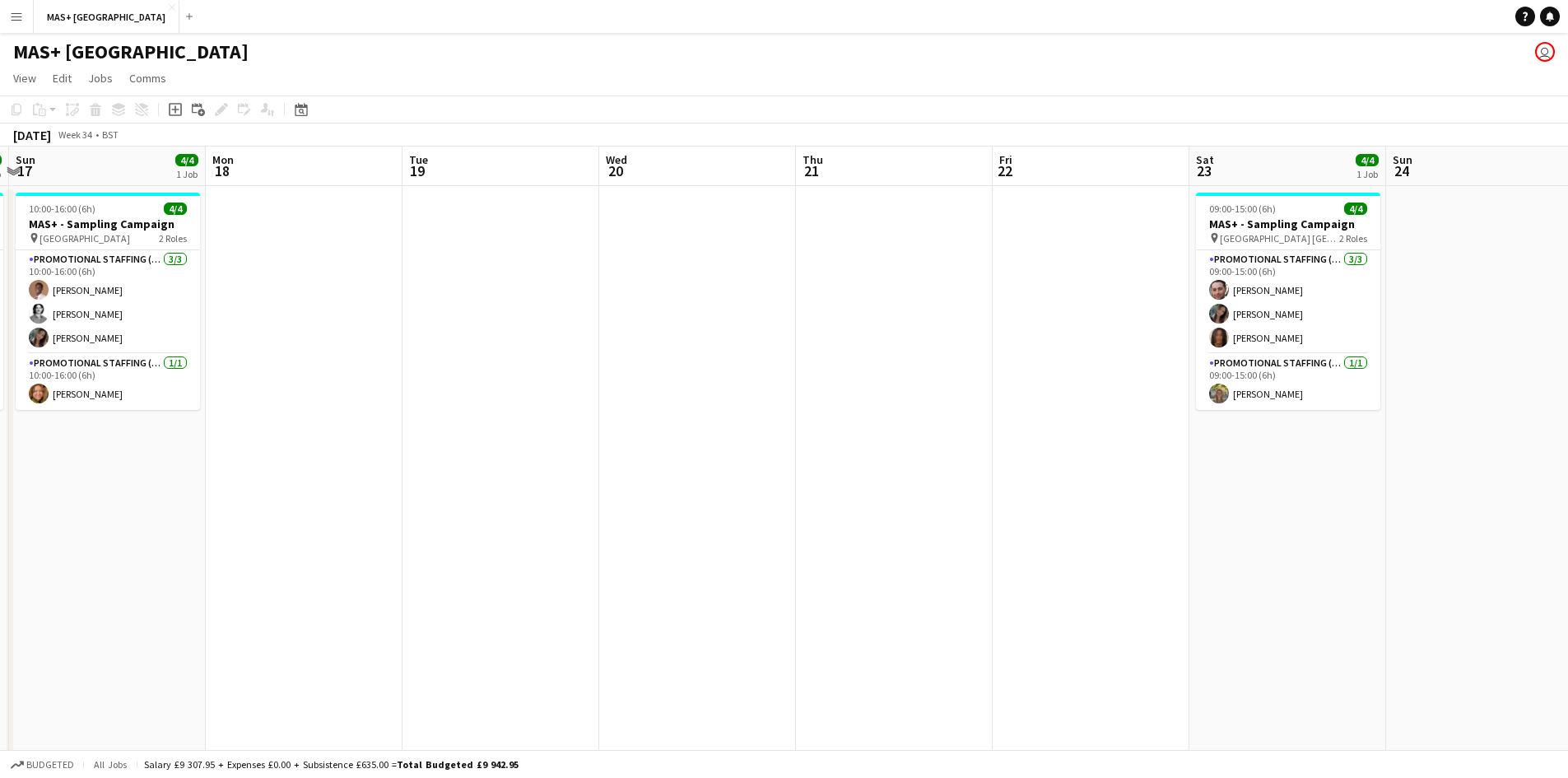
drag, startPoint x: 561, startPoint y: 554, endPoint x: 907, endPoint y: 531, distance: 346.8
click at [924, 542] on app-calendar-viewport "Fri 15 Sat 16 4/4 1 Job Sun 17 4/4 1 Job Mon 18 Tue 19 Wed 20 Thu 21 Fri 22 Sat…" at bounding box center [784, 490] width 1568 height 689
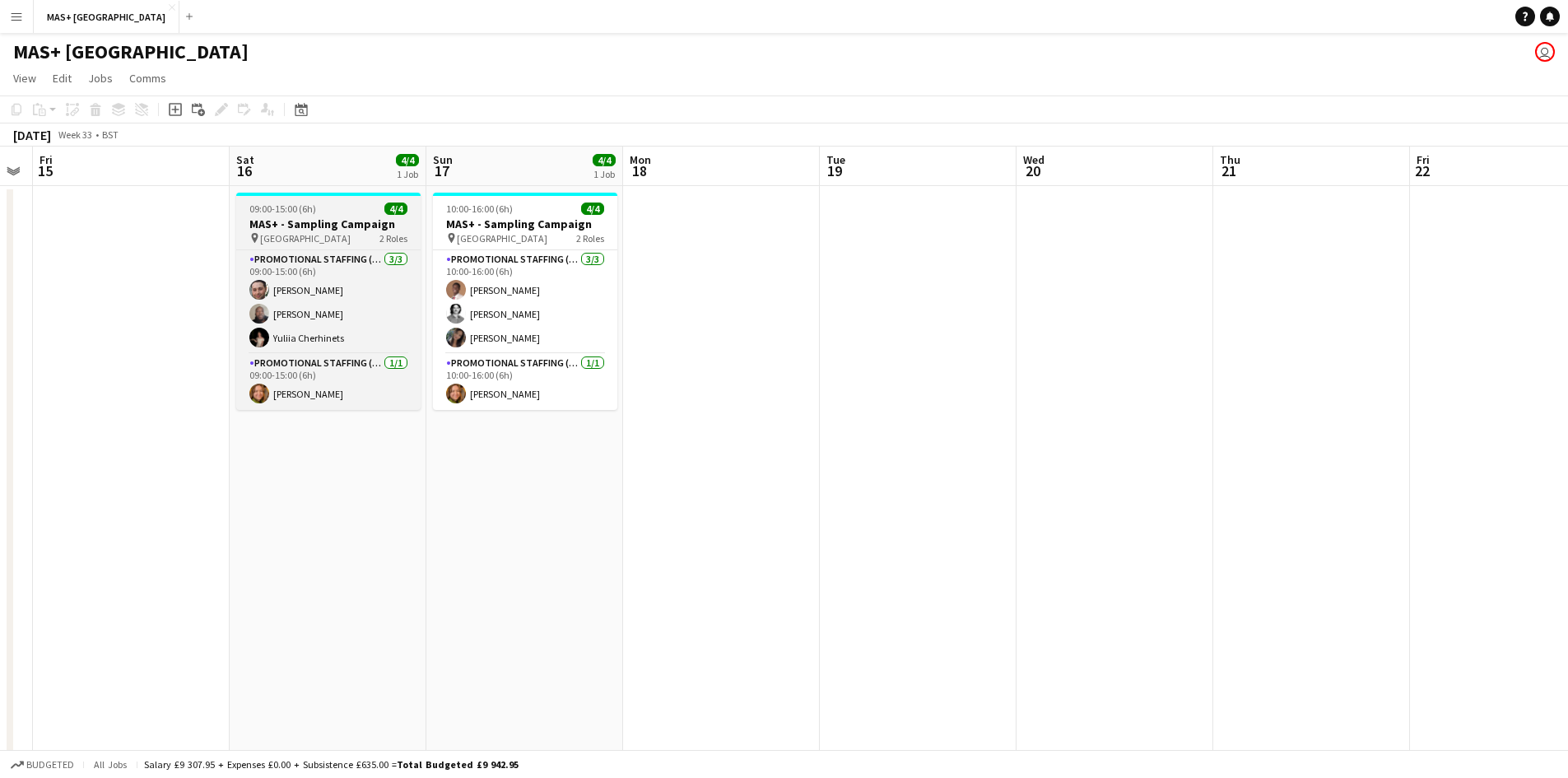
click at [262, 225] on h3 "MAS+ - Sampling Campaign" at bounding box center [328, 224] width 184 height 15
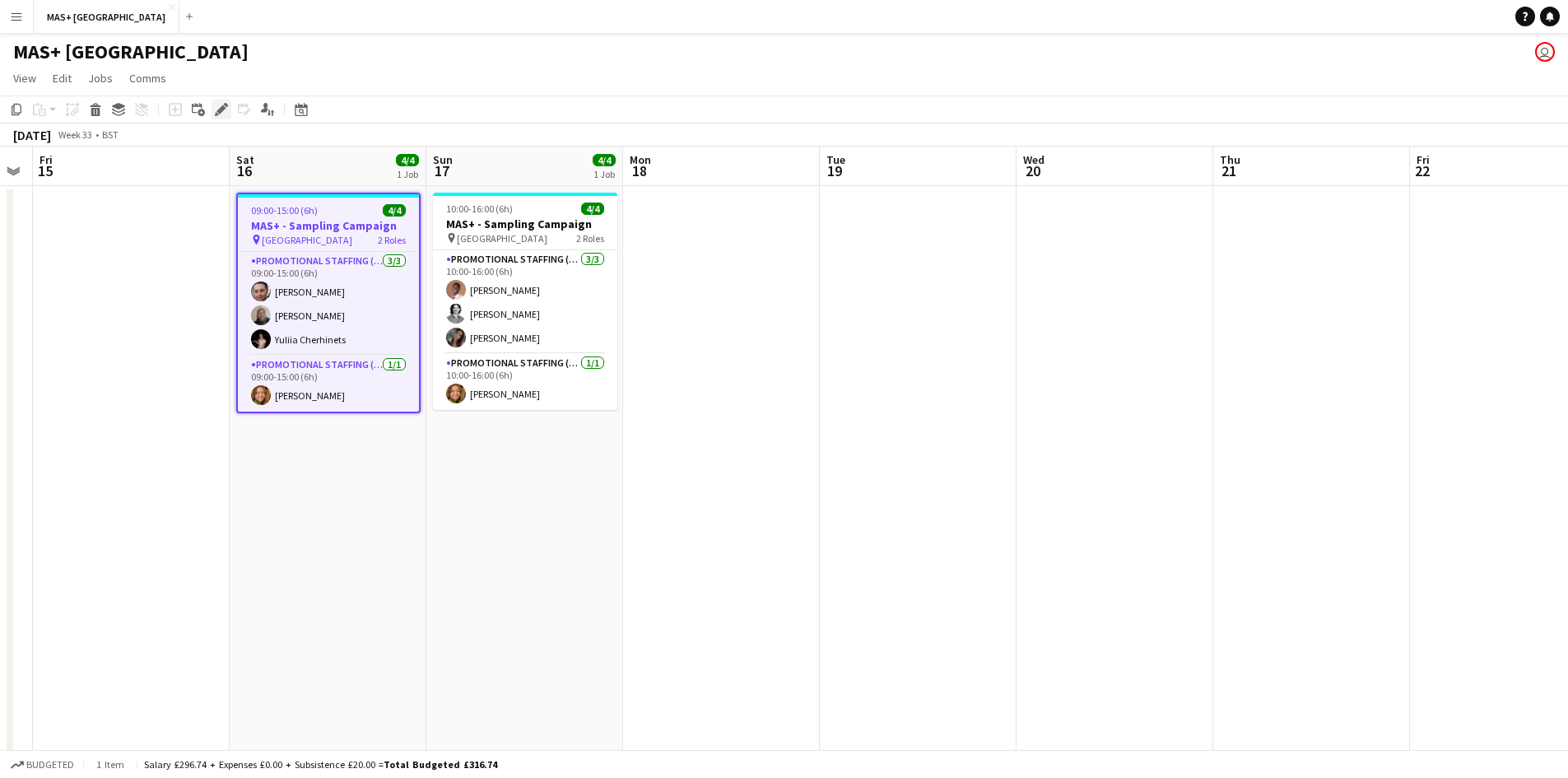
click at [225, 109] on icon "Edit" at bounding box center [221, 109] width 13 height 13
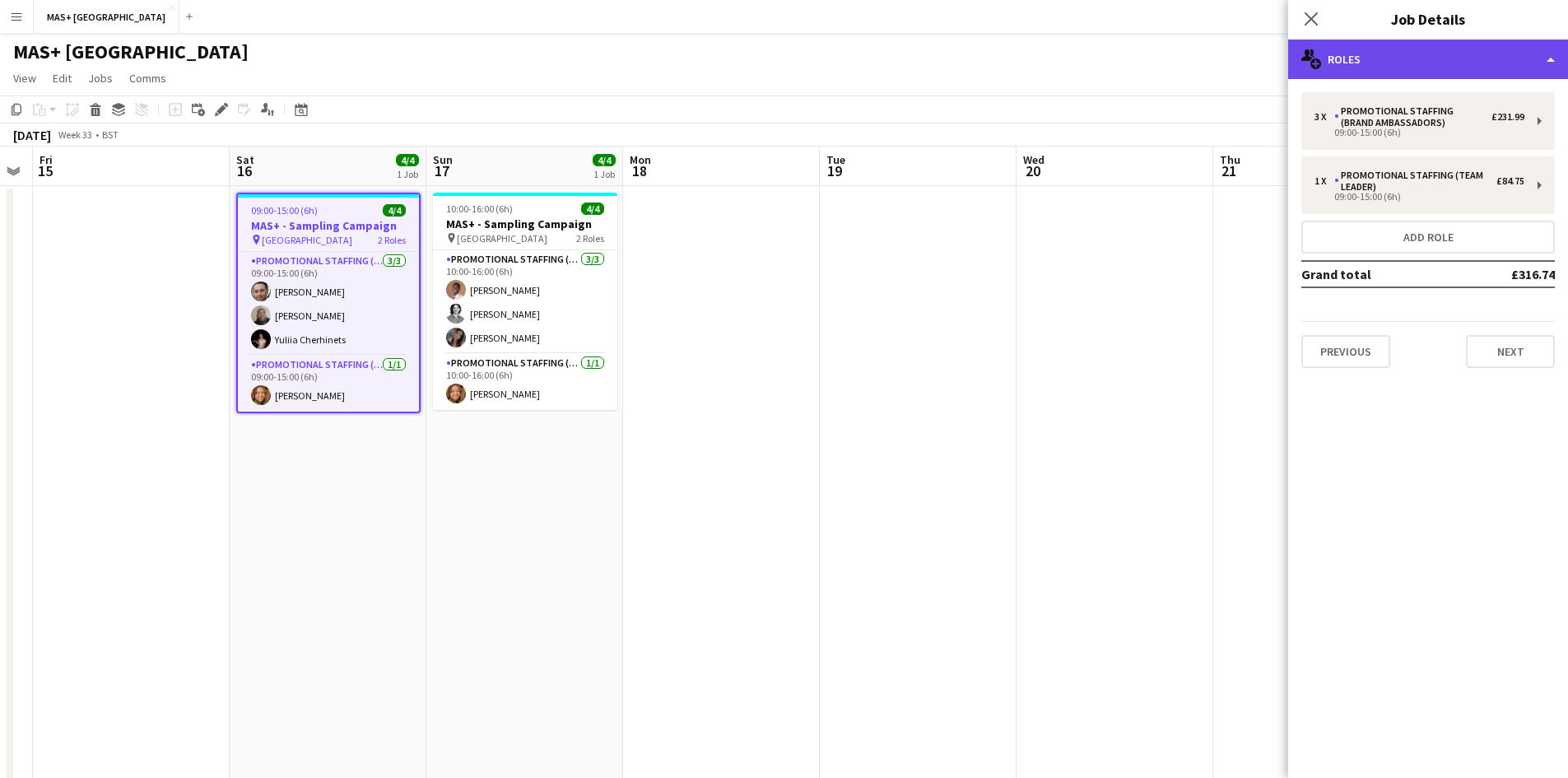
click at [1402, 53] on div "multiple-users-add Roles" at bounding box center [1428, 59] width 280 height 40
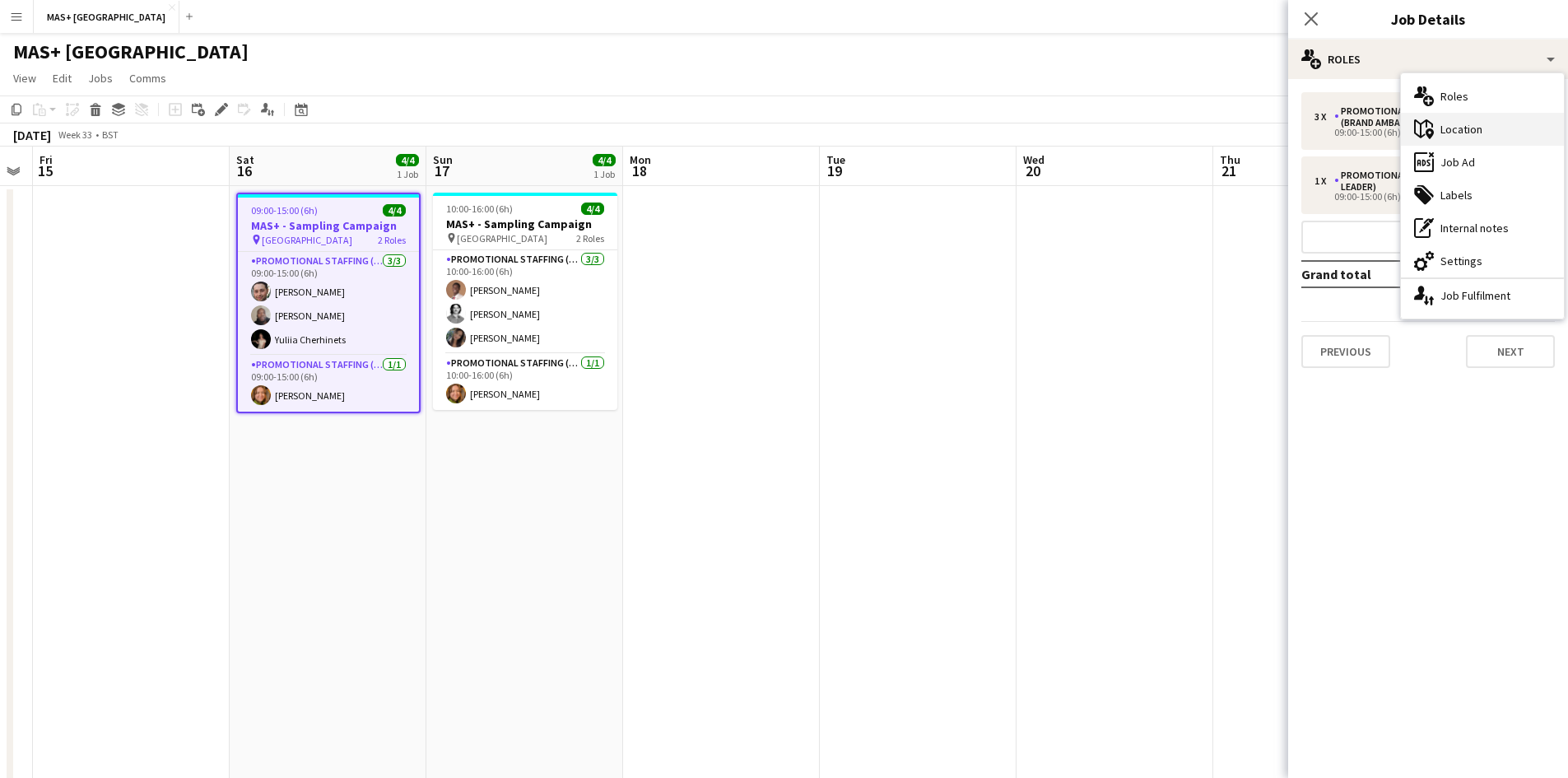
click at [1475, 126] on div "maps-pin-1 Location" at bounding box center [1483, 129] width 163 height 33
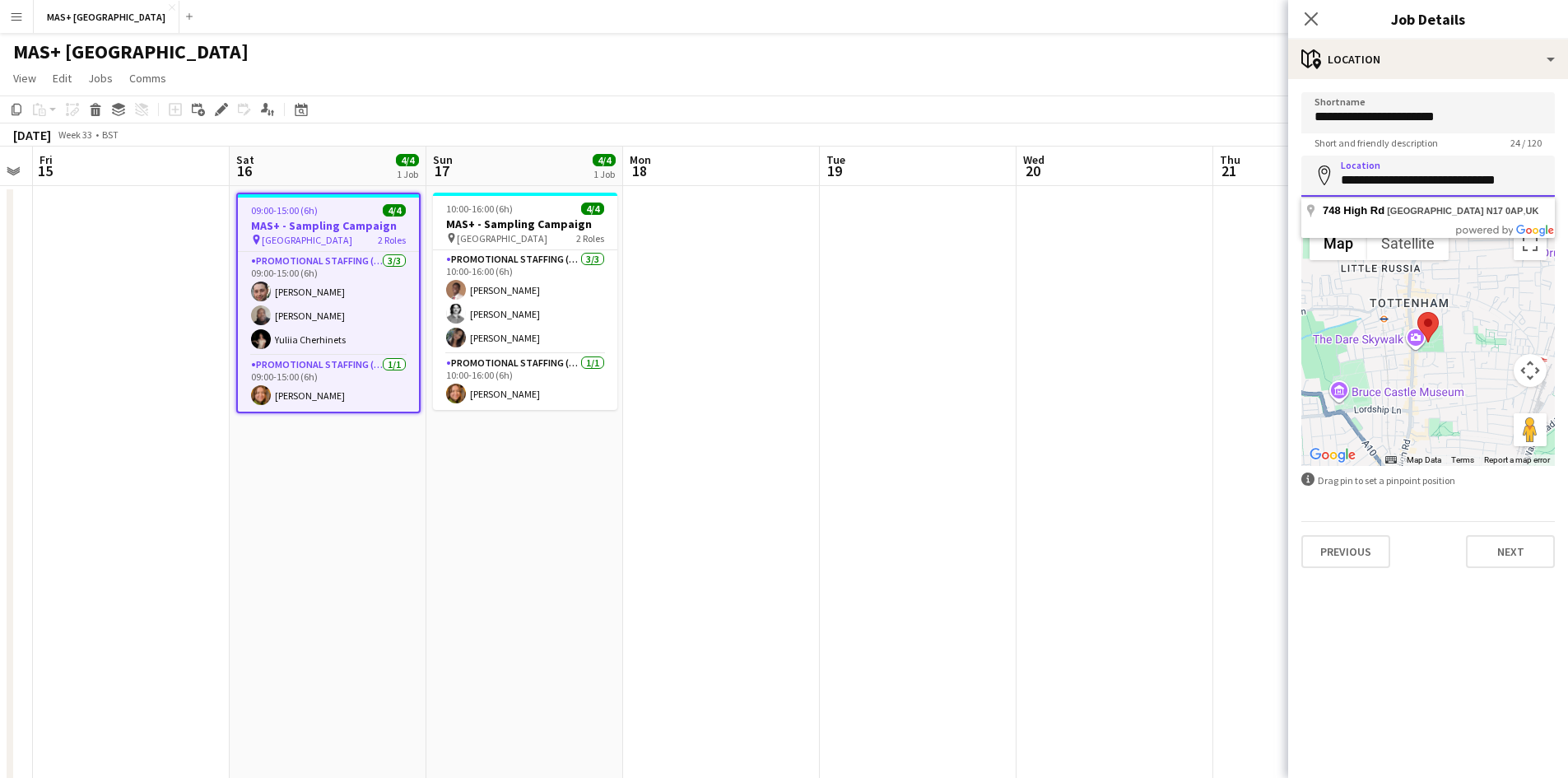
drag, startPoint x: 1339, startPoint y: 181, endPoint x: 1580, endPoint y: 201, distance: 241.8
click at [1568, 201] on html "Menu Boards Boards Boards All jobs Status Workforce Workforce My Workforce Recr…" at bounding box center [784, 431] width 1568 height 864
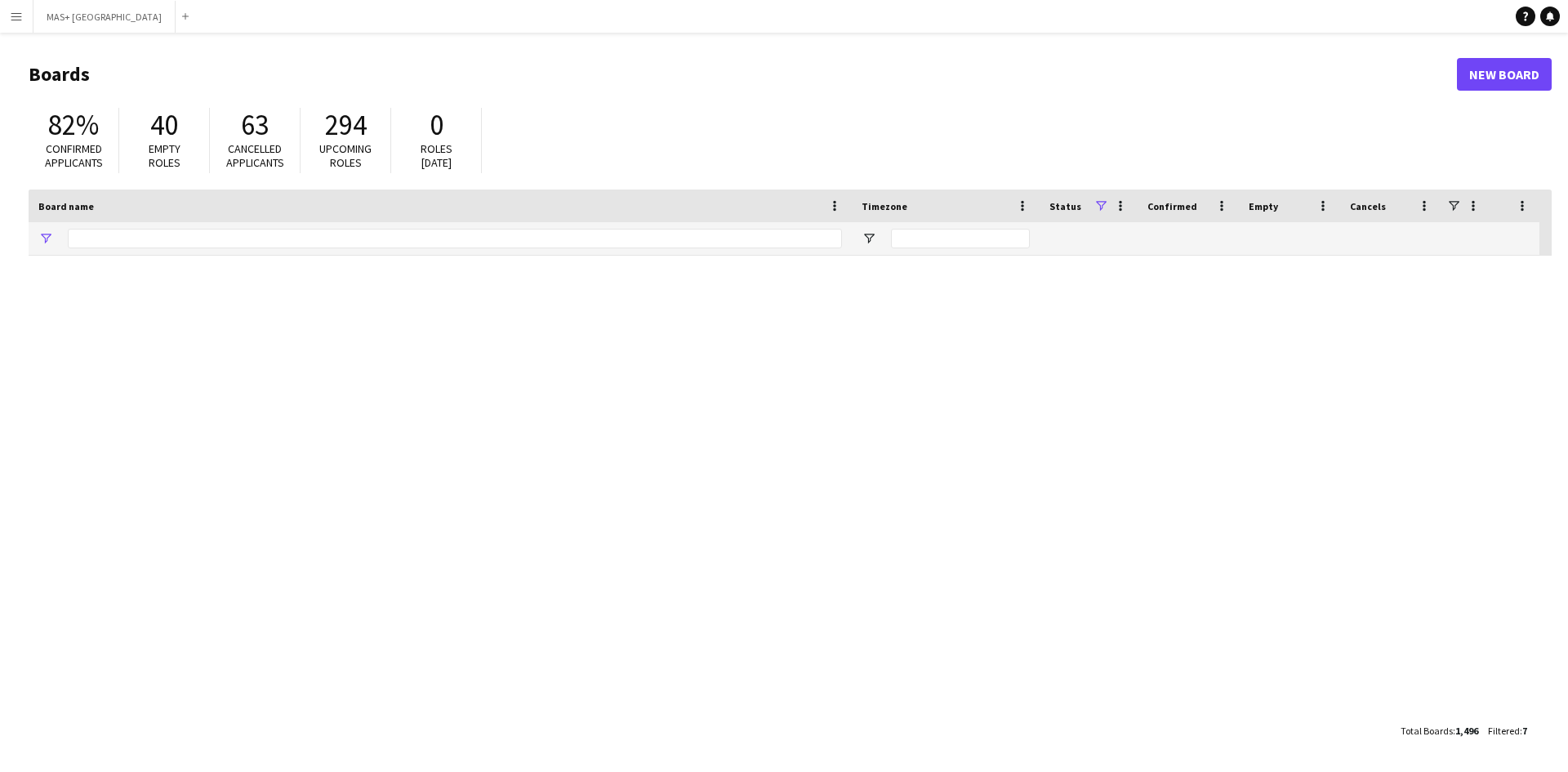
type input "**********"
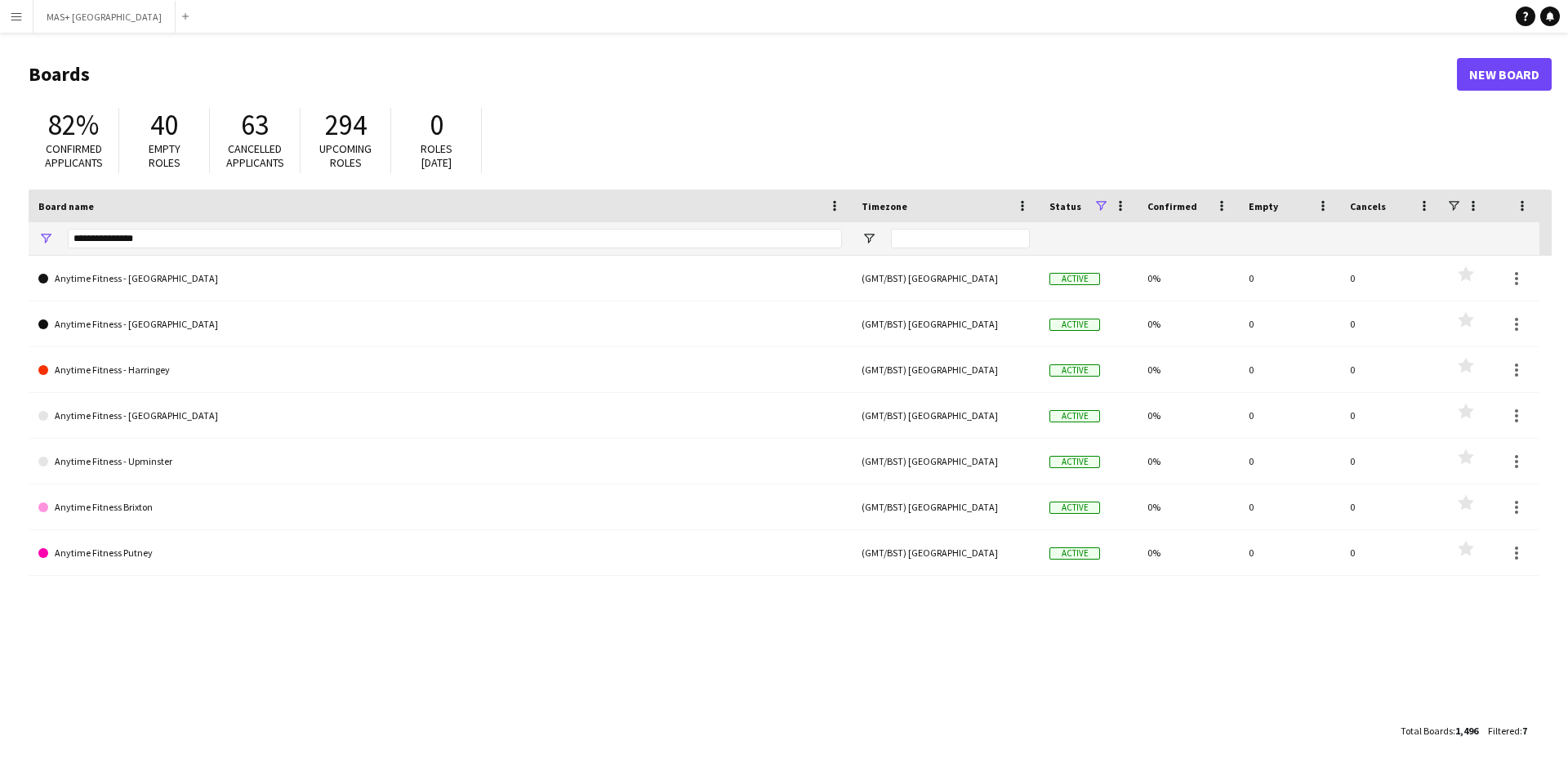
click at [18, 19] on app-icon "Menu" at bounding box center [17, 17] width 13 height 13
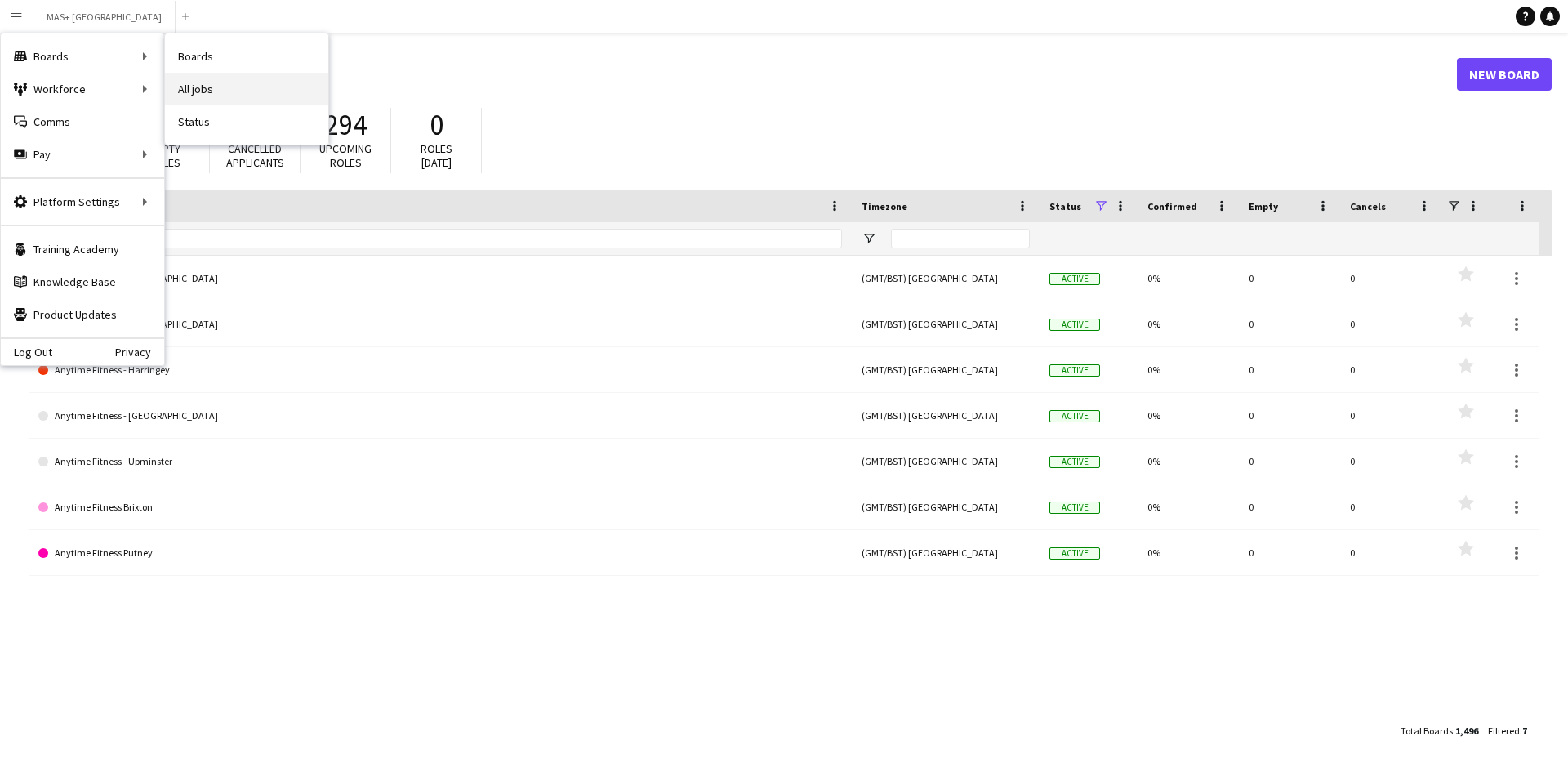
click at [239, 84] on link "All jobs" at bounding box center [247, 88] width 164 height 33
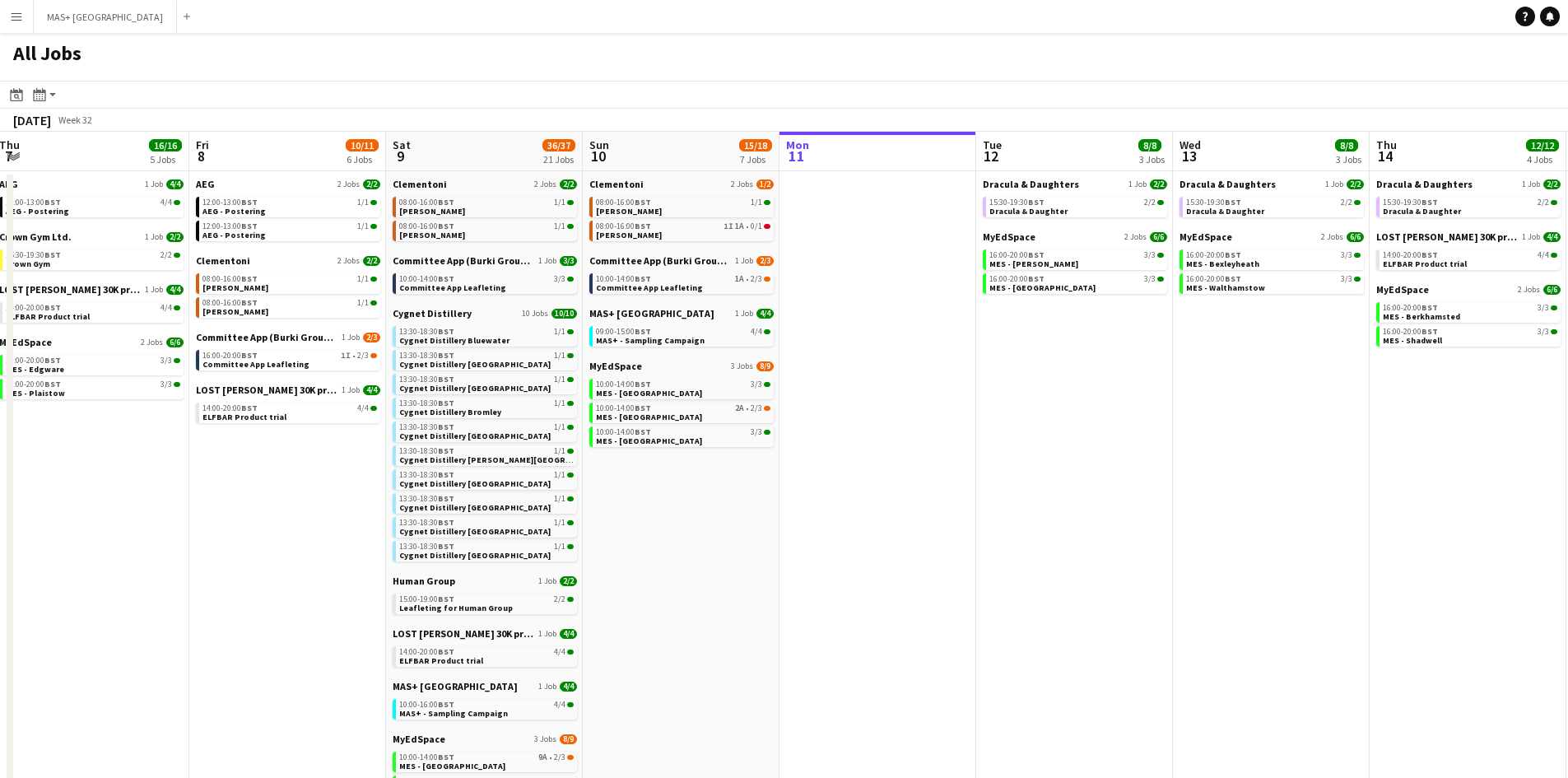
scroll to position [0, 382]
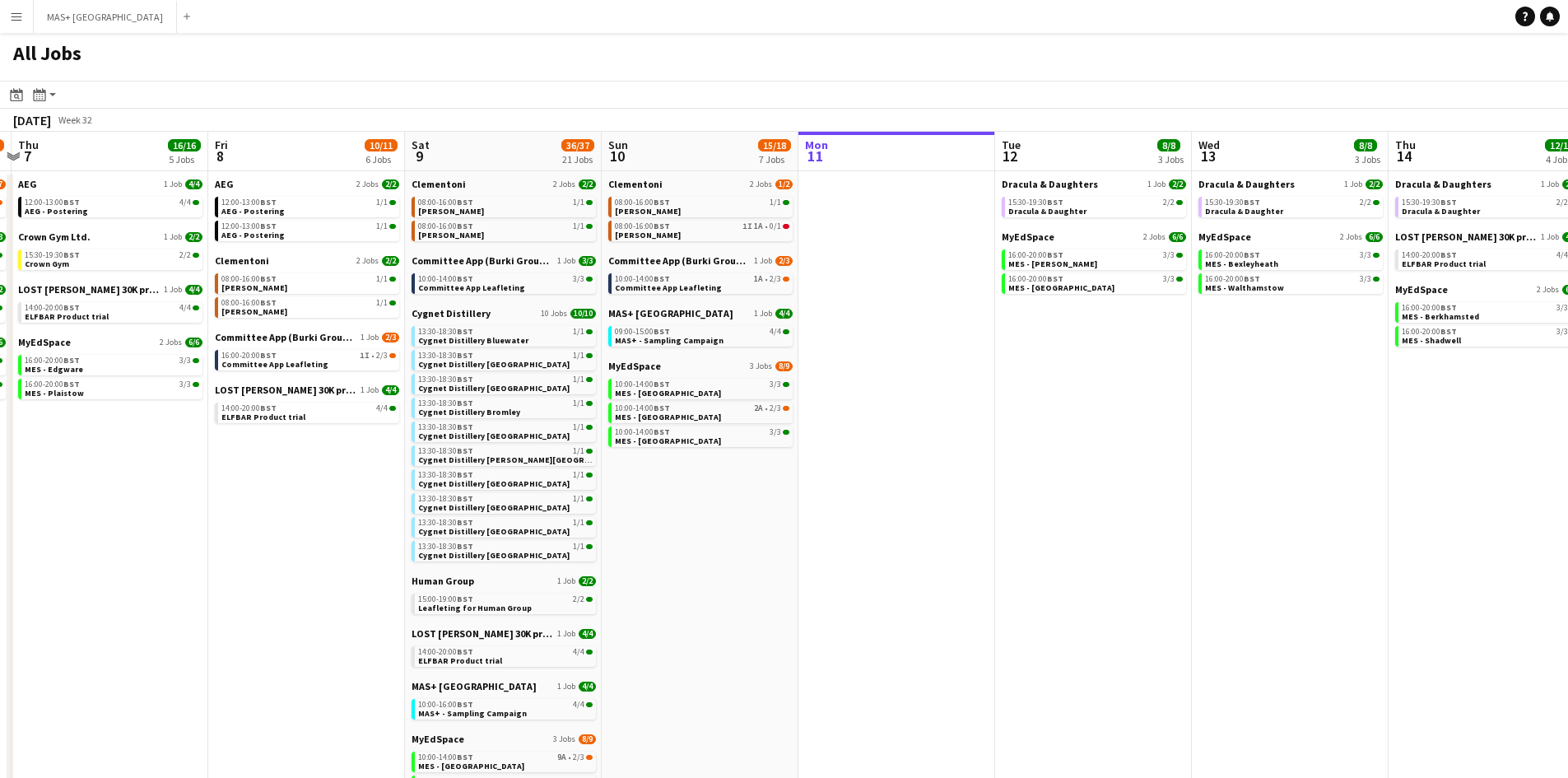
drag, startPoint x: 842, startPoint y: 453, endPoint x: 1198, endPoint y: 452, distance: 356.0
click at [1198, 452] on app-calendar-viewport "Tue 5 18/18 6 Jobs Wed 6 17/18 5 Jobs Thu 7 16/16 5 Jobs Fri 8 10/11 6 Jobs Sat…" at bounding box center [784, 550] width 1568 height 836
click at [307, 281] on div "08:00-16:00 BST 1/1" at bounding box center [308, 279] width 174 height 8
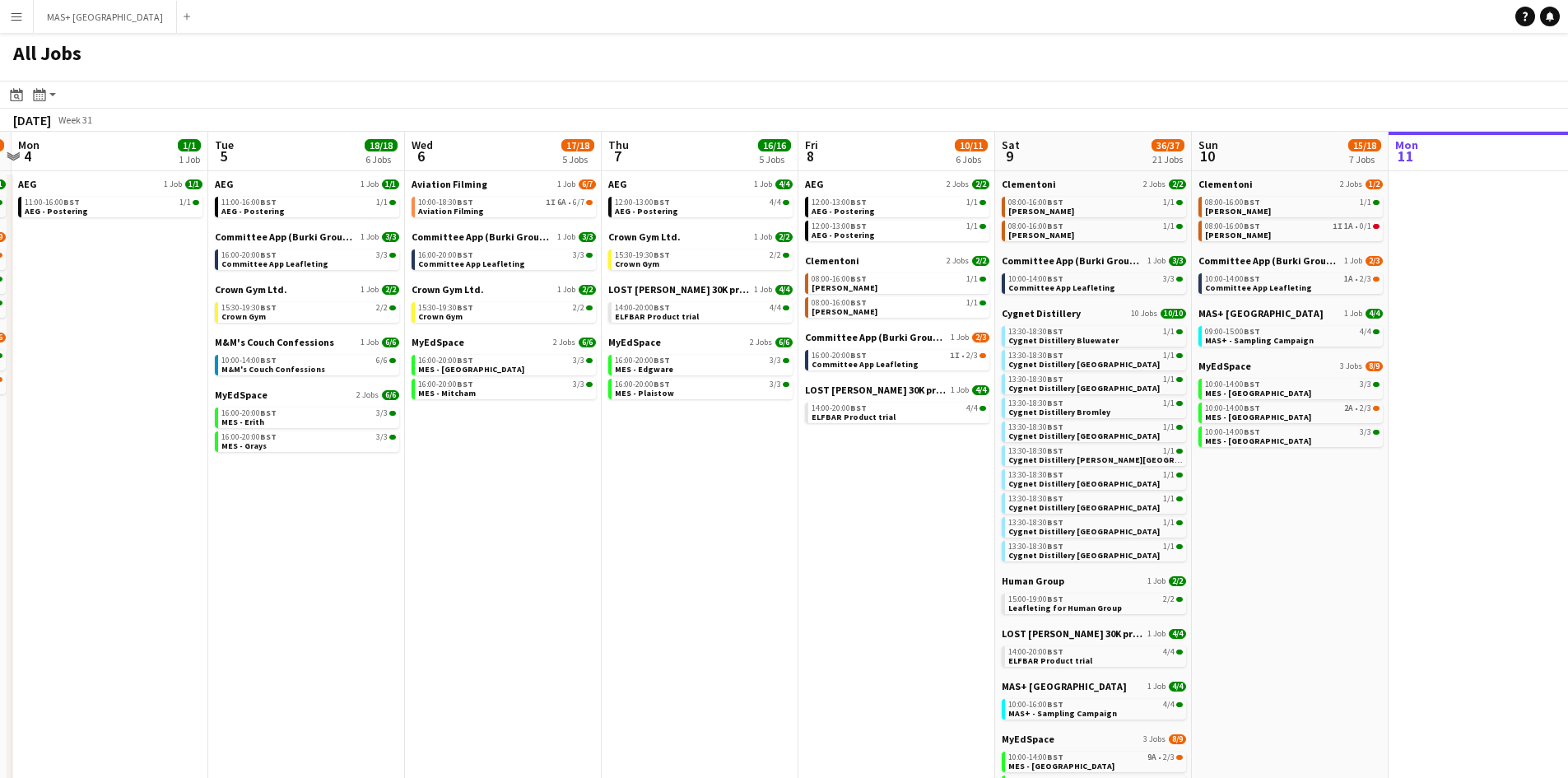
drag, startPoint x: 336, startPoint y: 500, endPoint x: 927, endPoint y: 491, distance: 591.1
click at [927, 491] on app-calendar-viewport "Sat 2 39/39 22 Jobs Sun 3 14/16 6 Jobs Mon 4 1/1 1 Job Tue 5 18/18 6 Jobs Wed 6…" at bounding box center [784, 562] width 1568 height 860
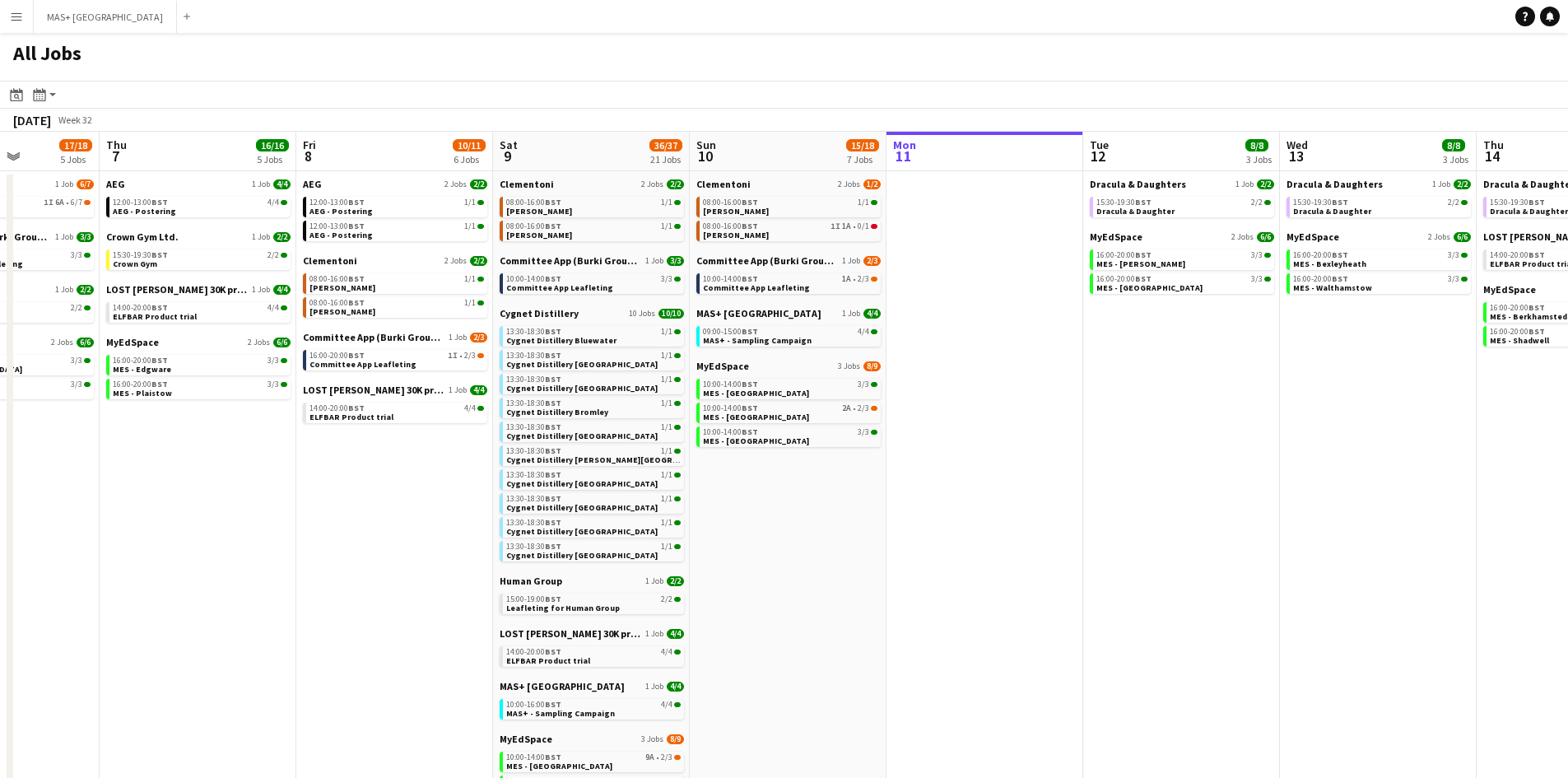
drag, startPoint x: 931, startPoint y: 491, endPoint x: 426, endPoint y: 470, distance: 505.4
click at [426, 470] on app-calendar-viewport "Mon 4 1/1 1 Job Tue 5 18/18 6 Jobs Wed 6 17/18 5 Jobs Thu 7 16/16 5 Jobs Fri 8 …" at bounding box center [784, 562] width 1568 height 860
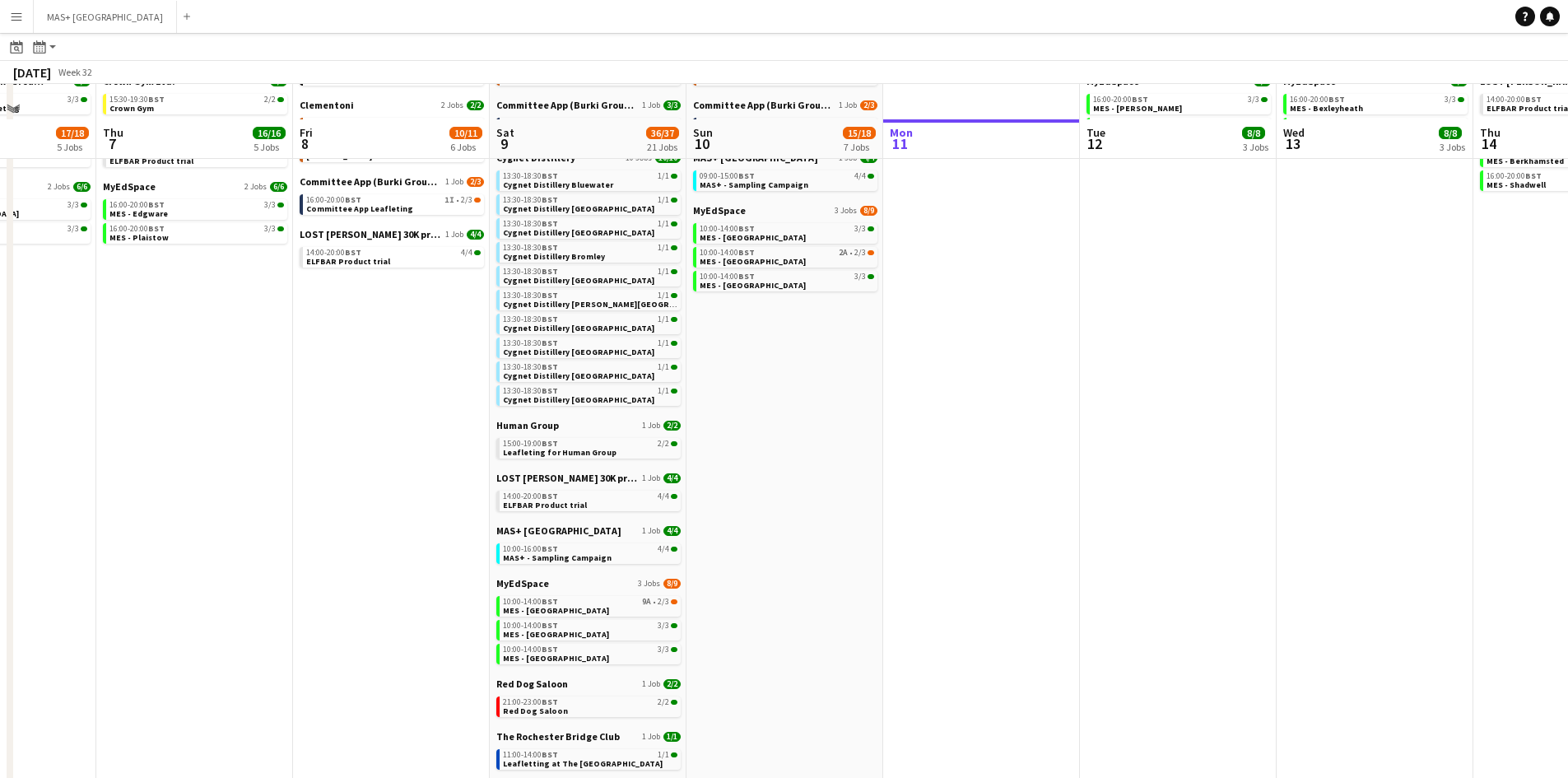
scroll to position [212, 0]
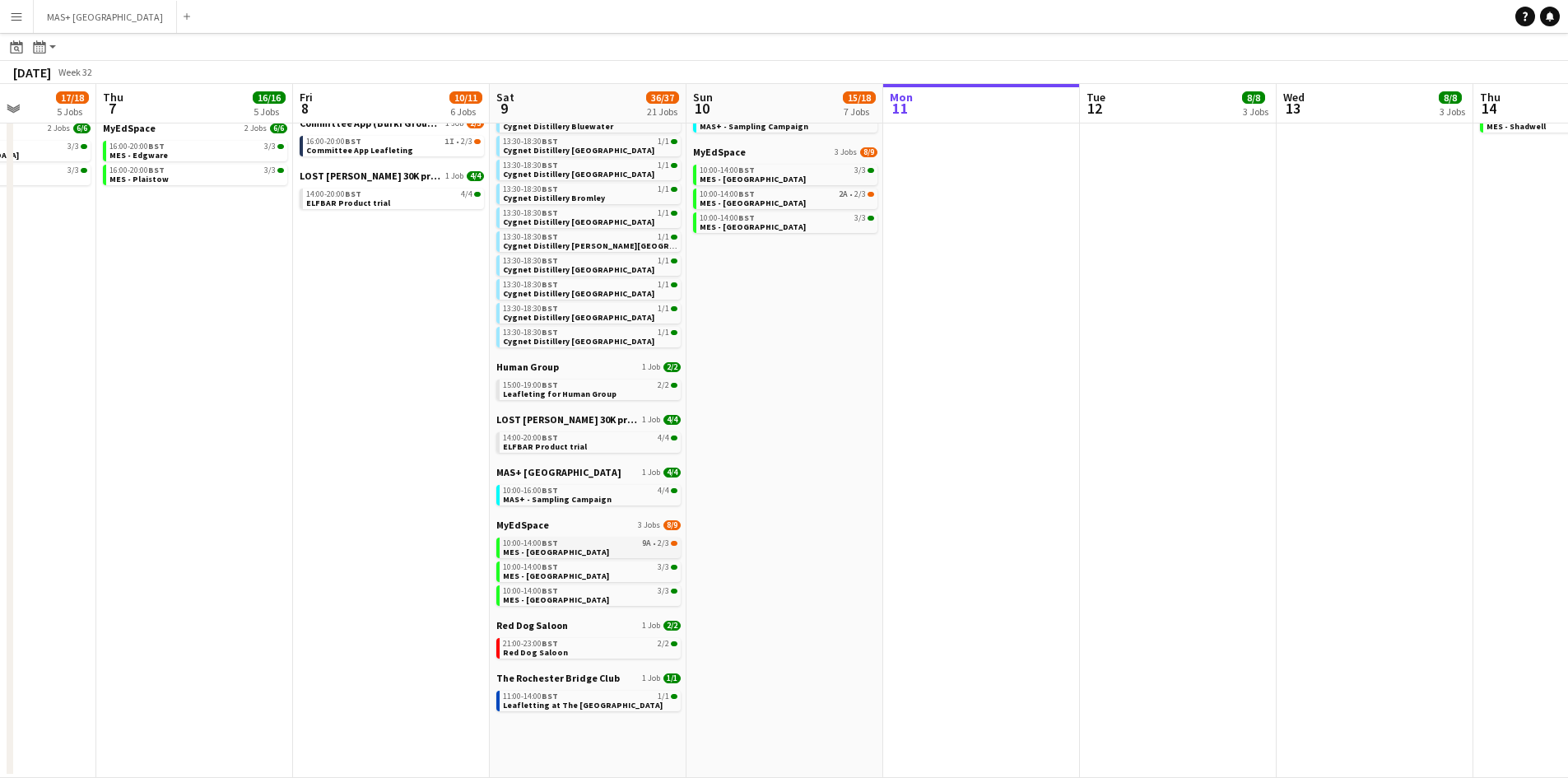
click at [589, 548] on span "MES - Edgware High Street" at bounding box center [556, 552] width 106 height 11
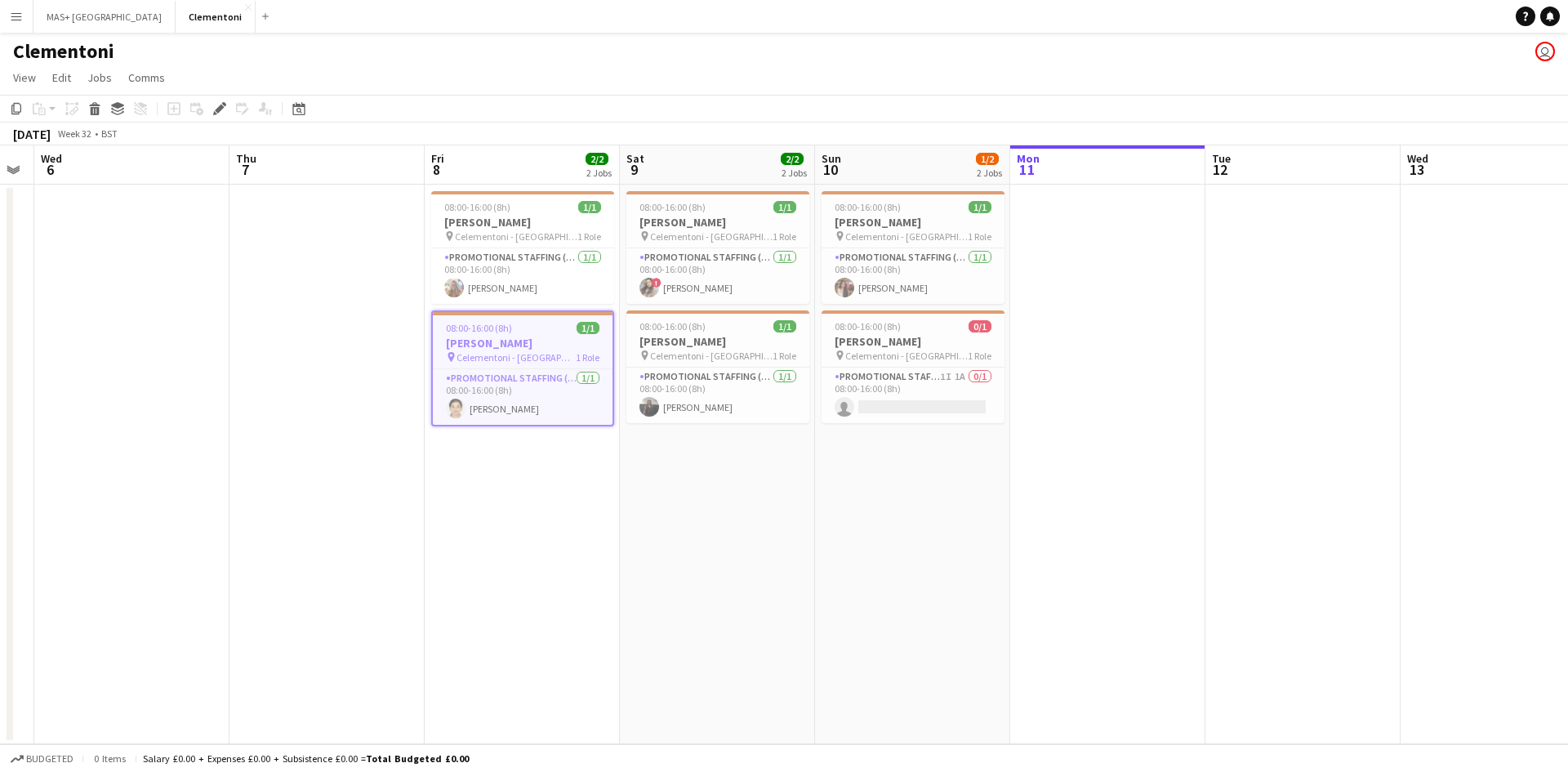
scroll to position [0, 757]
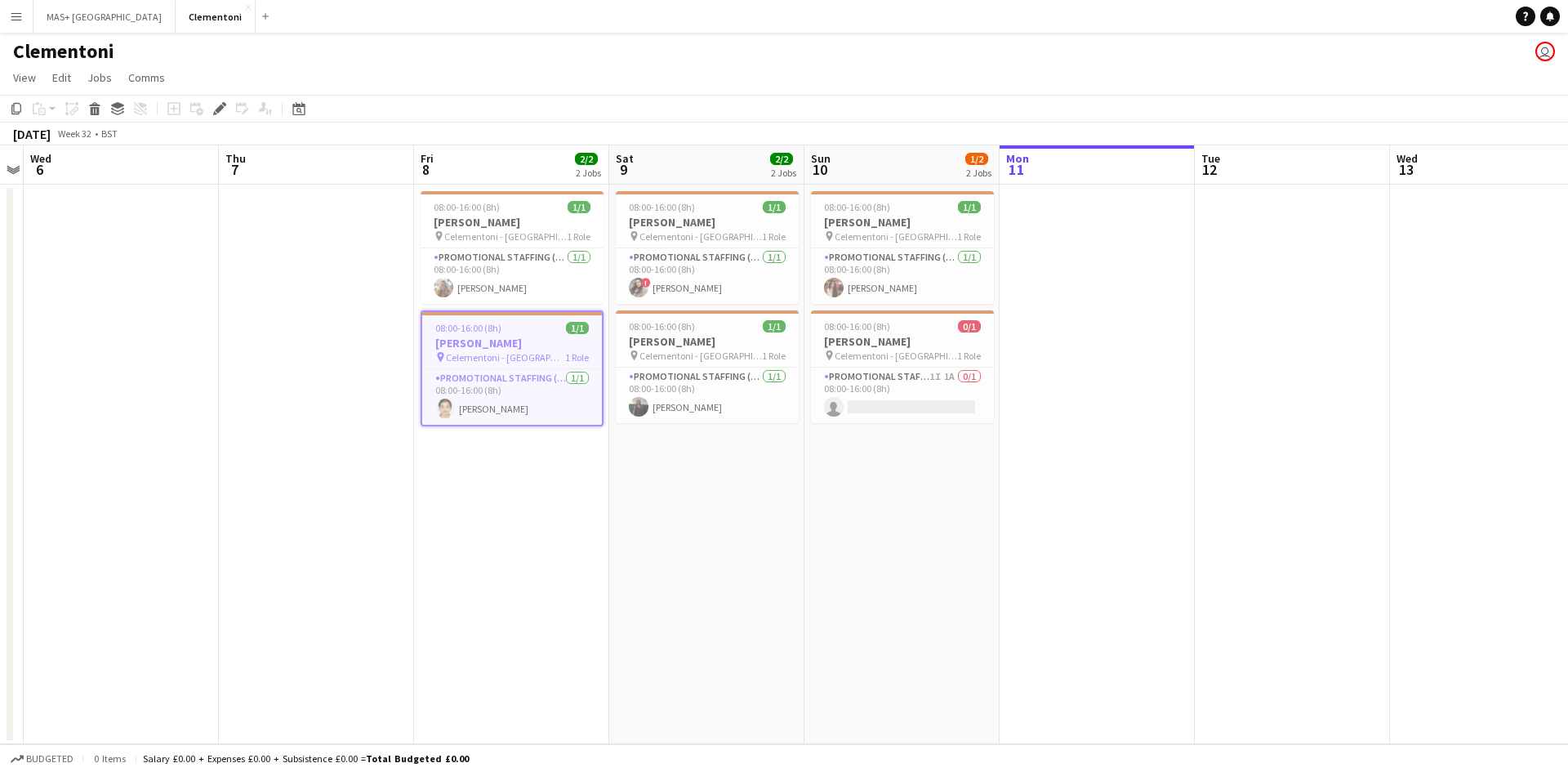
drag, startPoint x: 1122, startPoint y: 542, endPoint x: 927, endPoint y: 539, distance: 195.0
click at [927, 539] on app-calendar-viewport "Sat 2 Sun 3 Mon 4 Tue 5 Wed 6 Thu 7 Fri 8 2/2 2 Jobs Sat 9 2/2 2 Jobs Sun 10 1/…" at bounding box center [784, 444] width 1568 height 598
click at [484, 230] on span "Celementoni - [GEOGRAPHIC_DATA]" at bounding box center [505, 236] width 123 height 13
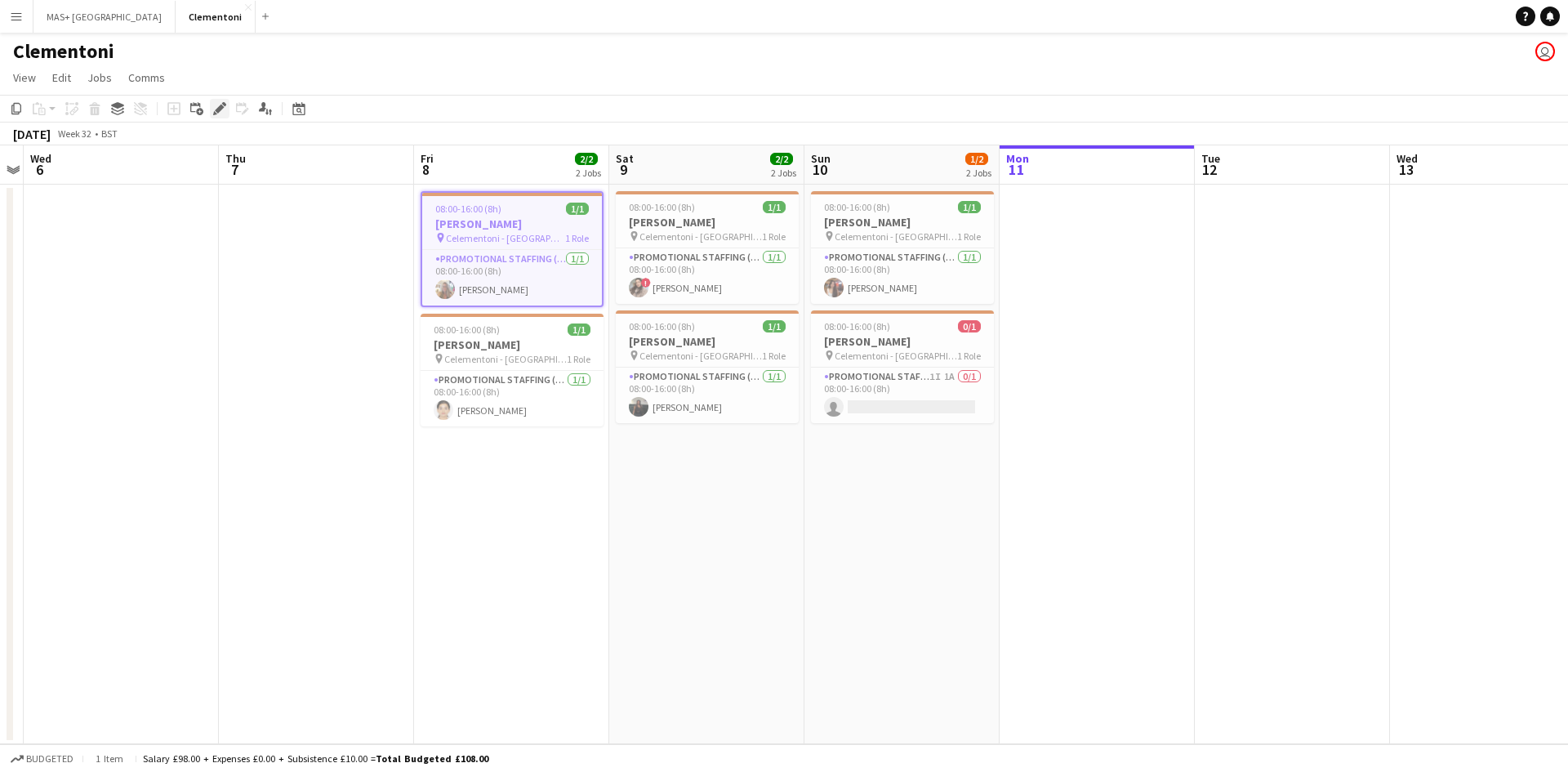
click at [224, 106] on icon at bounding box center [224, 103] width 4 height 4
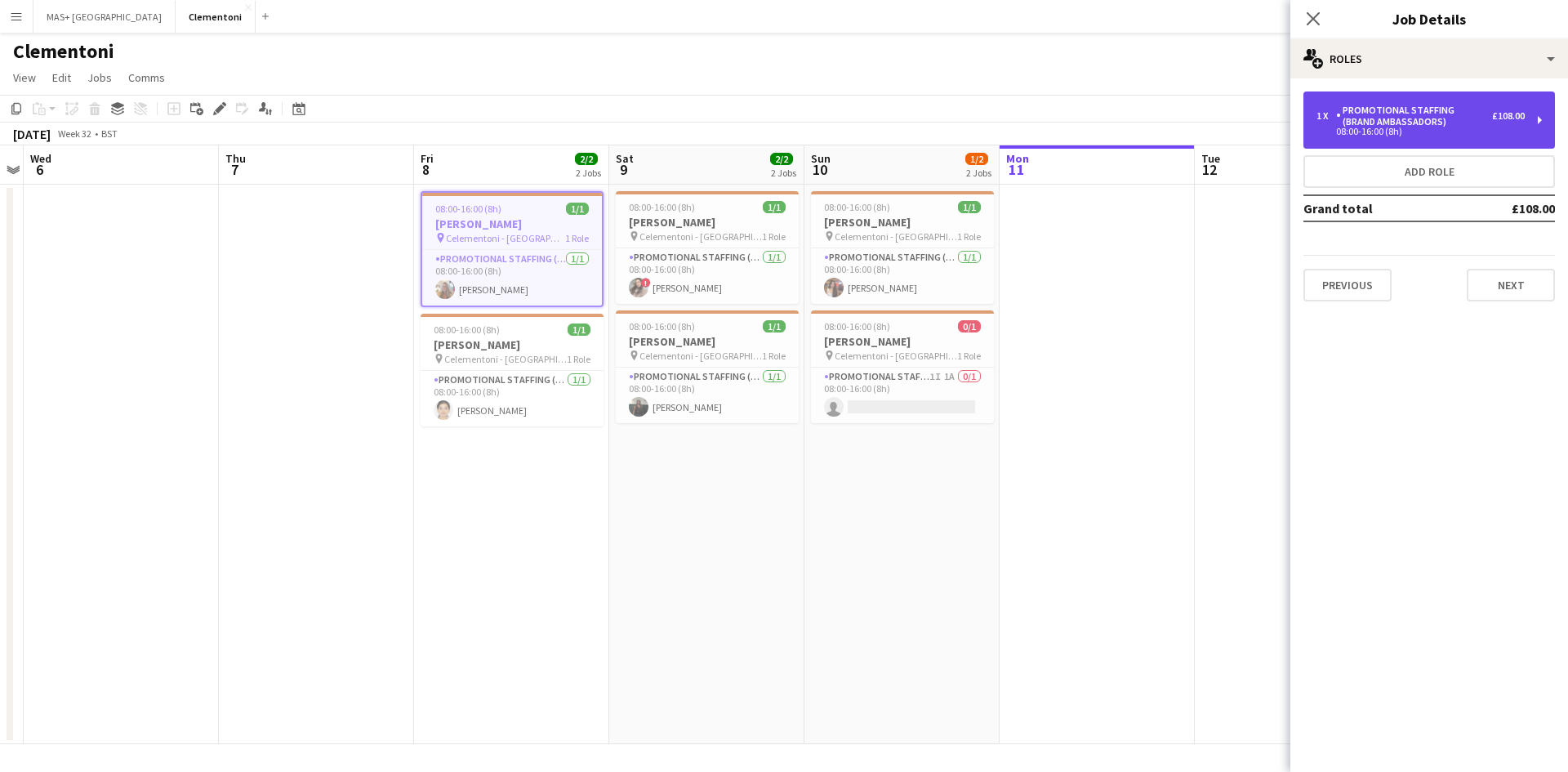
click at [1491, 114] on div "Promotional Staffing (Brand Ambassadors)" at bounding box center [1414, 115] width 156 height 23
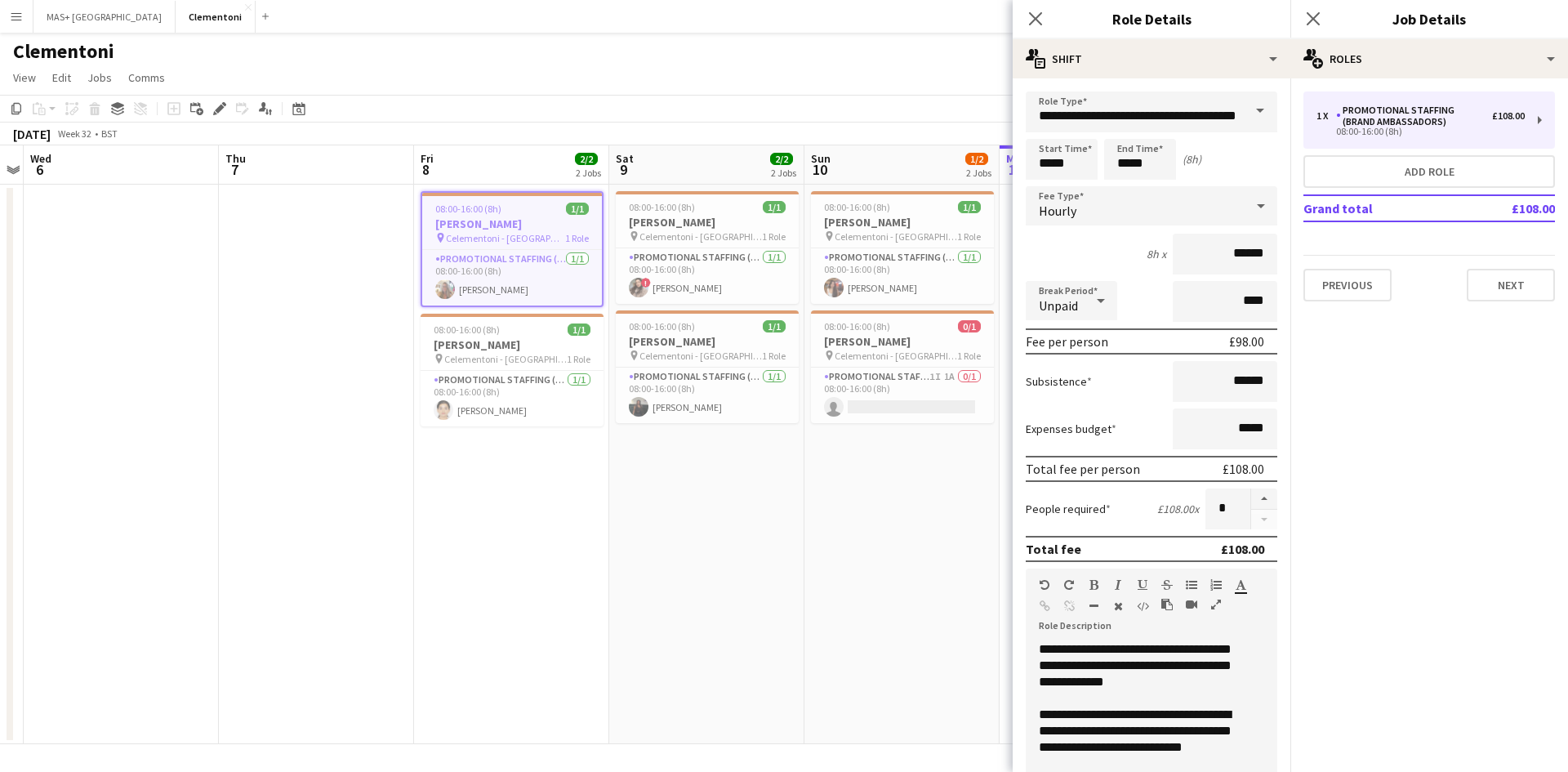
click at [525, 542] on app-date-cell "08:00-16:00 (8h) 1/1 [PERSON_NAME] pin Celementoni - Galway 1 Role Promotional …" at bounding box center [512, 464] width 195 height 559
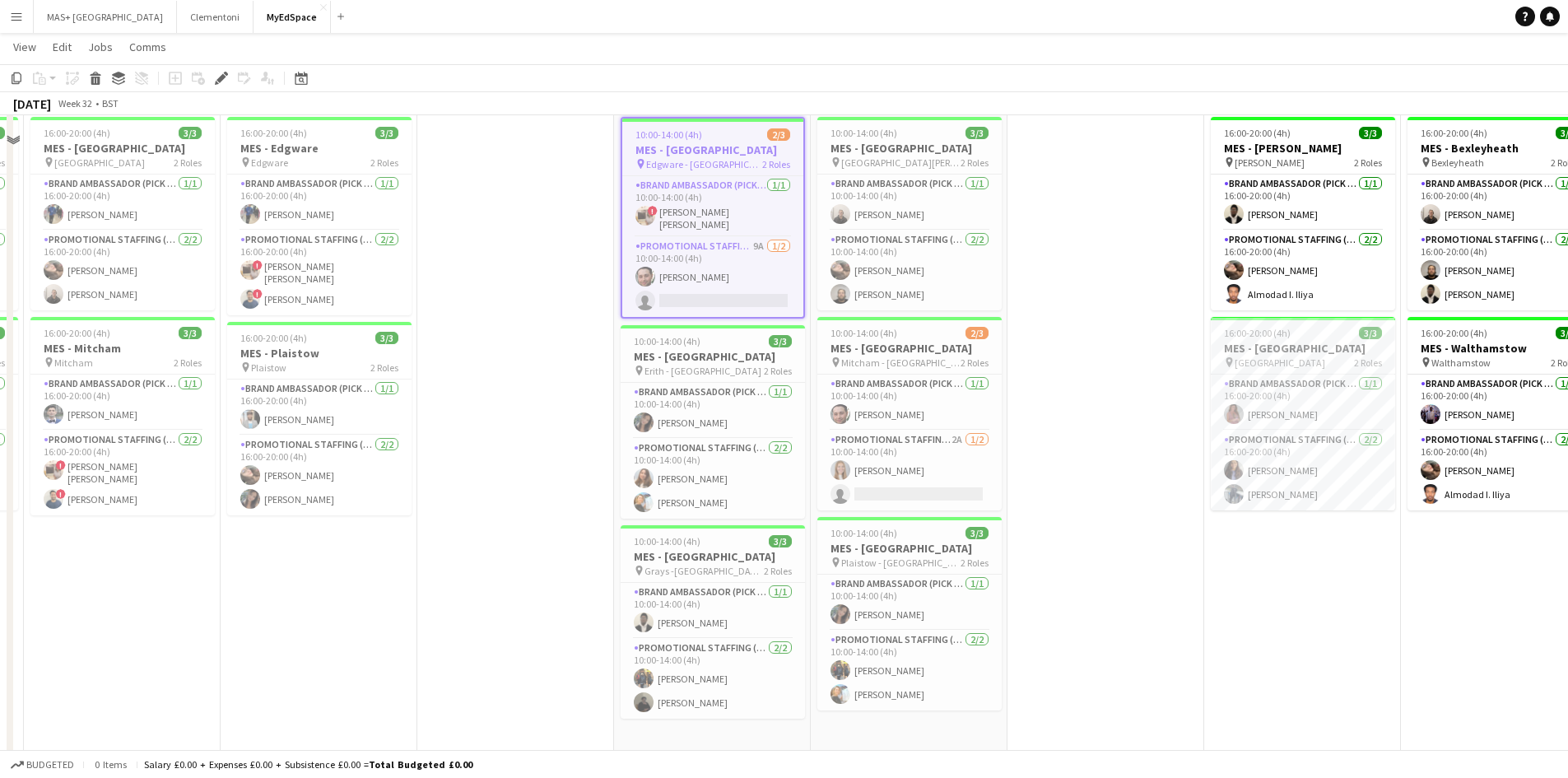
scroll to position [165, 0]
